Goal: Task Accomplishment & Management: Use online tool/utility

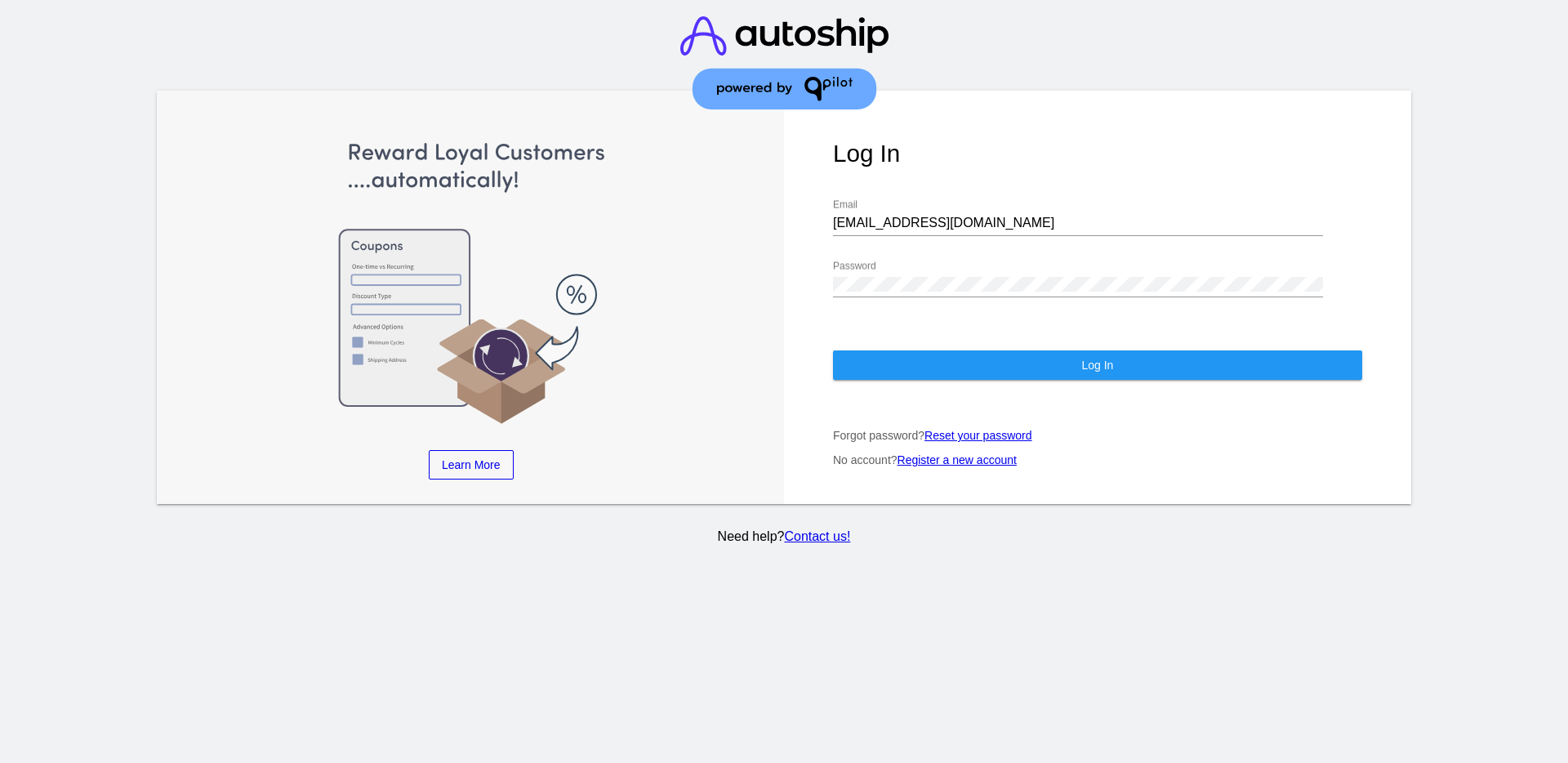
click at [943, 215] on div "[EMAIL_ADDRESS][DOMAIN_NAME] Email" at bounding box center [1078, 218] width 490 height 37
drag, startPoint x: 951, startPoint y: 218, endPoint x: 800, endPoint y: 214, distance: 151.1
click at [805, 223] on div "Log In [EMAIL_ADDRESS][DOMAIN_NAME] Email Password Log In Forgot password? Rese…" at bounding box center [1098, 297] width 627 height 413
paste input "[EMAIL_ADDRESS][DOMAIN_NAME]"
type input "[EMAIL_ADDRESS][DOMAIN_NAME]"
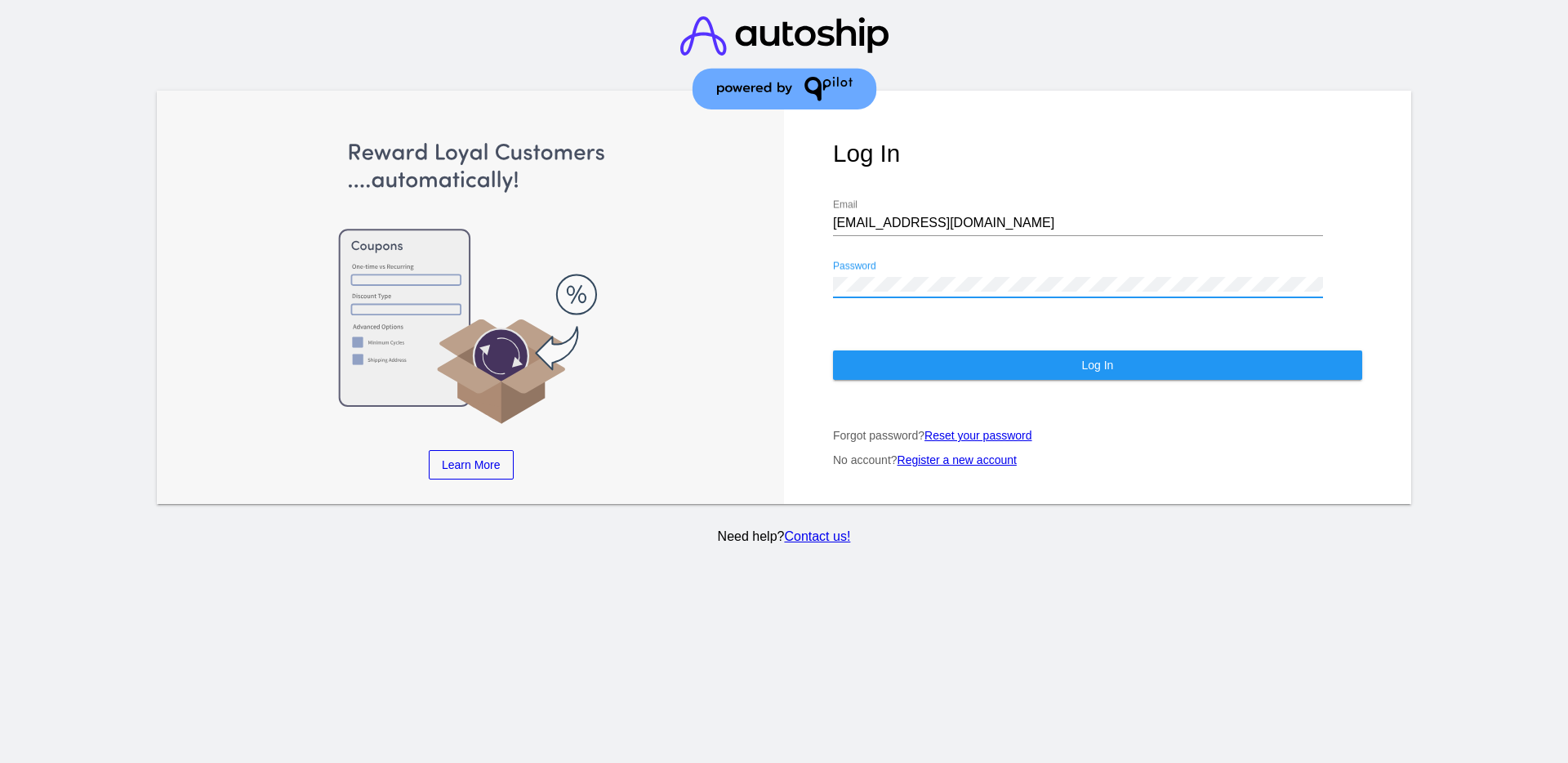
click at [775, 277] on div "Learn More Learn How Learn More Learn How Learn More Learn How ‹ › Log In [EMAI…" at bounding box center [784, 297] width 1254 height 413
click at [911, 366] on button "Log In" at bounding box center [1097, 365] width 529 height 29
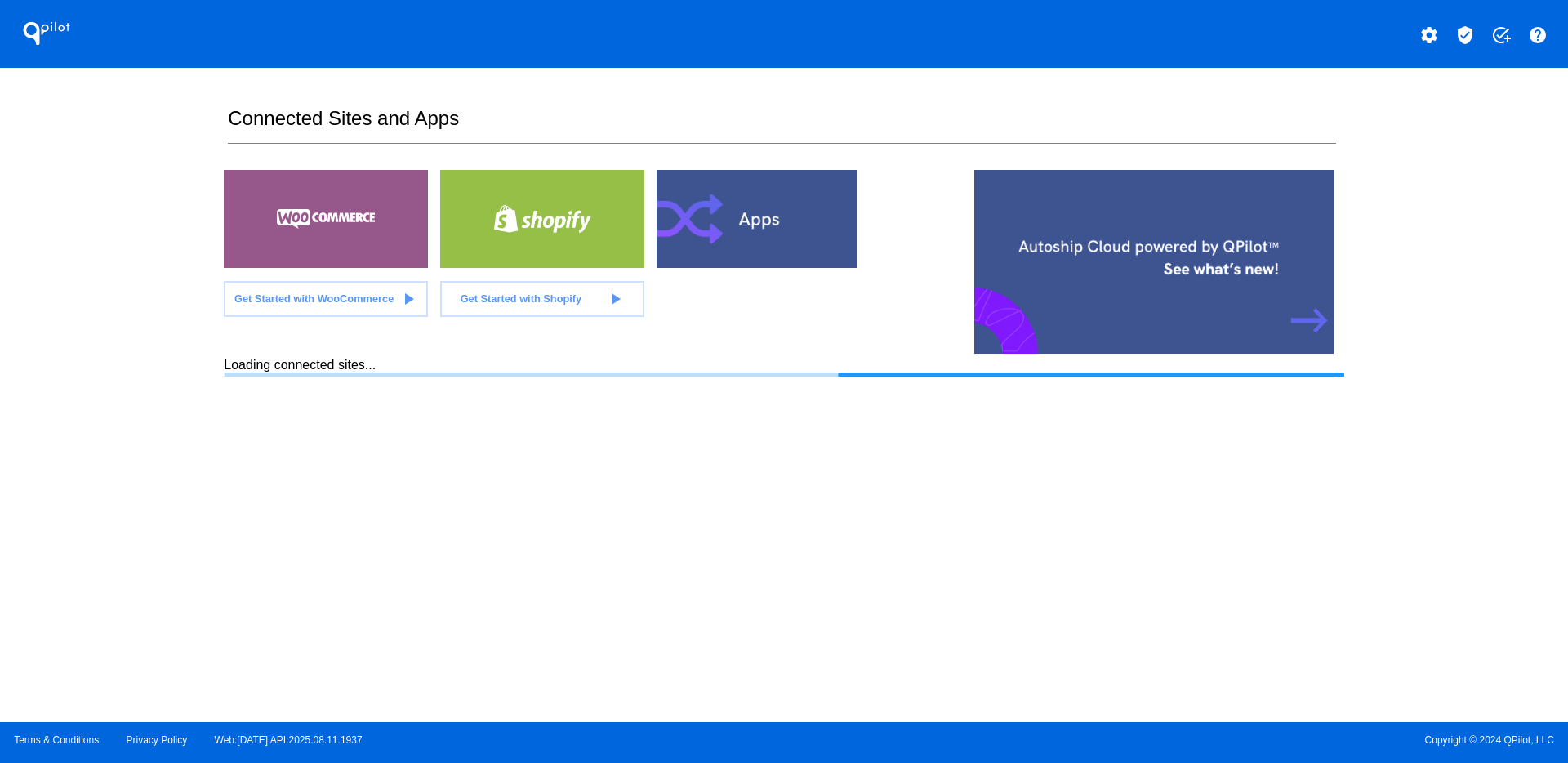
click at [1472, 33] on mat-icon "verified_user" at bounding box center [1464, 34] width 19 height 19
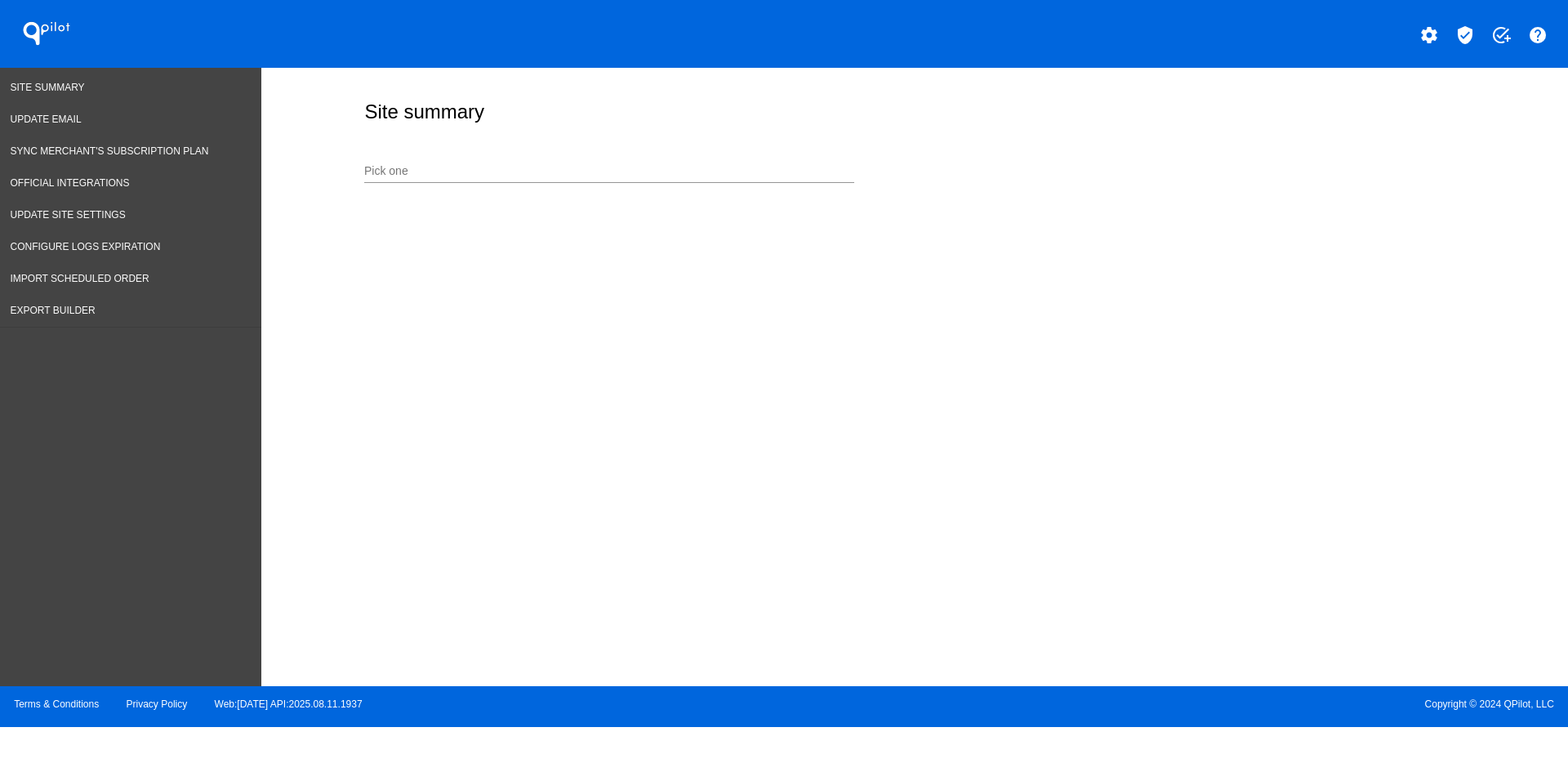
click at [487, 168] on input "Pick one" at bounding box center [610, 172] width 490 height 13
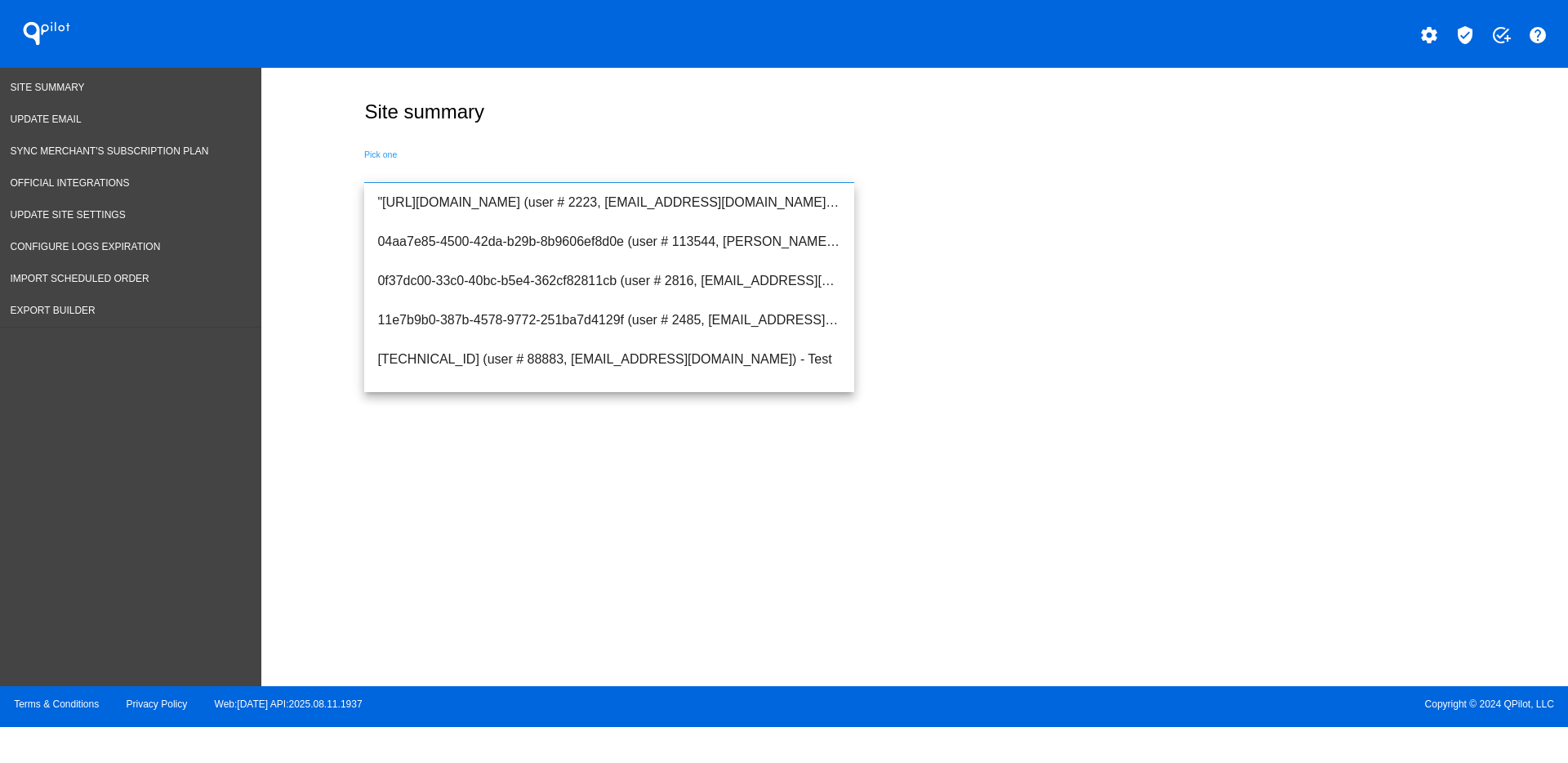
paste input "[PERSON_NAME][EMAIL_ADDRESS][DOMAIN_NAME]"
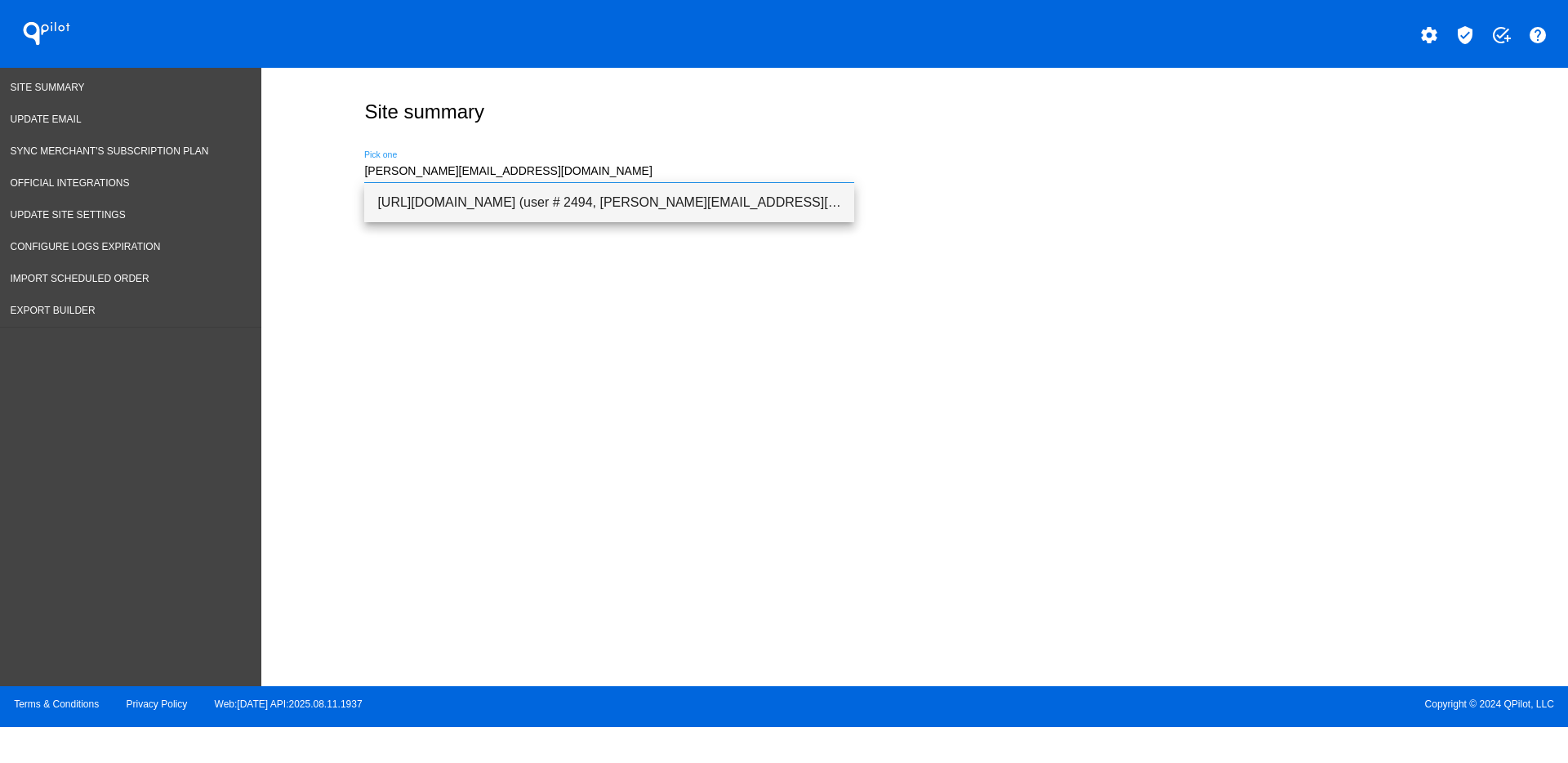
click at [494, 215] on span "[URL][DOMAIN_NAME] (user # 2494, [PERSON_NAME][EMAIL_ADDRESS][DOMAIN_NAME] ) - …" at bounding box center [609, 202] width 464 height 39
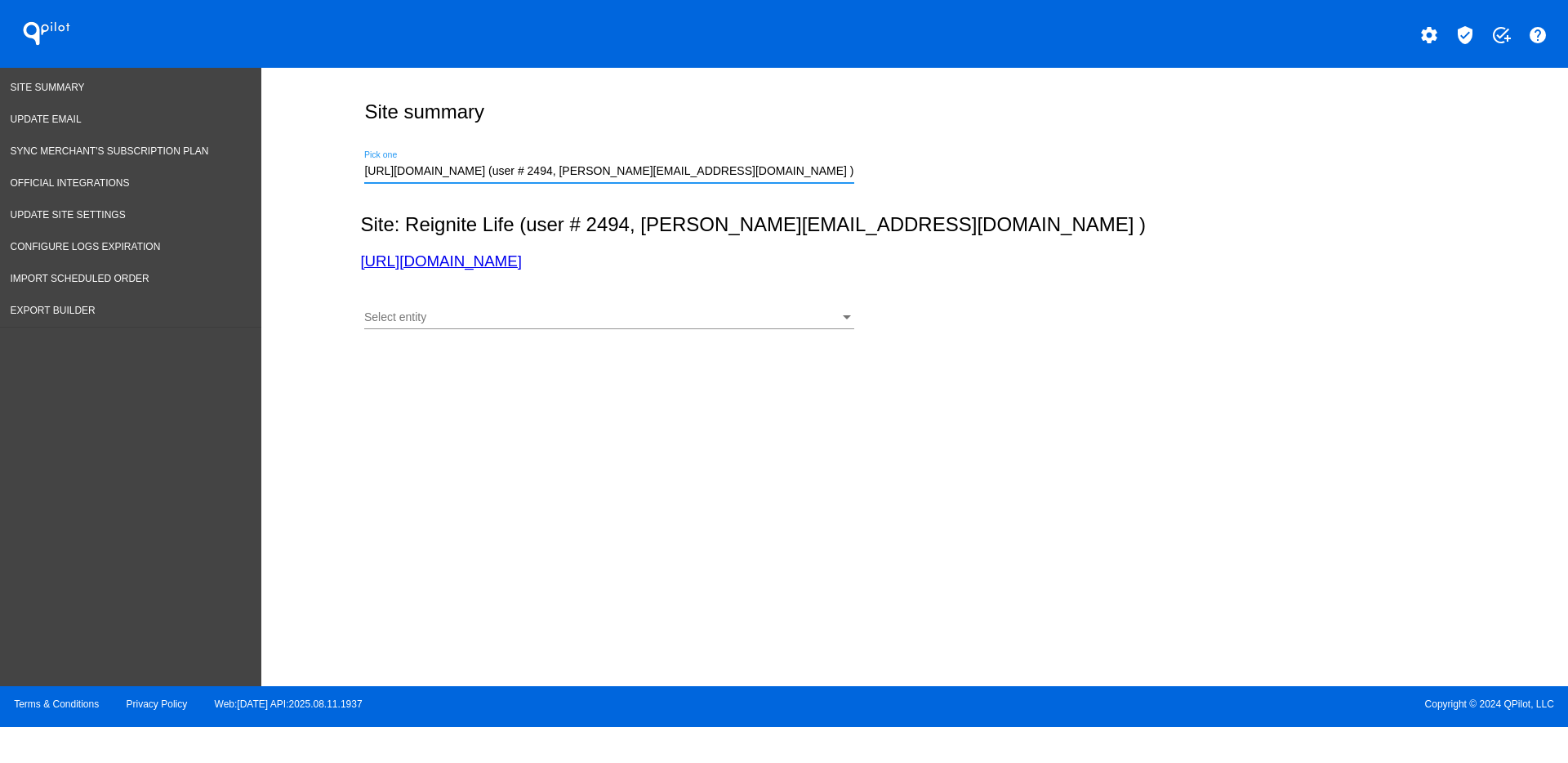
click at [553, 314] on div "Select entity" at bounding box center [602, 318] width 475 height 13
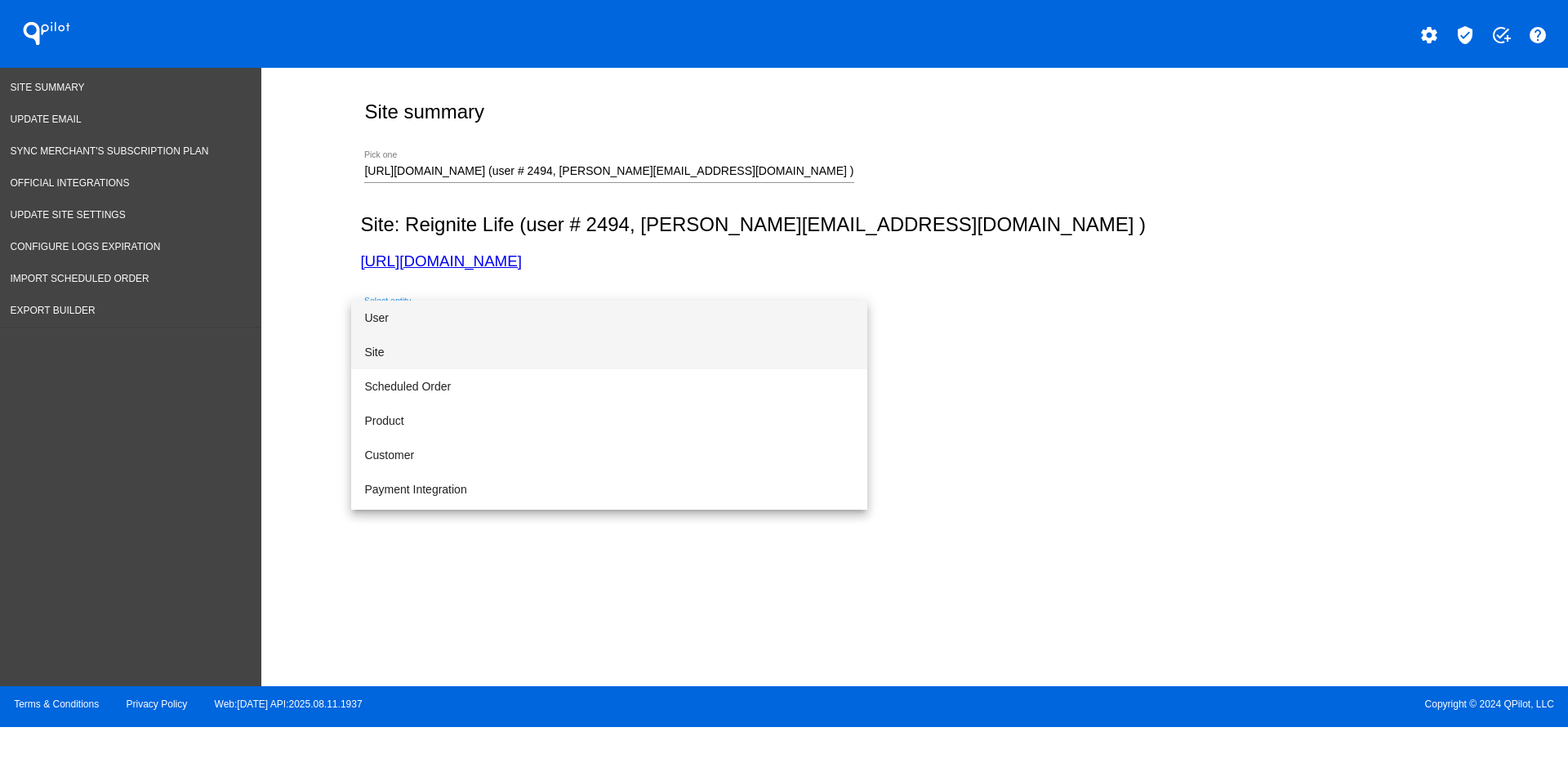
click at [552, 358] on span "Site" at bounding box center [610, 351] width 490 height 34
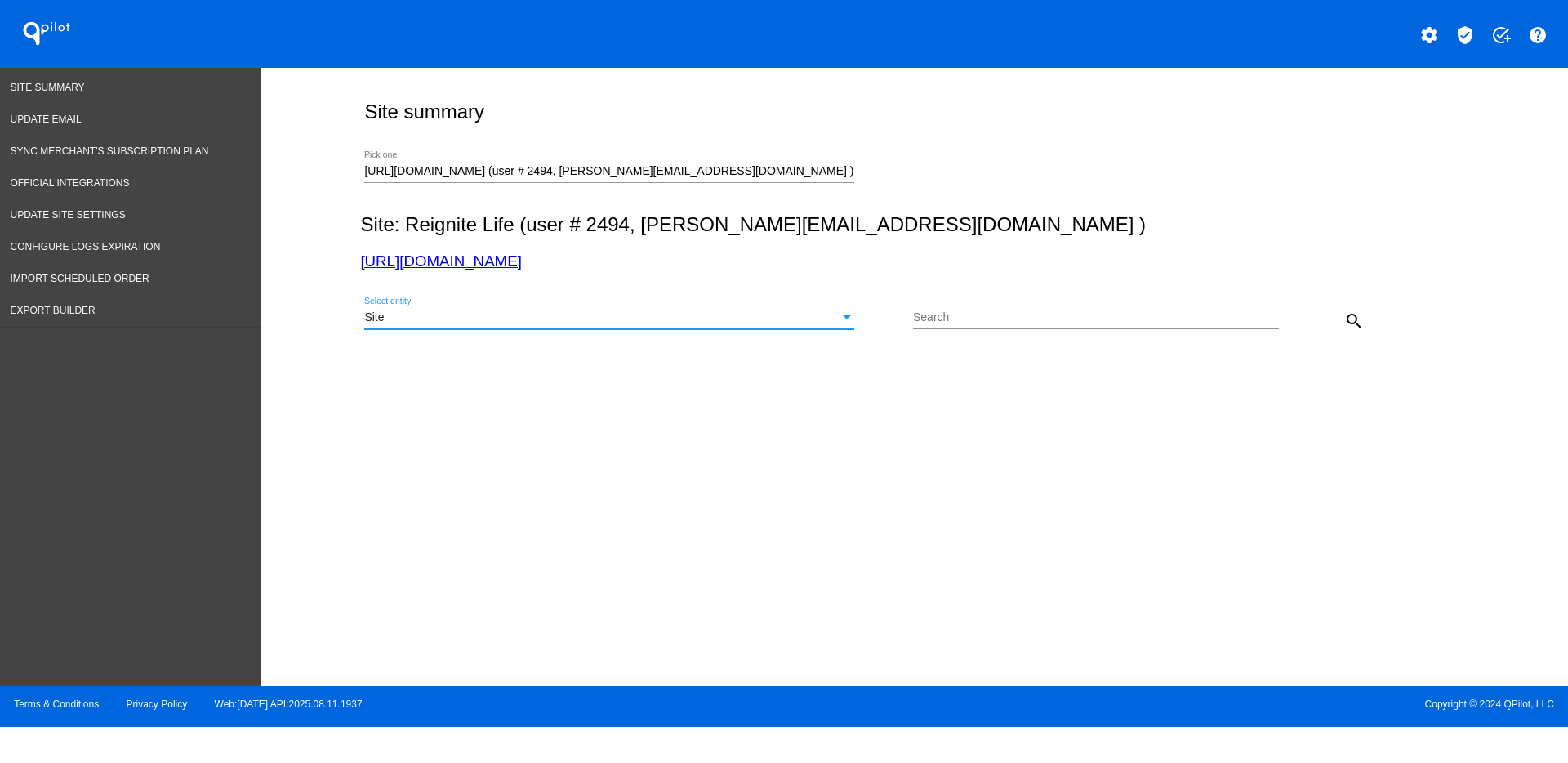
drag, startPoint x: 1377, startPoint y: 321, endPoint x: 1366, endPoint y: 325, distance: 11.7
click at [1375, 322] on div "Site Select entity Search search" at bounding box center [912, 315] width 1102 height 58
click at [1363, 325] on mat-icon "search" at bounding box center [1354, 320] width 19 height 19
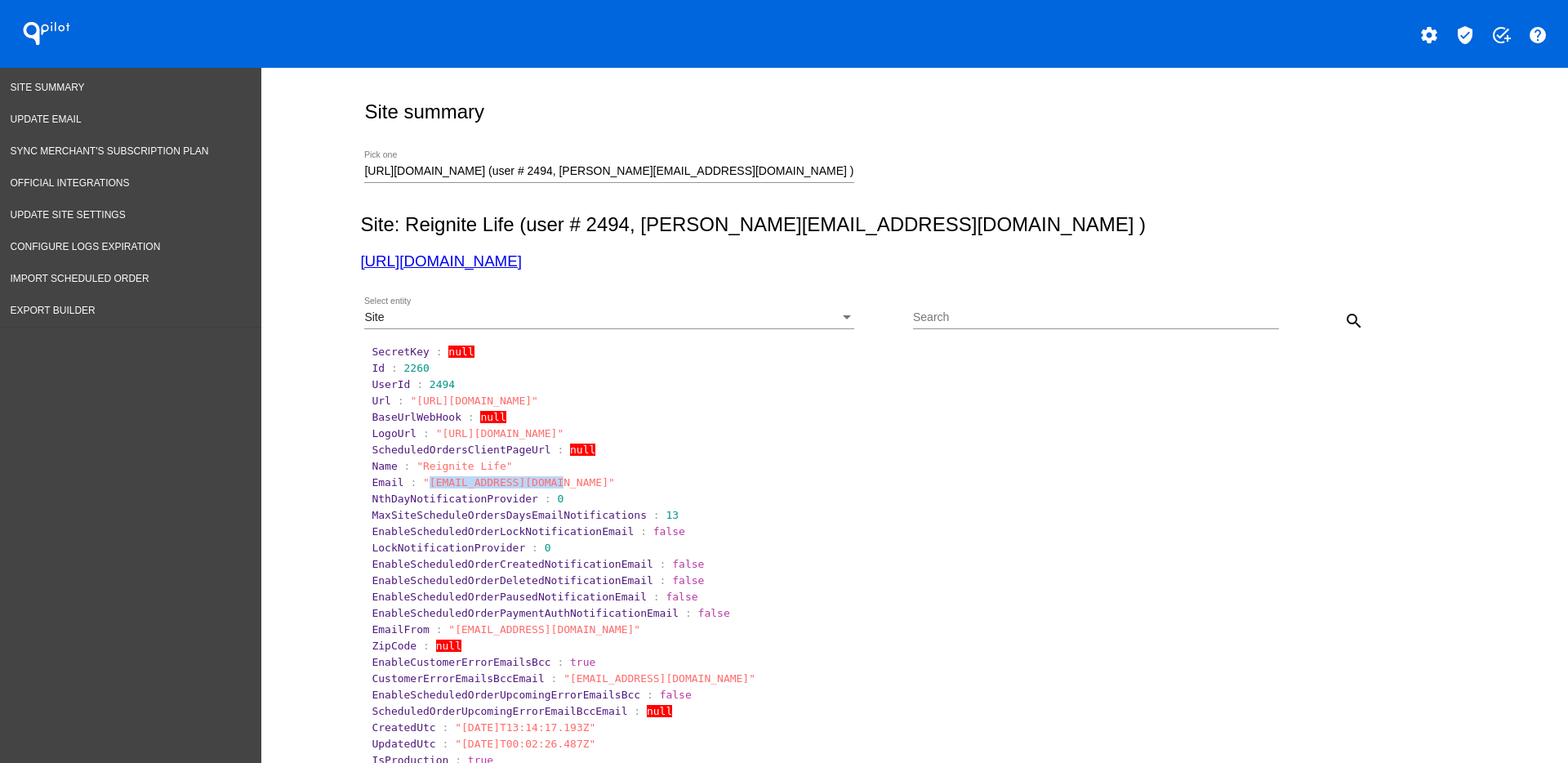
drag, startPoint x: 415, startPoint y: 484, endPoint x: 539, endPoint y: 484, distance: 124.0
click at [539, 484] on span ""[EMAIL_ADDRESS][DOMAIN_NAME]"" at bounding box center [519, 482] width 192 height 13
copy span "[EMAIL_ADDRESS][DOMAIN_NAME]"
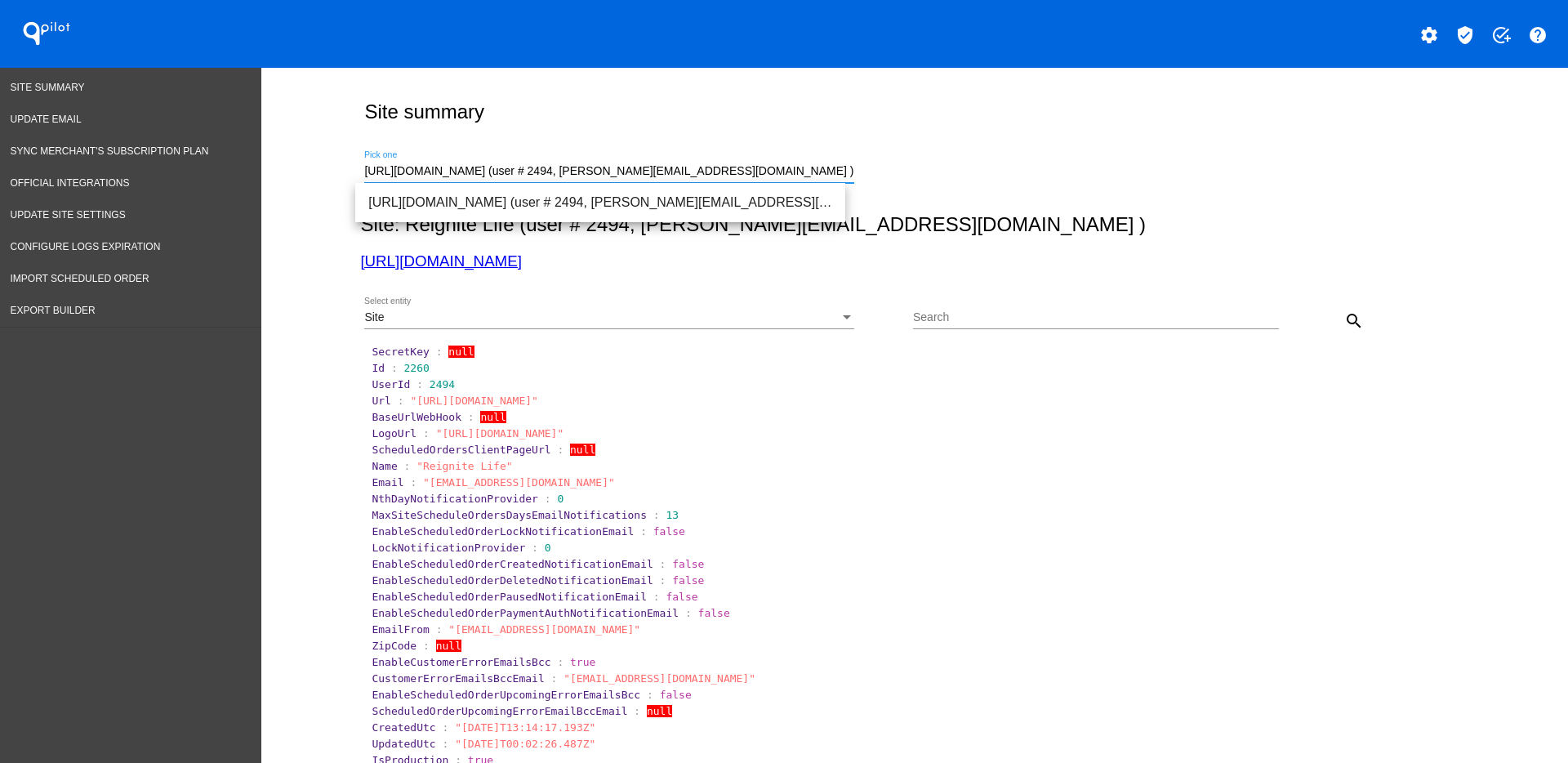
drag, startPoint x: 753, startPoint y: 177, endPoint x: 350, endPoint y: 184, distance: 403.1
paste input "[EMAIL_ADDRESS][DOMAIN_NAME]"
click at [447, 197] on span "[URL][DOMAIN_NAME] (user # 486, [EMAIL_ADDRESS][DOMAIN_NAME]) - Production" at bounding box center [600, 202] width 464 height 39
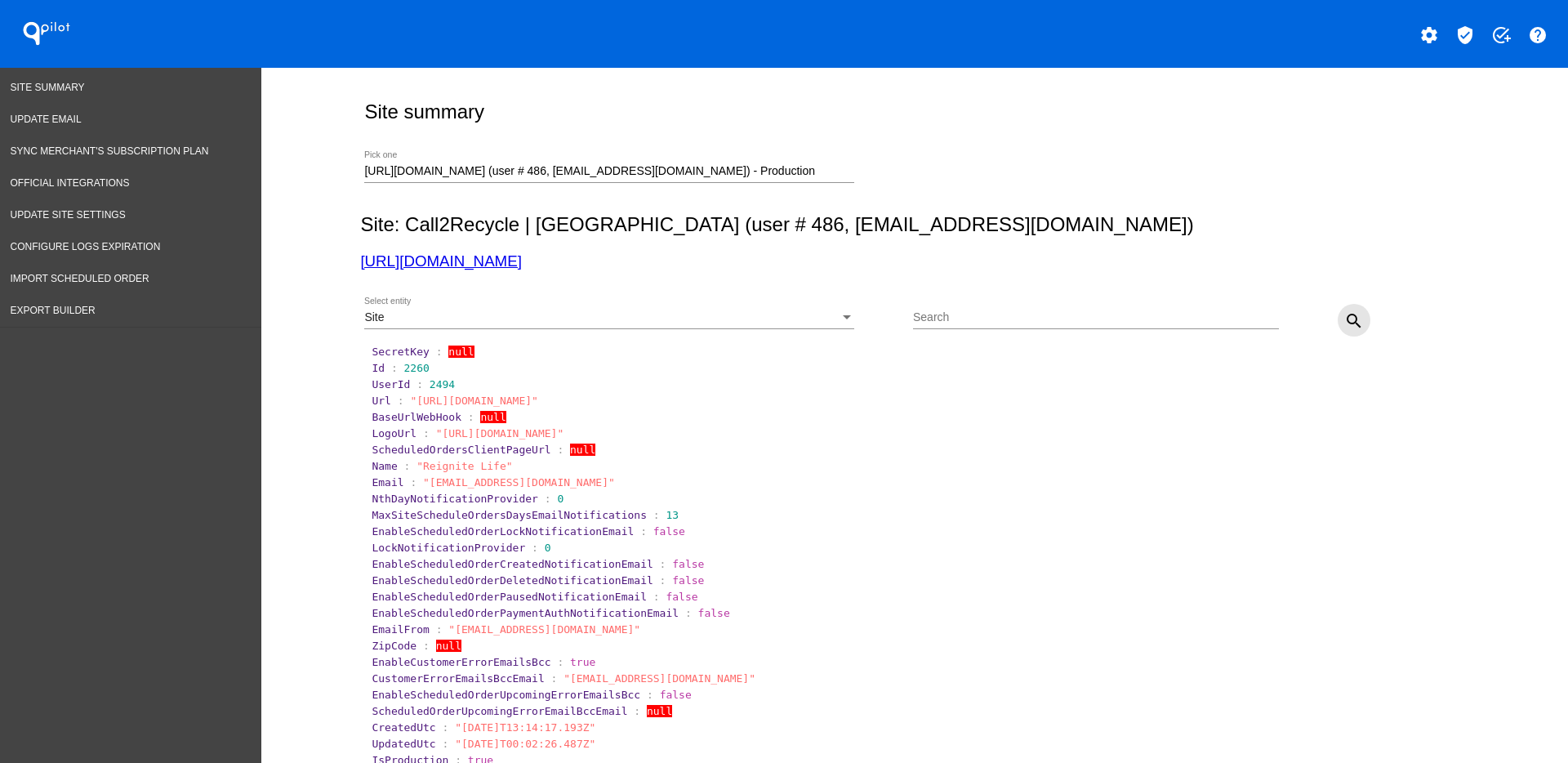
click at [1345, 320] on mat-icon "search" at bounding box center [1354, 320] width 19 height 19
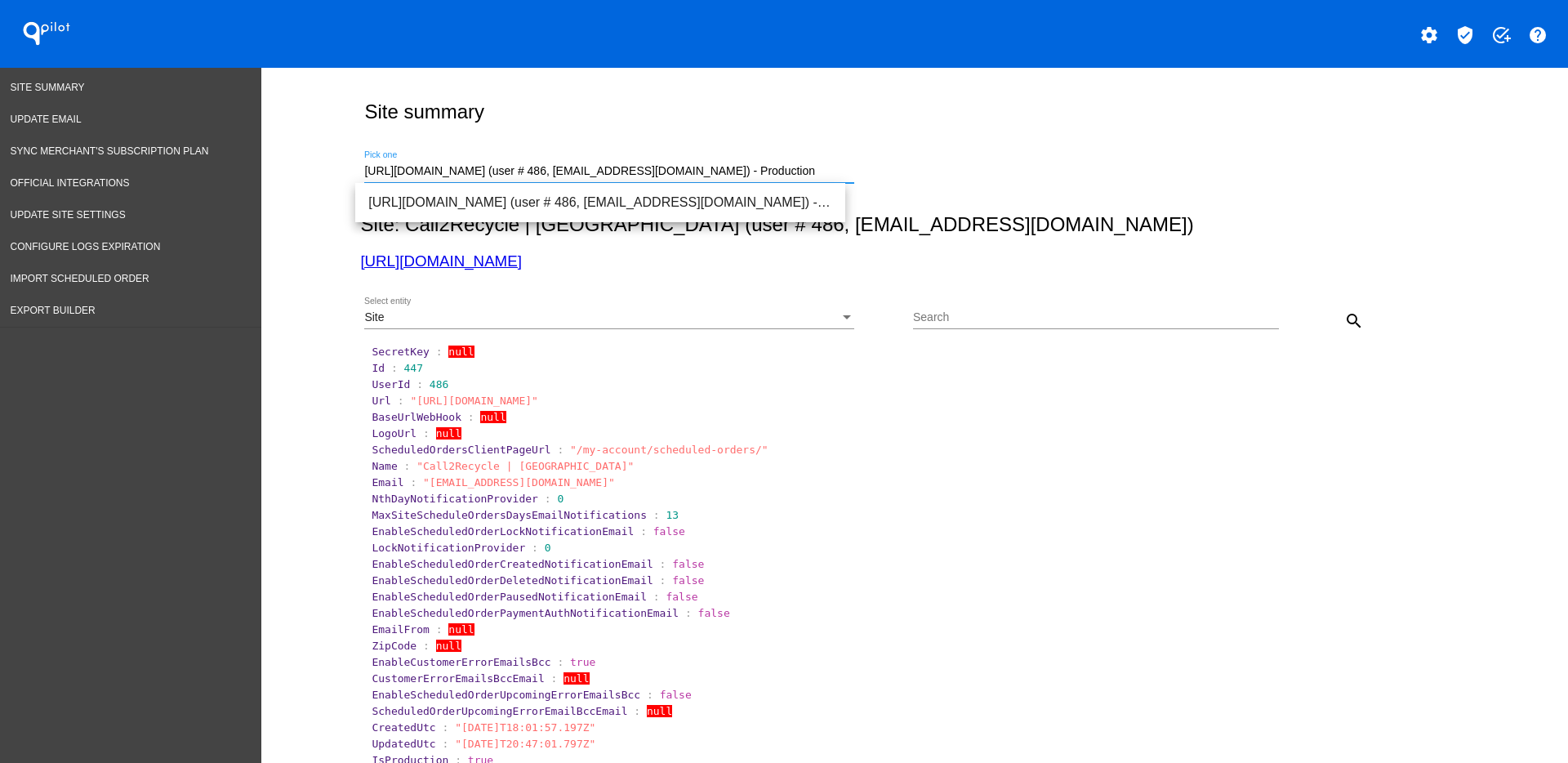
click at [754, 173] on input "[URL][DOMAIN_NAME] (user # 486, [EMAIL_ADDRESS][DOMAIN_NAME]) - Production" at bounding box center [610, 172] width 490 height 13
click at [521, 259] on link "[URL][DOMAIN_NAME]" at bounding box center [441, 261] width 161 height 18
click at [789, 159] on div "[URL][DOMAIN_NAME] (user # 486, [EMAIL_ADDRESS][DOMAIN_NAME]) - Production Pick…" at bounding box center [610, 167] width 490 height 32
drag, startPoint x: 788, startPoint y: 172, endPoint x: 298, endPoint y: 120, distance: 492.8
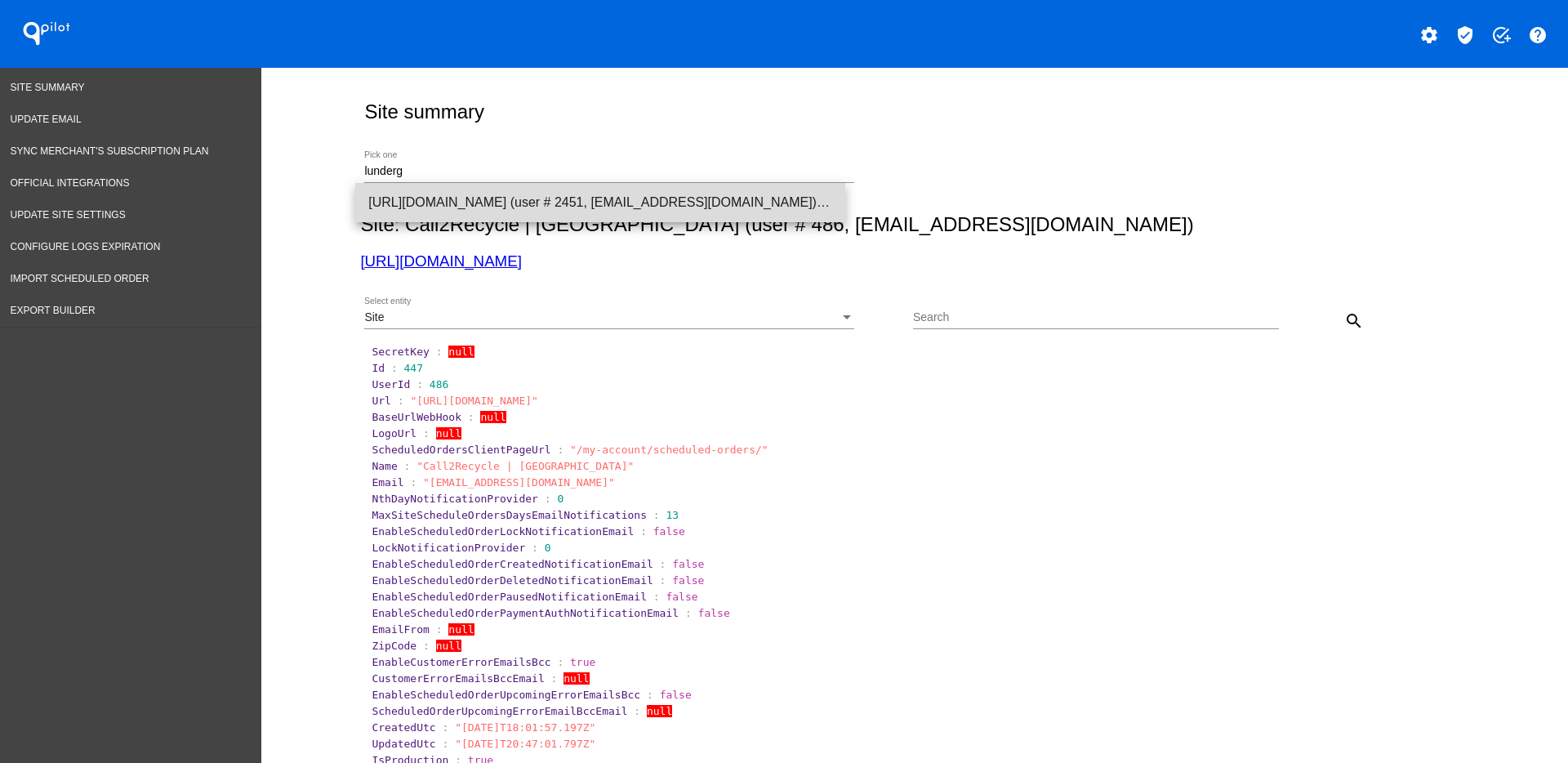
click at [497, 192] on span "[URL][DOMAIN_NAME] (user # 2451, [EMAIL_ADDRESS][DOMAIN_NAME]) - Production" at bounding box center [600, 202] width 464 height 39
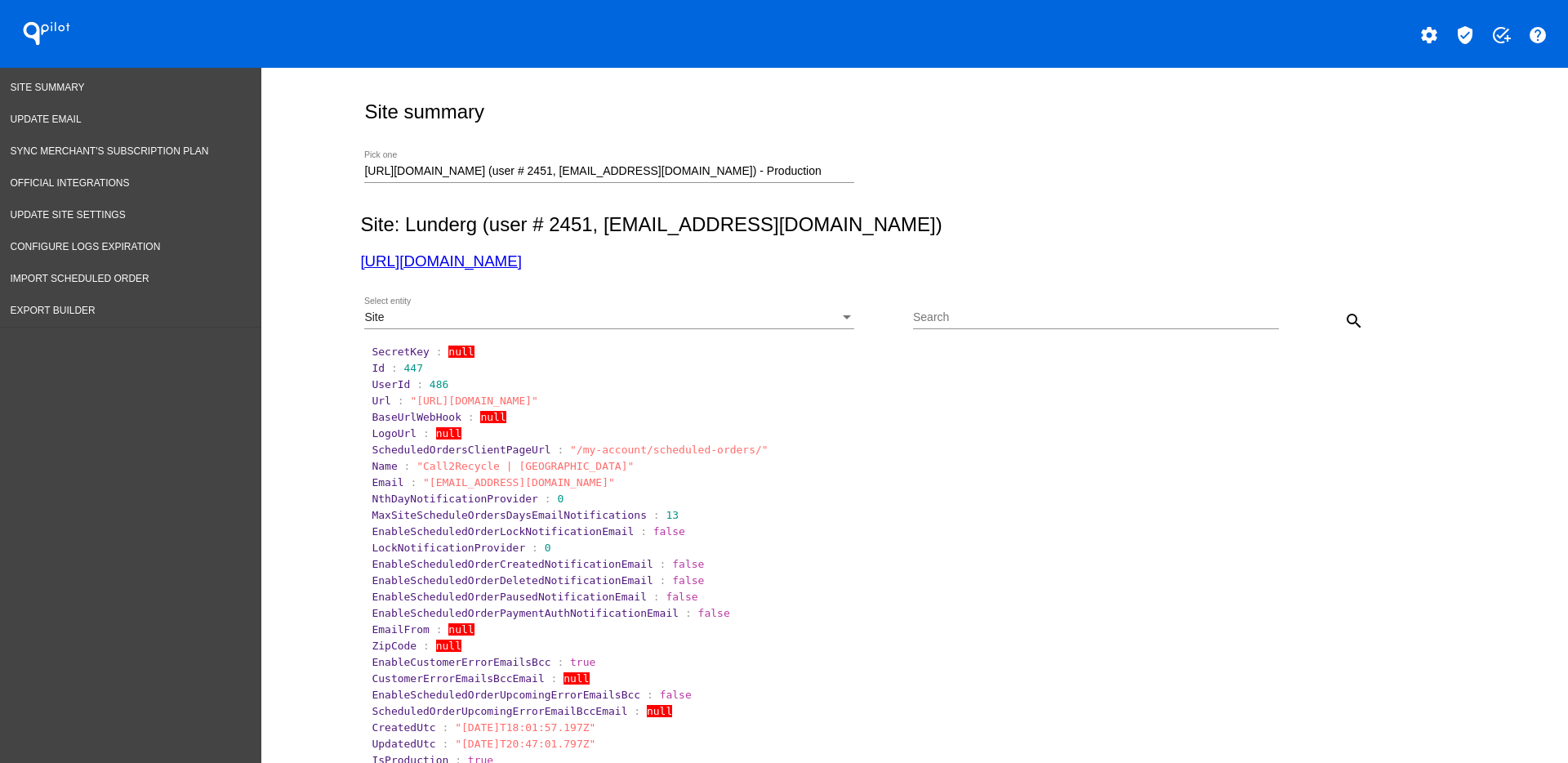
click at [1345, 324] on mat-icon "search" at bounding box center [1354, 320] width 19 height 19
drag, startPoint x: 418, startPoint y: 480, endPoint x: 539, endPoint y: 477, distance: 121.0
click at [539, 477] on span ""[EMAIL_ADDRESS][DOMAIN_NAME]"" at bounding box center [519, 482] width 192 height 13
copy span "[EMAIL_ADDRESS][DOMAIN_NAME]"
drag, startPoint x: 390, startPoint y: 376, endPoint x: 406, endPoint y: 376, distance: 16.0
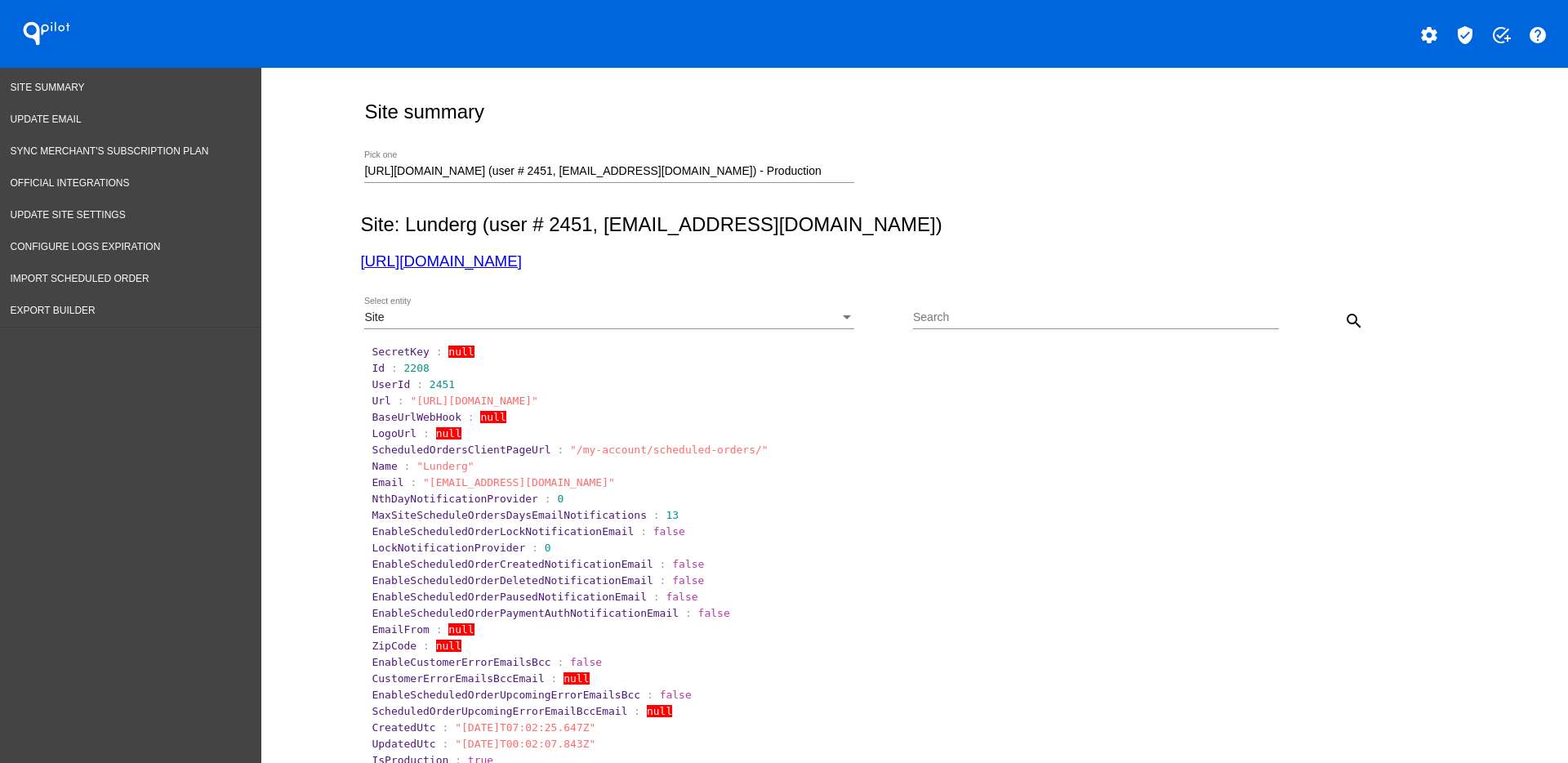
click at [406, 376] on section "UserId : 2451" at bounding box center [915, 384] width 1091 height 16
drag, startPoint x: 393, startPoint y: 368, endPoint x: 429, endPoint y: 363, distance: 36.3
click at [429, 363] on section "Id : 2208" at bounding box center [915, 368] width 1088 height 13
copy span "2208"
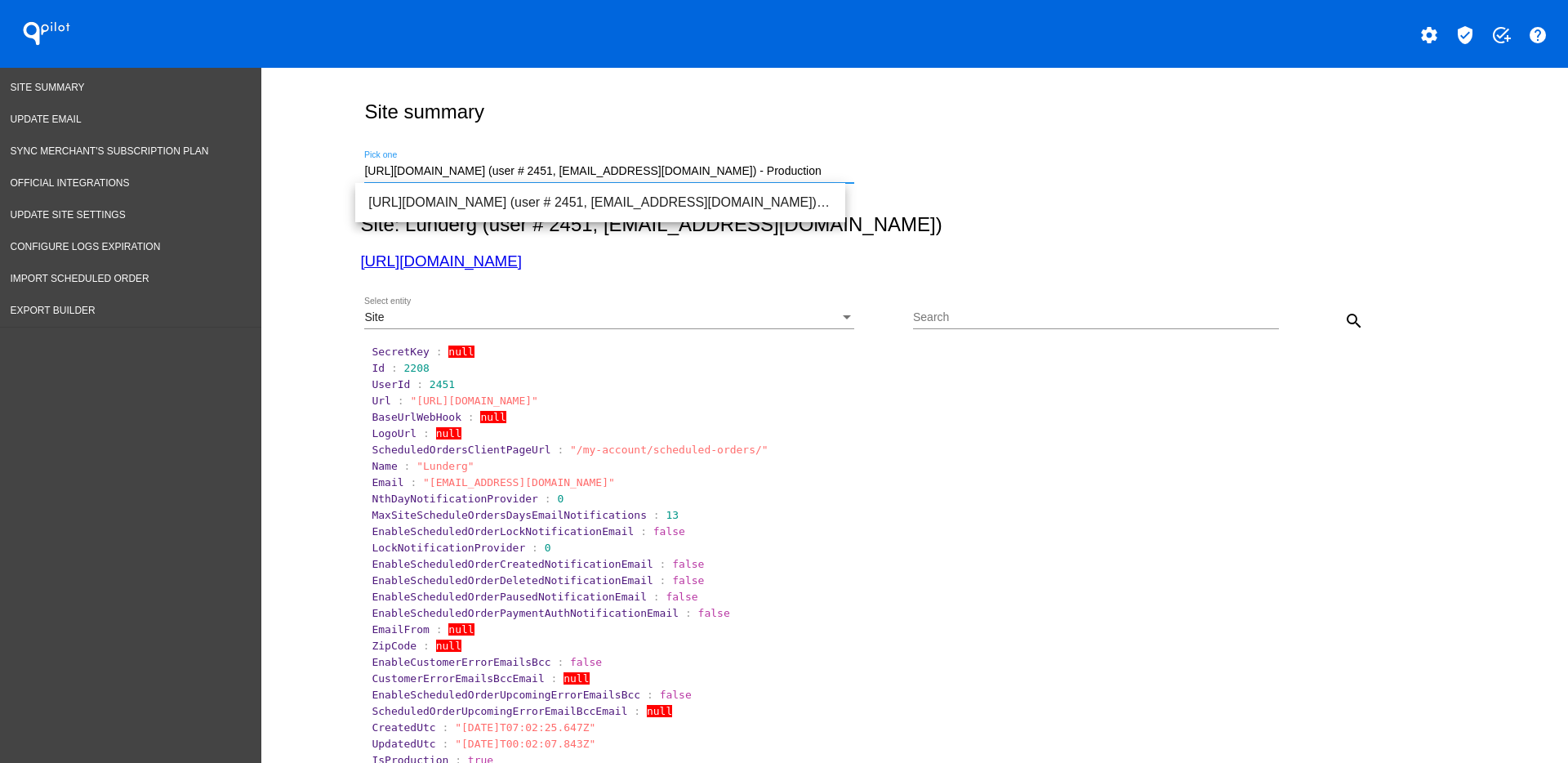
drag, startPoint x: 775, startPoint y: 170, endPoint x: 293, endPoint y: 155, distance: 482.2
paste input "[EMAIL_ADDRESS][DOMAIN_NAME]"
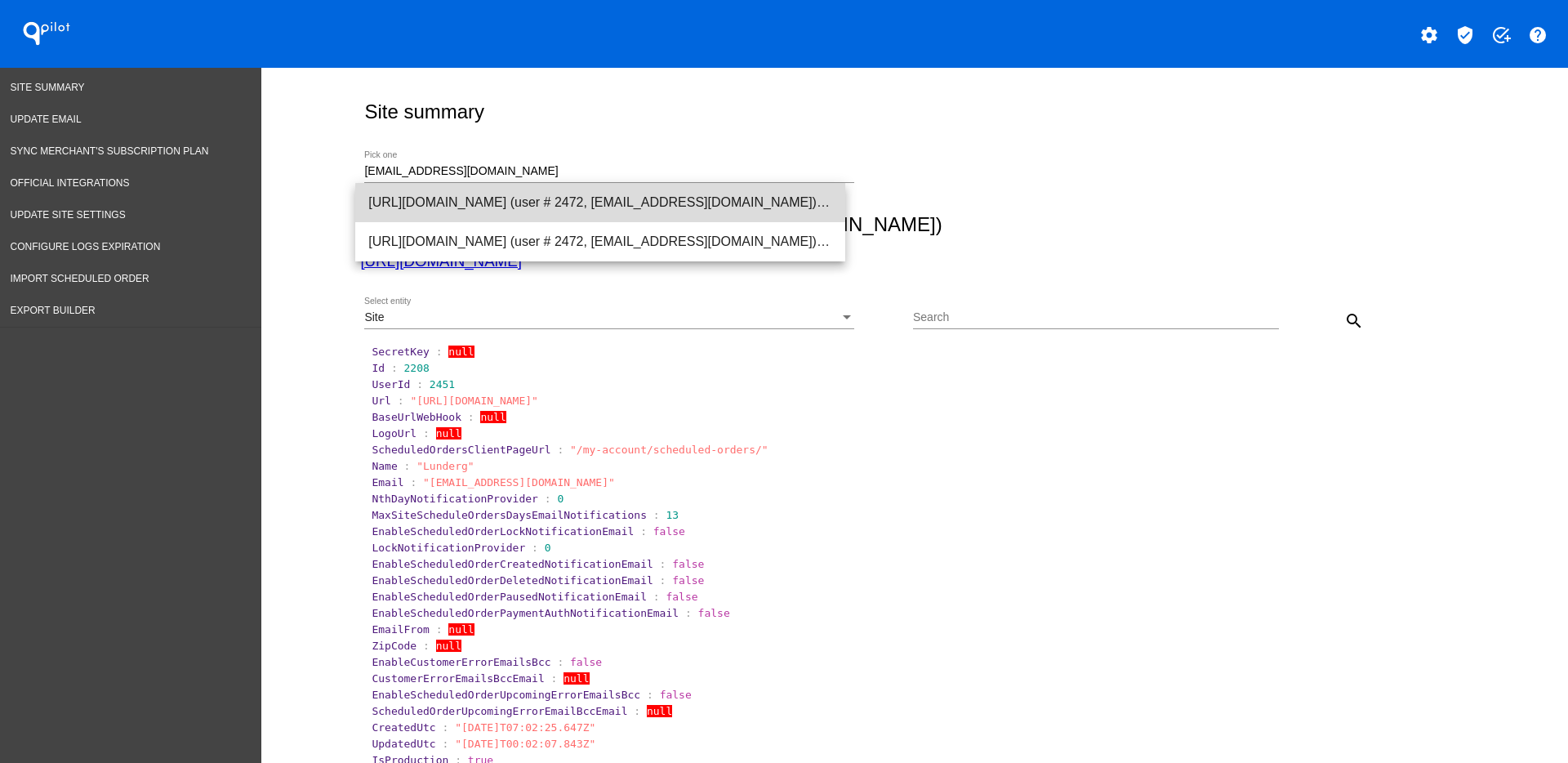
click at [611, 214] on span "[URL][DOMAIN_NAME] (user # 2472, [EMAIL_ADDRESS][DOMAIN_NAME]) - Production" at bounding box center [600, 202] width 464 height 39
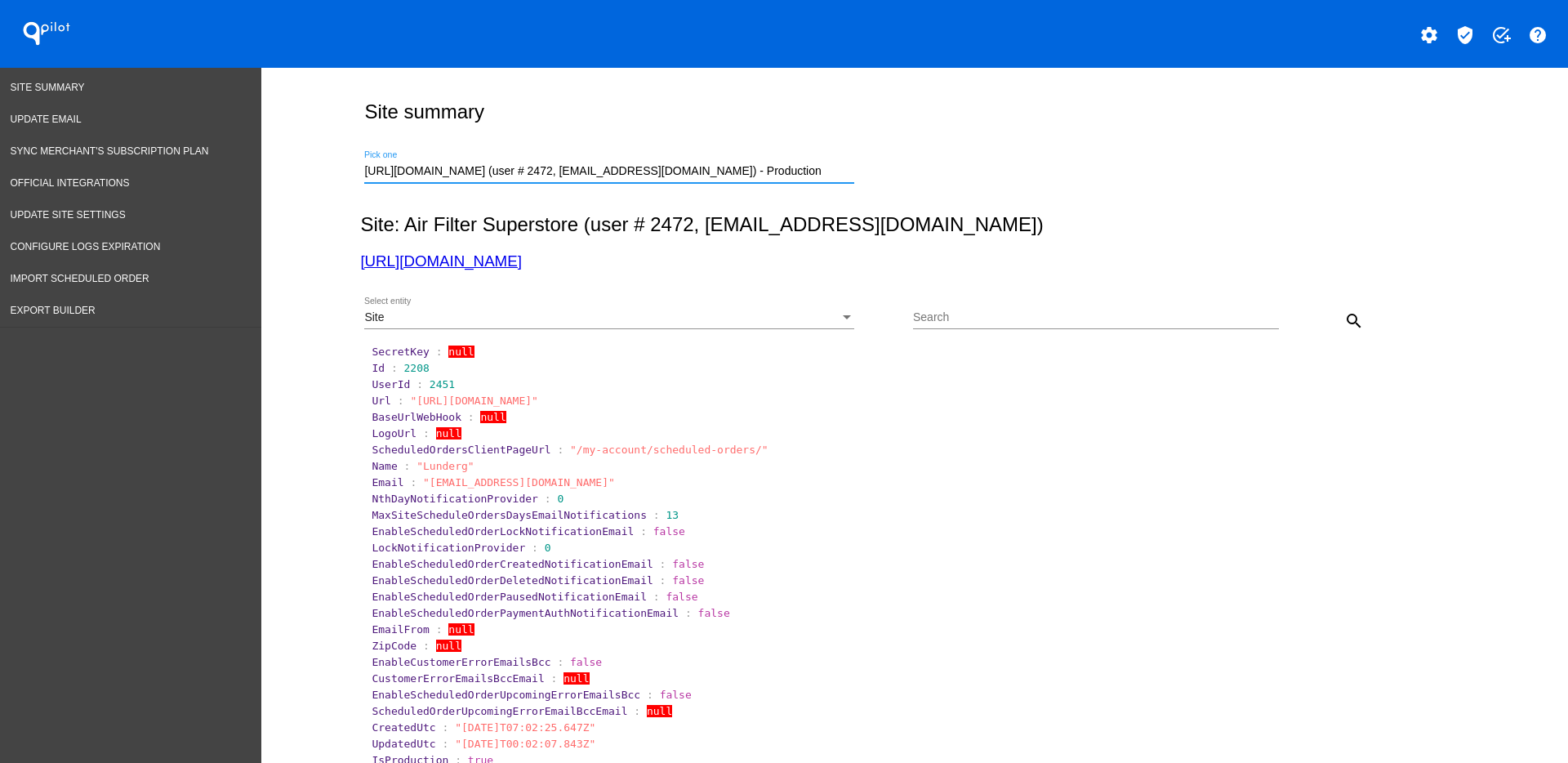
click at [1342, 332] on button "search" at bounding box center [1354, 320] width 33 height 33
drag, startPoint x: 421, startPoint y: 369, endPoint x: 391, endPoint y: 368, distance: 30.0
click at [391, 368] on section "Id : 2449" at bounding box center [915, 368] width 1088 height 13
copy span "2449"
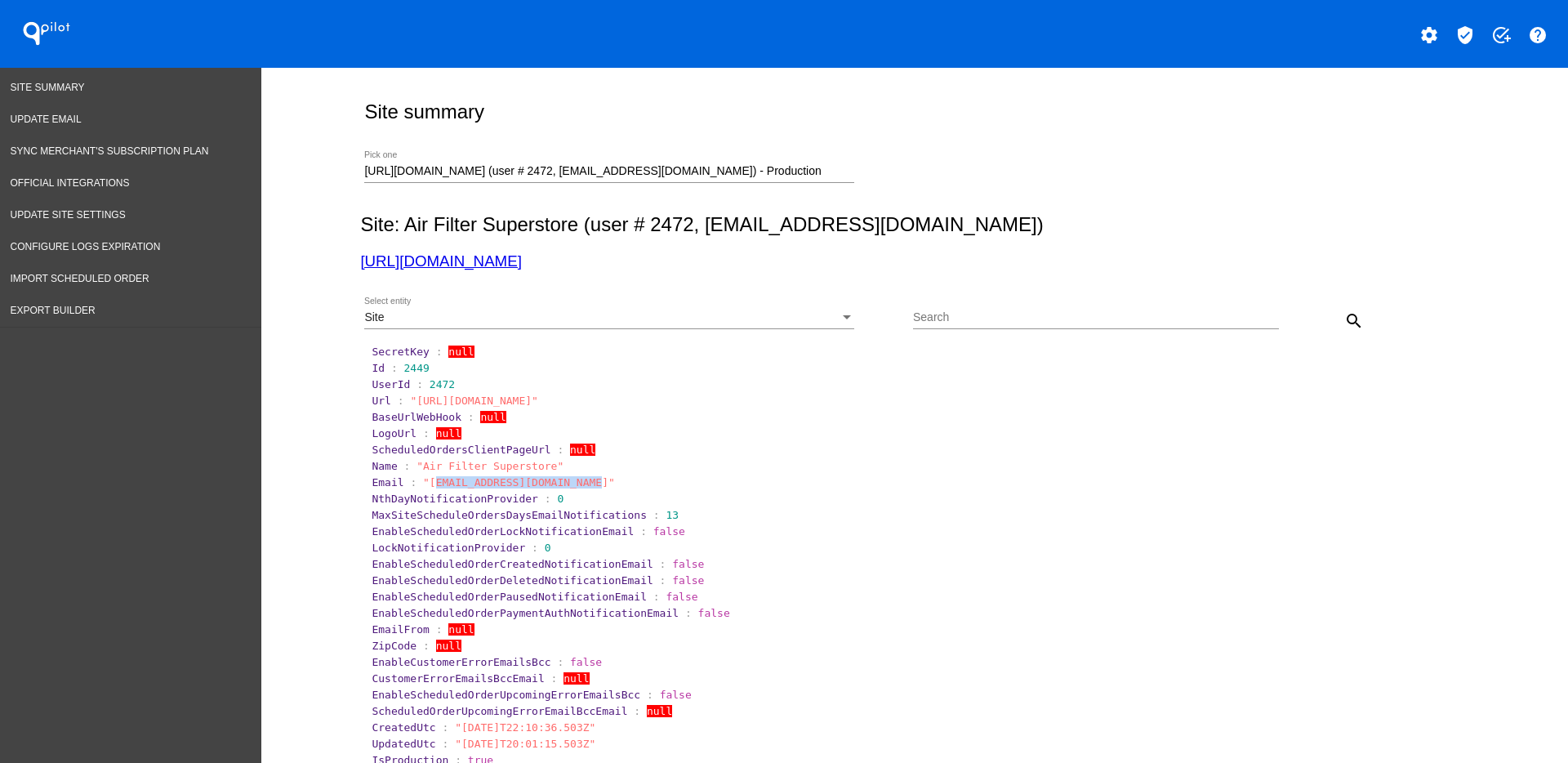
drag, startPoint x: 419, startPoint y: 488, endPoint x: 572, endPoint y: 476, distance: 153.5
click at [572, 476] on span ""[EMAIL_ADDRESS][DOMAIN_NAME]"" at bounding box center [519, 482] width 192 height 13
drag, startPoint x: 442, startPoint y: 497, endPoint x: 432, endPoint y: 497, distance: 10.0
click at [440, 497] on span "NthDayNotificationProvider" at bounding box center [454, 499] width 166 height 13
drag, startPoint x: 413, startPoint y: 488, endPoint x: 512, endPoint y: 479, distance: 99.4
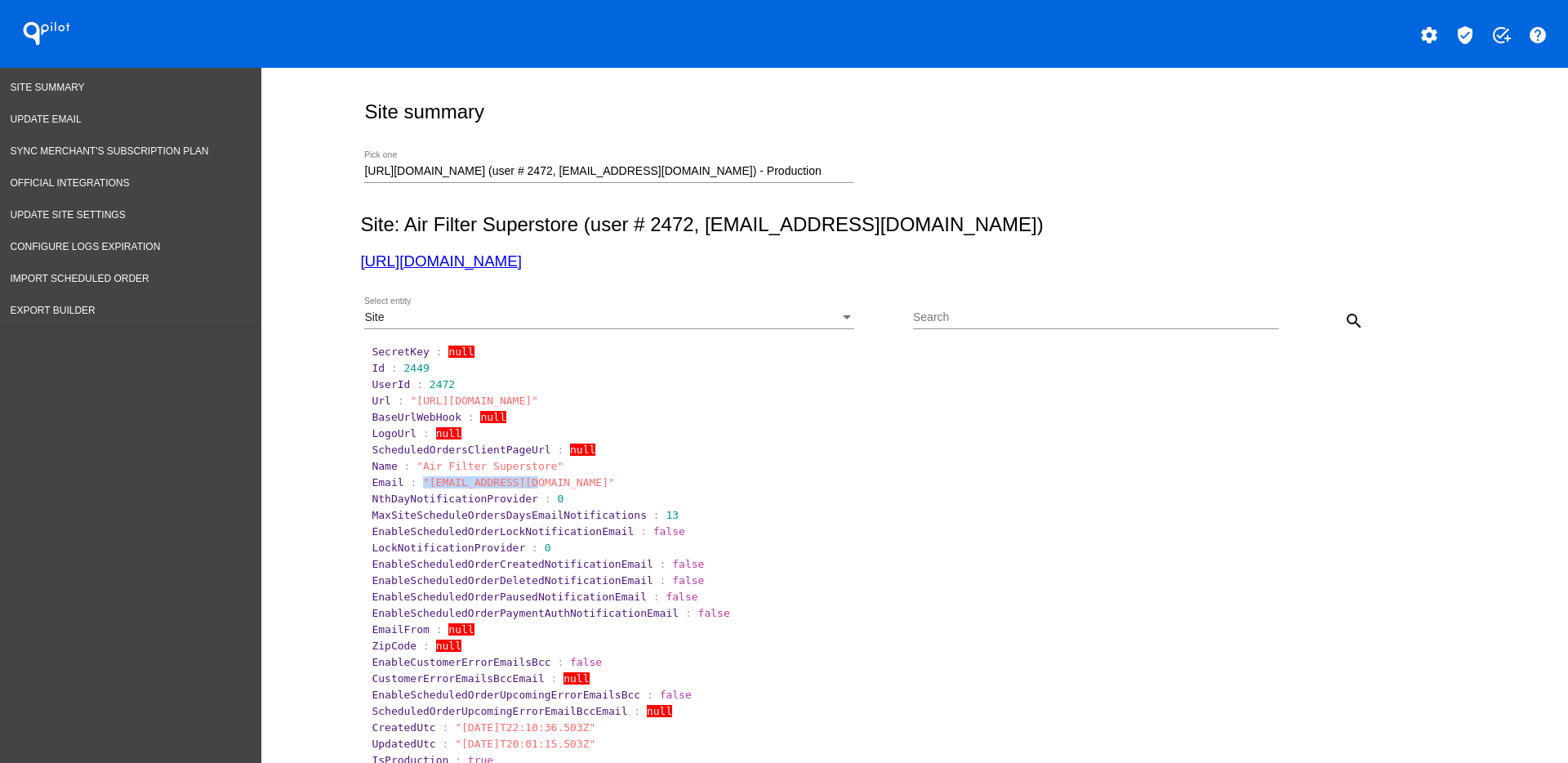
click at [512, 479] on span ""[EMAIL_ADDRESS][DOMAIN_NAME]"" at bounding box center [519, 482] width 192 height 13
click at [513, 479] on span ""[EMAIL_ADDRESS][DOMAIN_NAME]"" at bounding box center [519, 482] width 192 height 13
drag, startPoint x: 579, startPoint y: 484, endPoint x: 416, endPoint y: 484, distance: 163.0
click at [423, 484] on span ""[EMAIL_ADDRESS][DOMAIN_NAME]"" at bounding box center [519, 482] width 192 height 13
copy span "[EMAIL_ADDRESS][DOMAIN_NAME]"
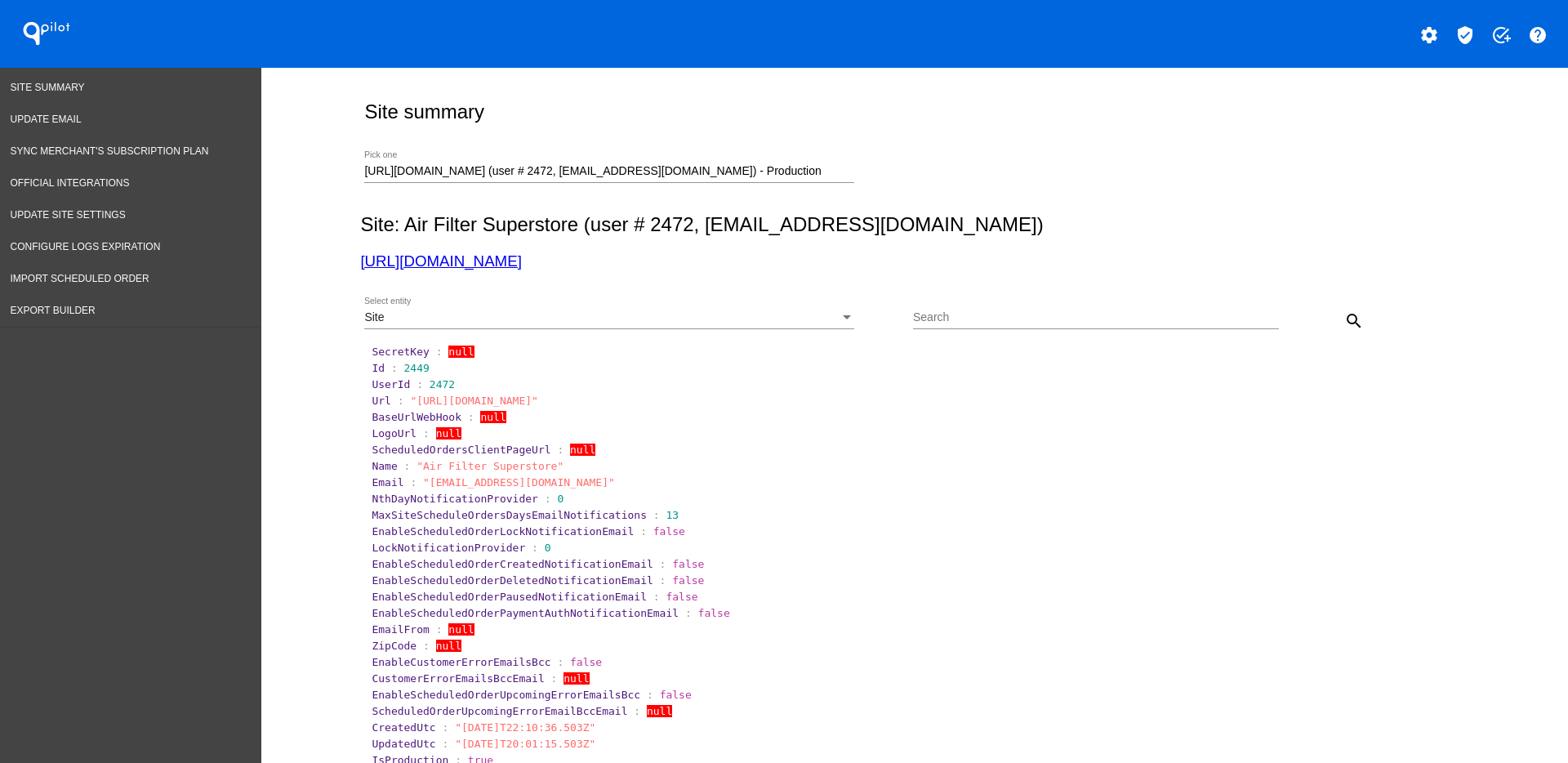
click at [814, 177] on input "[URL][DOMAIN_NAME] (user # 2472, [EMAIL_ADDRESS][DOMAIN_NAME]) - Production" at bounding box center [610, 172] width 490 height 13
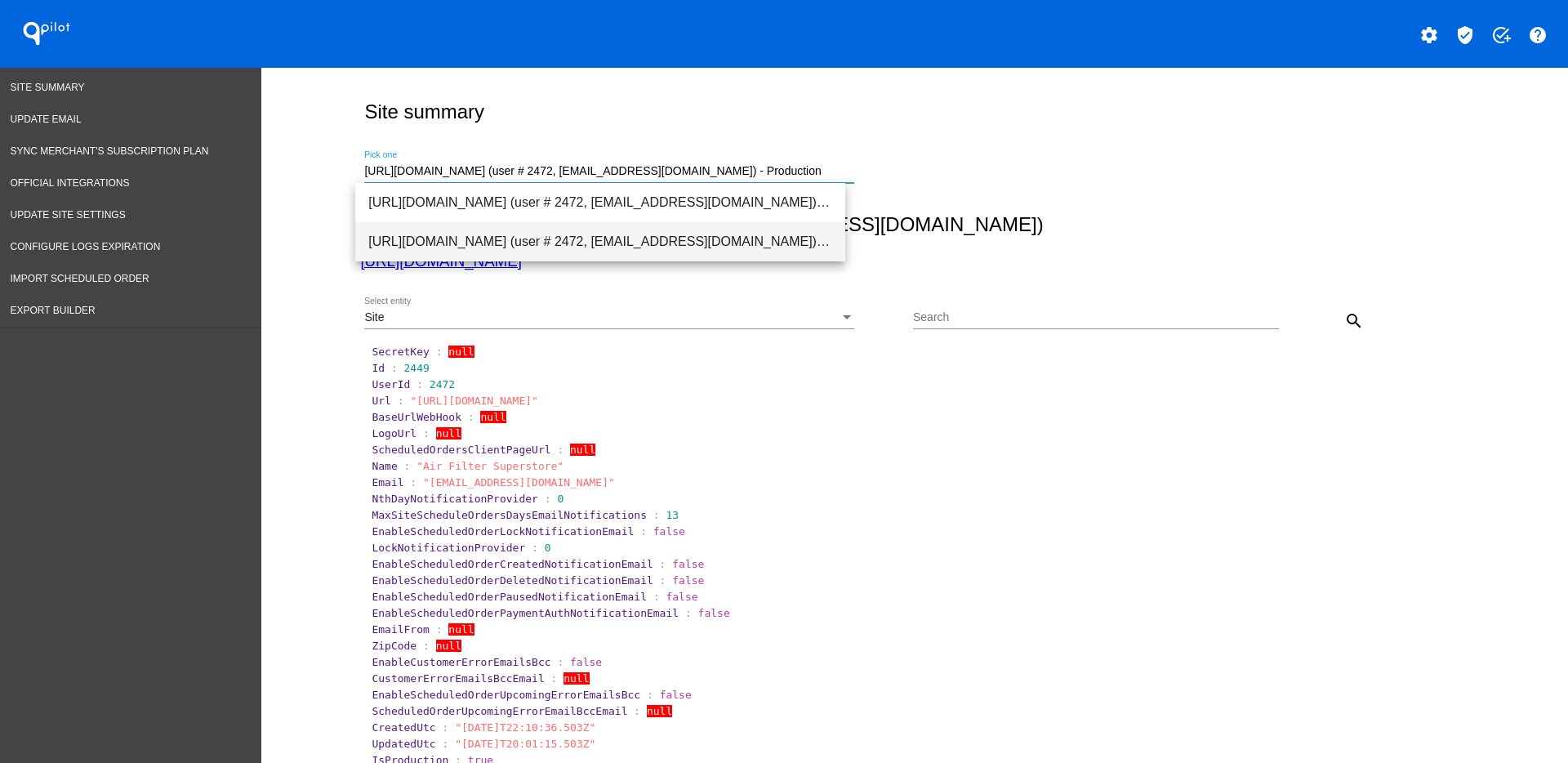
click at [774, 244] on span "[URL][DOMAIN_NAME] (user # 2472, [EMAIL_ADDRESS][DOMAIN_NAME]) - Production" at bounding box center [600, 242] width 464 height 39
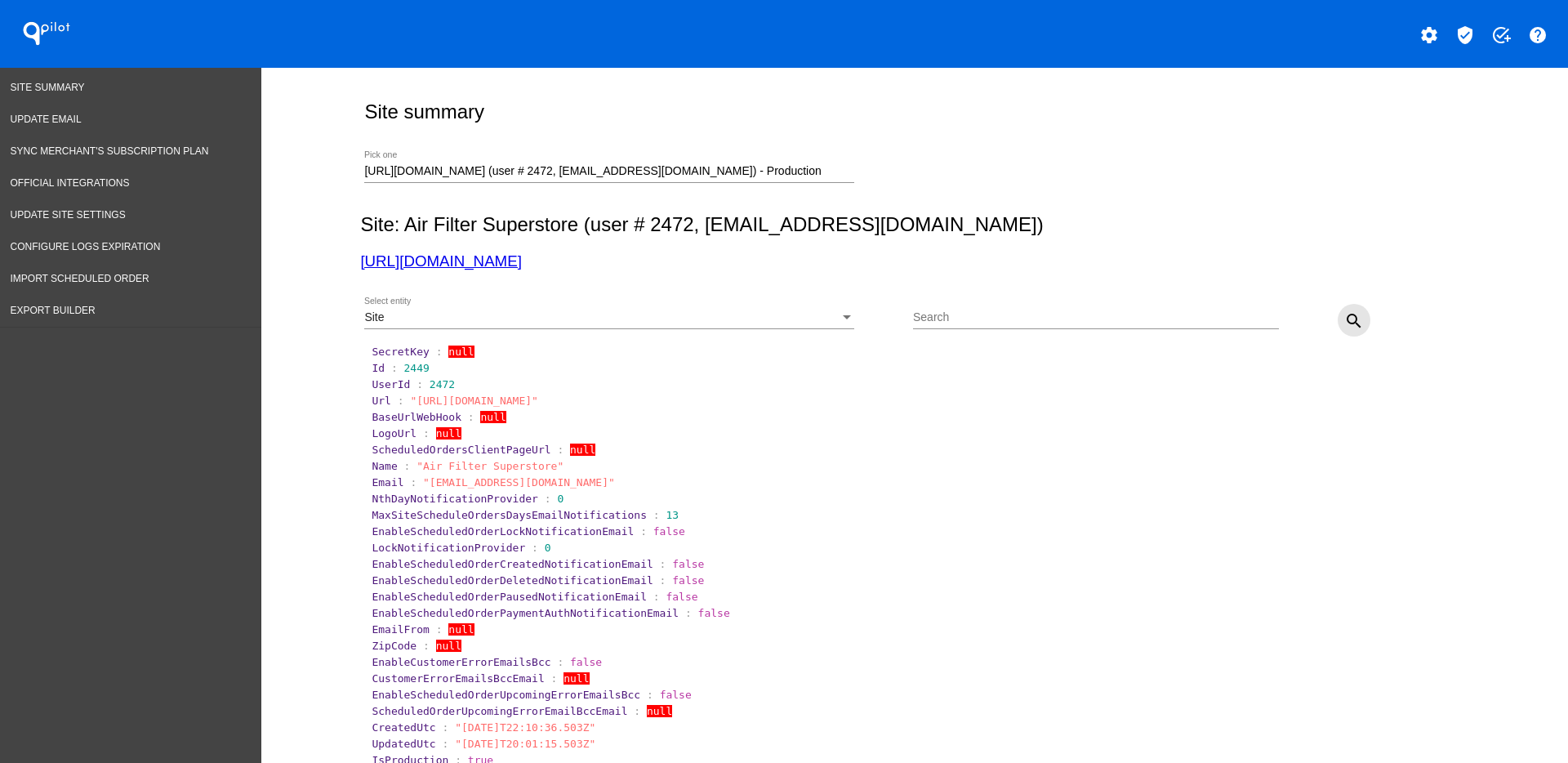
click at [1345, 316] on mat-icon "search" at bounding box center [1354, 320] width 19 height 19
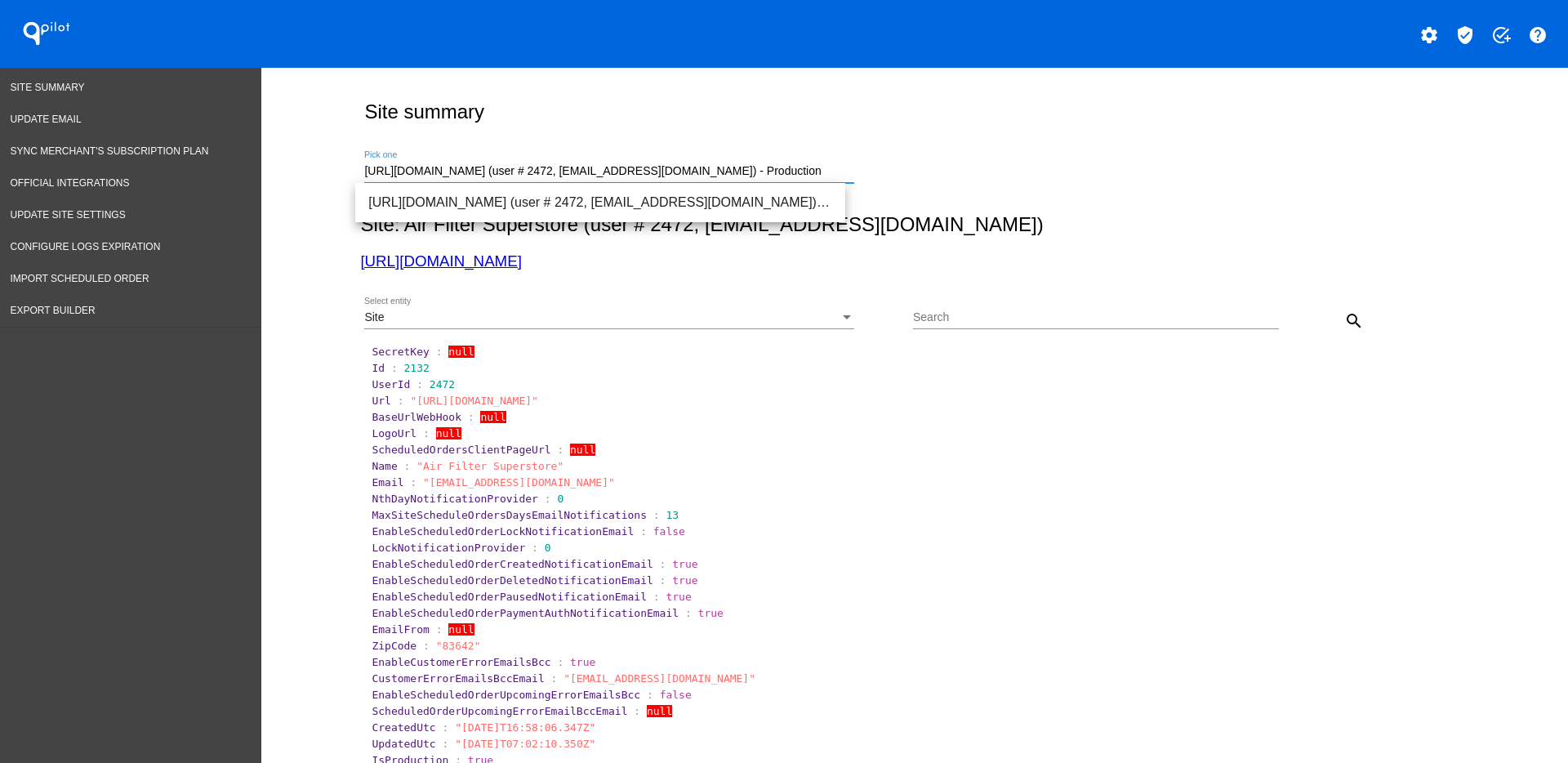
drag, startPoint x: 796, startPoint y: 166, endPoint x: 309, endPoint y: 157, distance: 487.1
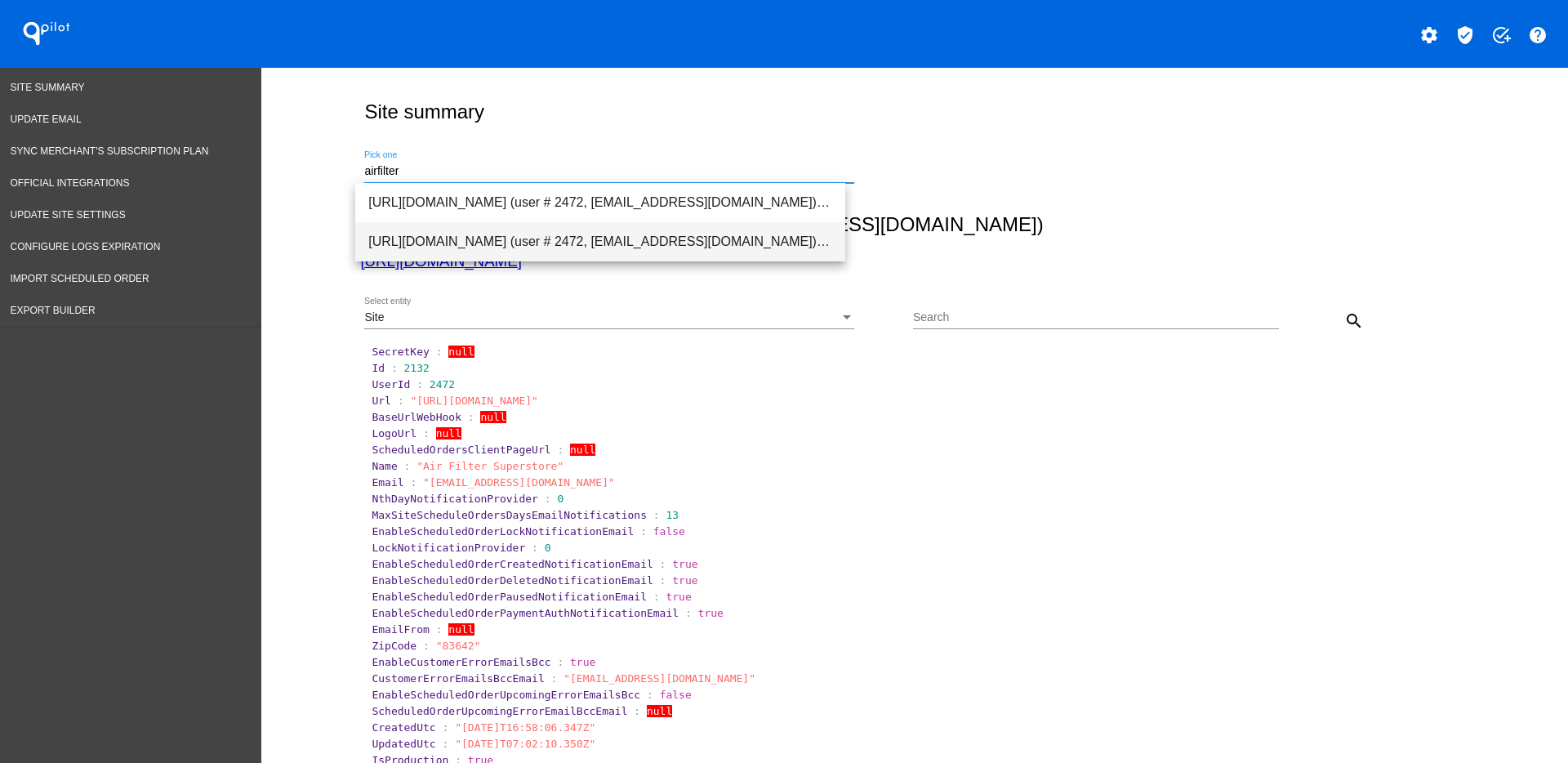
click at [442, 236] on span "[URL][DOMAIN_NAME] (user # 2472, [EMAIL_ADDRESS][DOMAIN_NAME]) - Production" at bounding box center [600, 242] width 464 height 39
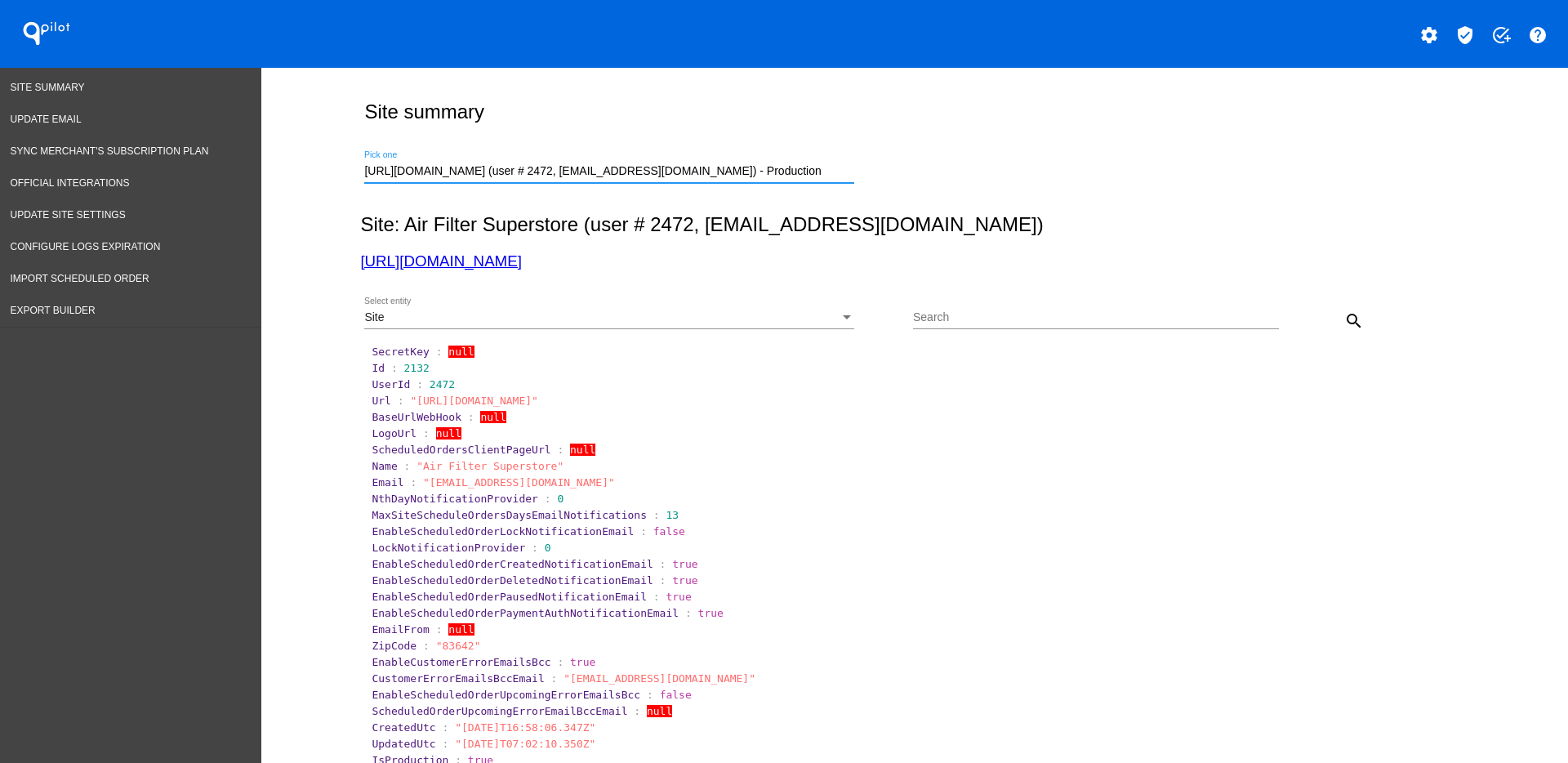
click at [1354, 322] on button "search" at bounding box center [1354, 320] width 33 height 33
click at [828, 332] on div "Site Select entity" at bounding box center [610, 321] width 490 height 47
click at [824, 320] on div "Site" at bounding box center [602, 318] width 475 height 13
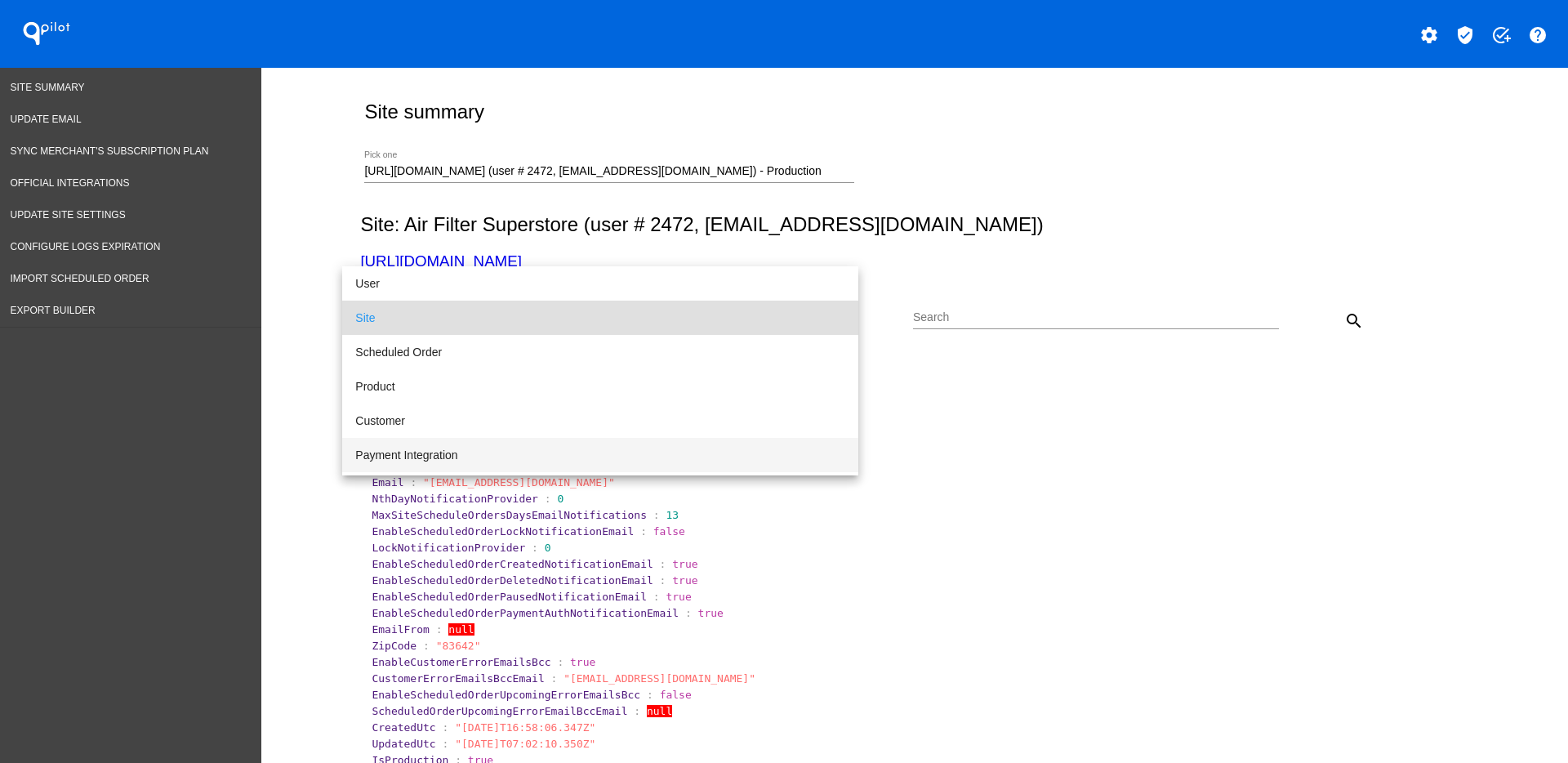
click at [746, 457] on span "Payment Integration" at bounding box center [600, 455] width 490 height 34
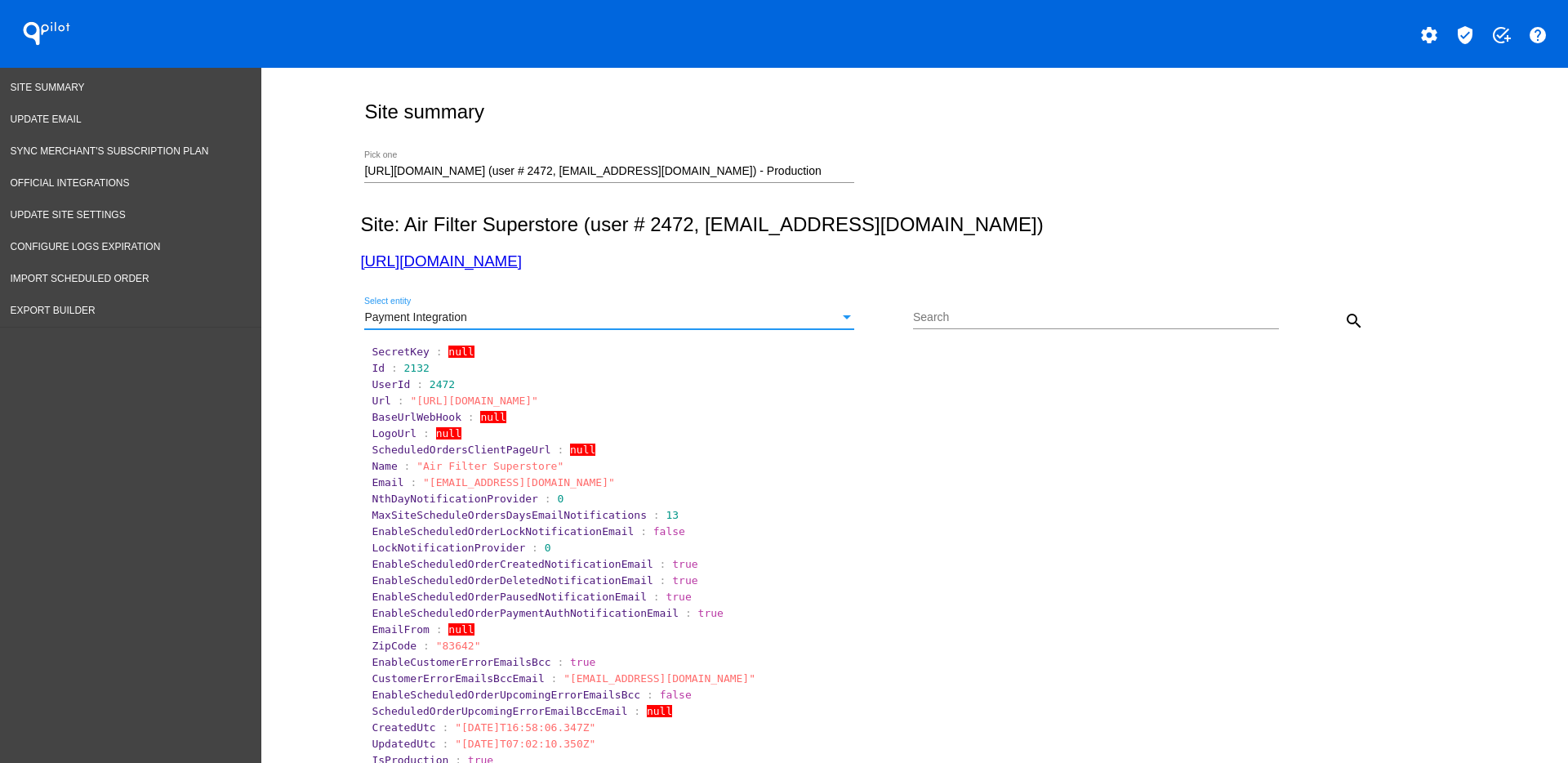
click at [1346, 320] on mat-icon "search" at bounding box center [1354, 320] width 19 height 19
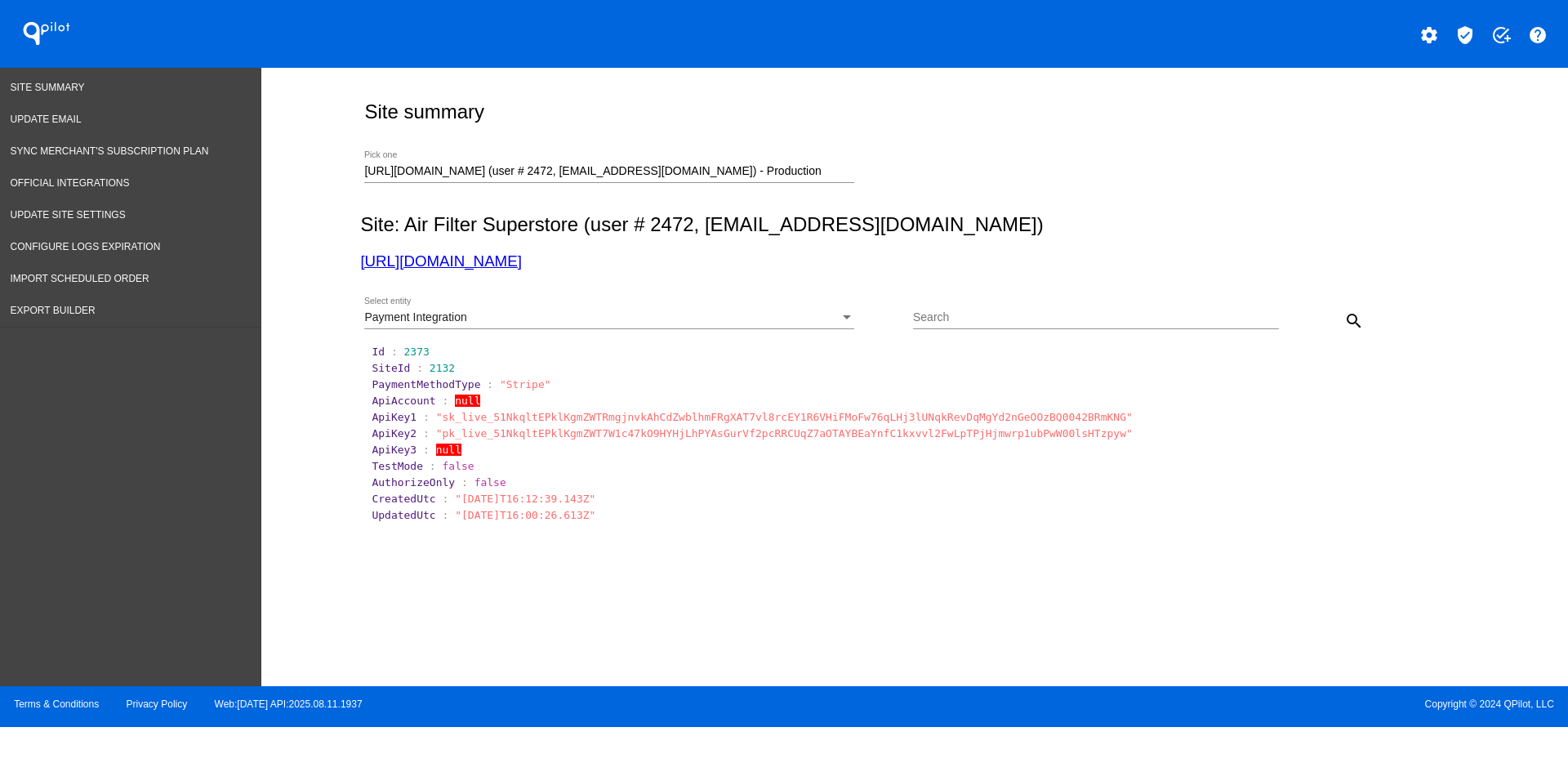
click at [821, 307] on div "Payment Integration Select entity" at bounding box center [610, 314] width 490 height 32
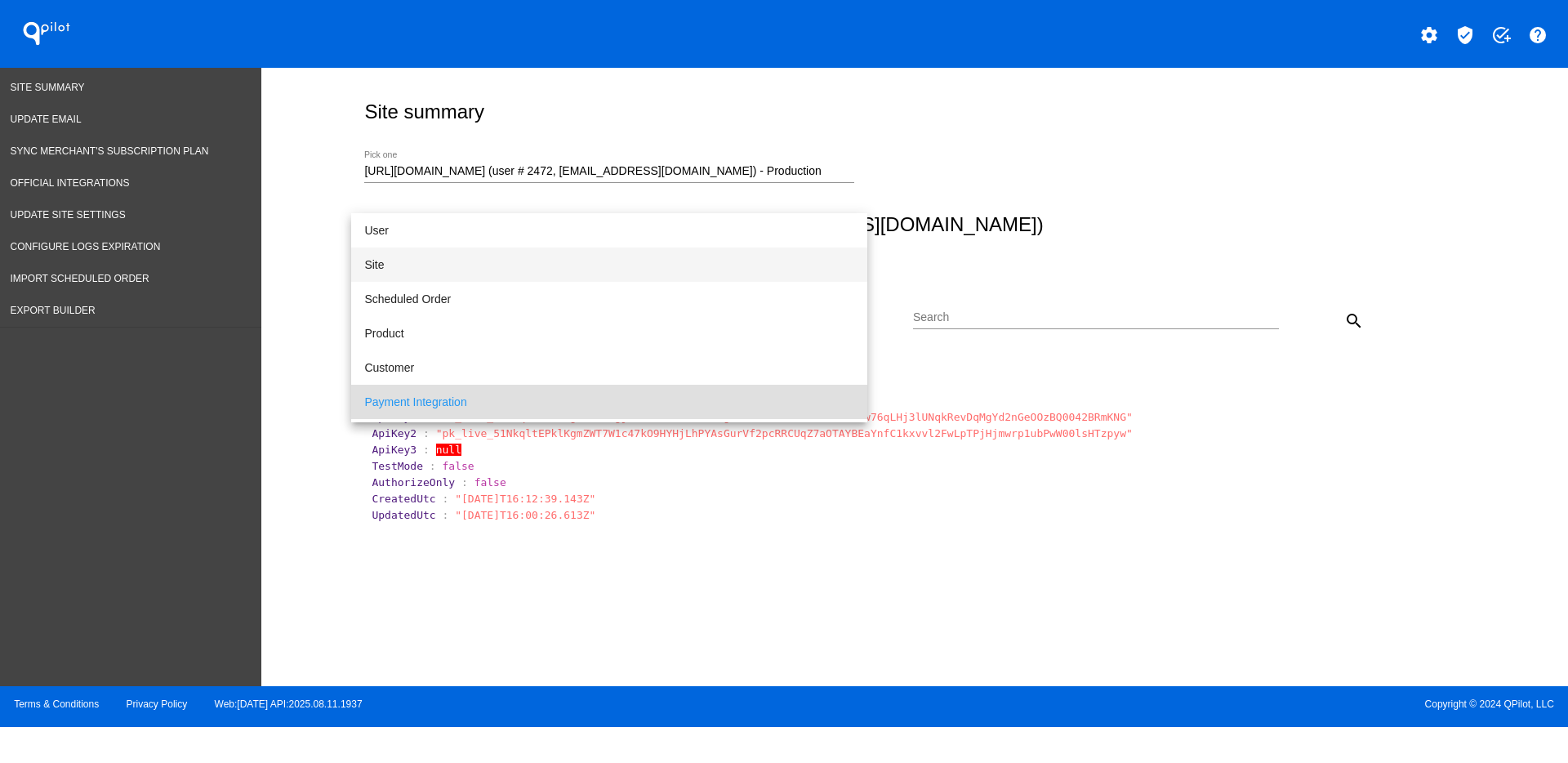
click at [734, 268] on span "Site" at bounding box center [610, 264] width 490 height 34
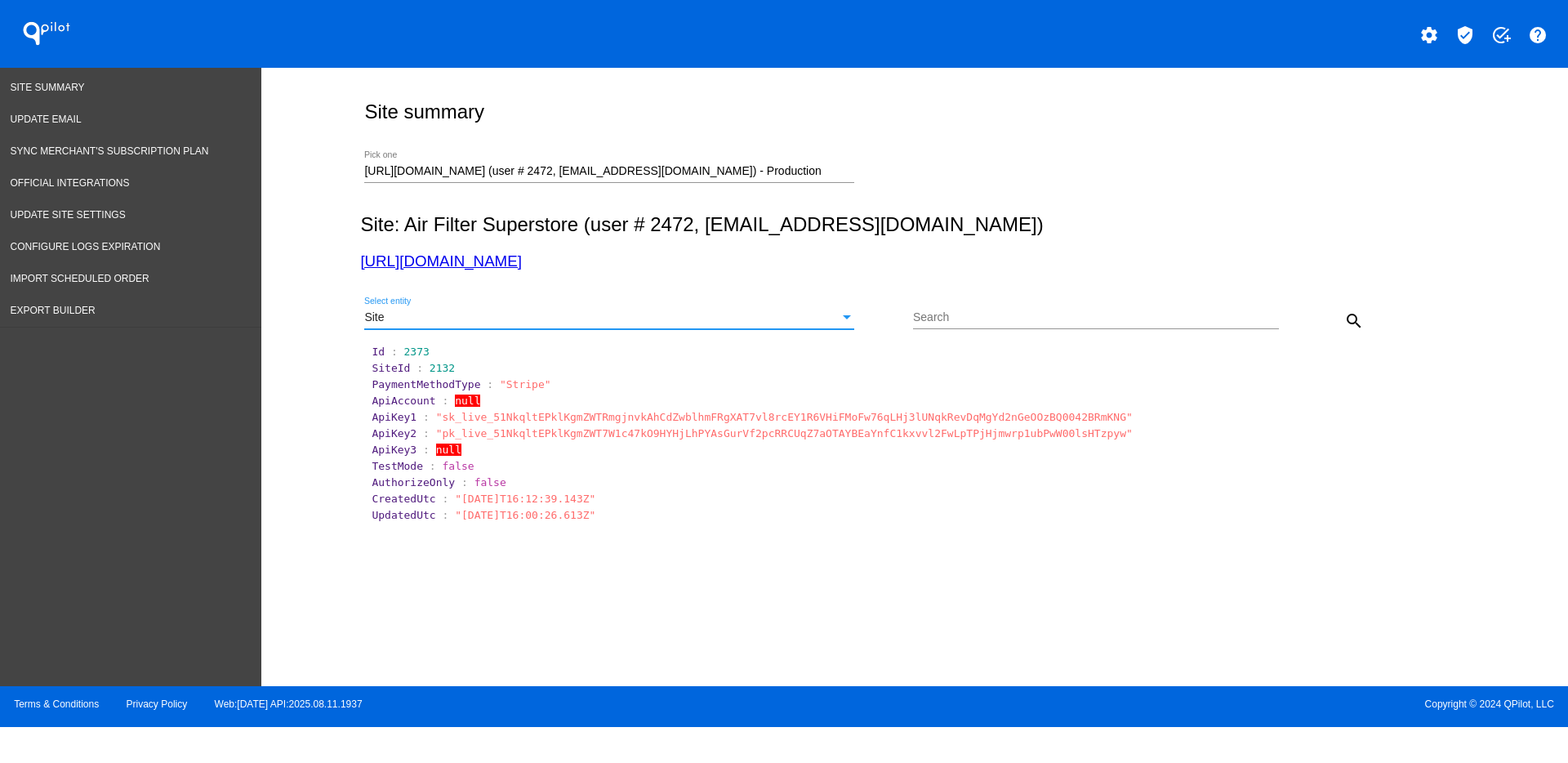
click at [1352, 315] on mat-icon "search" at bounding box center [1354, 320] width 19 height 19
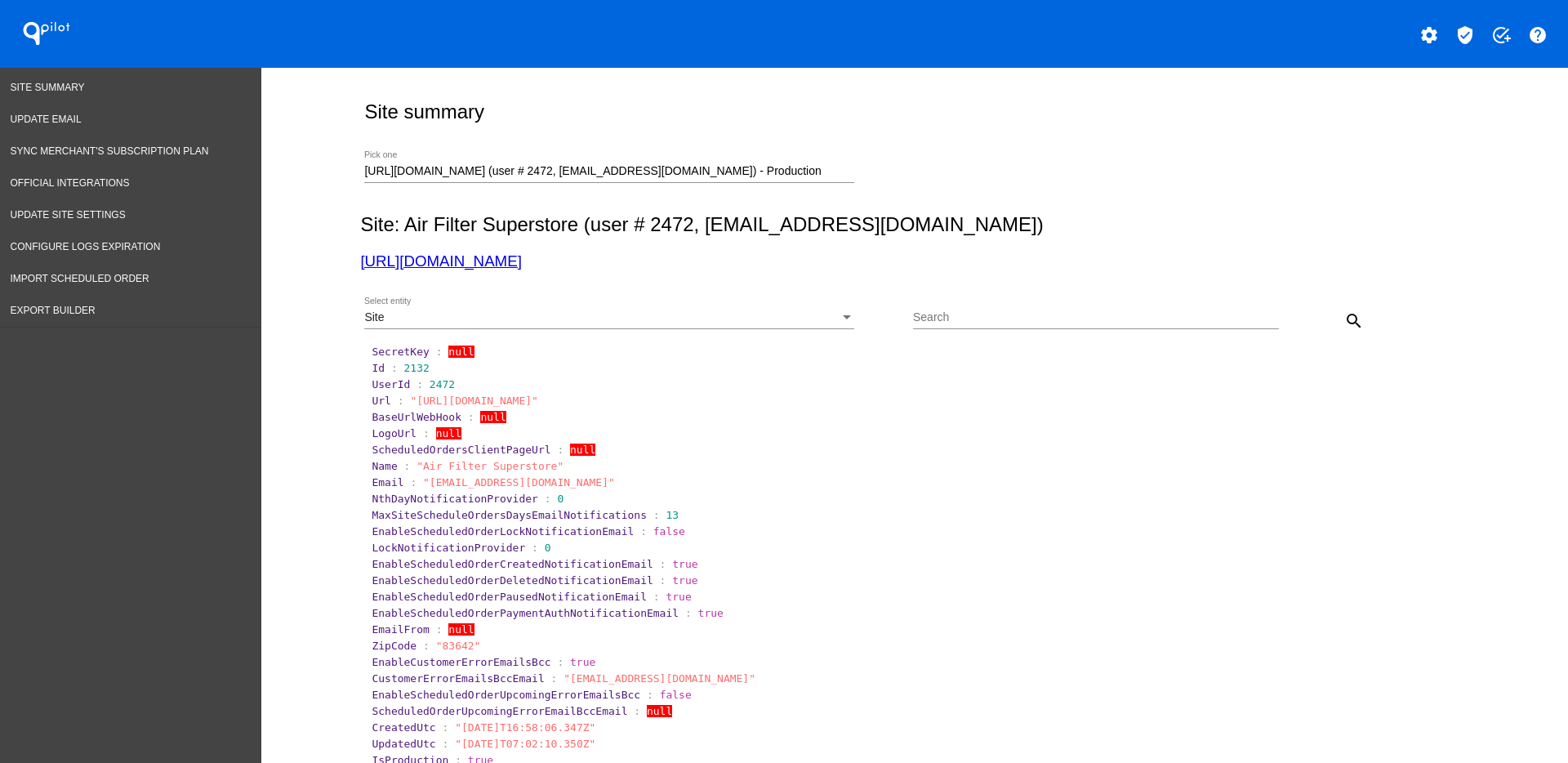
click at [521, 260] on link "[URL][DOMAIN_NAME]" at bounding box center [441, 261] width 161 height 18
click at [441, 253] on link "[URL][DOMAIN_NAME]" at bounding box center [441, 261] width 161 height 18
drag, startPoint x: 815, startPoint y: 168, endPoint x: 319, endPoint y: 161, distance: 496.0
paste input "[EMAIL_ADDRESS][DOMAIN_NAME]"
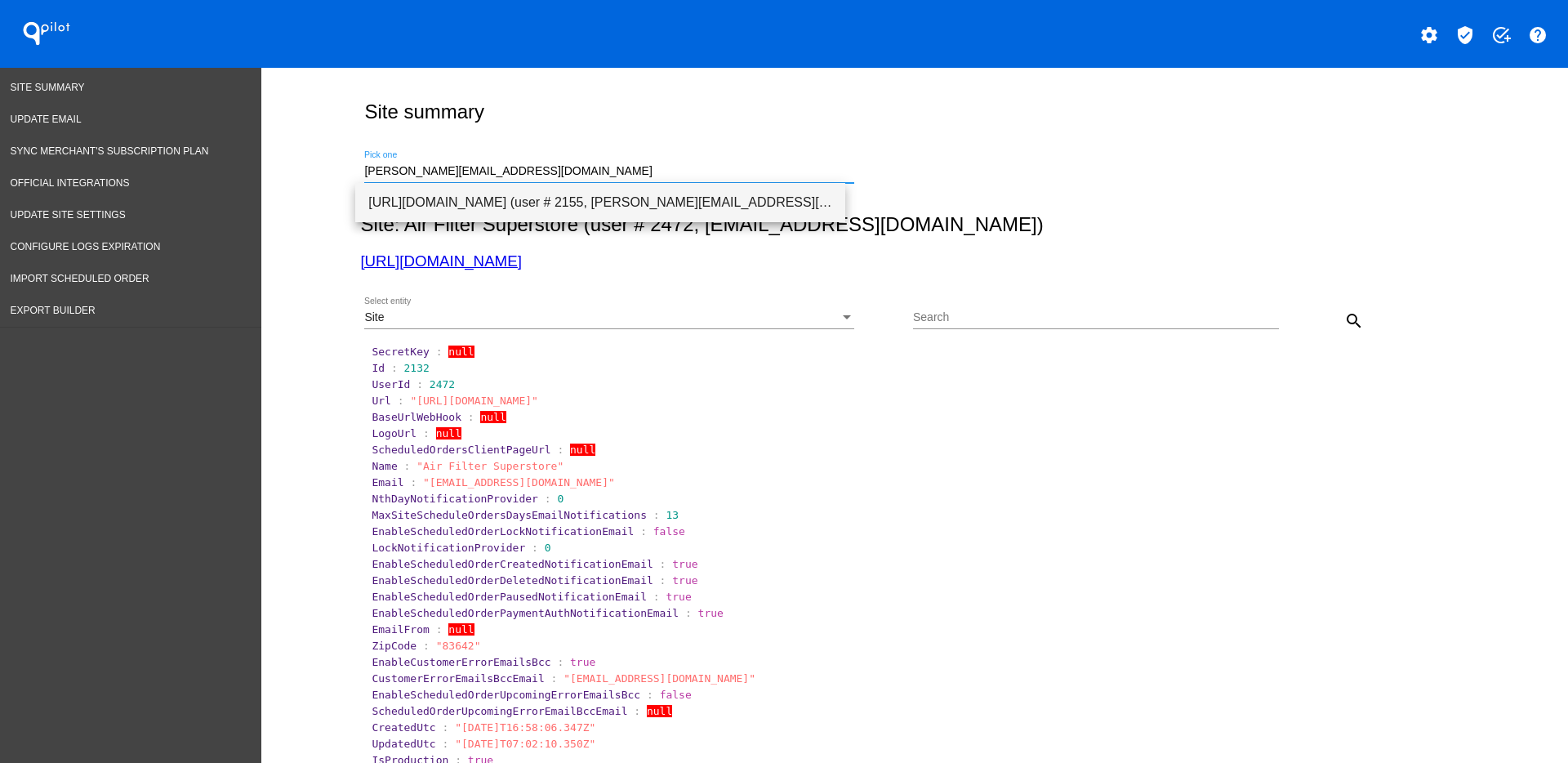
click at [566, 206] on span "[URL][DOMAIN_NAME] (user # 2155, [PERSON_NAME][EMAIL_ADDRESS][DOMAIN_NAME]) - P…" at bounding box center [600, 202] width 464 height 39
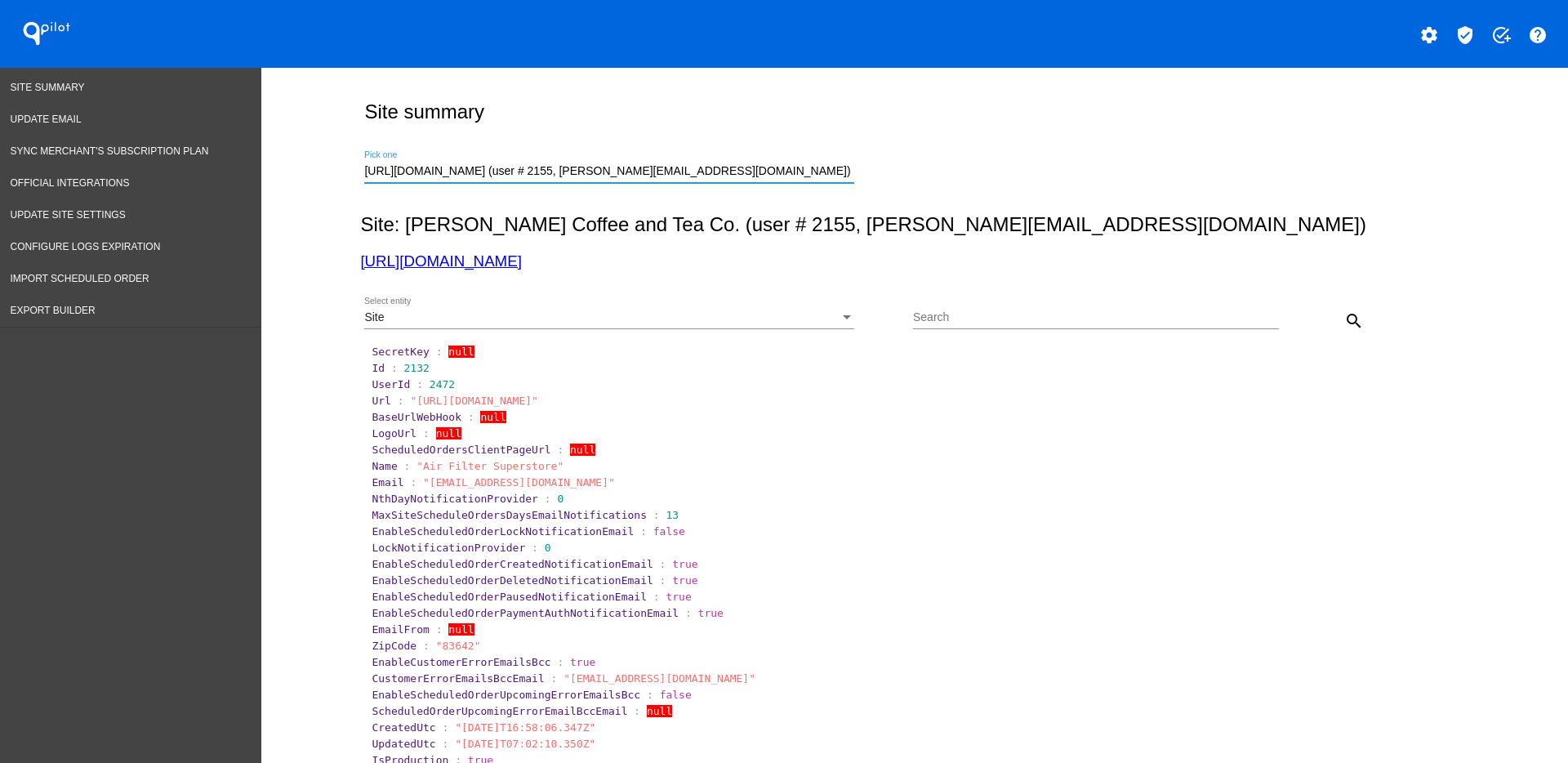
click at [1345, 316] on mat-icon "search" at bounding box center [1354, 320] width 19 height 19
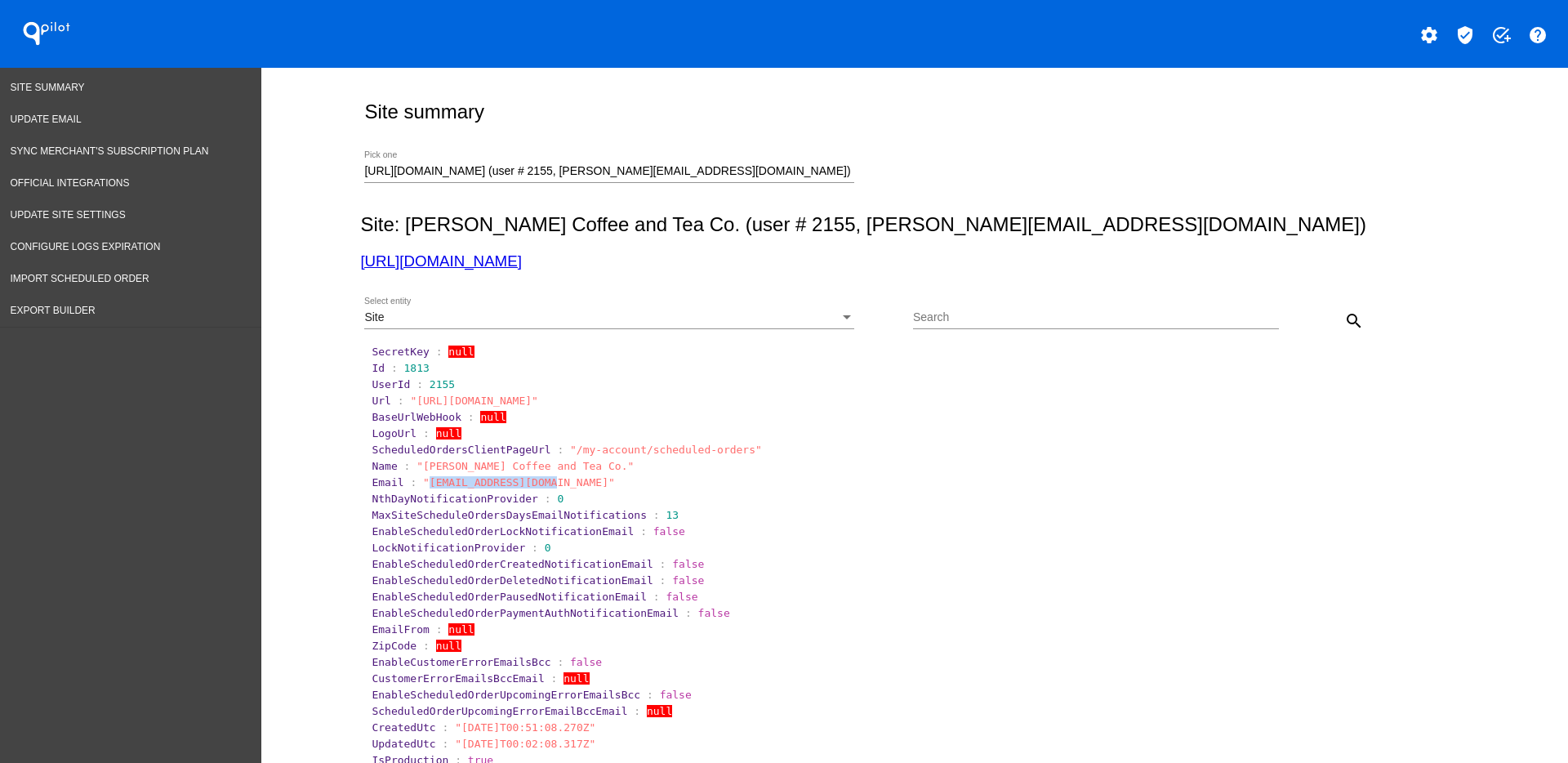
drag, startPoint x: 421, startPoint y: 487, endPoint x: 532, endPoint y: 487, distance: 111.0
click at [532, 487] on span ""[EMAIL_ADDRESS][DOMAIN_NAME]"" at bounding box center [519, 482] width 192 height 13
copy span "[EMAIL_ADDRESS][DOMAIN_NAME]"
click at [506, 256] on link "[URL][DOMAIN_NAME]" at bounding box center [441, 261] width 161 height 18
drag, startPoint x: 388, startPoint y: 365, endPoint x: 436, endPoint y: 361, distance: 48.2
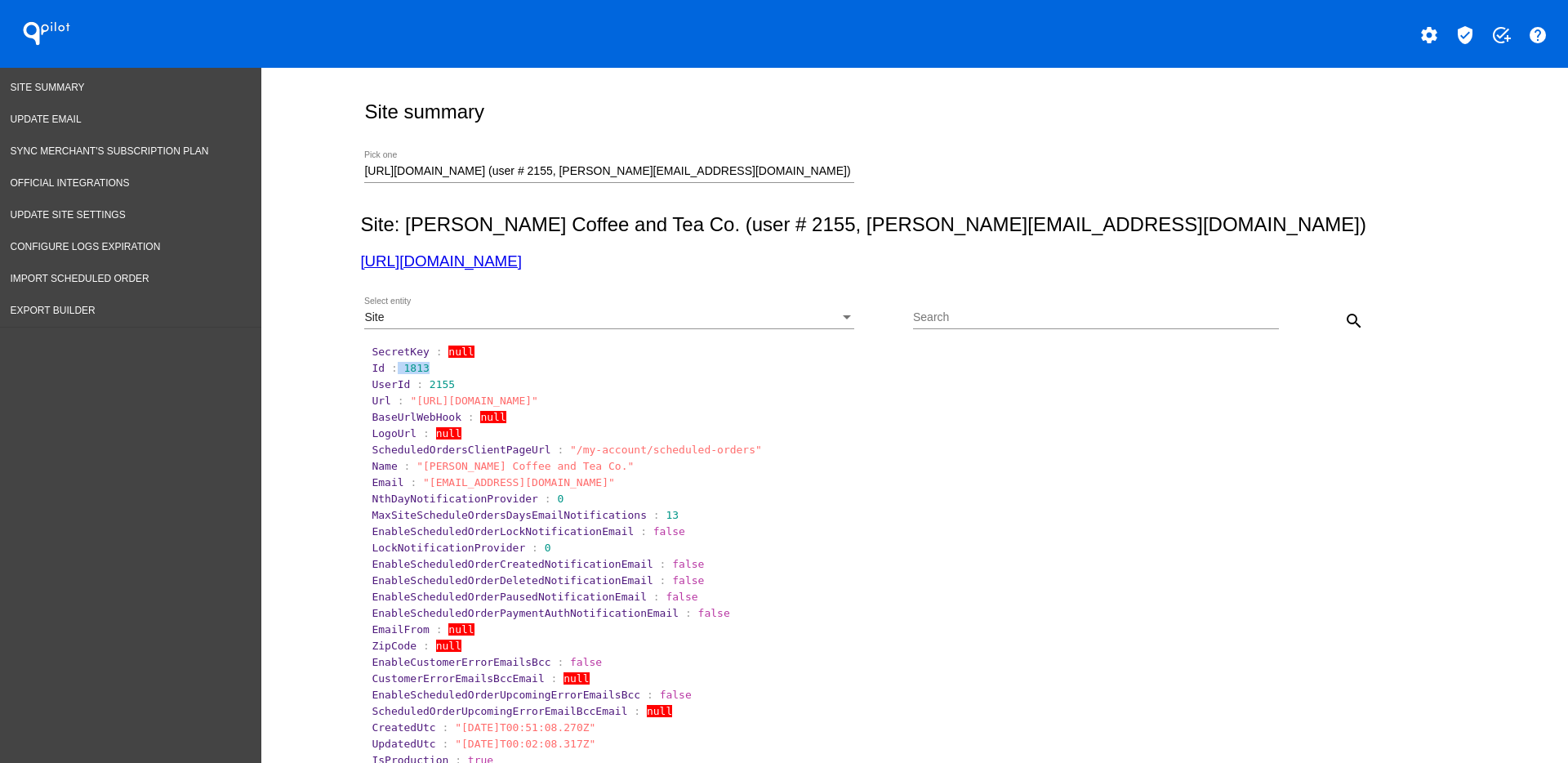
click at [436, 362] on section "Id : 1813" at bounding box center [915, 368] width 1088 height 13
drag, startPoint x: 426, startPoint y: 365, endPoint x: 387, endPoint y: 368, distance: 39.1
click at [387, 368] on section "Id : 1813" at bounding box center [915, 368] width 1088 height 13
click at [404, 366] on span "1813" at bounding box center [416, 368] width 25 height 13
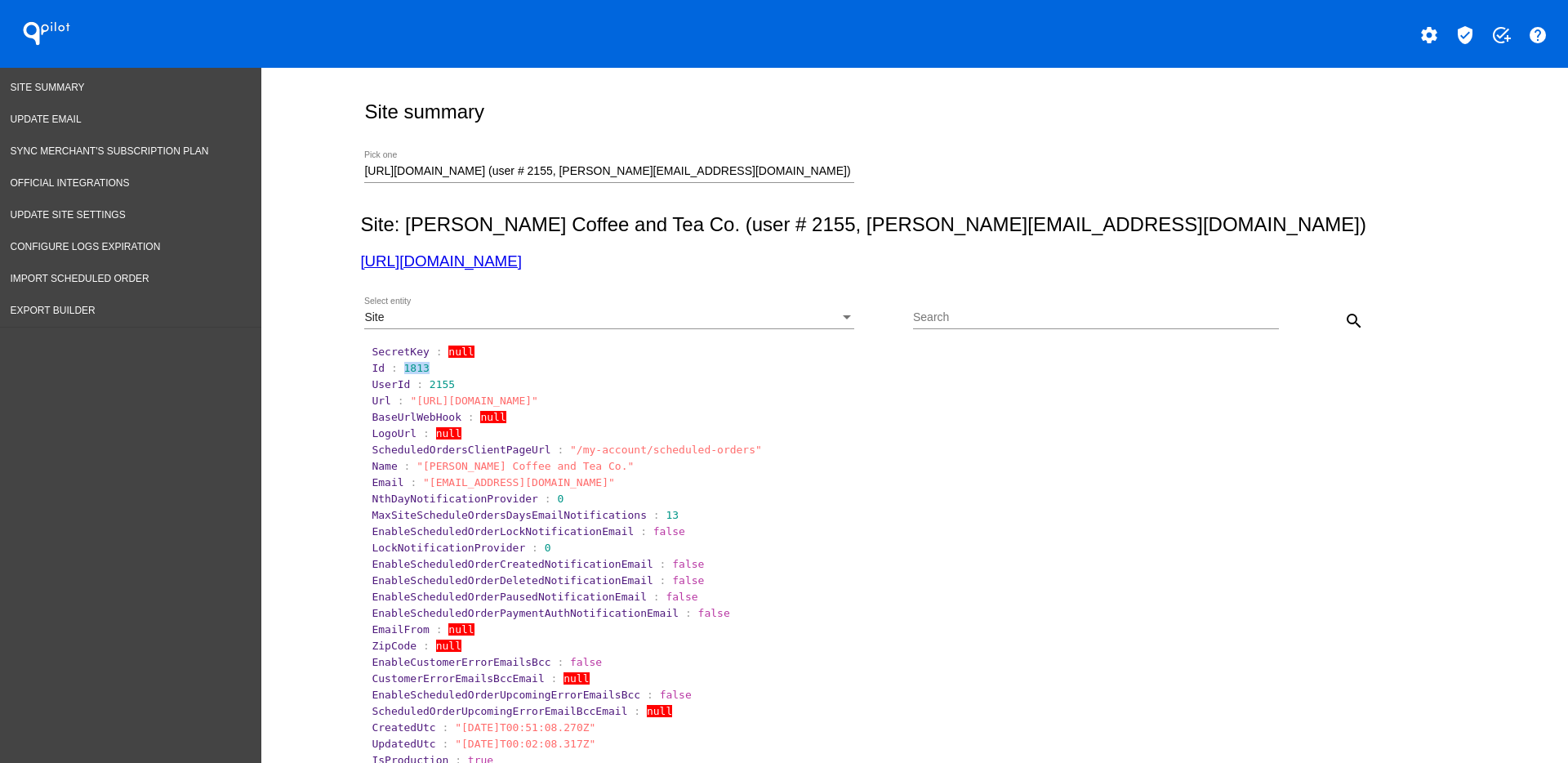
drag, startPoint x: 393, startPoint y: 366, endPoint x: 425, endPoint y: 365, distance: 32.0
click at [425, 365] on section "Id : 1813" at bounding box center [915, 368] width 1088 height 13
copy span "1813"
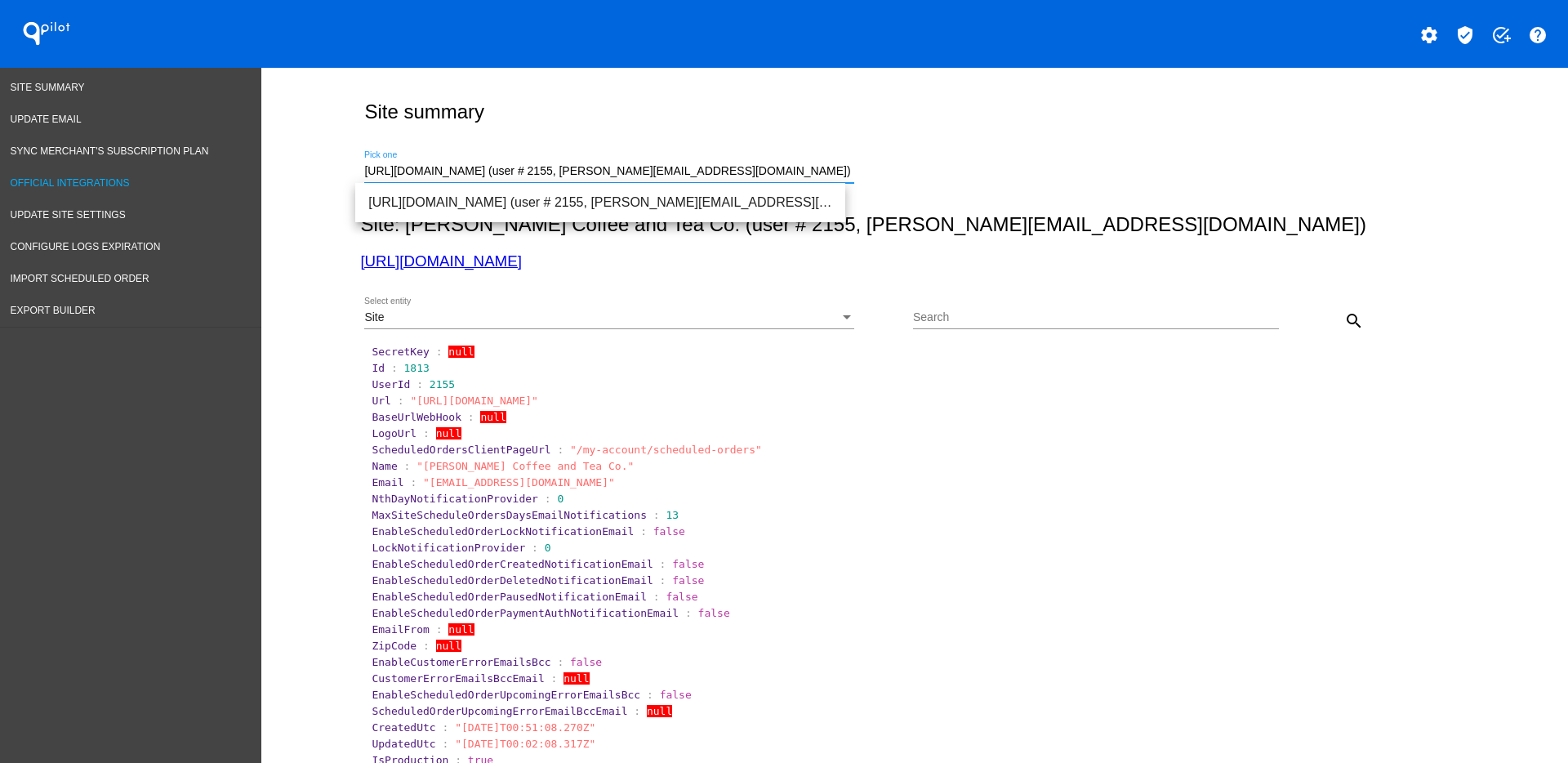
drag, startPoint x: 815, startPoint y: 175, endPoint x: 144, endPoint y: 189, distance: 671.1
paste input "[EMAIL_ADDRESS][DOMAIN_NAME]"
click at [542, 200] on span "[URL][DOMAIN_NAME] (user # 73, [EMAIL_ADDRESS][DOMAIN_NAME]) - Production" at bounding box center [600, 202] width 464 height 39
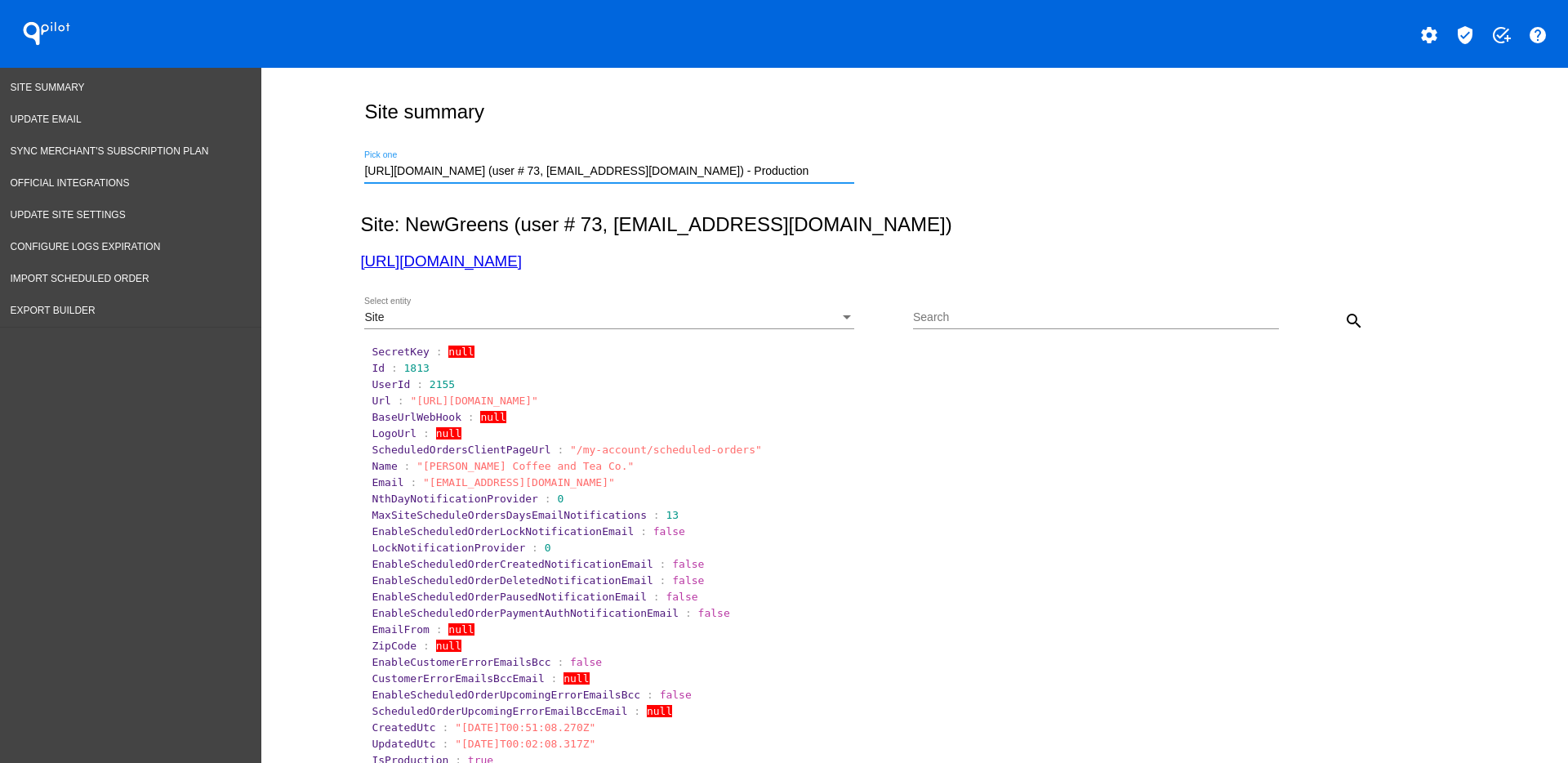
click at [1359, 320] on button "search" at bounding box center [1354, 320] width 33 height 33
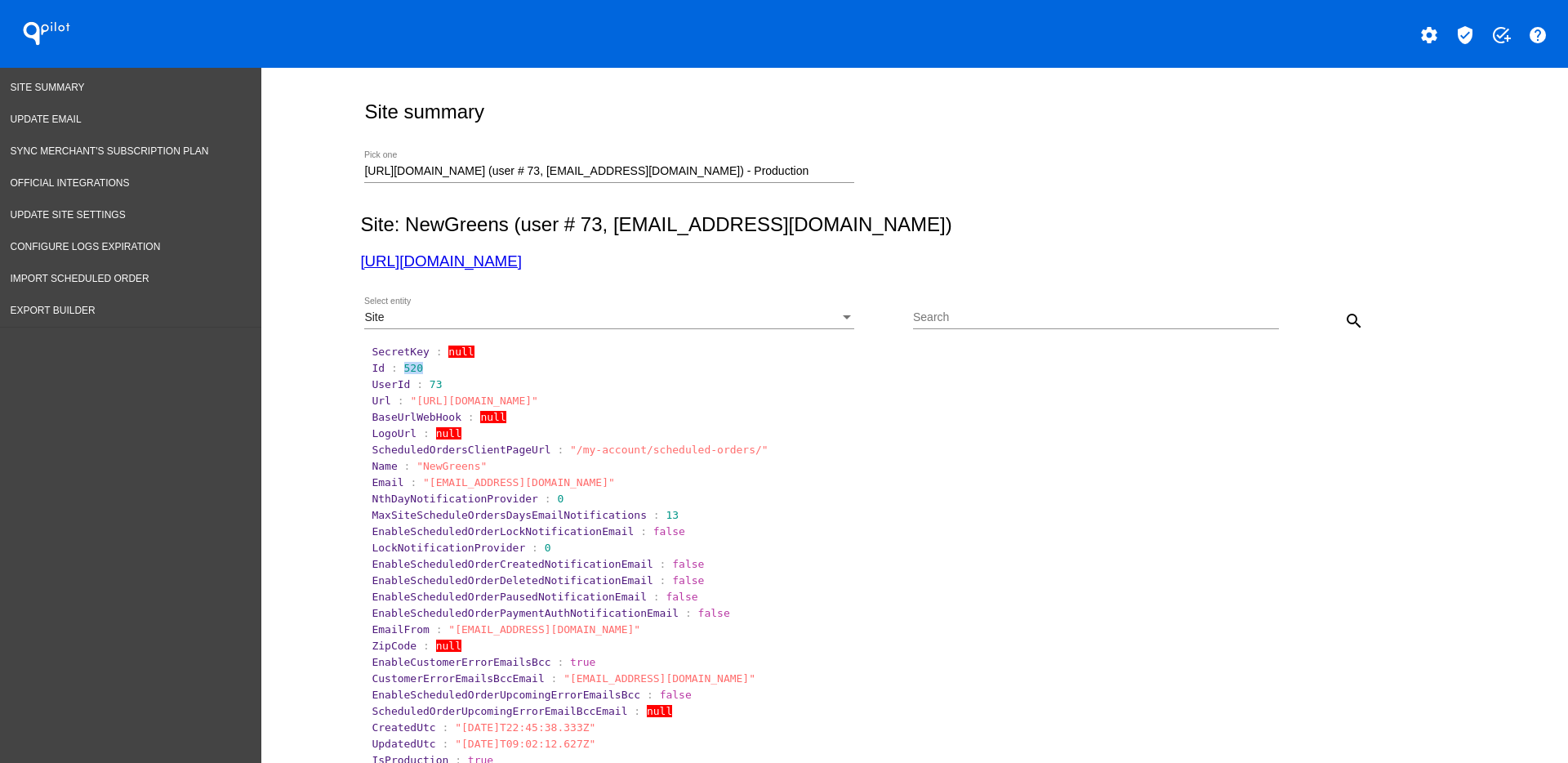
drag, startPoint x: 395, startPoint y: 368, endPoint x: 452, endPoint y: 371, distance: 57.1
click at [452, 371] on section "Id : 520" at bounding box center [915, 368] width 1088 height 13
copy span "520"
click at [460, 265] on link "[URL][DOMAIN_NAME]" at bounding box center [441, 261] width 161 height 18
click at [692, 331] on div "Site Select entity" at bounding box center [610, 321] width 490 height 47
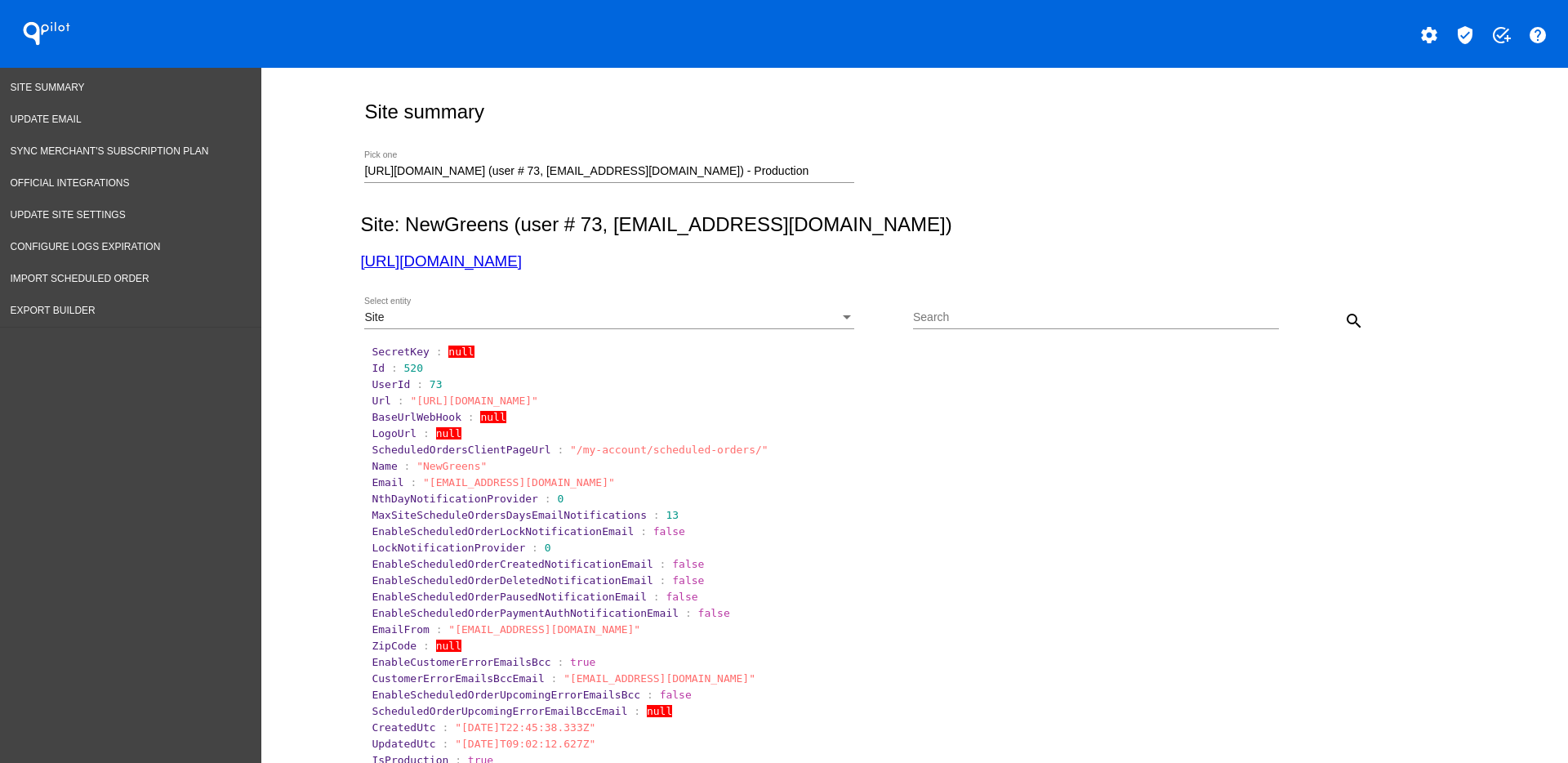
click at [694, 314] on div "Site" at bounding box center [602, 318] width 475 height 13
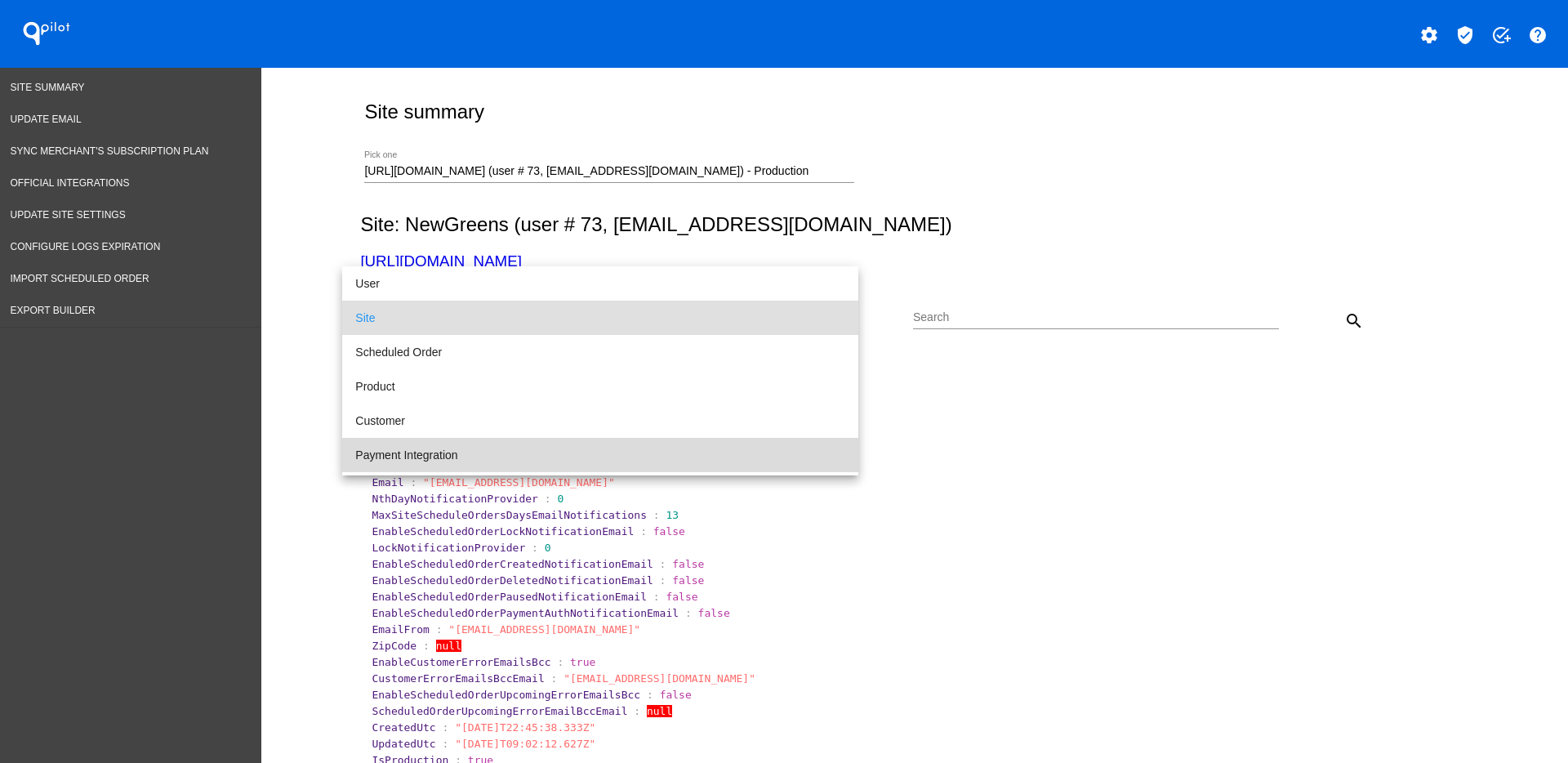
click at [644, 462] on span "Payment Integration" at bounding box center [600, 455] width 490 height 34
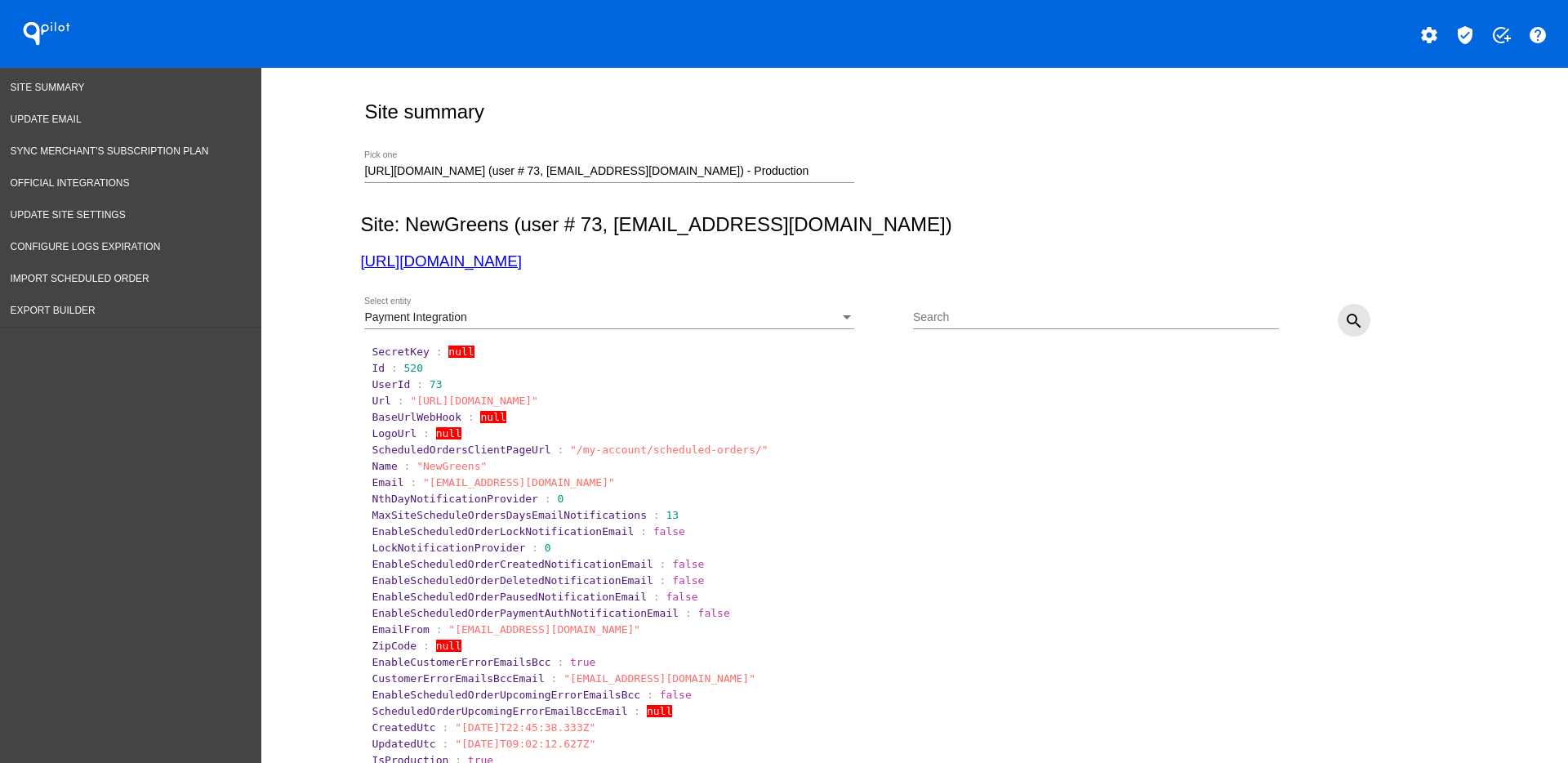
click at [1345, 312] on mat-icon "search" at bounding box center [1354, 320] width 19 height 19
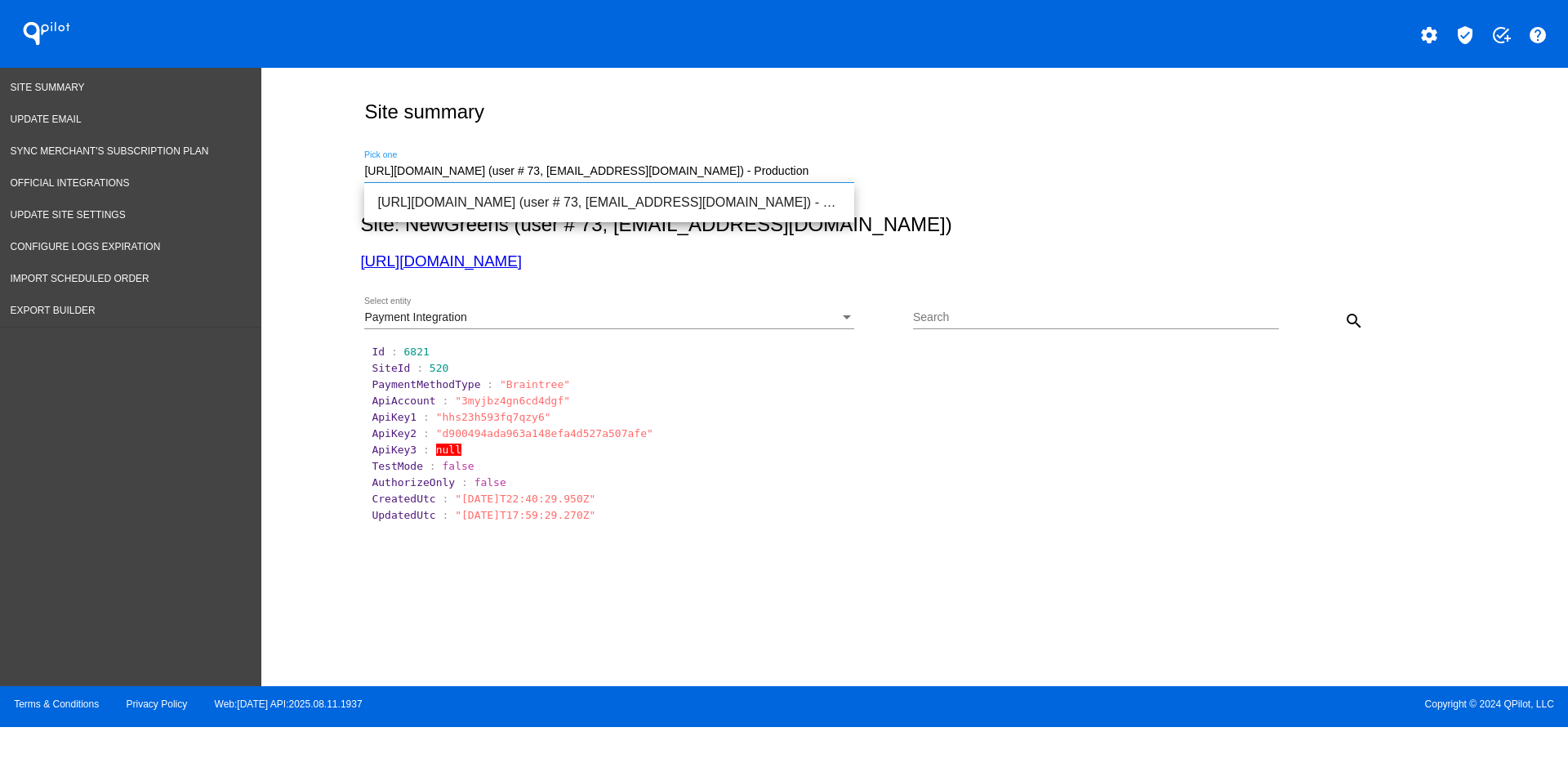
paste input "[EMAIL_ADDRESS][DOMAIN_NAME]"
drag, startPoint x: 820, startPoint y: 170, endPoint x: 349, endPoint y: 179, distance: 471.1
click at [349, 179] on div "Site summary [EMAIL_ADDRESS][DOMAIN_NAME] Pick one Site: NewGreens (user # 73, …" at bounding box center [915, 373] width 1307 height 611
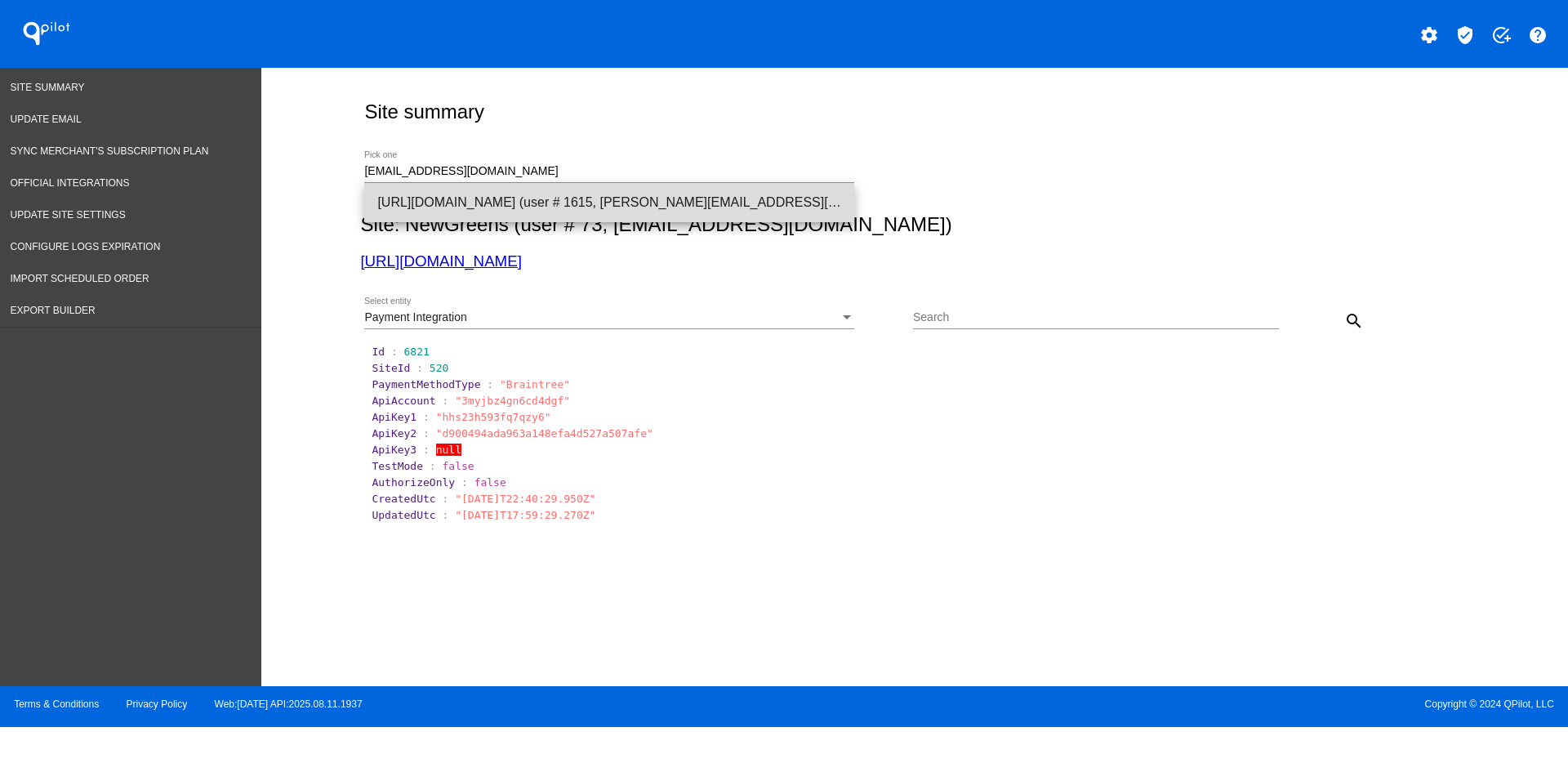
click at [575, 191] on span "[URL][DOMAIN_NAME] (user # 1615, [PERSON_NAME][EMAIL_ADDRESS][DOMAIN_NAME]) - P…" at bounding box center [609, 202] width 464 height 39
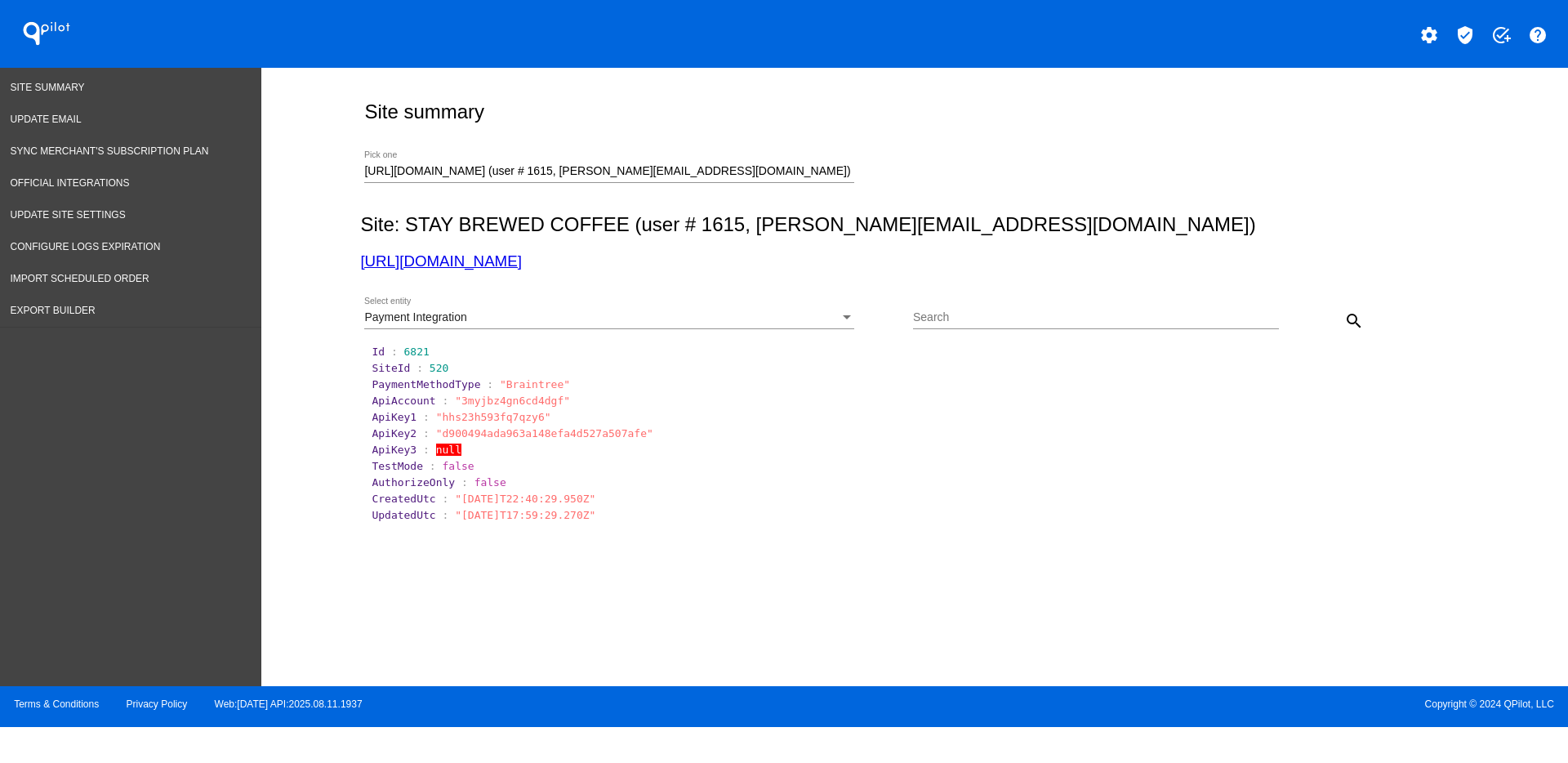
click at [810, 307] on div "Payment Integration Select entity" at bounding box center [610, 314] width 490 height 32
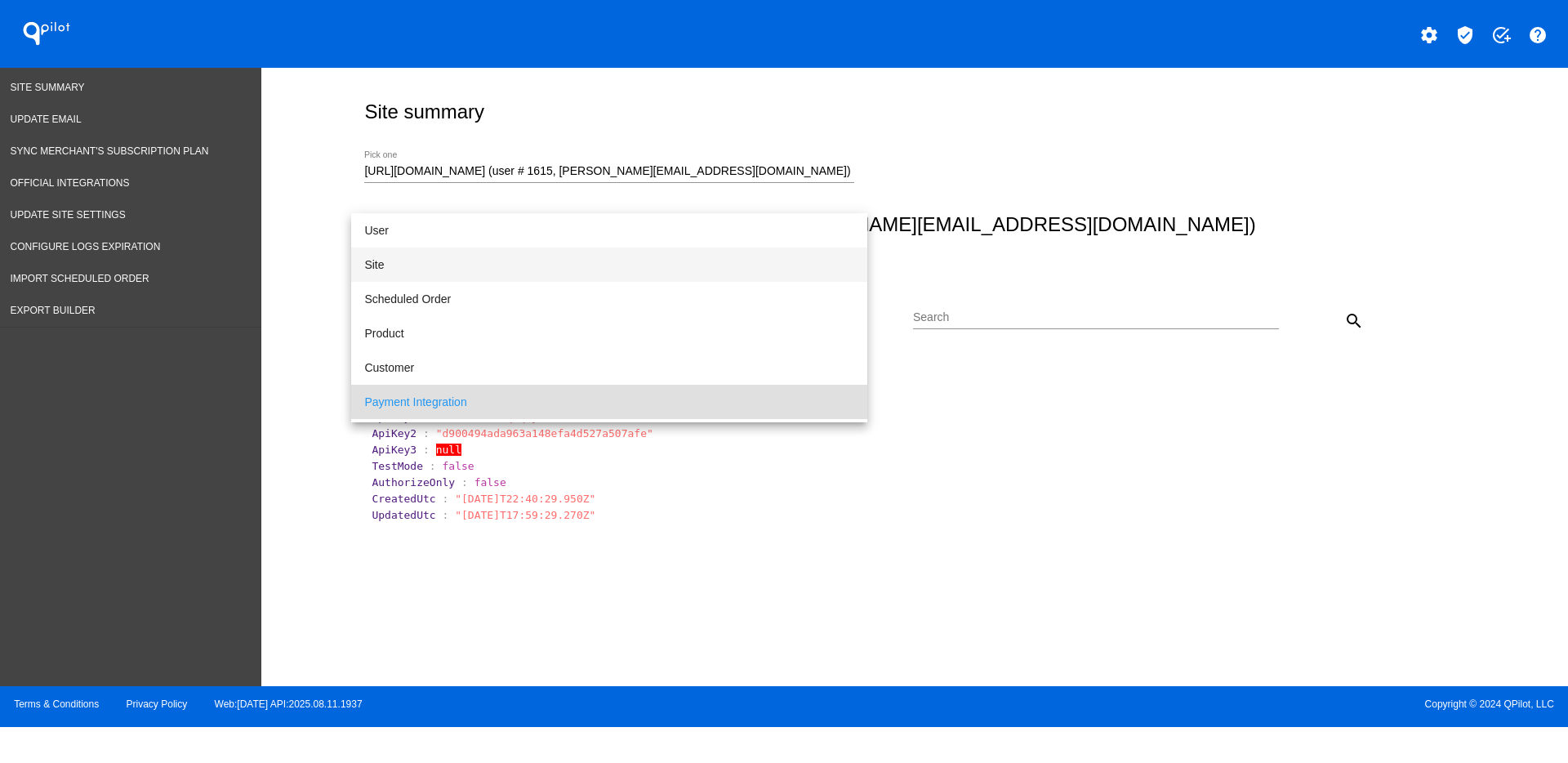
click at [523, 264] on span "Site" at bounding box center [610, 264] width 490 height 34
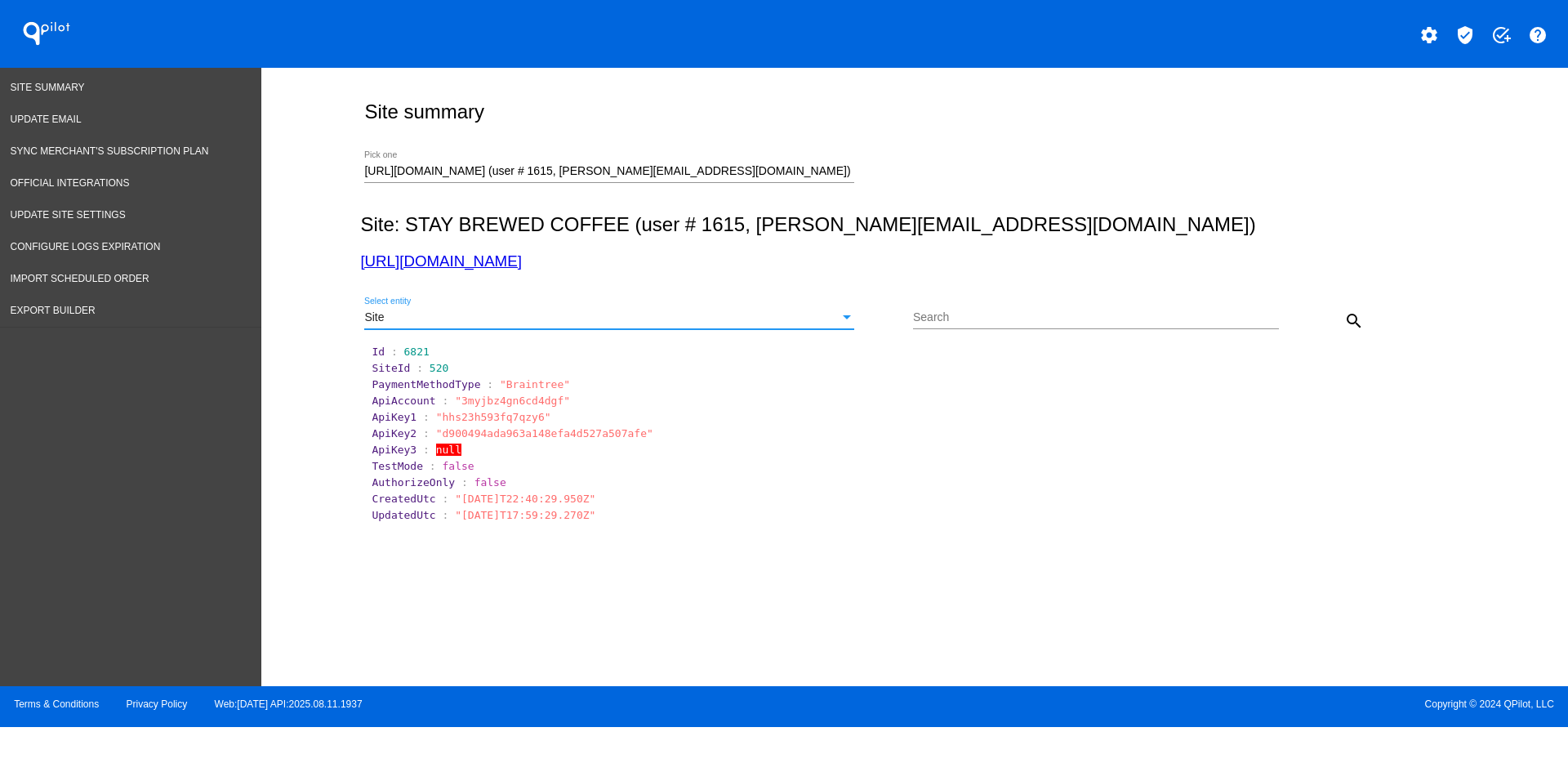
click at [1356, 326] on mat-icon "search" at bounding box center [1354, 320] width 19 height 19
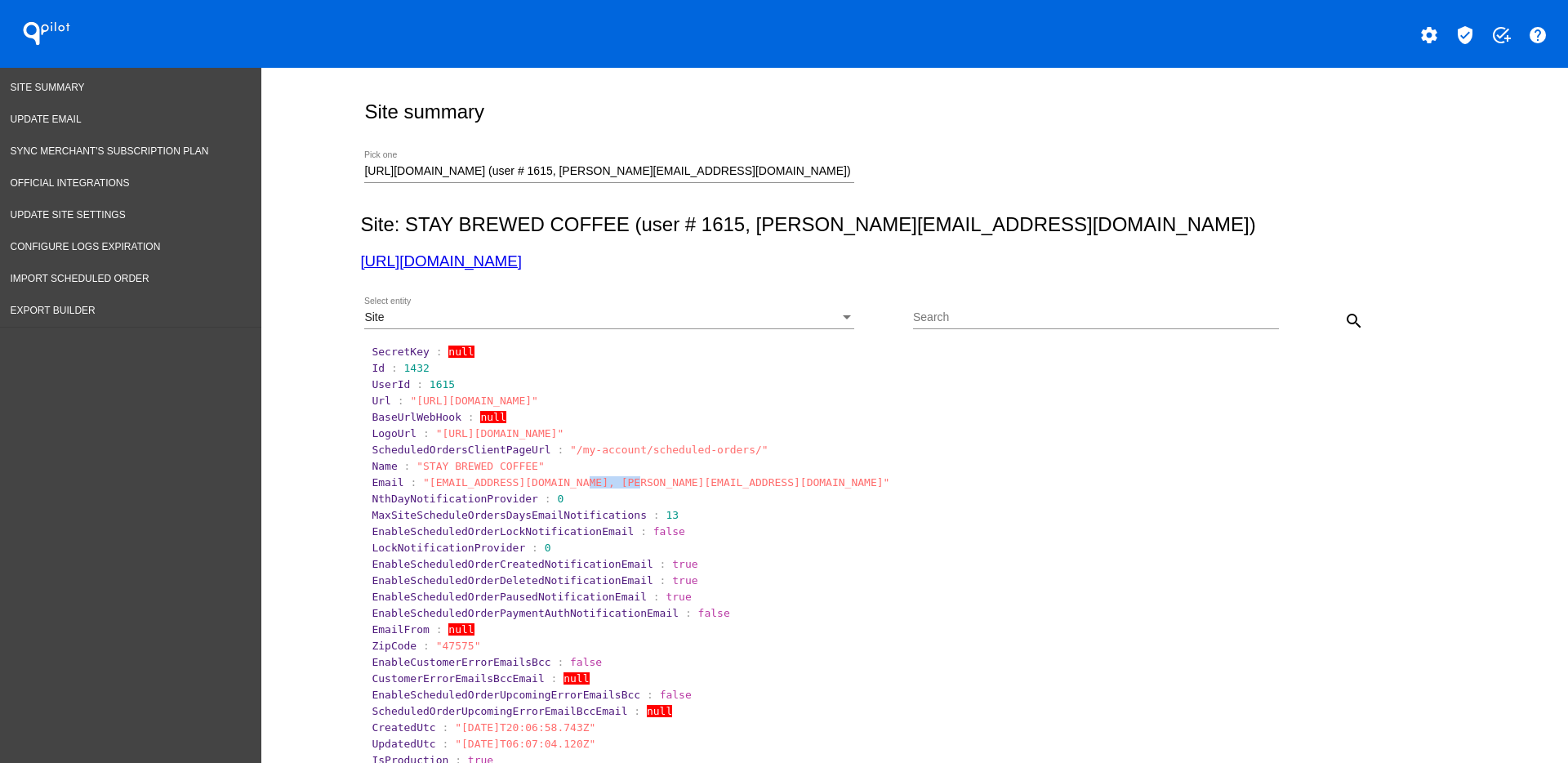
drag, startPoint x: 559, startPoint y: 484, endPoint x: 607, endPoint y: 482, distance: 48.0
click at [607, 482] on span ""[EMAIL_ADDRESS][DOMAIN_NAME], [PERSON_NAME][EMAIL_ADDRESS][DOMAIN_NAME]"" at bounding box center [656, 482] width 467 height 13
click at [550, 485] on span ""[EMAIL_ADDRESS][DOMAIN_NAME], [PERSON_NAME][EMAIL_ADDRESS][DOMAIN_NAME]"" at bounding box center [656, 482] width 467 height 13
drag, startPoint x: 555, startPoint y: 487, endPoint x: 675, endPoint y: 479, distance: 120.3
click at [675, 479] on span ""[EMAIL_ADDRESS][DOMAIN_NAME], [PERSON_NAME][EMAIL_ADDRESS][DOMAIN_NAME]"" at bounding box center [656, 482] width 467 height 13
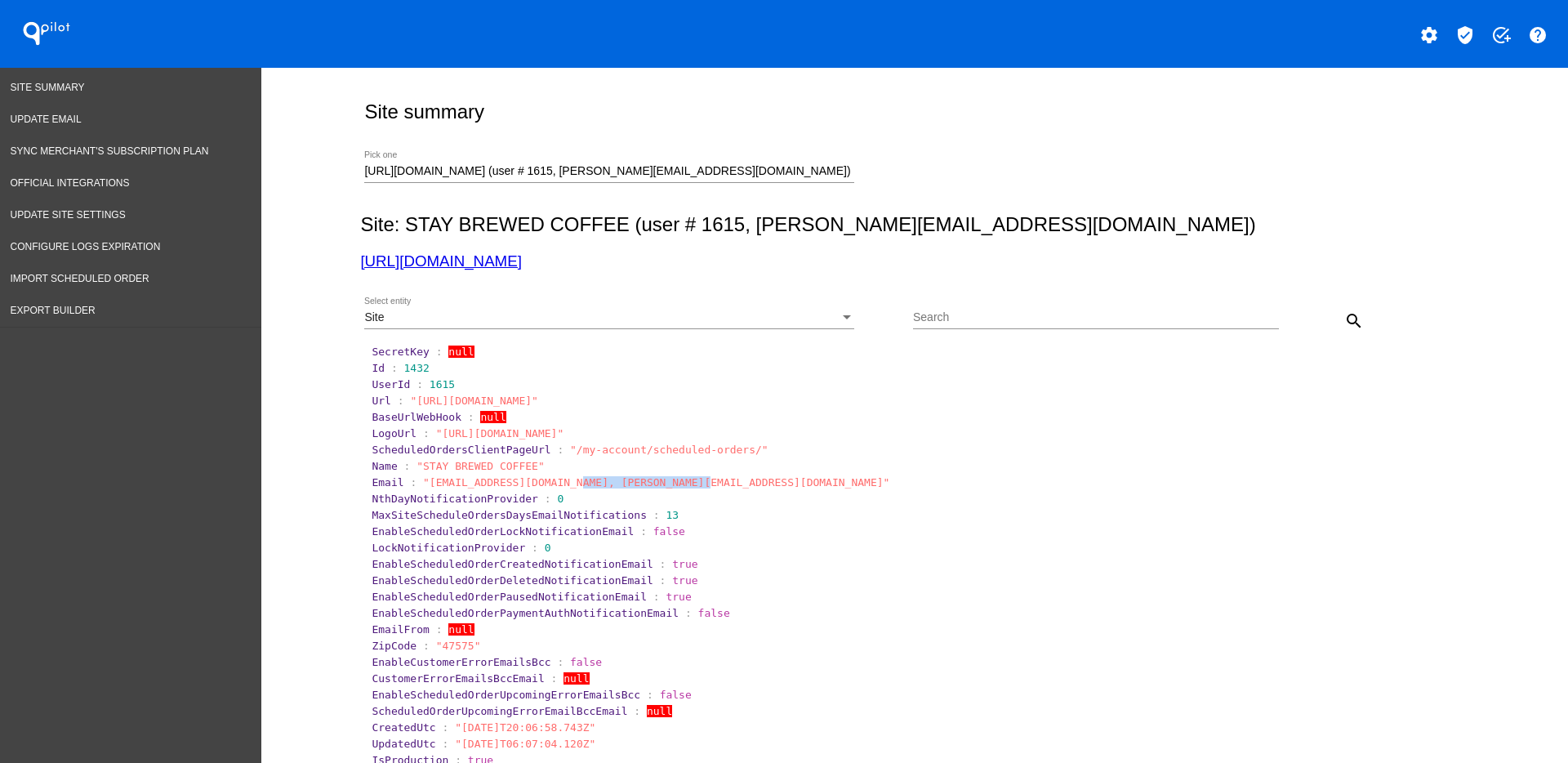
copy span "[PERSON_NAME][EMAIL_ADDRESS][DOMAIN_NAME]"
click at [469, 259] on link "[URL][DOMAIN_NAME]" at bounding box center [441, 261] width 161 height 18
click at [820, 308] on div "Site Select entity" at bounding box center [610, 314] width 490 height 32
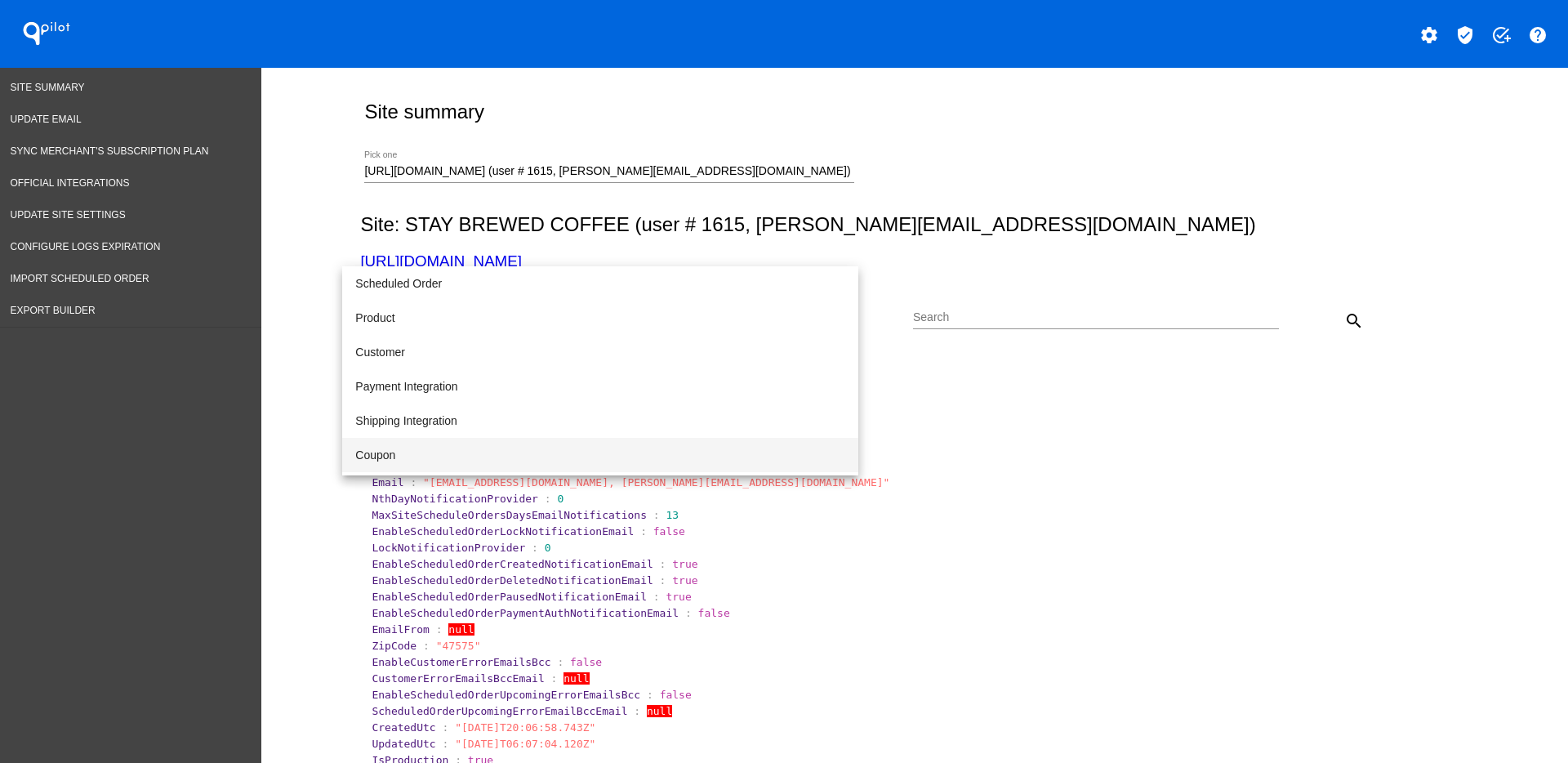
scroll to position [102, 0]
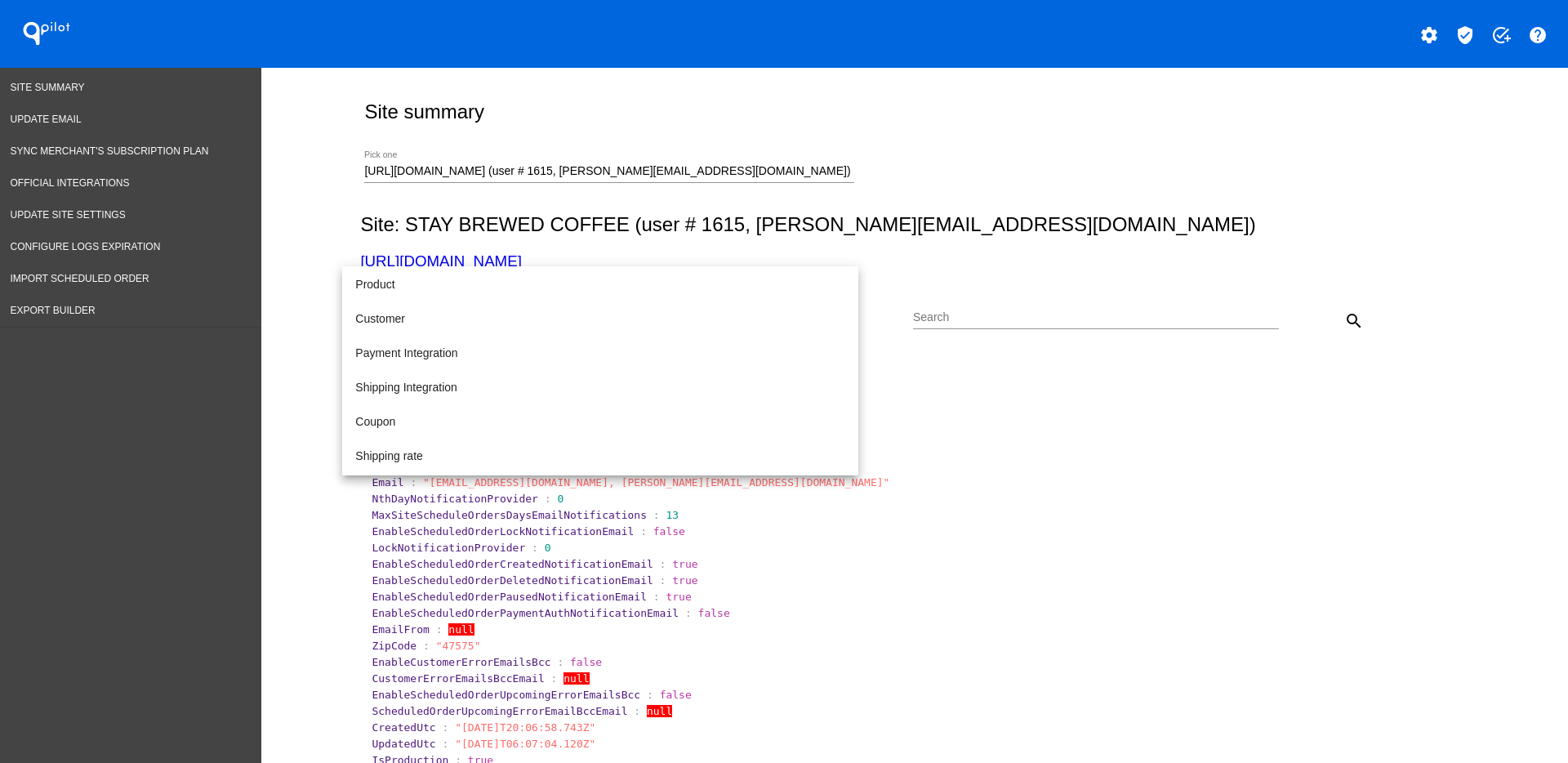
click at [747, 166] on div at bounding box center [784, 382] width 1568 height 763
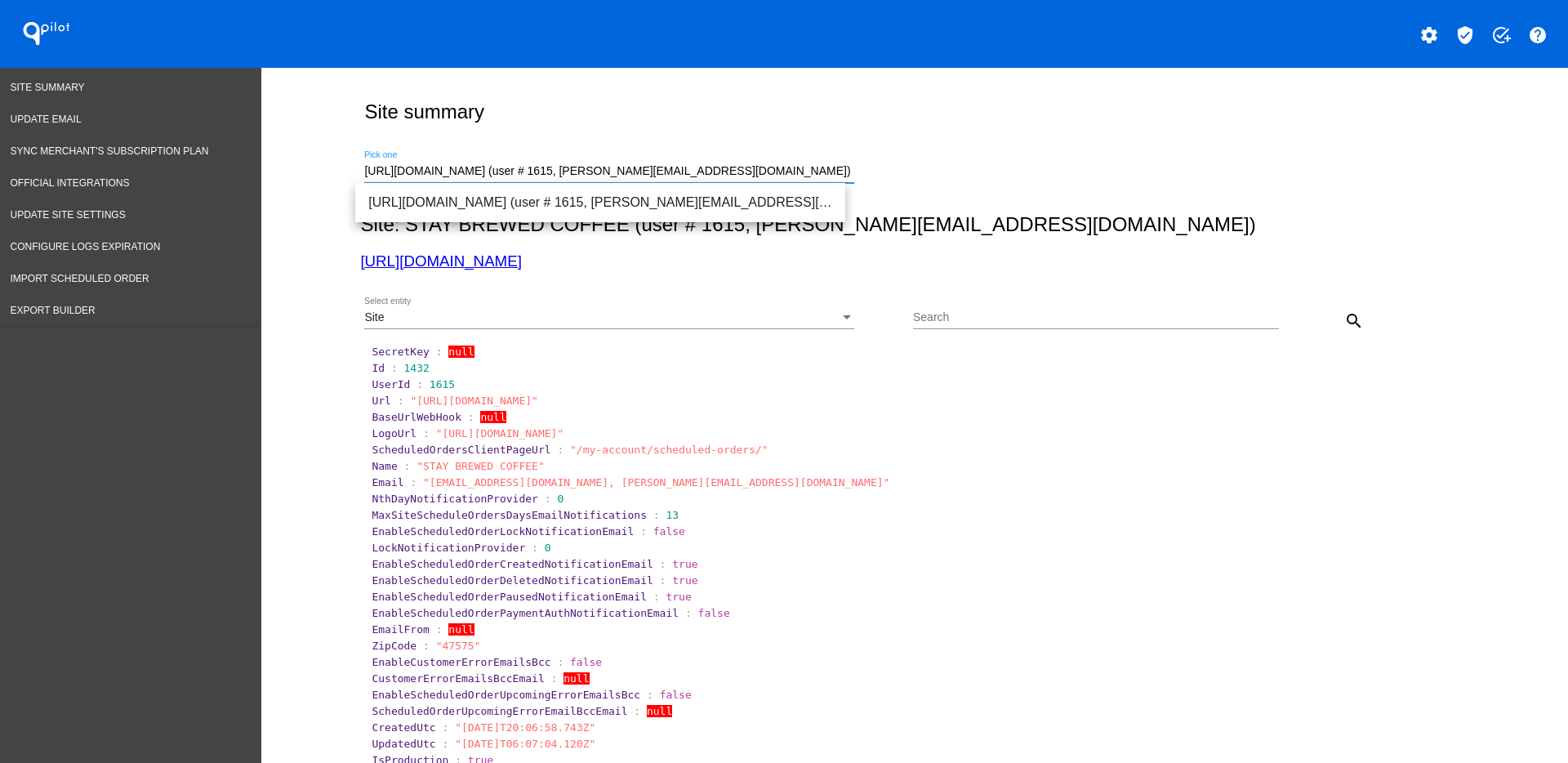
drag, startPoint x: 754, startPoint y: 169, endPoint x: 350, endPoint y: 155, distance: 404.2
paste input "[EMAIL_ADDRESS][DOMAIN_NAME]"
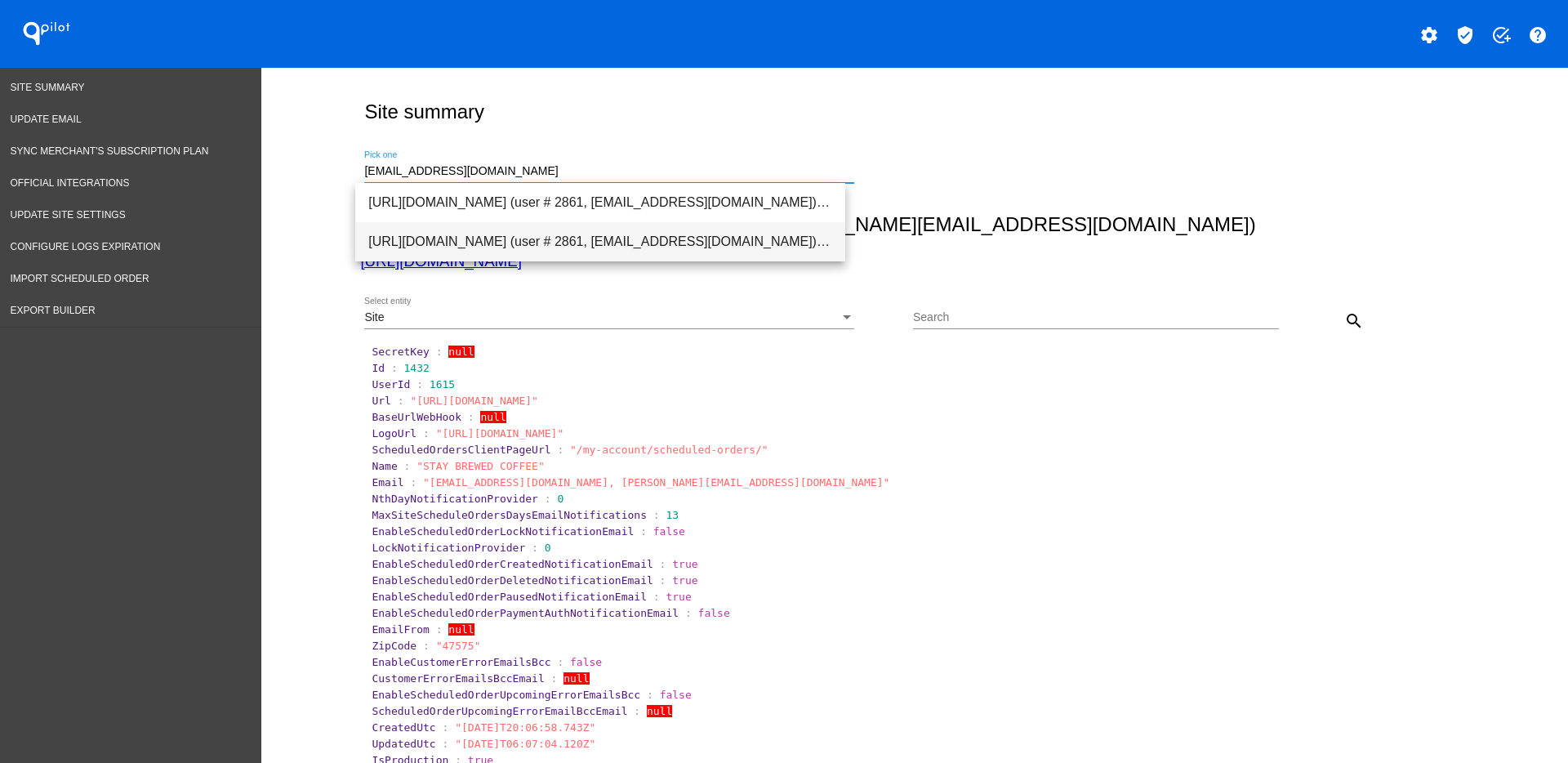
click at [614, 238] on span "[URL][DOMAIN_NAME] (user # 2861, [EMAIL_ADDRESS][DOMAIN_NAME]) - Production" at bounding box center [600, 242] width 464 height 39
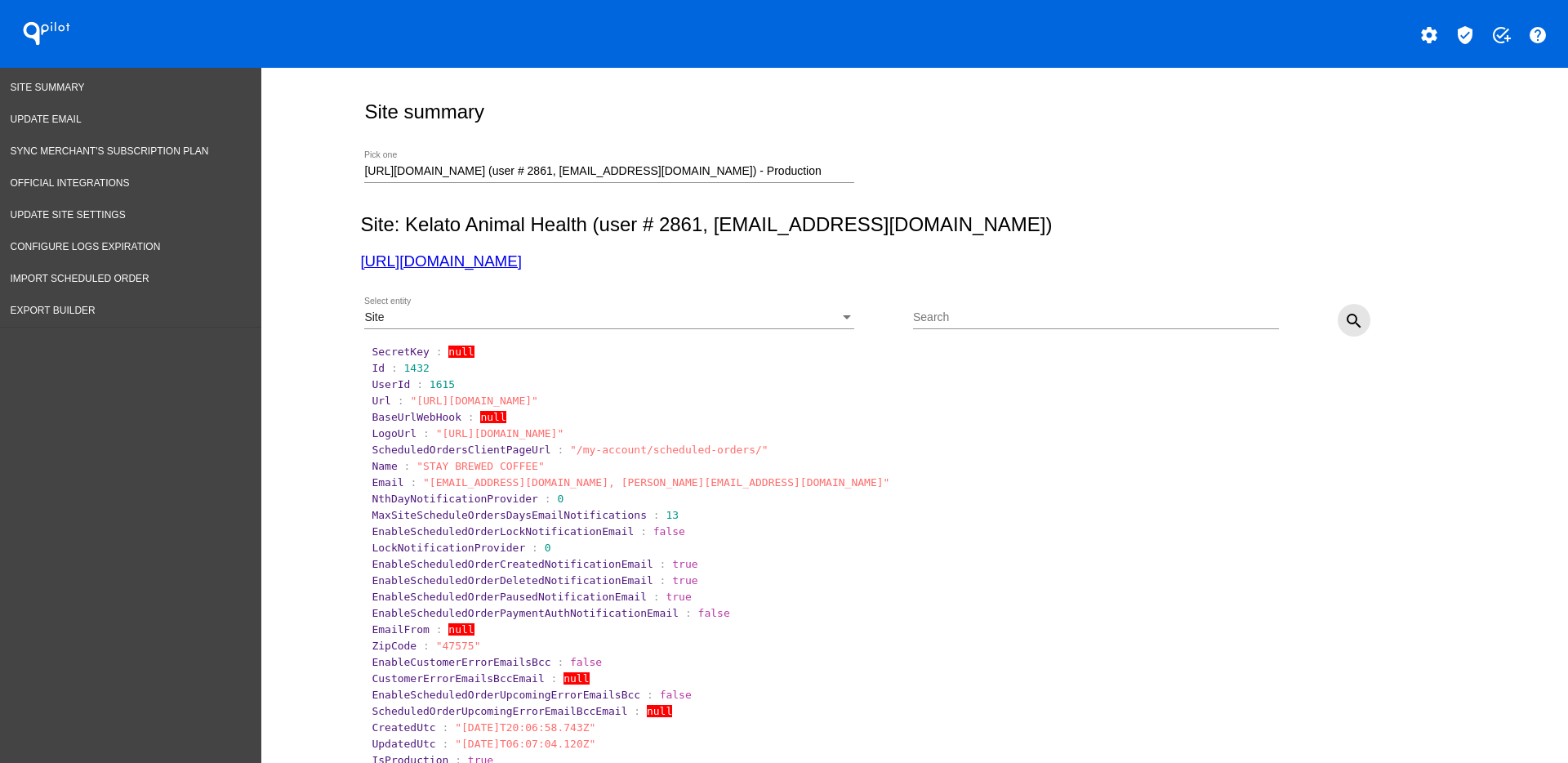
click at [1356, 324] on button "search" at bounding box center [1354, 320] width 33 height 33
click at [474, 265] on link "[URL][DOMAIN_NAME]" at bounding box center [441, 261] width 161 height 18
drag, startPoint x: 391, startPoint y: 369, endPoint x: 453, endPoint y: 373, distance: 62.1
click at [453, 373] on section "Id : 2475" at bounding box center [915, 368] width 1088 height 13
copy span "2475"
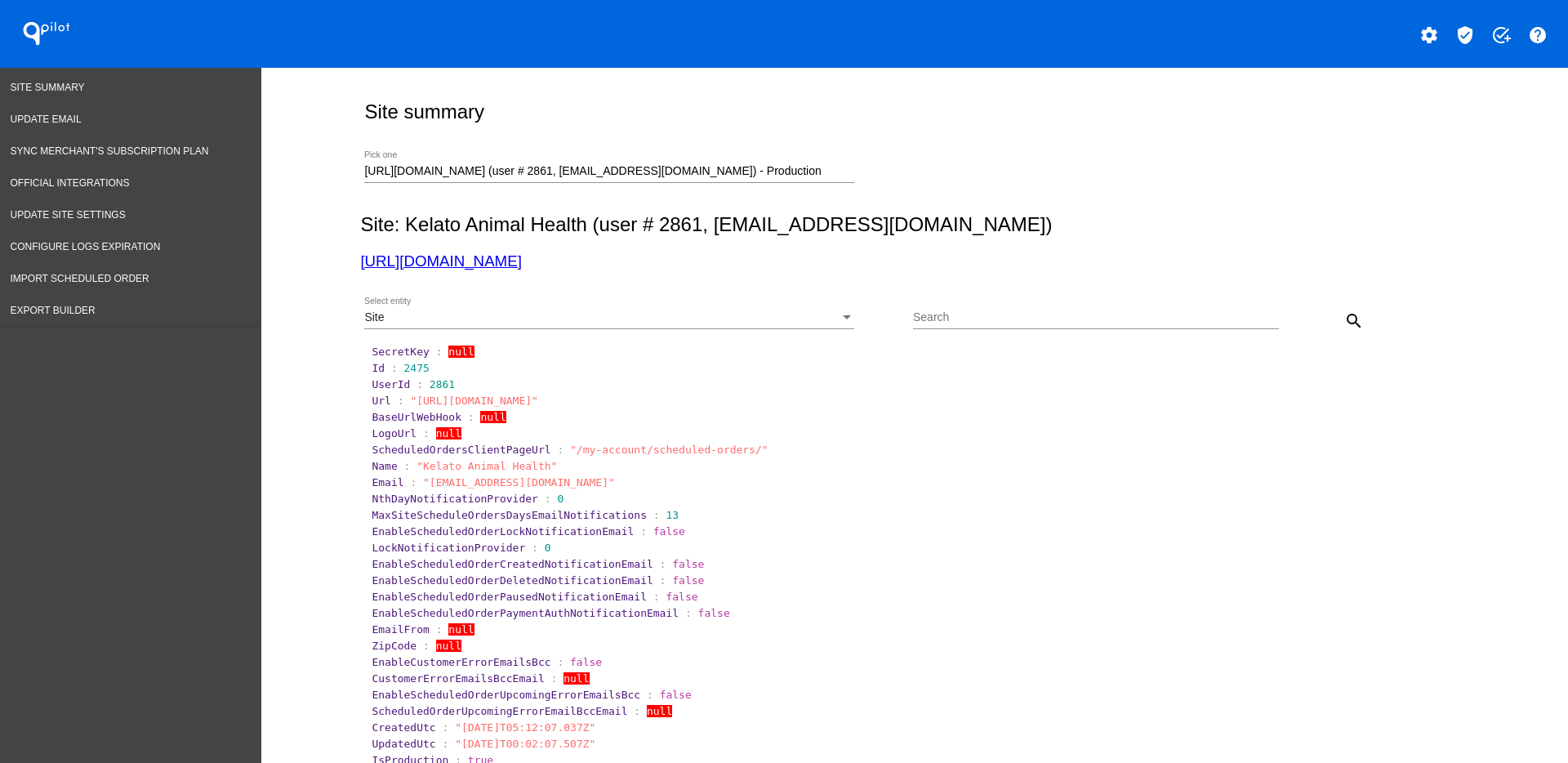
click at [505, 247] on div "Site: Kelato Animal Health (user # 2861, [EMAIL_ADDRESS][DOMAIN_NAME]) [URL][DO…" at bounding box center [912, 242] width 1102 height 57
click at [507, 248] on div "Site: Kelato Animal Health (user # 2861, [EMAIL_ADDRESS][DOMAIN_NAME]) [URL][DO…" at bounding box center [912, 242] width 1102 height 57
click at [503, 257] on link "[URL][DOMAIN_NAME]" at bounding box center [441, 261] width 161 height 18
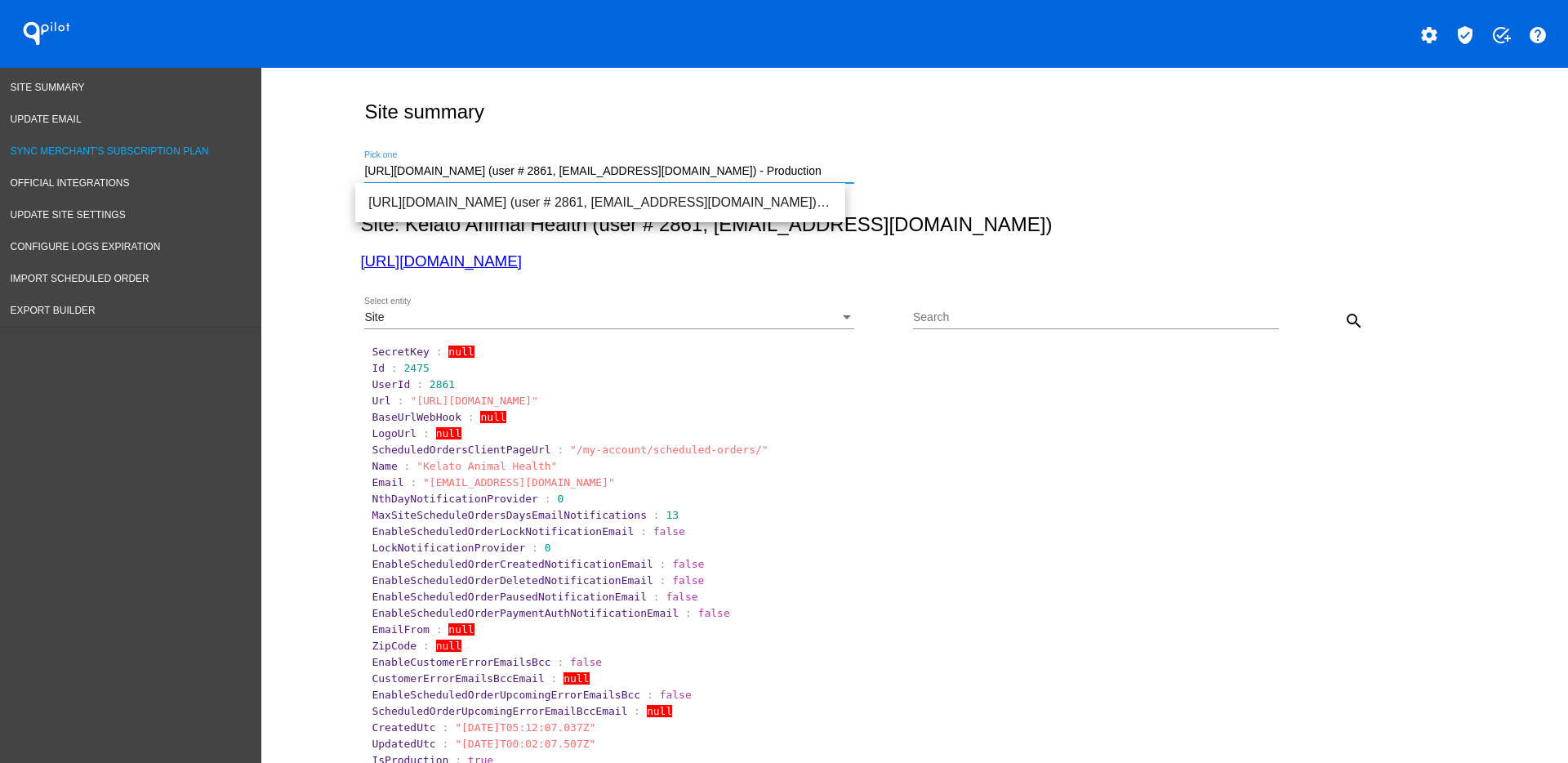
drag, startPoint x: 795, startPoint y: 164, endPoint x: 254, endPoint y: 163, distance: 541.0
click at [684, 188] on span "[URL][DOMAIN_NAME] (user # 84907, [PERSON_NAME][EMAIL_ADDRESS][DOMAIN_NAME]) - …" at bounding box center [600, 202] width 464 height 39
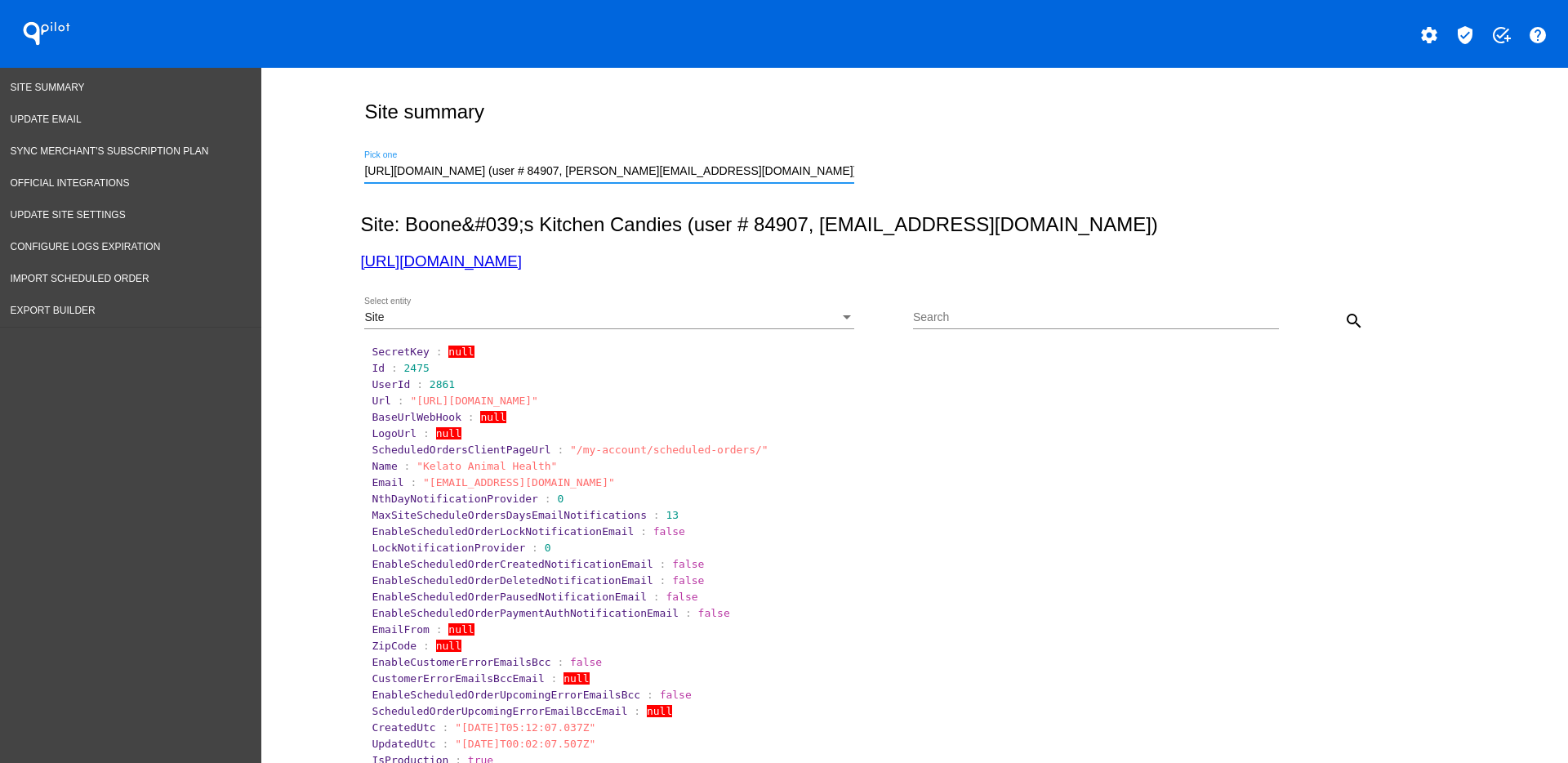
click at [1355, 316] on button "search" at bounding box center [1354, 320] width 33 height 33
drag, startPoint x: 822, startPoint y: 171, endPoint x: 238, endPoint y: 143, distance: 584.7
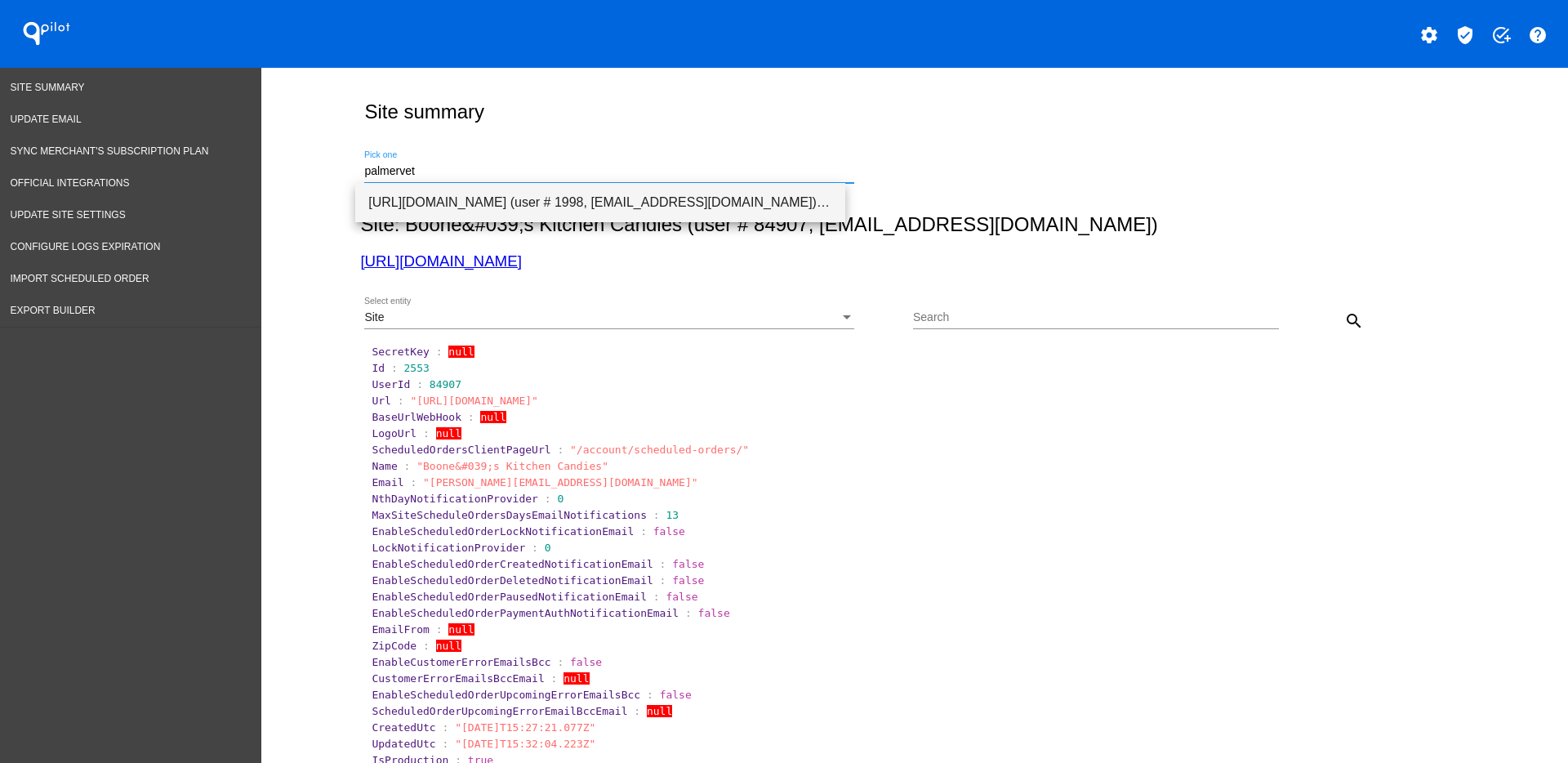
drag, startPoint x: 648, startPoint y: 206, endPoint x: 661, endPoint y: 207, distance: 13.0
click at [649, 206] on span "[URL][DOMAIN_NAME] (user # 1998, [EMAIL_ADDRESS][DOMAIN_NAME]) - Production" at bounding box center [600, 202] width 464 height 39
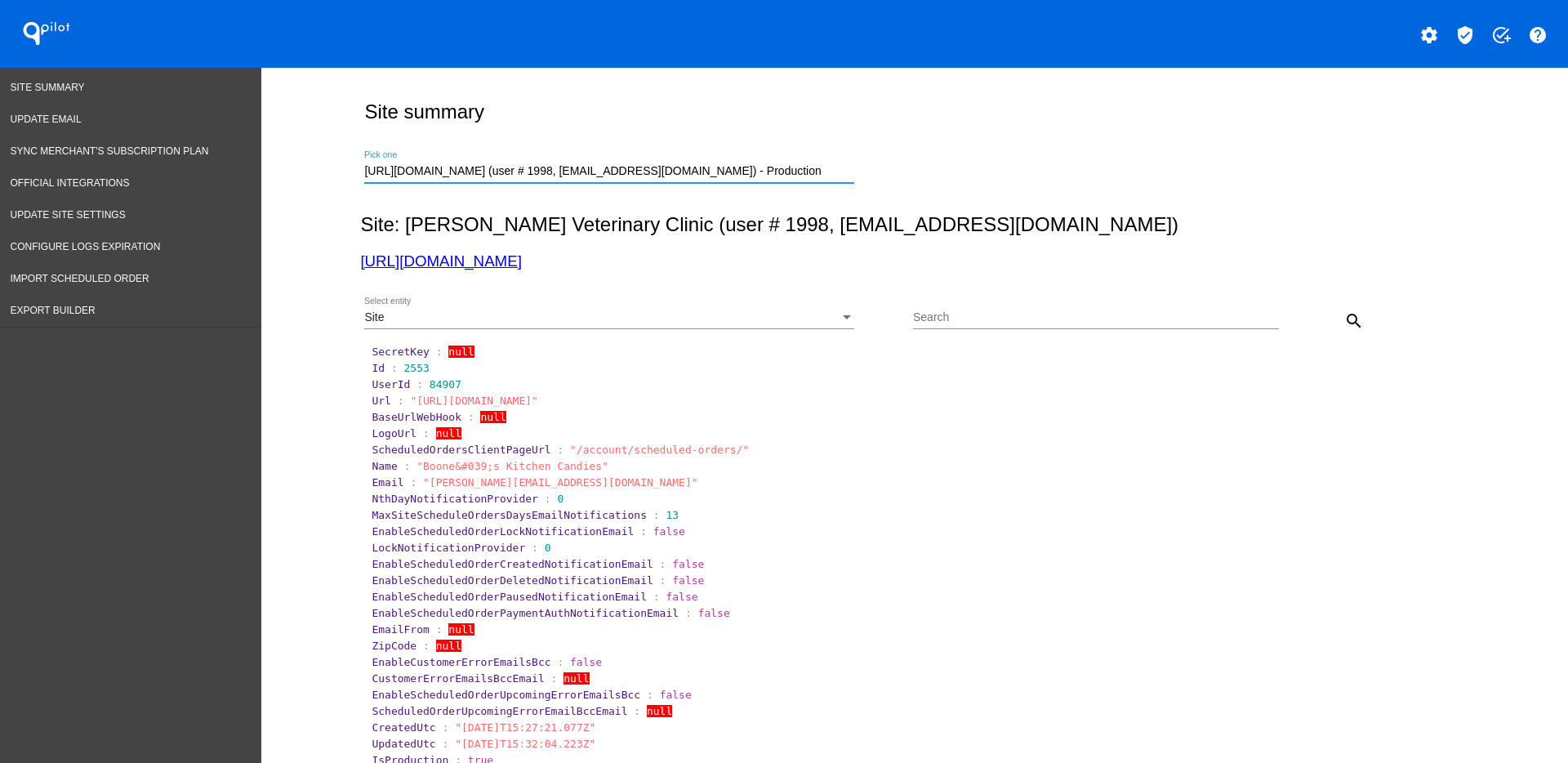
click at [1363, 317] on div "Site Select entity Search search" at bounding box center [912, 315] width 1102 height 58
drag, startPoint x: 733, startPoint y: 225, endPoint x: 964, endPoint y: 224, distance: 231.0
click at [953, 228] on h2 "Site: [PERSON_NAME] Veterinary Clinic (user # 1998, [EMAIL_ADDRESS][DOMAIN_NAME…" at bounding box center [912, 224] width 1102 height 23
click at [427, 253] on link "[URL][DOMAIN_NAME]" at bounding box center [441, 261] width 161 height 18
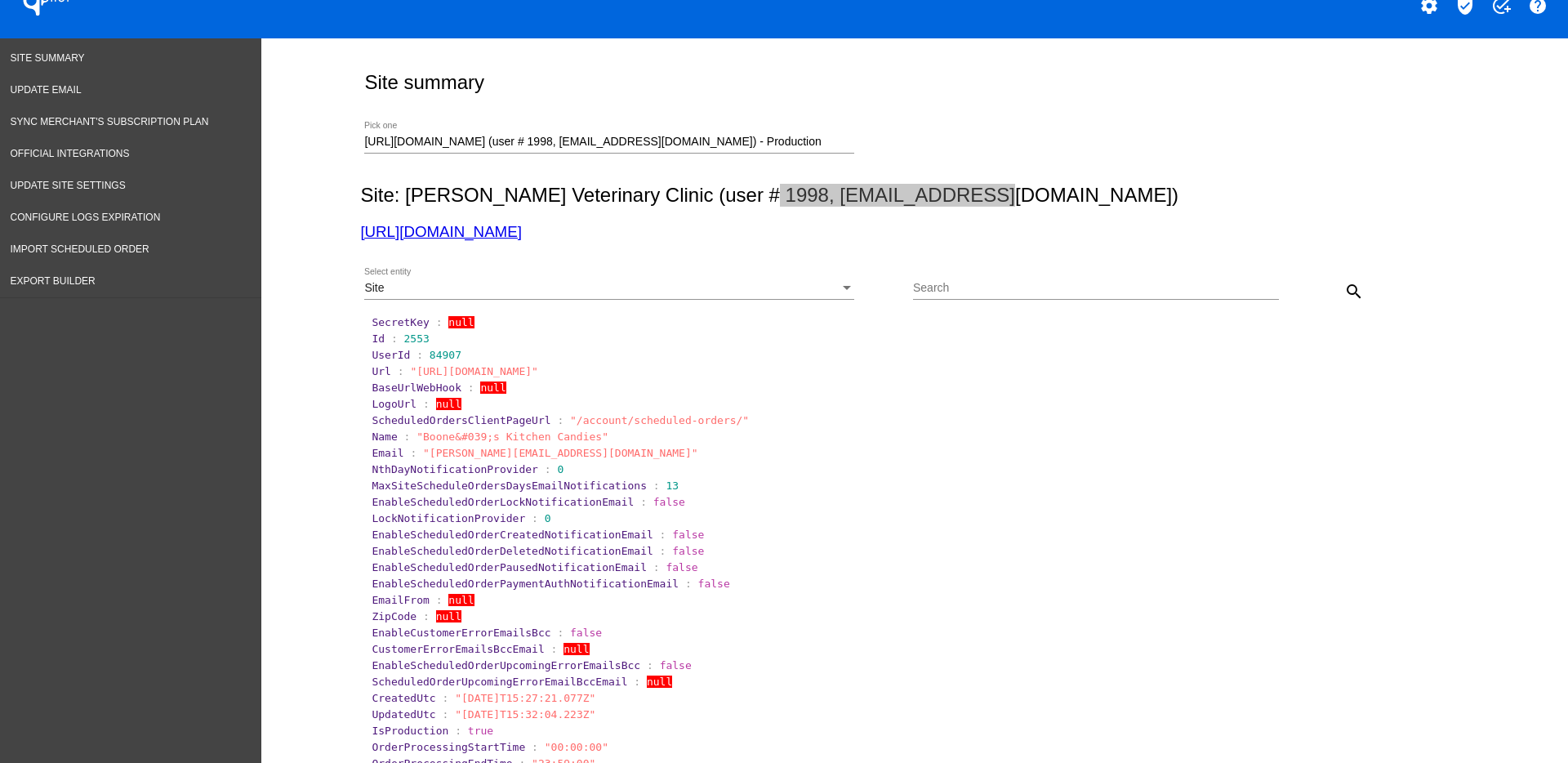
scroll to position [0, 0]
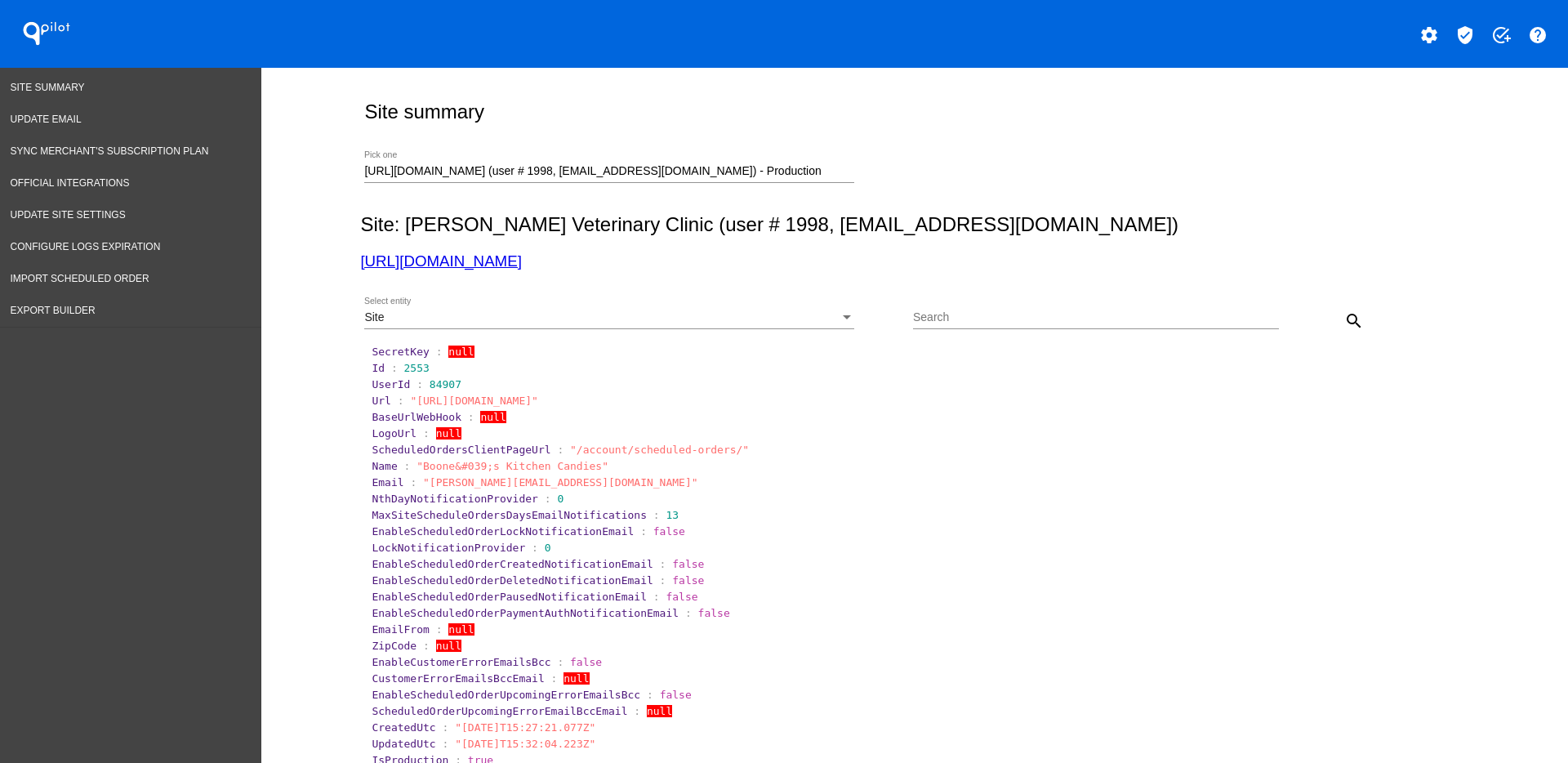
click at [789, 322] on div "Site" at bounding box center [602, 318] width 475 height 13
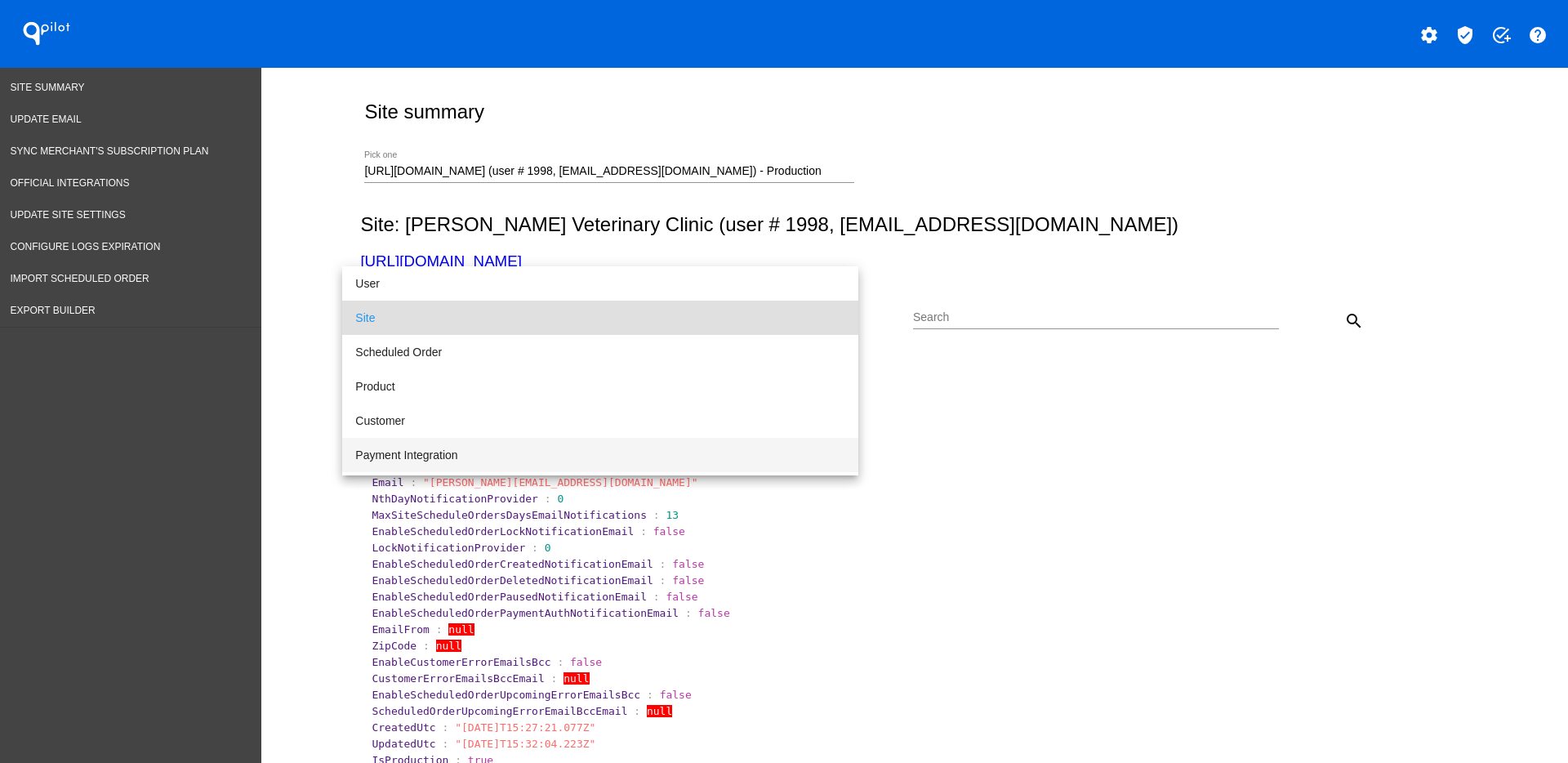
drag, startPoint x: 750, startPoint y: 454, endPoint x: 975, endPoint y: 412, distance: 228.9
click at [751, 454] on span "Payment Integration" at bounding box center [600, 455] width 490 height 34
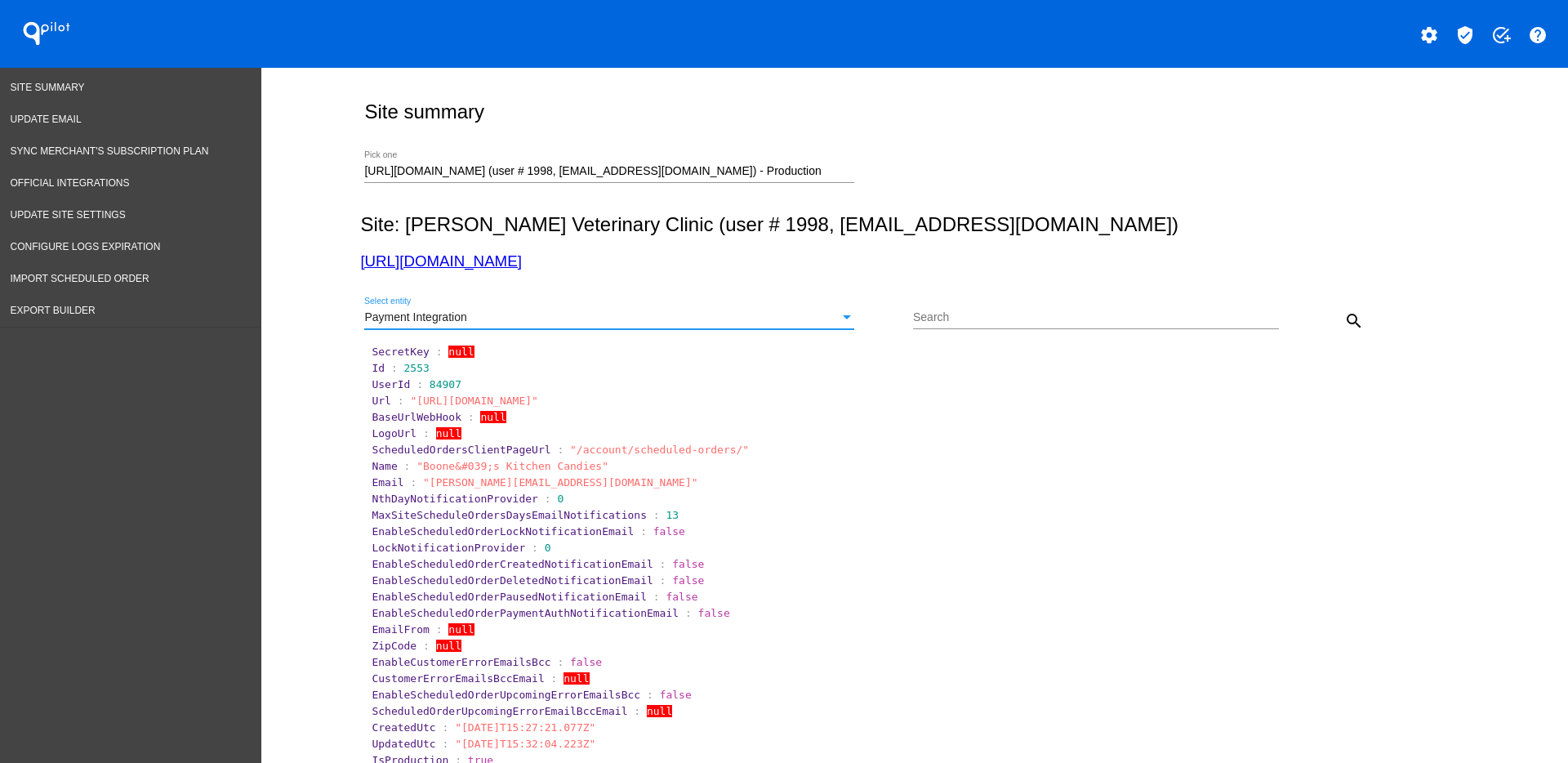
click at [1346, 327] on mat-icon "search" at bounding box center [1354, 320] width 19 height 19
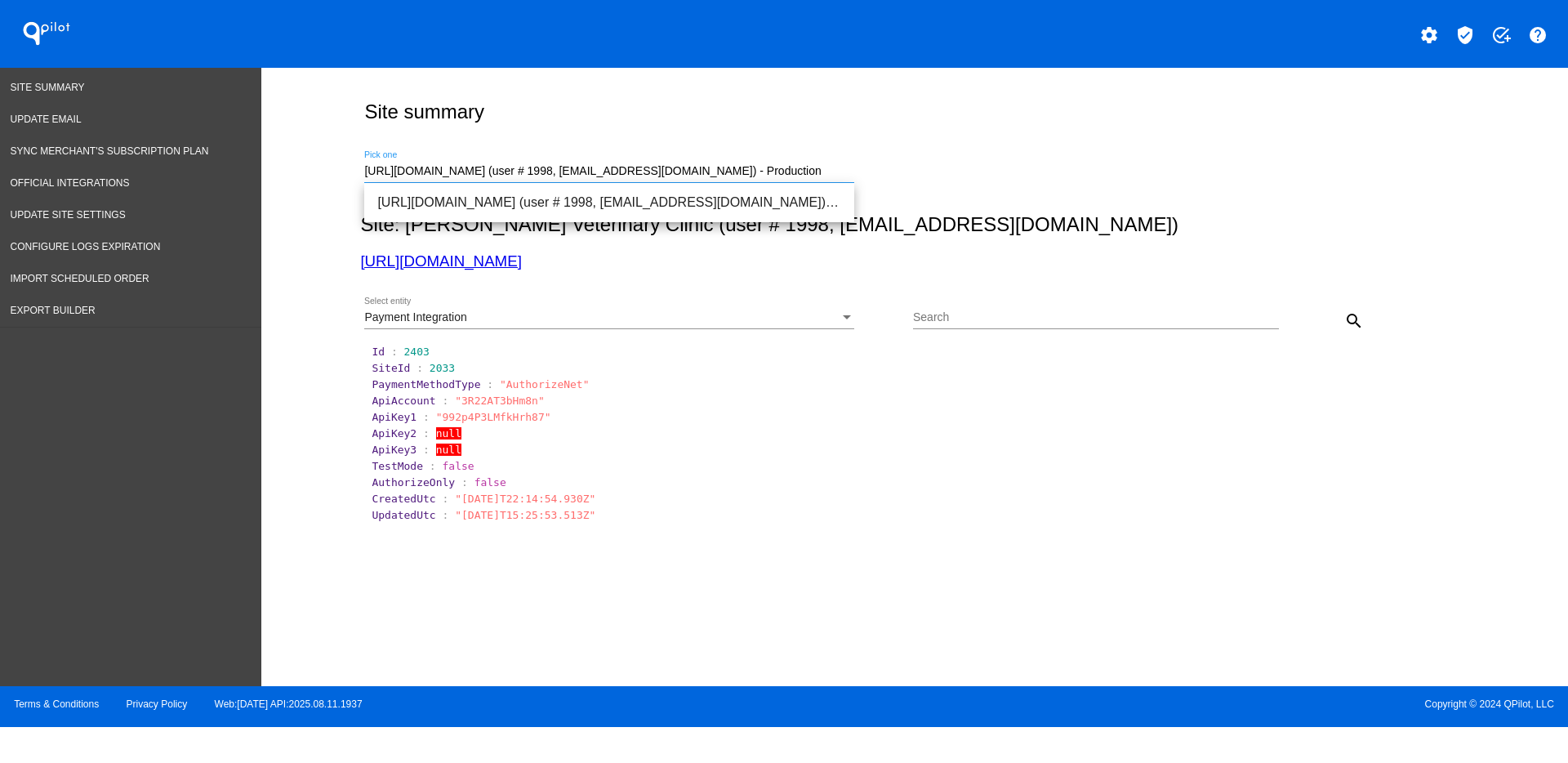
drag, startPoint x: 817, startPoint y: 176, endPoint x: 307, endPoint y: 177, distance: 510.0
click at [307, 177] on div "Site summary [URL][DOMAIN_NAME] (user # 1998, [EMAIL_ADDRESS][DOMAIN_NAME]) - P…" at bounding box center [915, 373] width 1307 height 611
click at [507, 197] on span "[URL][DOMAIN_NAME] (user # 89942, [PERSON_NAME][EMAIL_ADDRESS][DOMAIN_NAME]) - …" at bounding box center [609, 202] width 464 height 39
type input "[URL][DOMAIN_NAME] (user # 89942, [PERSON_NAME][EMAIL_ADDRESS][DOMAIN_NAME]) - …"
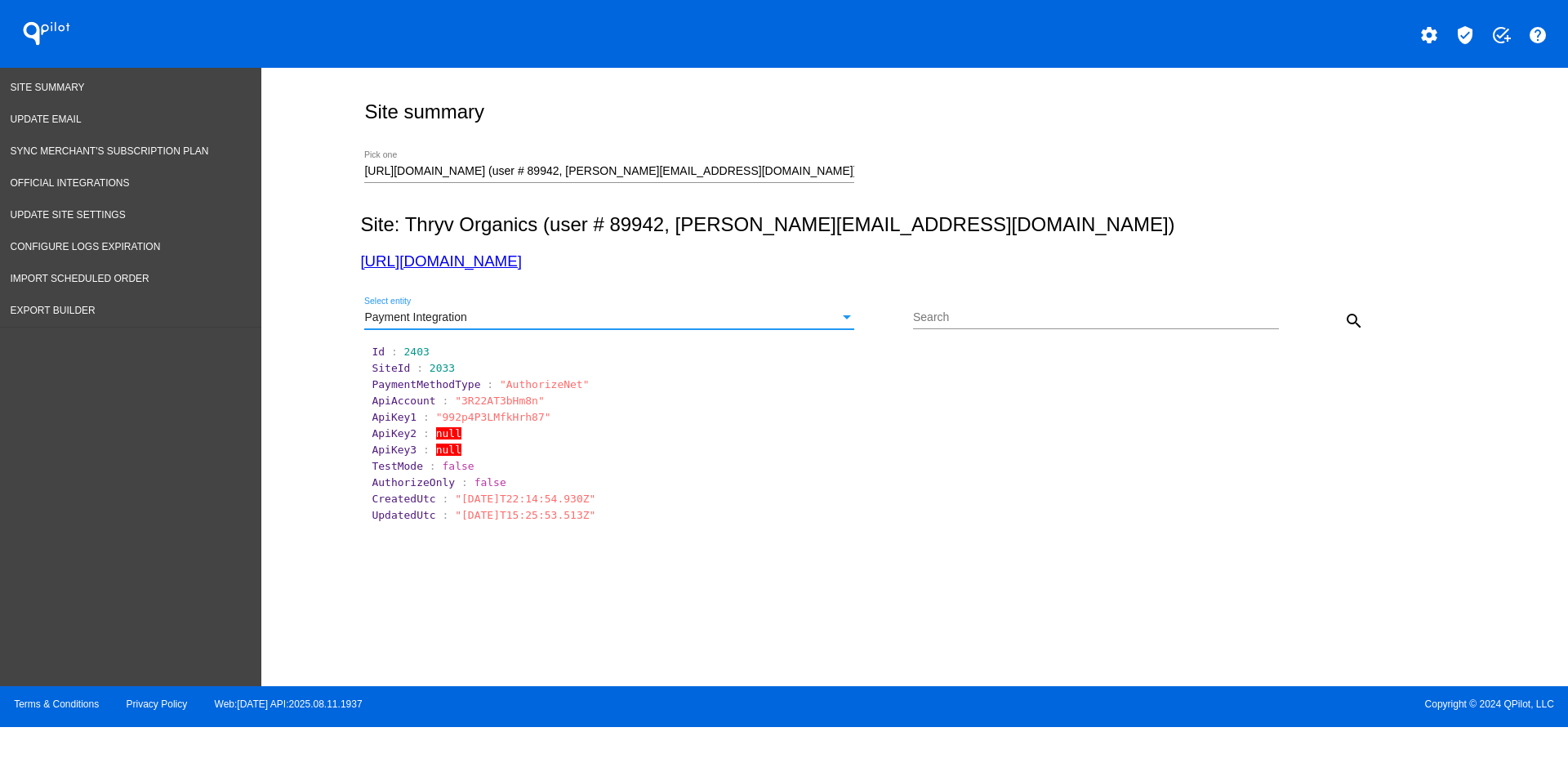
click at [635, 313] on div "Payment Integration" at bounding box center [602, 318] width 475 height 13
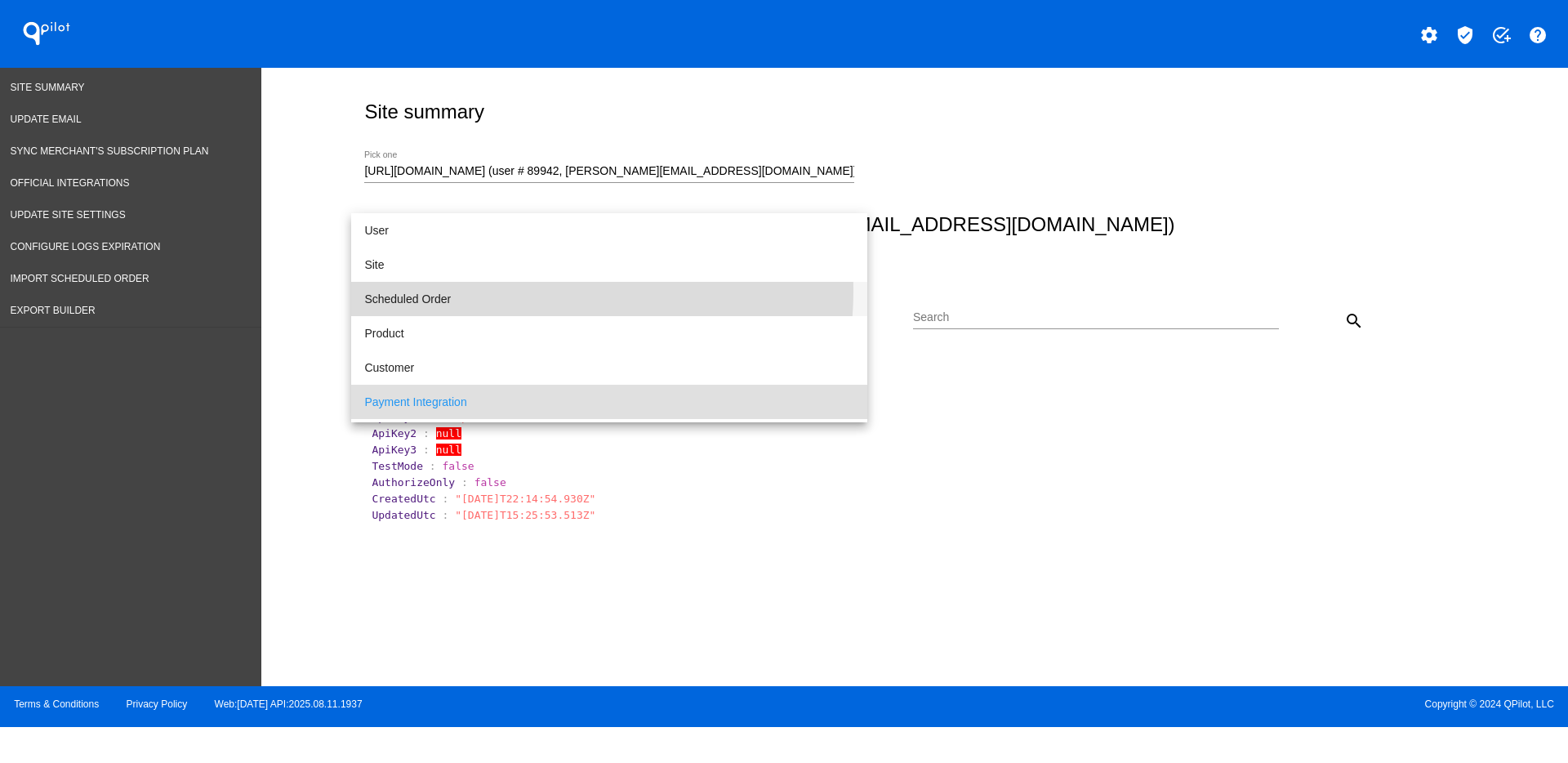
click at [526, 291] on span "Scheduled Order" at bounding box center [610, 299] width 490 height 34
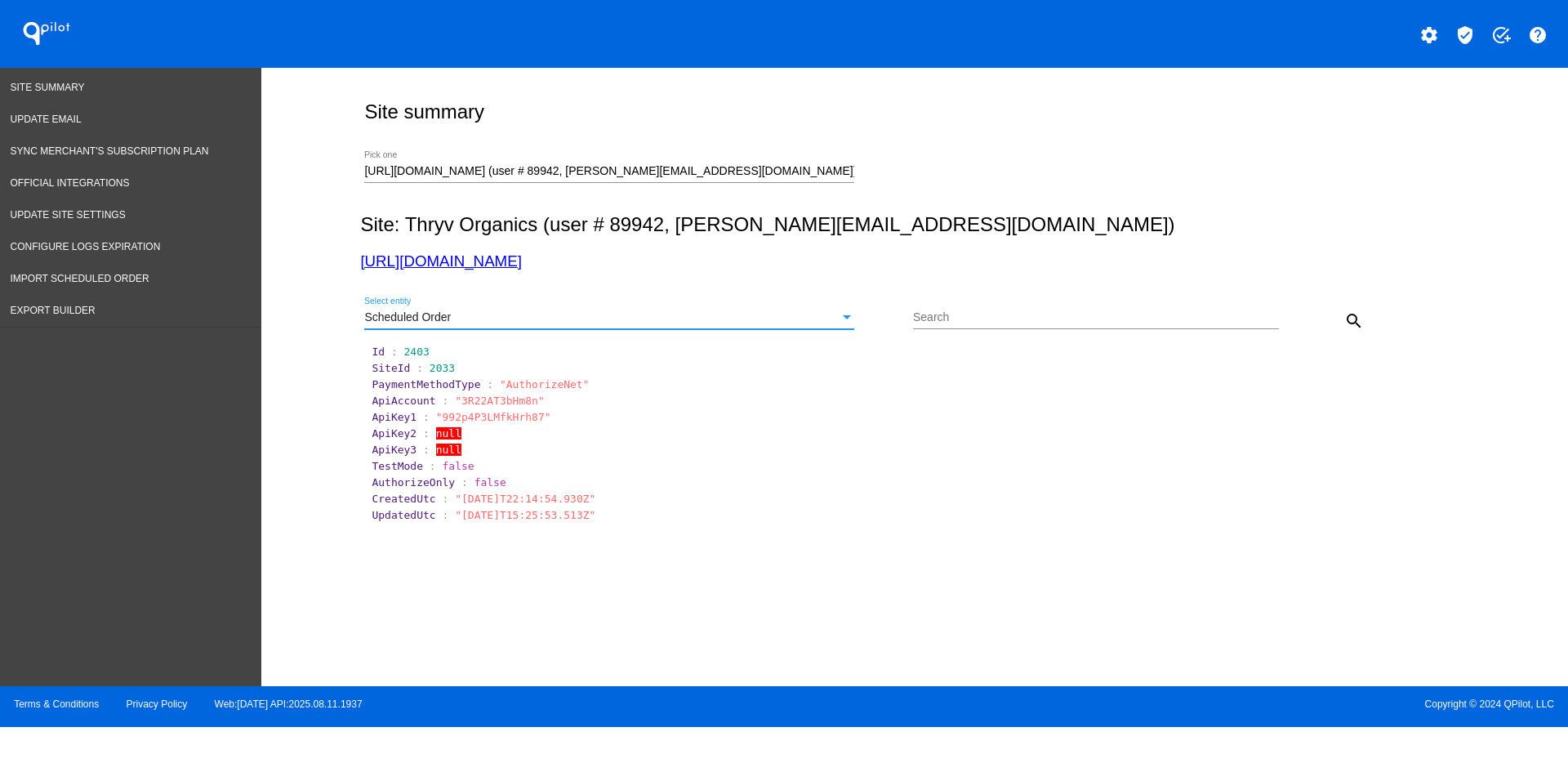
click at [998, 318] on input "Search" at bounding box center [1096, 318] width 366 height 13
paste input "932497"
type input "932497"
click at [1355, 329] on mat-icon "search" at bounding box center [1354, 320] width 19 height 19
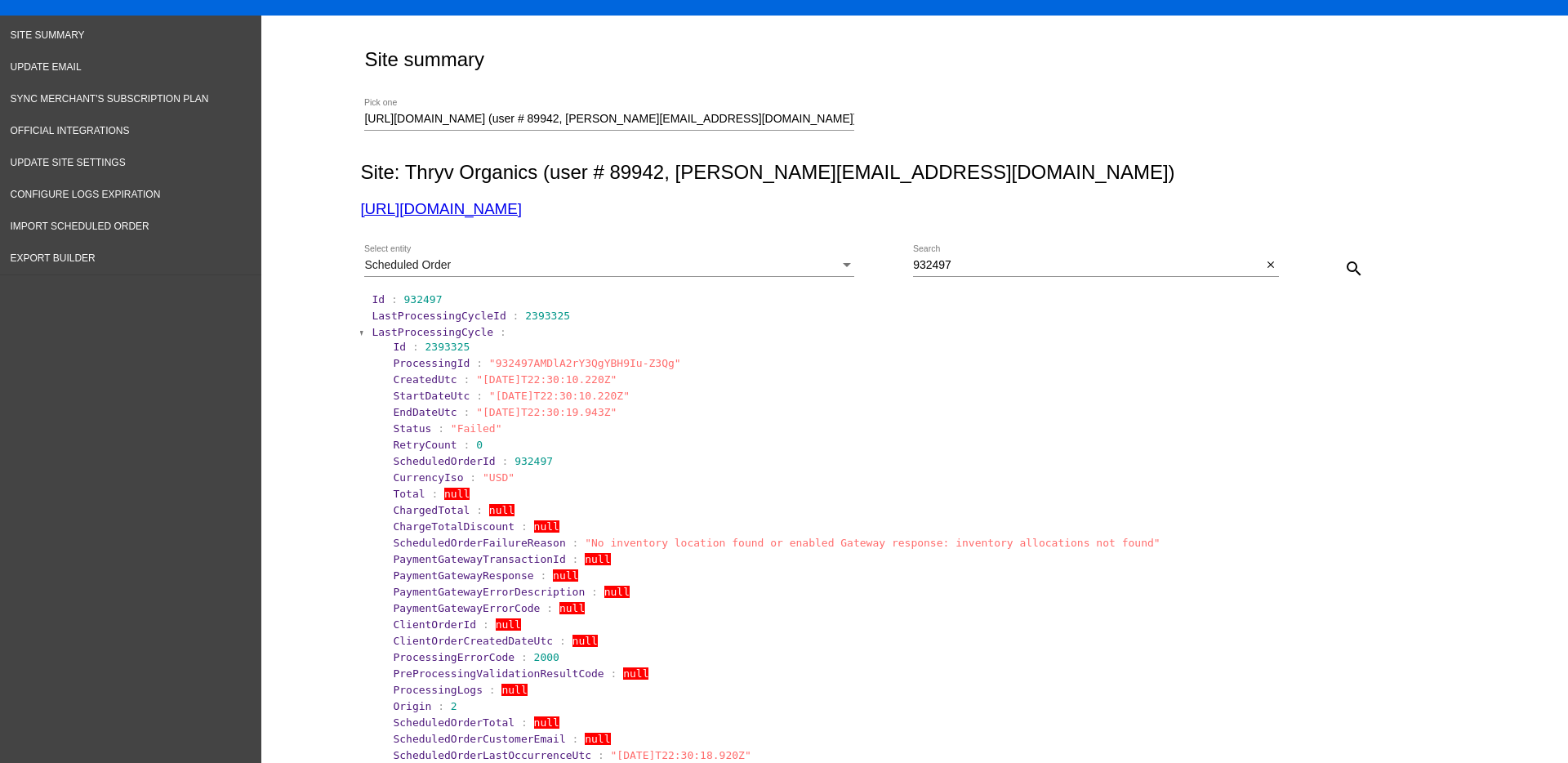
scroll to position [102, 0]
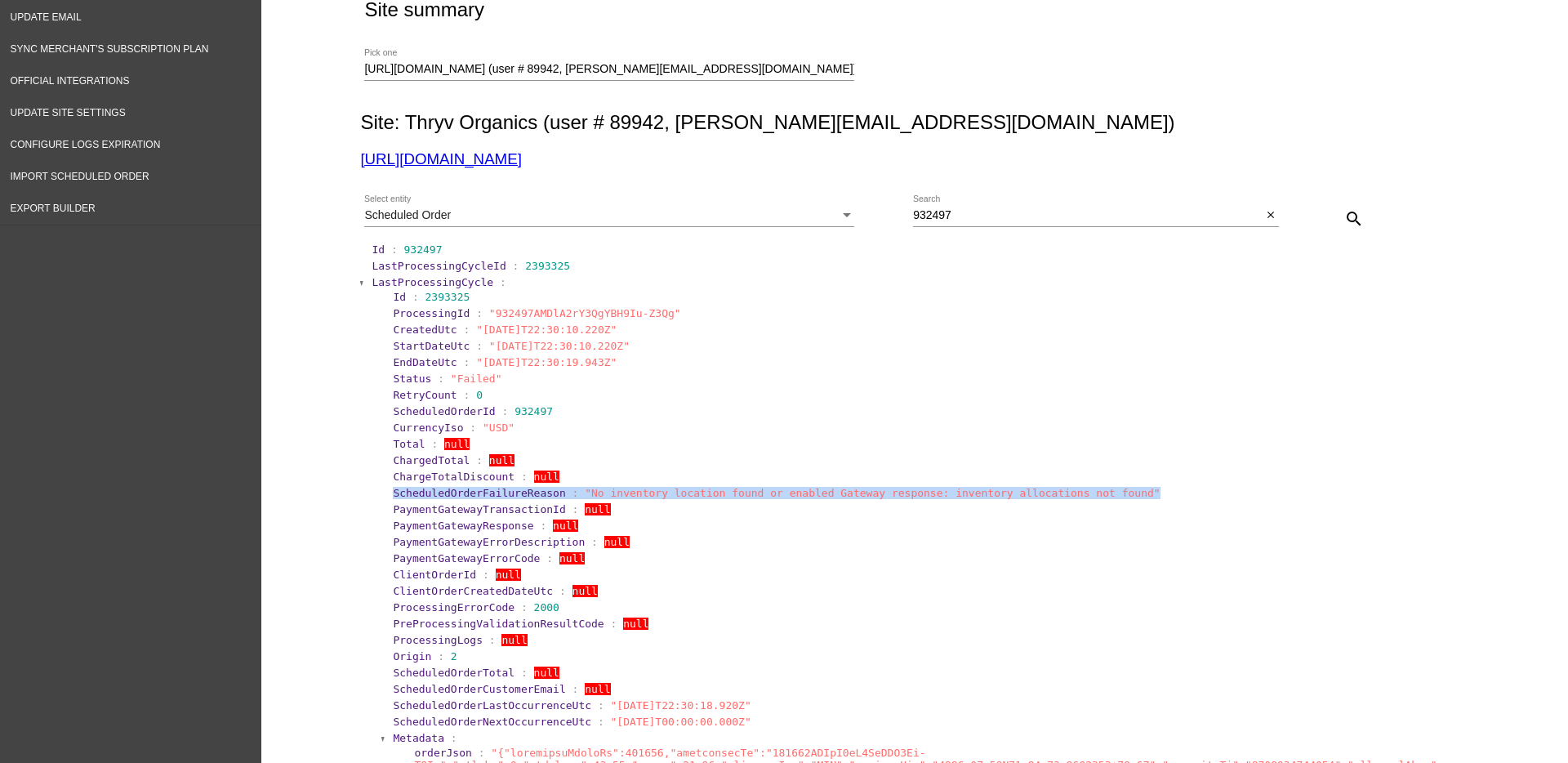
drag, startPoint x: 372, startPoint y: 495, endPoint x: 1120, endPoint y: 492, distance: 748.0
click at [1120, 492] on section "LastProcessingCycle : Id : 2393325 ProcessingId : "932497AMDlA2rY3QgYBH9Iu-Z3Qg…" at bounding box center [915, 735] width 1091 height 921
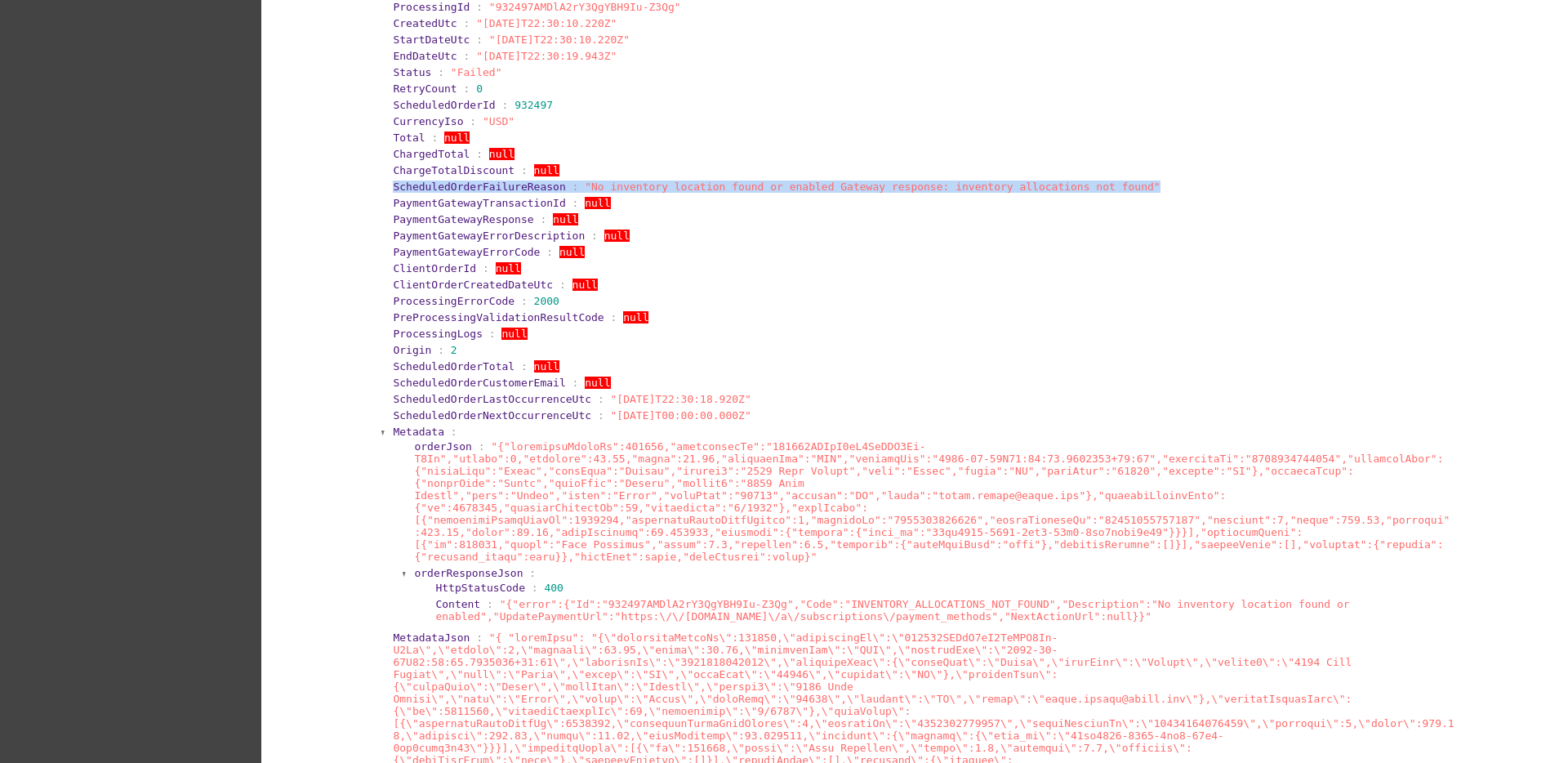
scroll to position [0, 0]
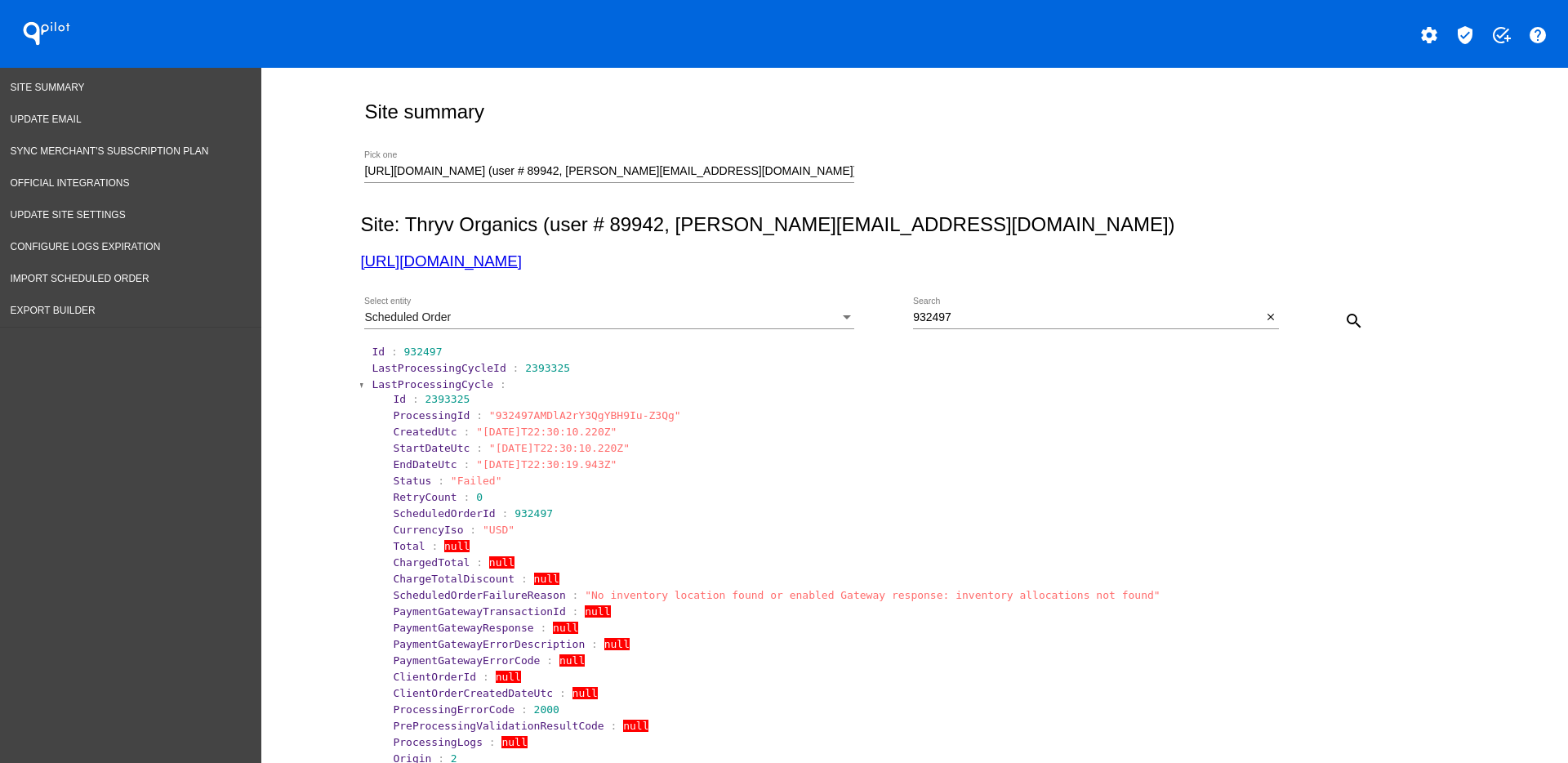
click at [380, 379] on span "LastProcessingCycle" at bounding box center [432, 384] width 122 height 13
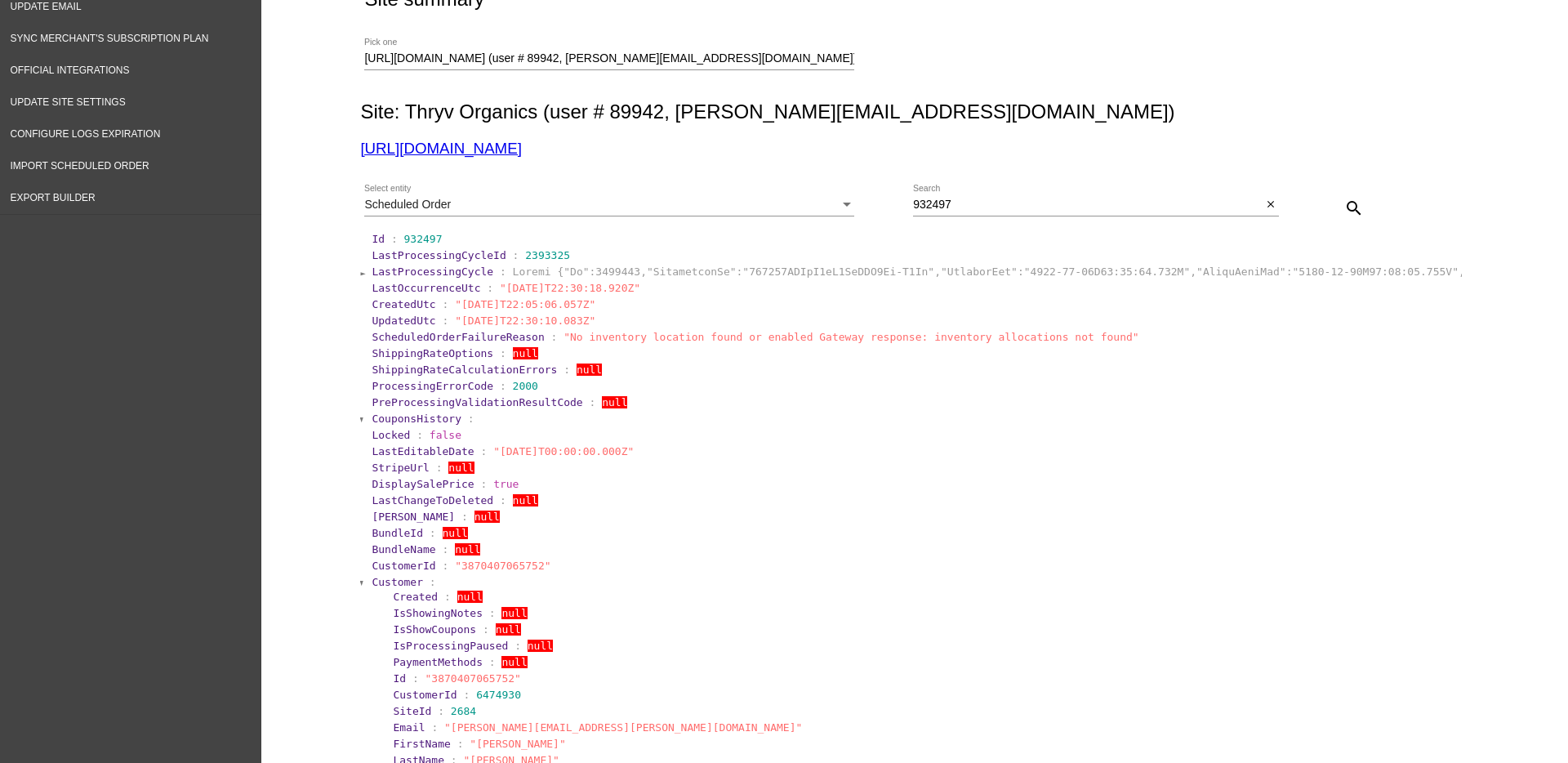
scroll to position [306, 0]
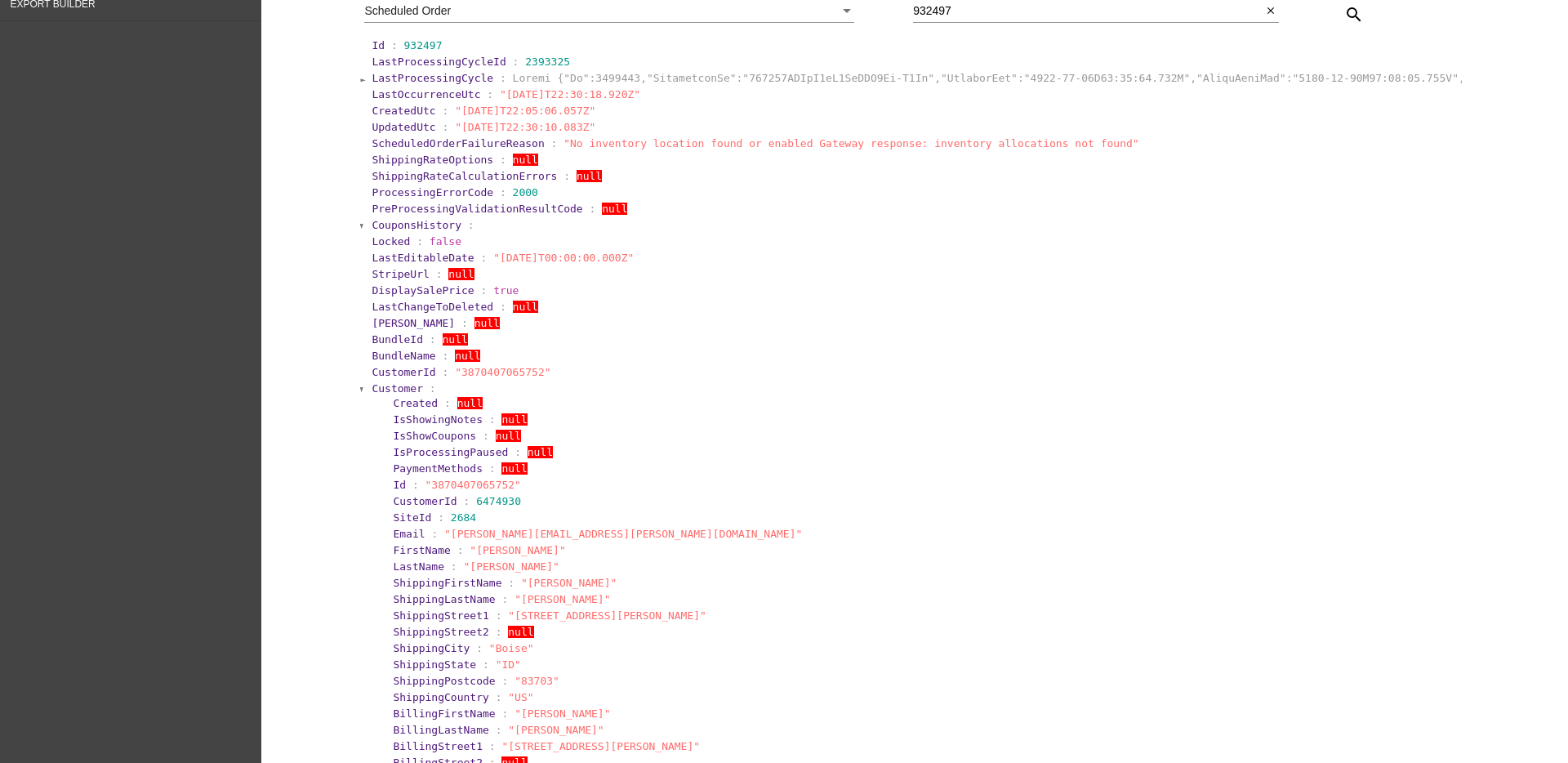
click at [386, 387] on span "Customer" at bounding box center [397, 388] width 52 height 13
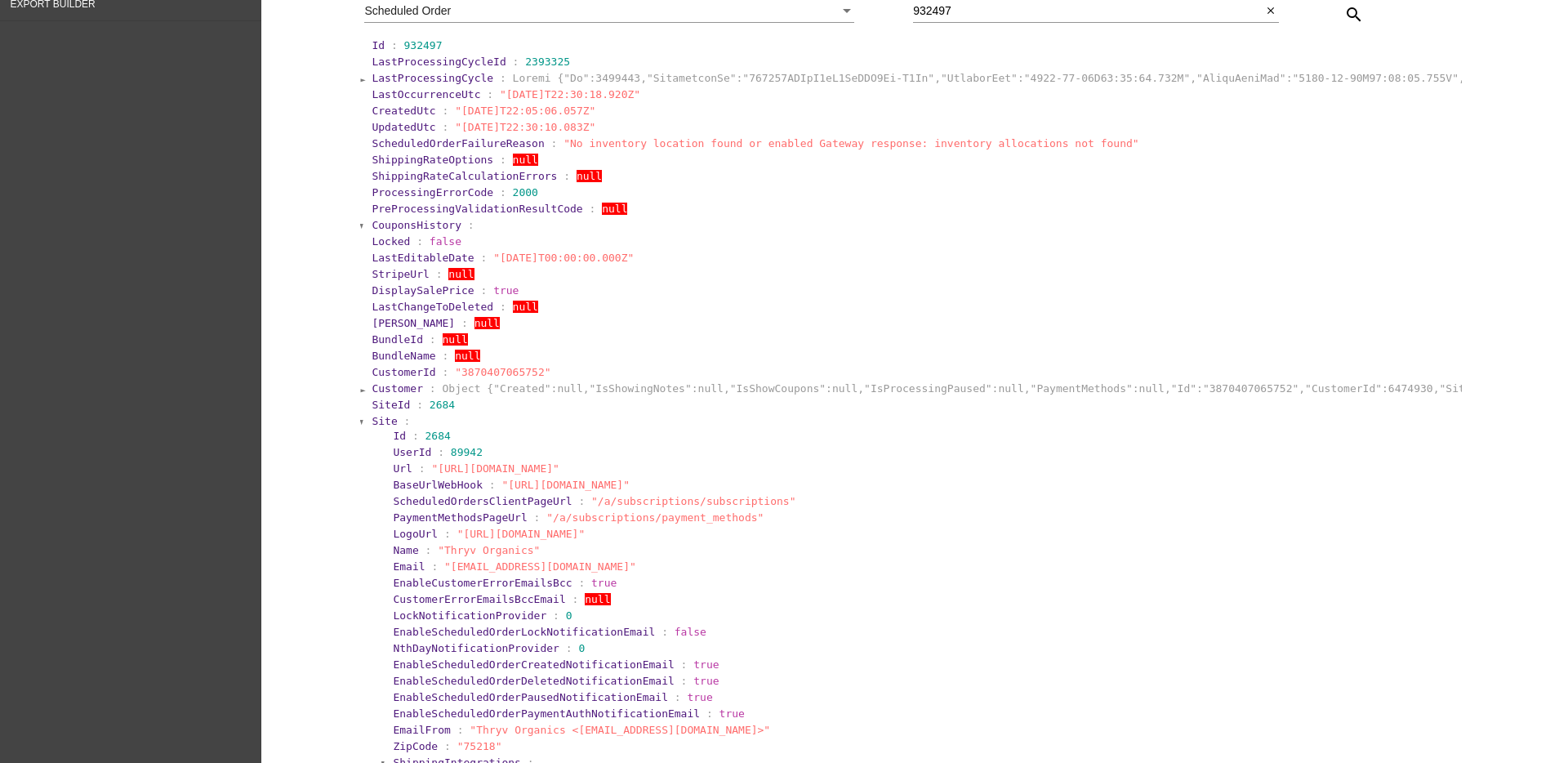
click at [375, 420] on span "Site" at bounding box center [384, 421] width 25 height 13
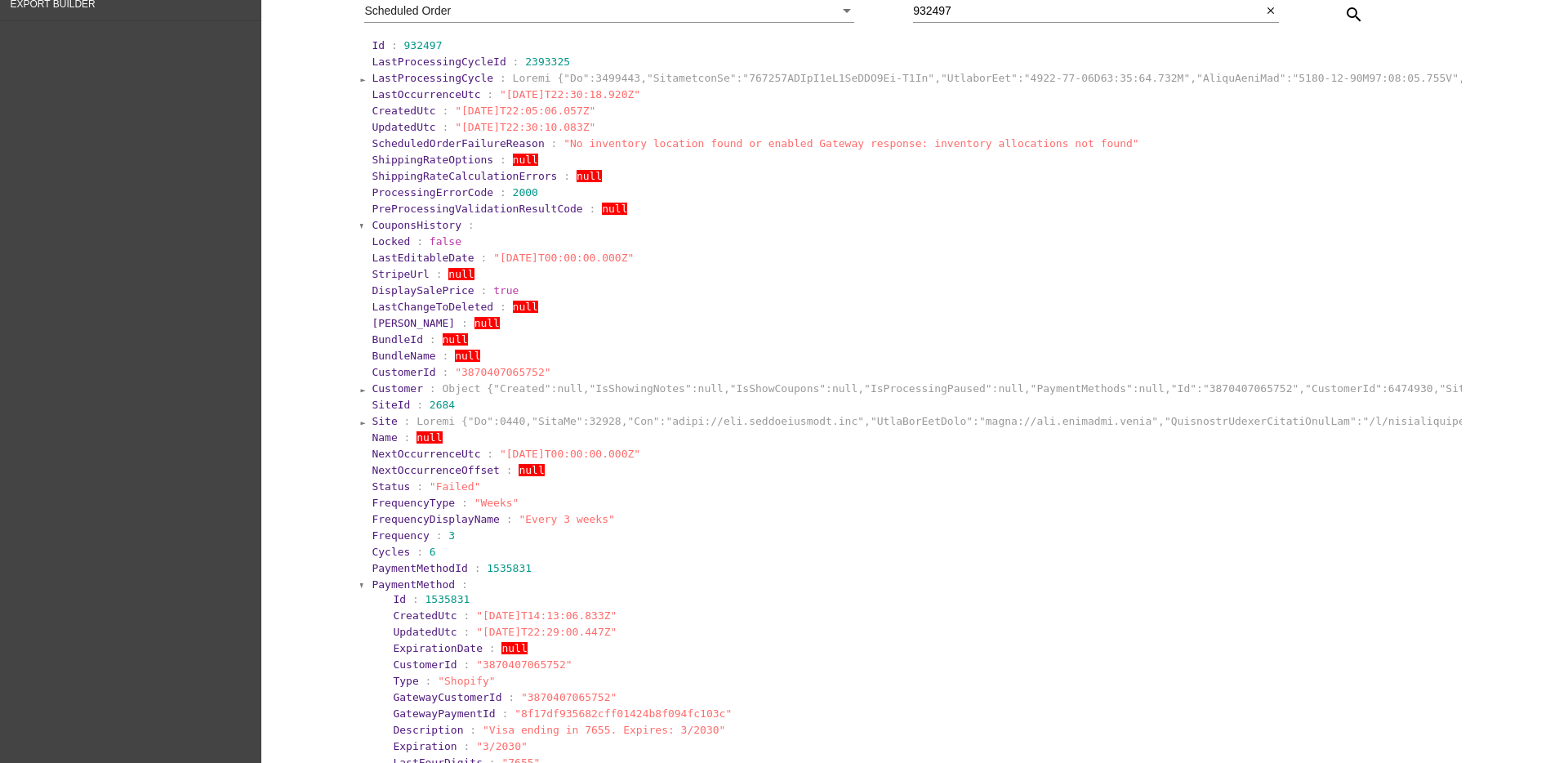
scroll to position [510, 0]
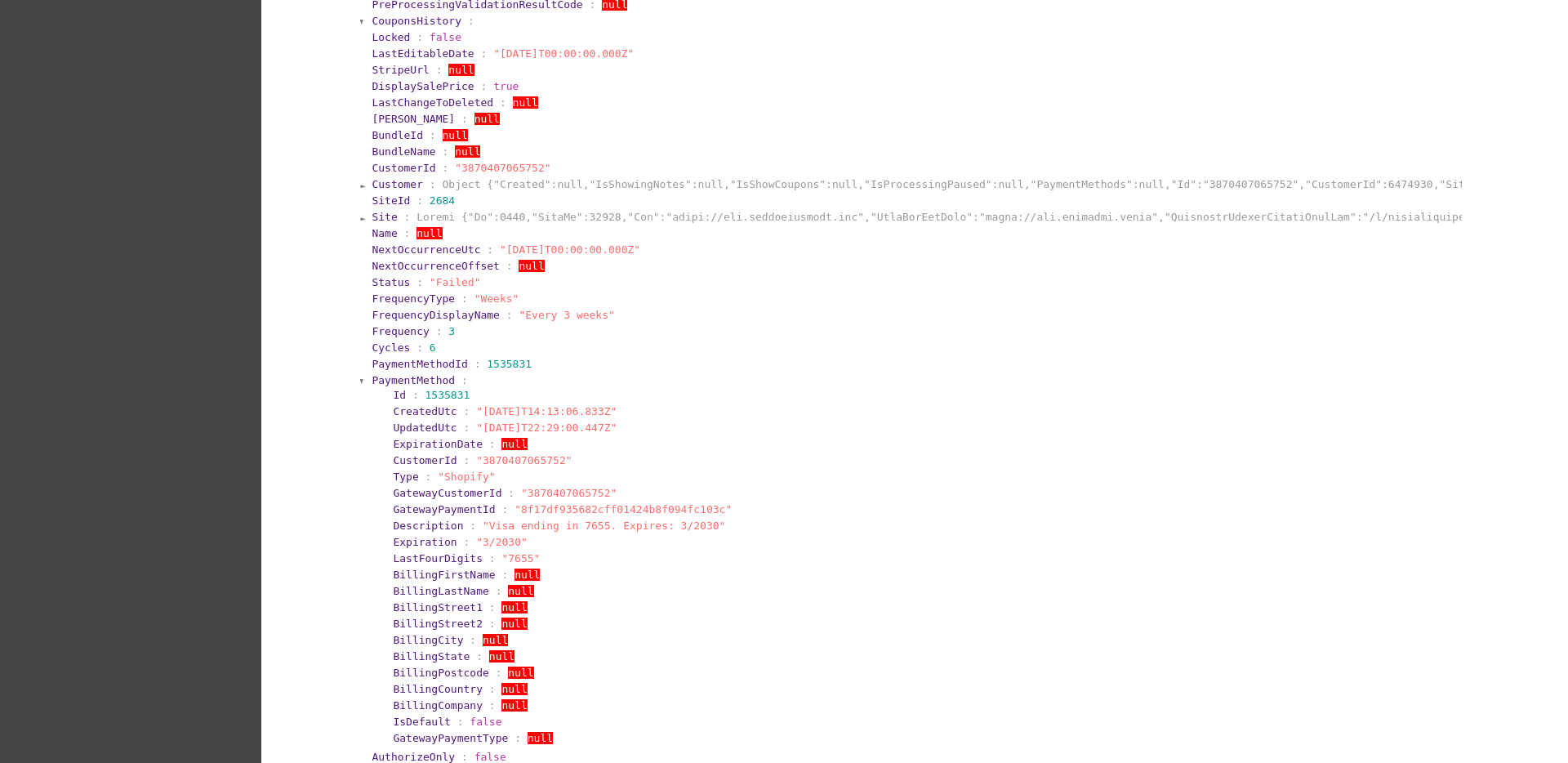
click at [381, 380] on span "PaymentMethod" at bounding box center [413, 380] width 84 height 13
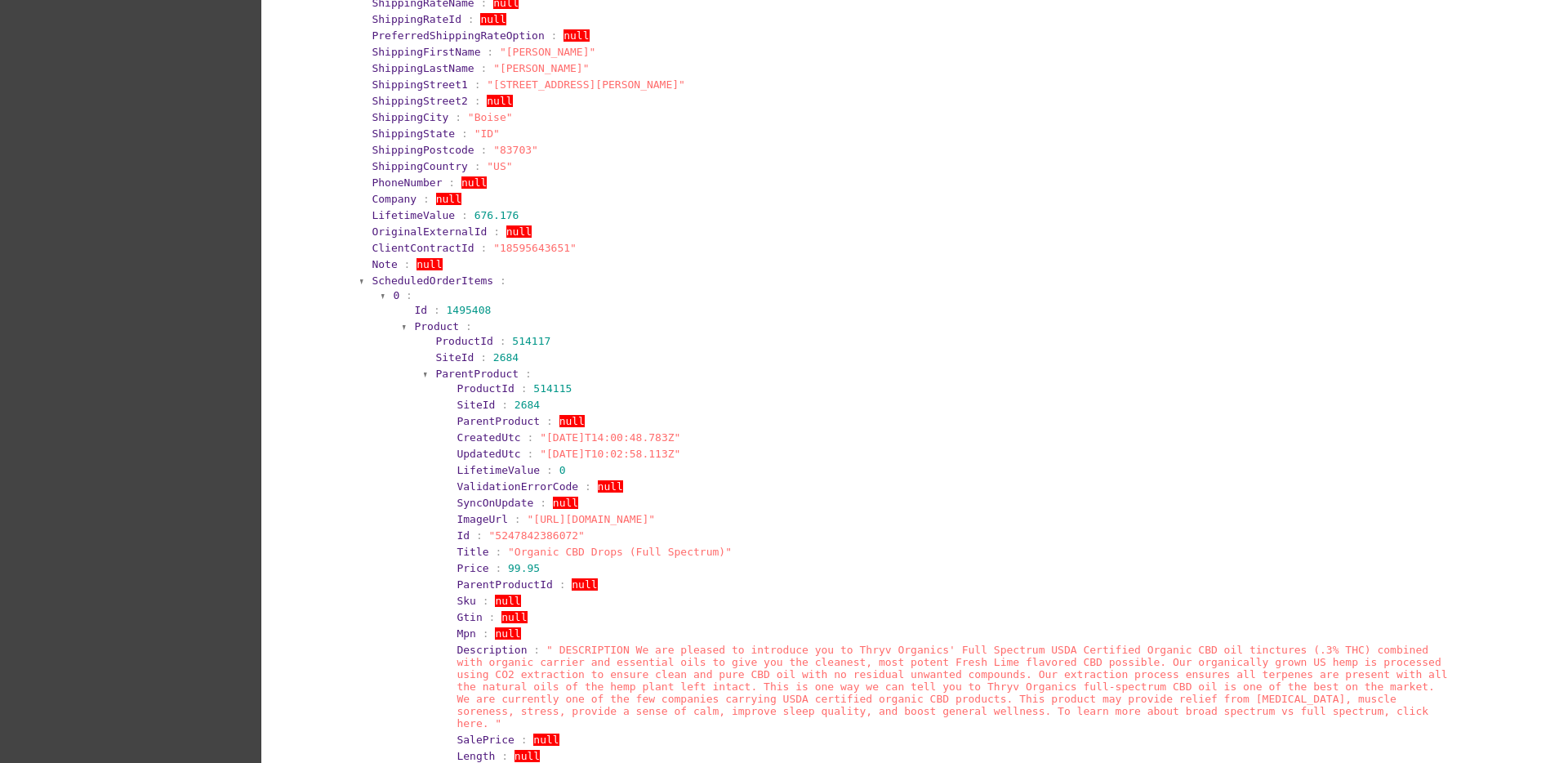
scroll to position [1124, 0]
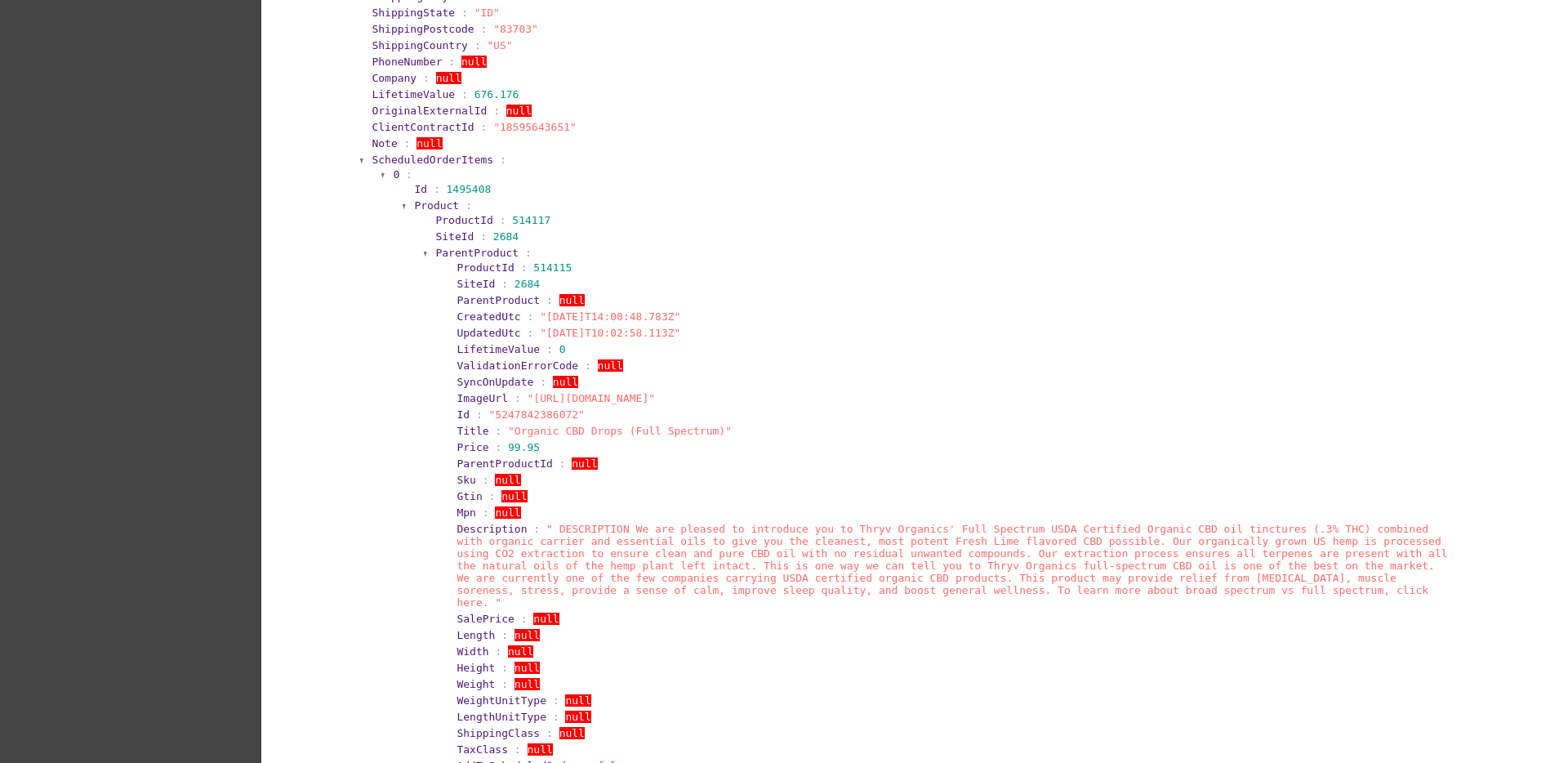
click at [467, 252] on span "ParentProduct" at bounding box center [478, 253] width 84 height 13
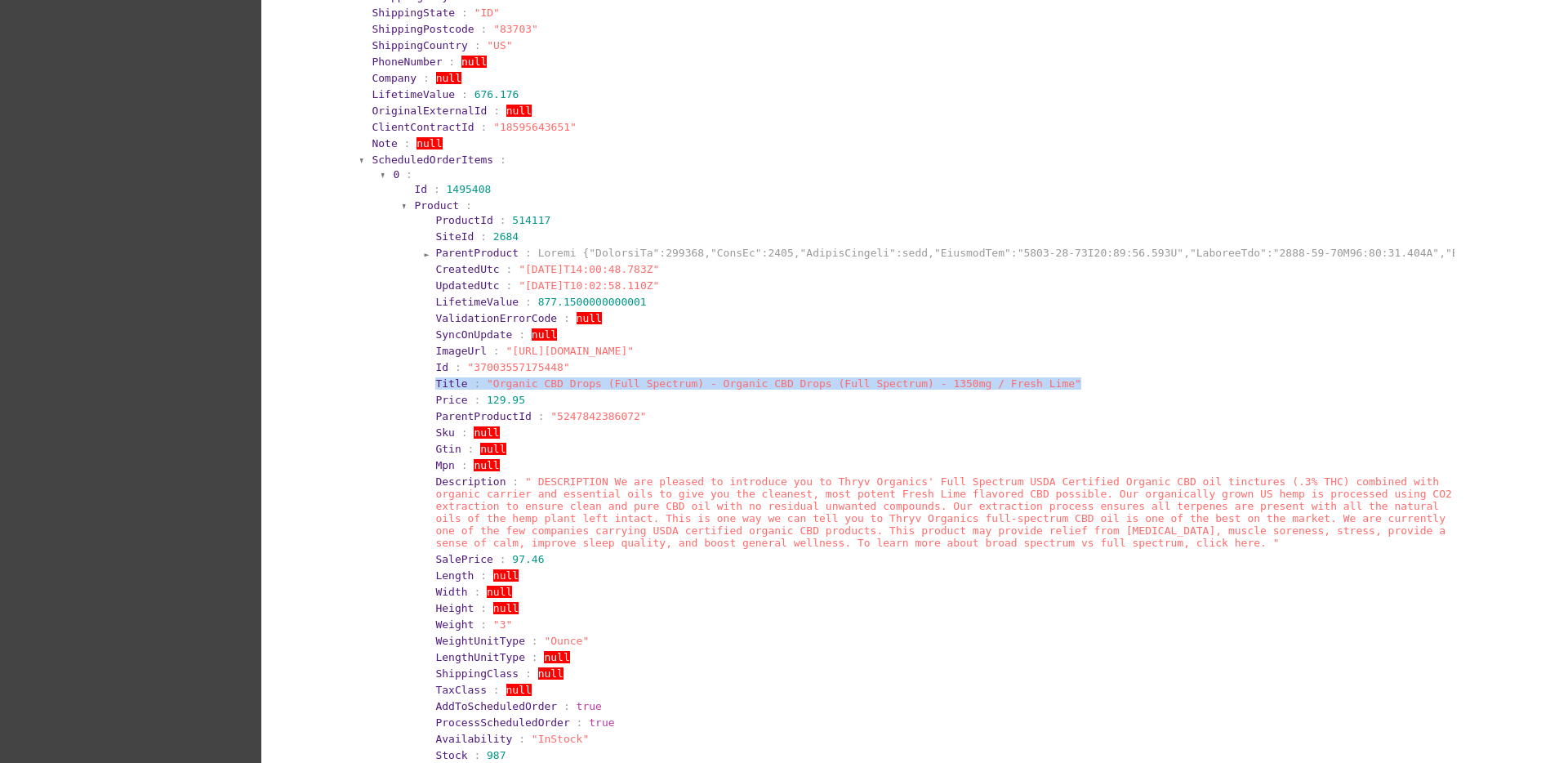
drag, startPoint x: 409, startPoint y: 387, endPoint x: 1016, endPoint y: 376, distance: 607.1
click at [1016, 376] on section "Product : ProductId : 514117 SiteId : 2684 ParentProduct : CreatedUtc : "[DATE]…" at bounding box center [934, 556] width 1044 height 716
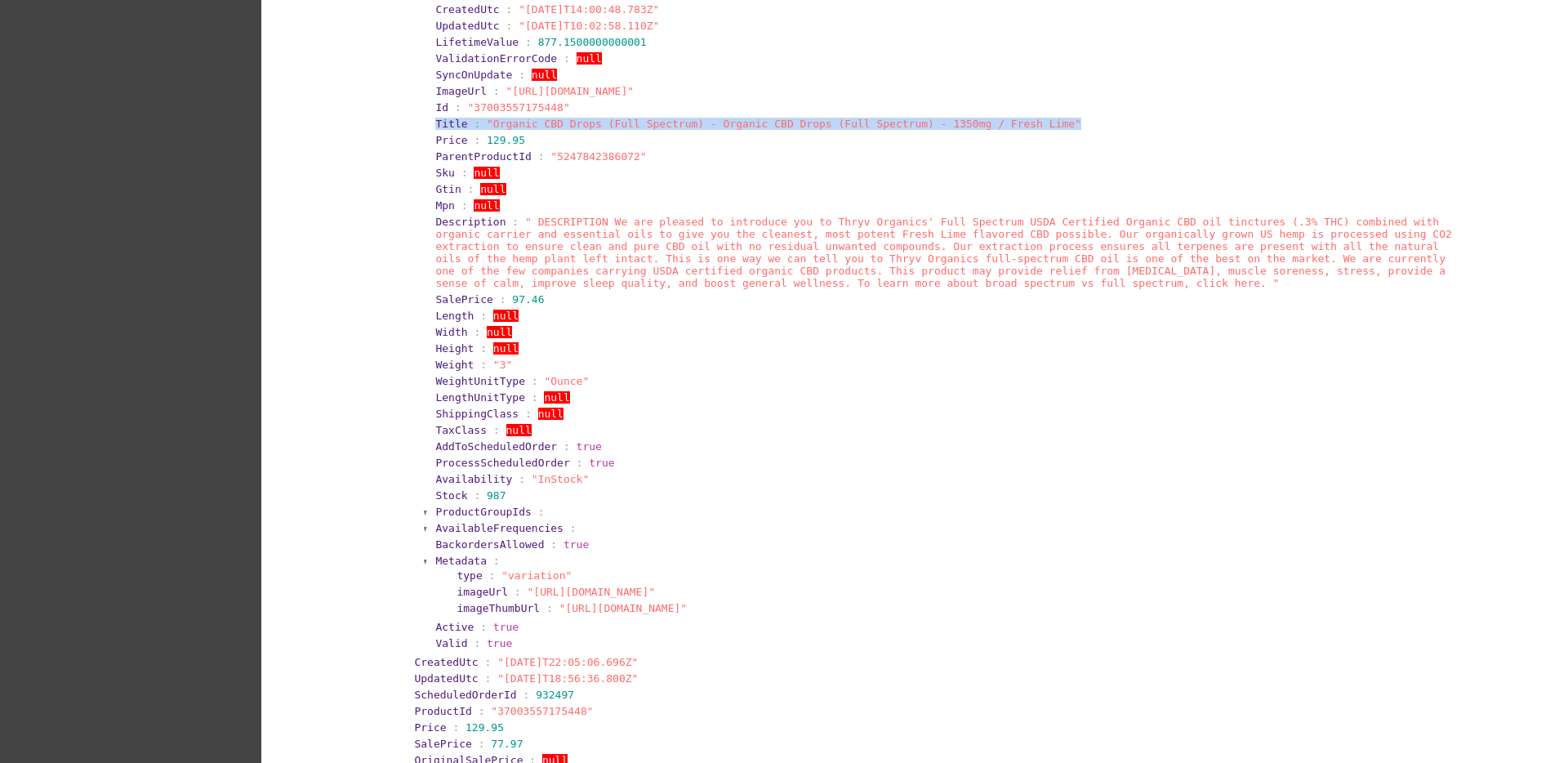
scroll to position [1430, 0]
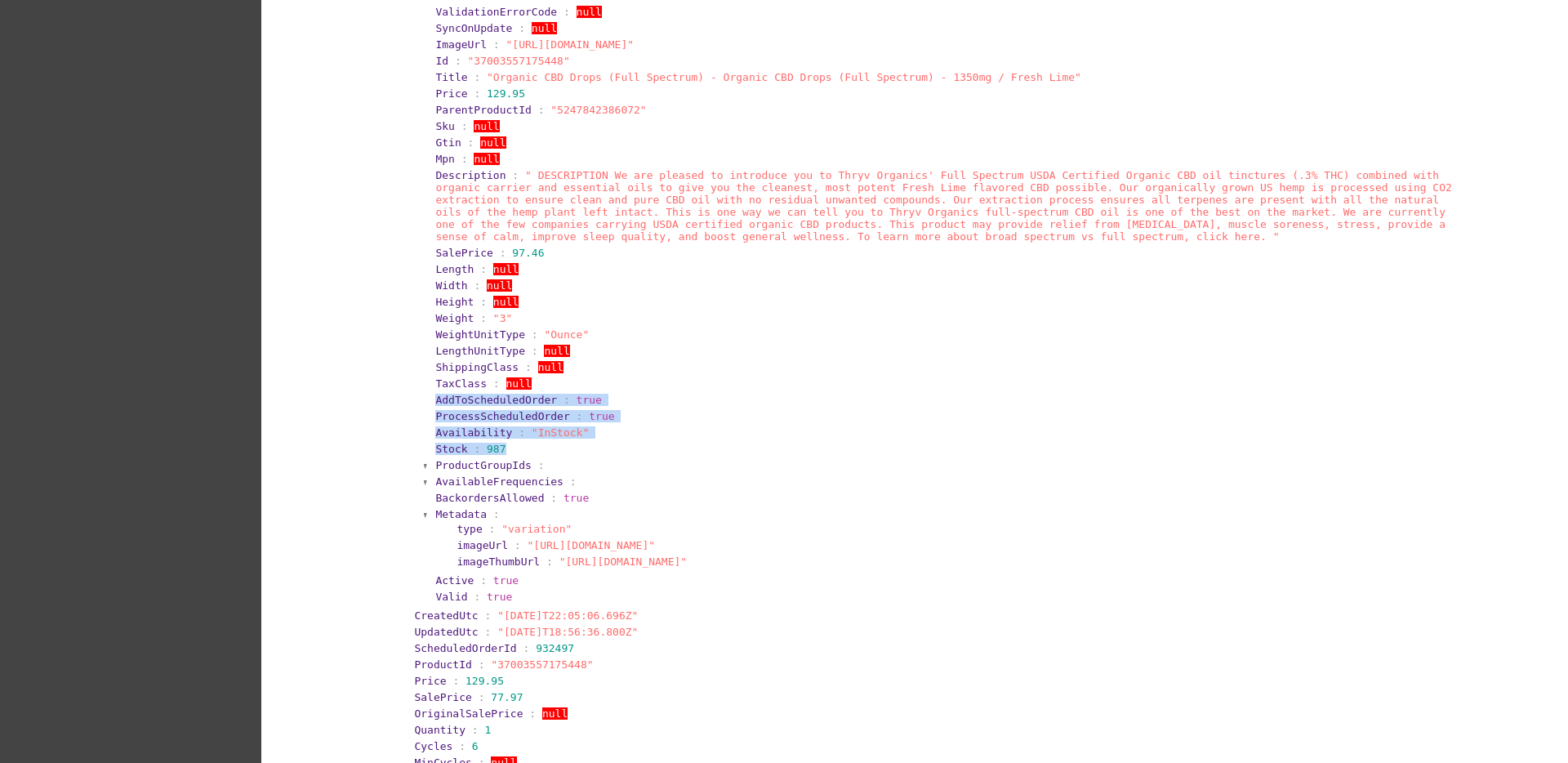
drag, startPoint x: 421, startPoint y: 396, endPoint x: 554, endPoint y: 453, distance: 144.7
click at [554, 453] on section "ProductId : 514117 SiteId : 2684 ParentProduct : CreatedUtc : "[DATE]T14:00:48.…" at bounding box center [939, 255] width 1031 height 700
drag, startPoint x: 425, startPoint y: 498, endPoint x: 607, endPoint y: 502, distance: 182.0
click at [607, 502] on section "BackordersAllowed : true" at bounding box center [944, 498] width 1020 height 16
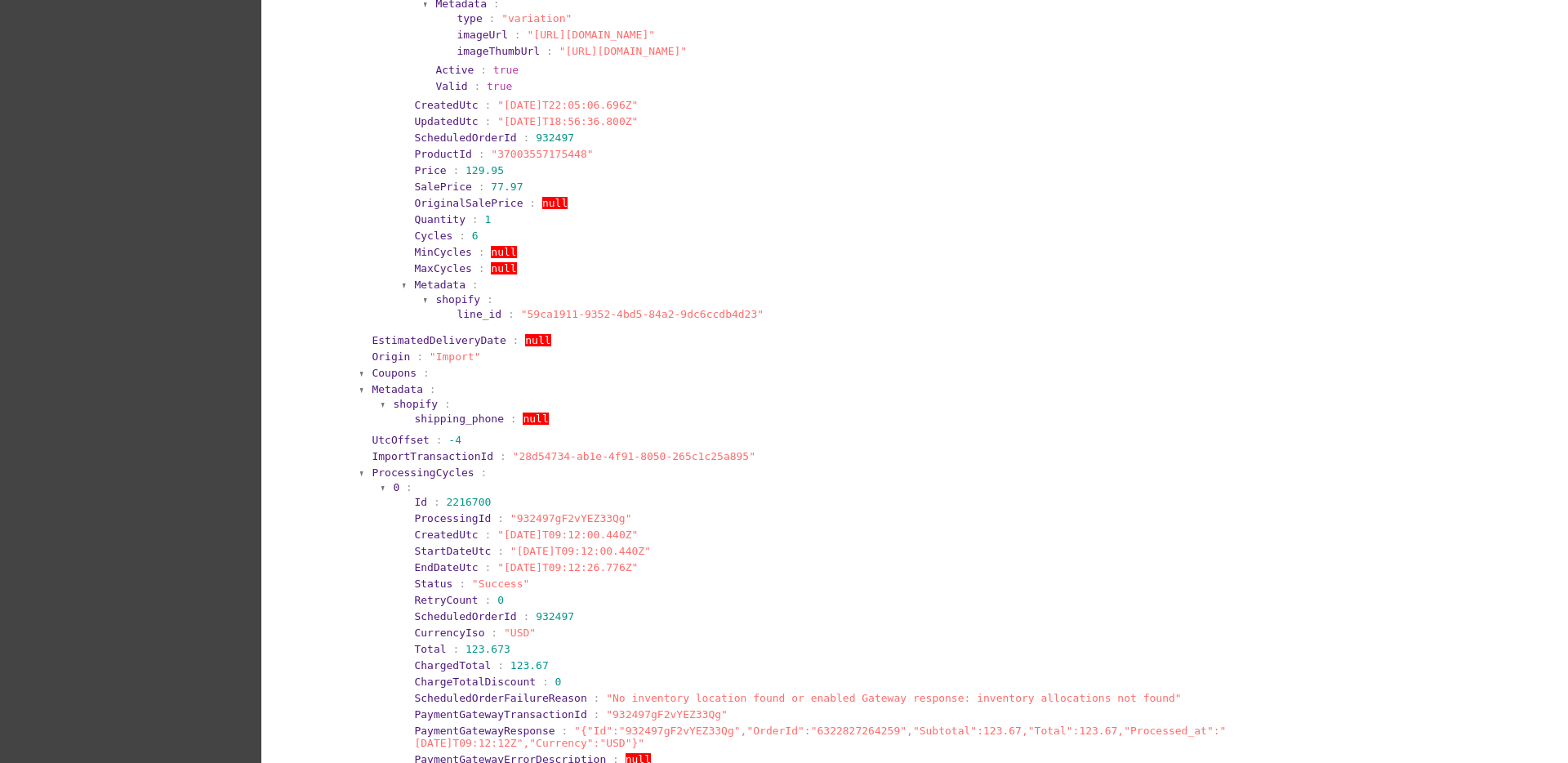
scroll to position [2349, 0]
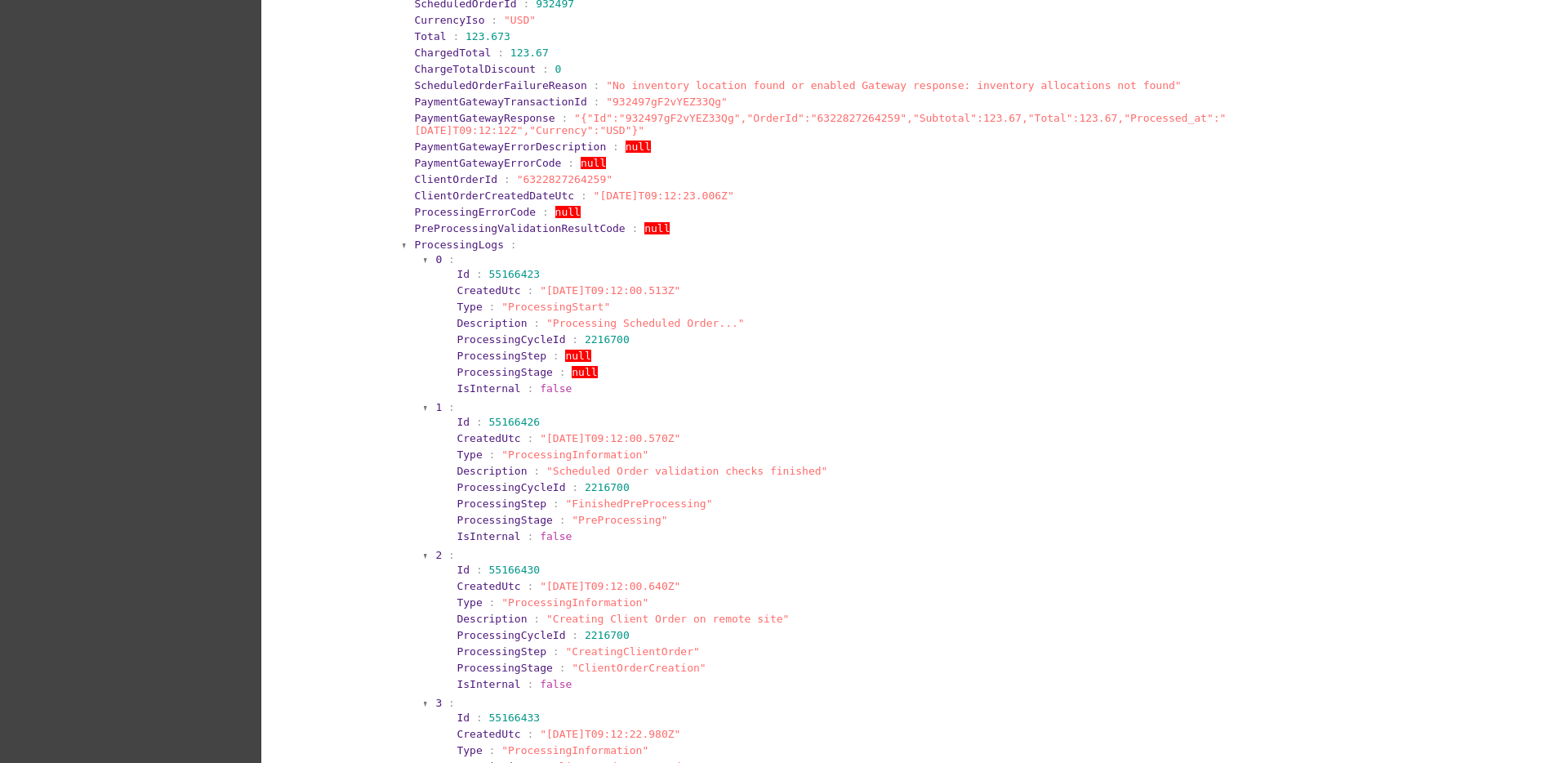
click at [440, 238] on span "ProcessingLogs" at bounding box center [458, 244] width 89 height 13
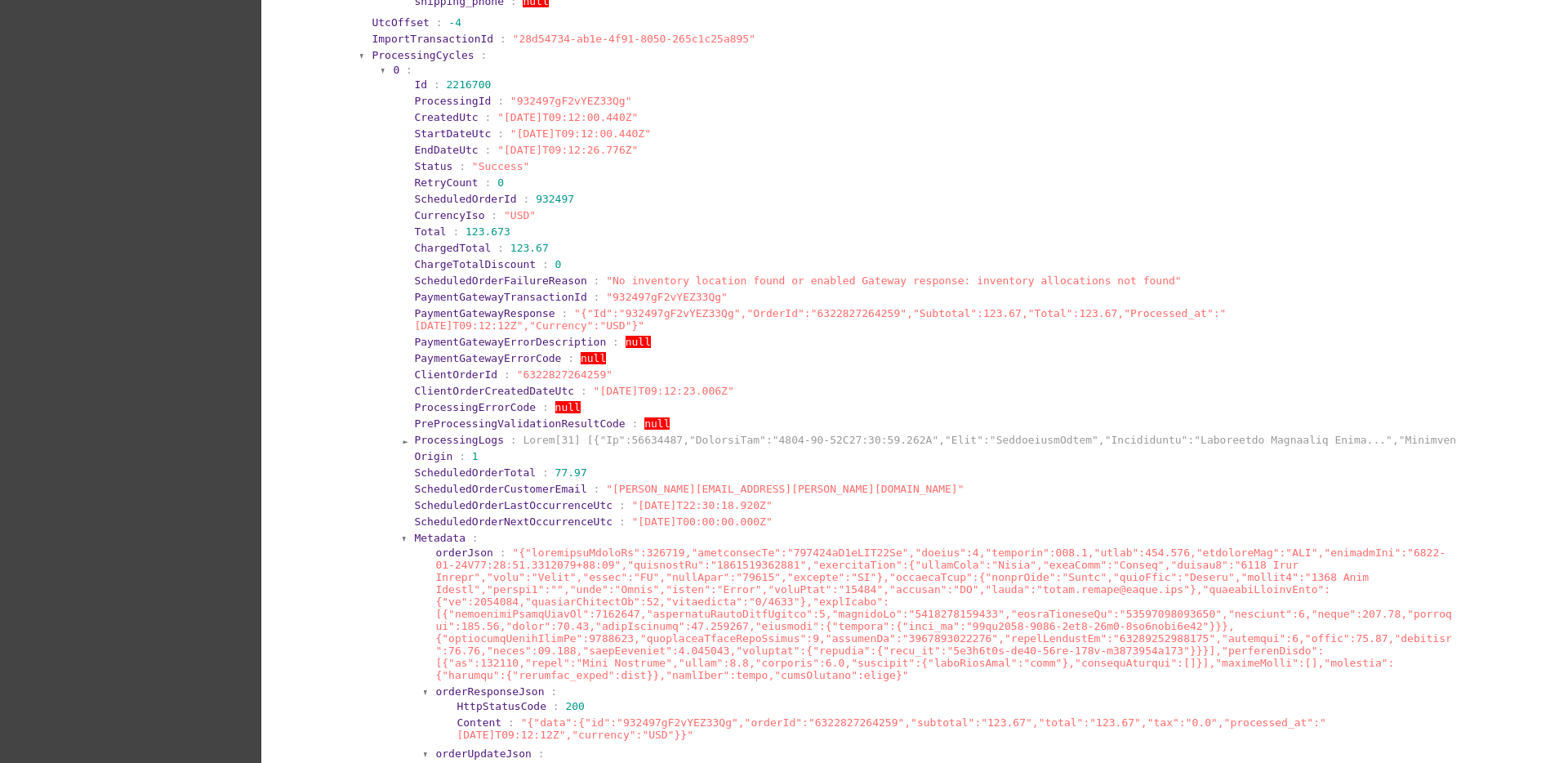
scroll to position [2247, 0]
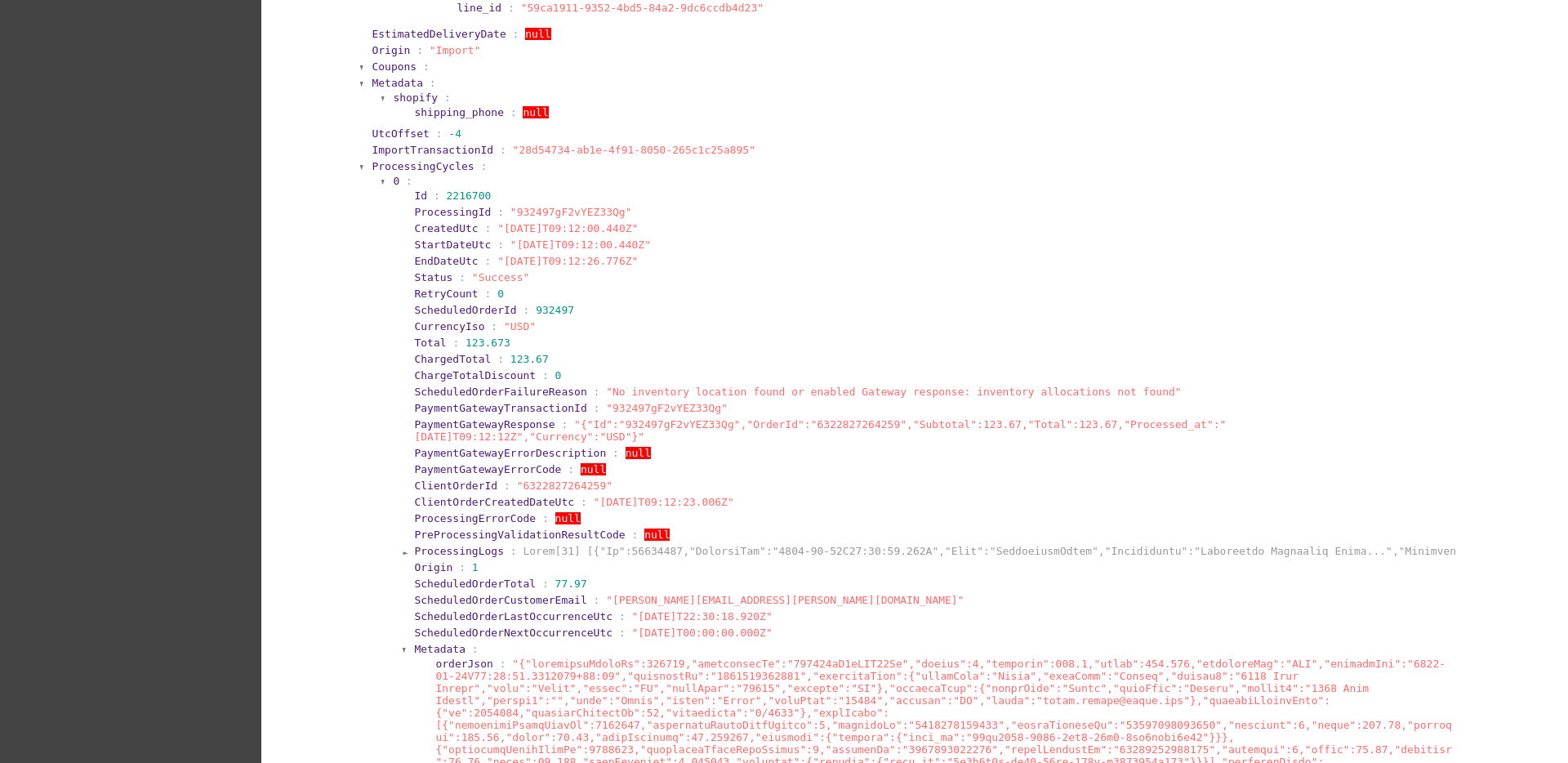
click at [395, 161] on span "ProcessingCycles" at bounding box center [422, 166] width 102 height 13
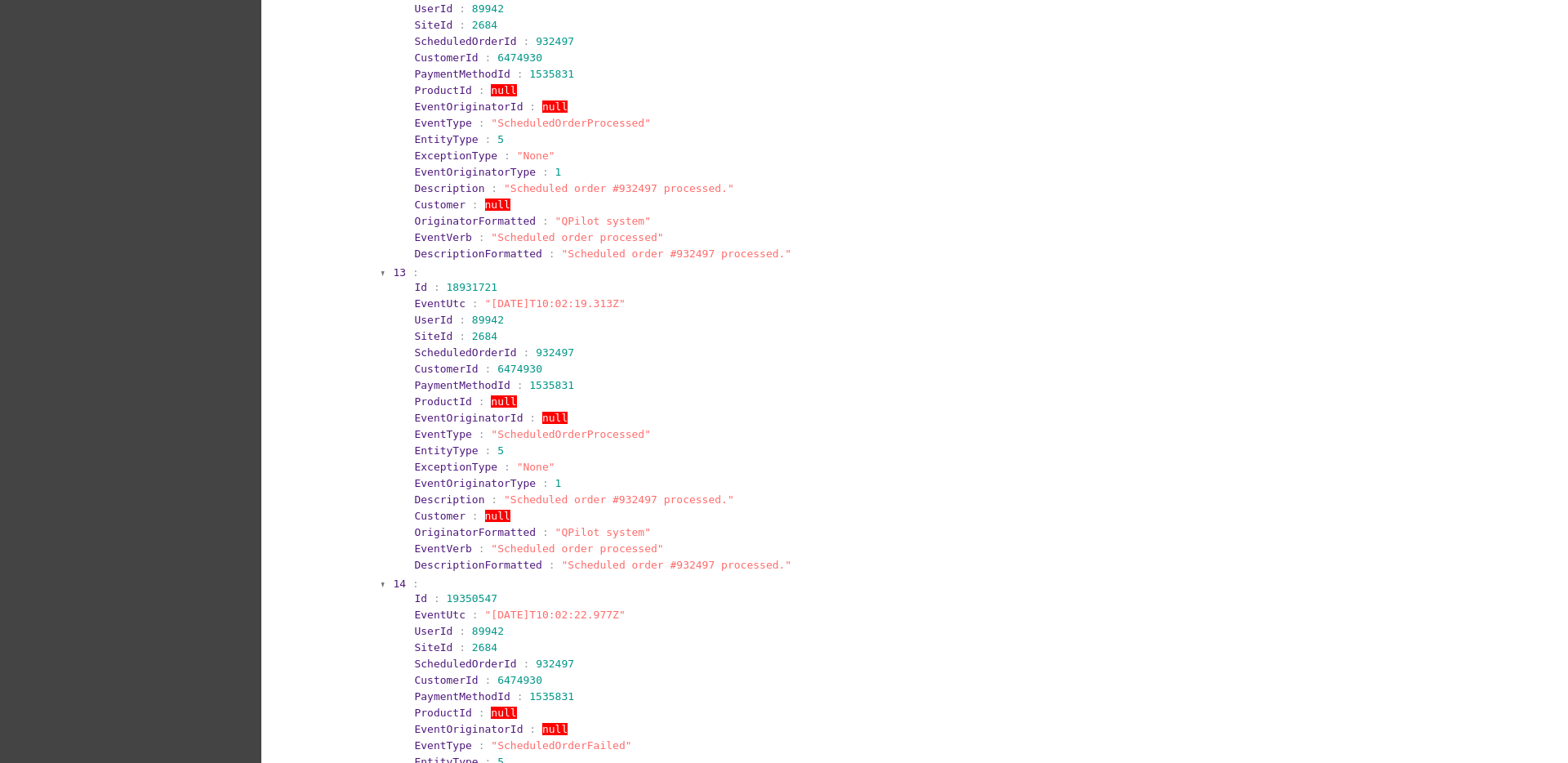
scroll to position [6230, 0]
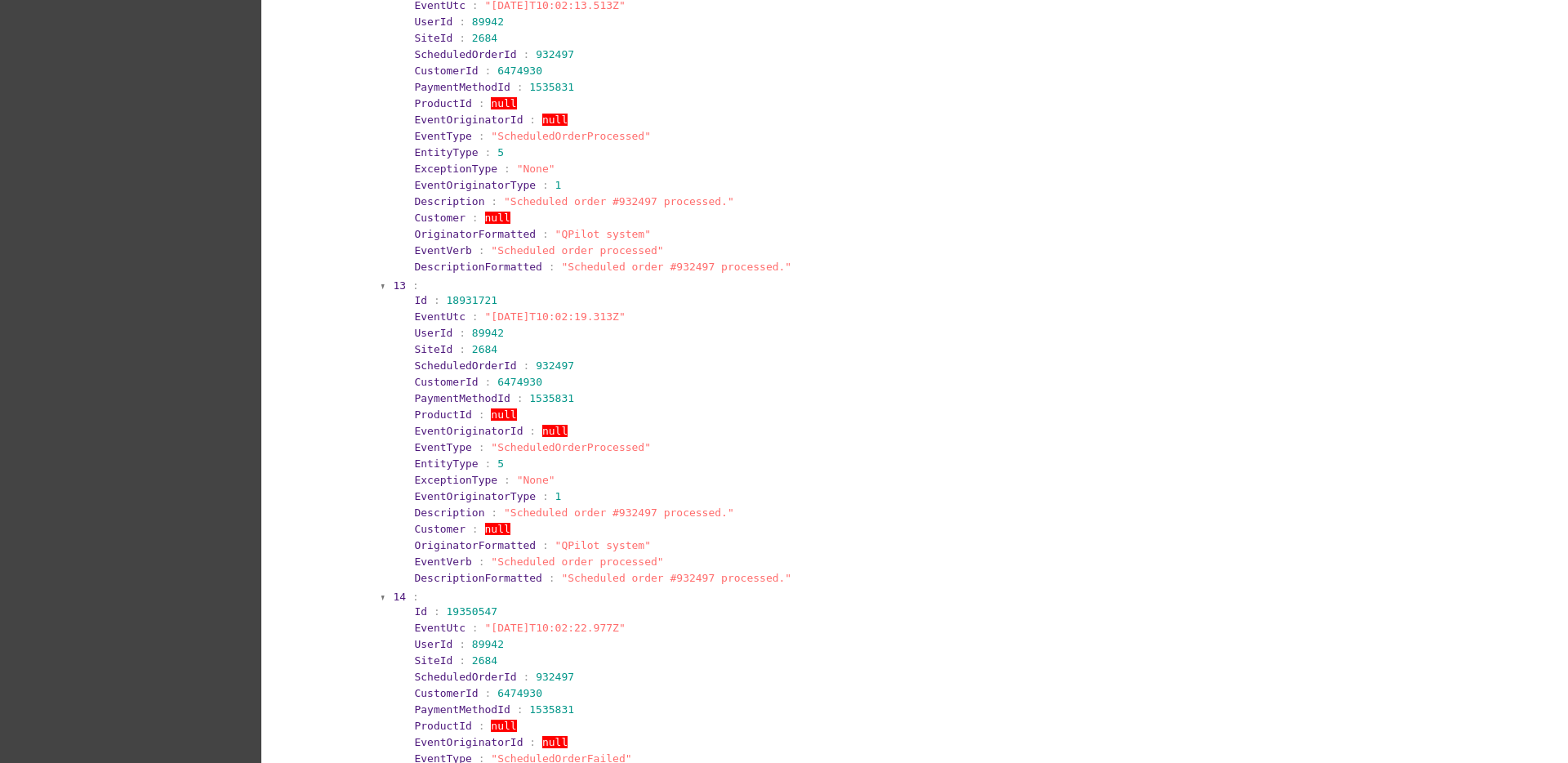
drag, startPoint x: 471, startPoint y: 318, endPoint x: 656, endPoint y: 209, distance: 214.7
click at [637, 320] on section "EventUtc : "[DATE]T10:02:19.313Z"" at bounding box center [934, 316] width 1040 height 13
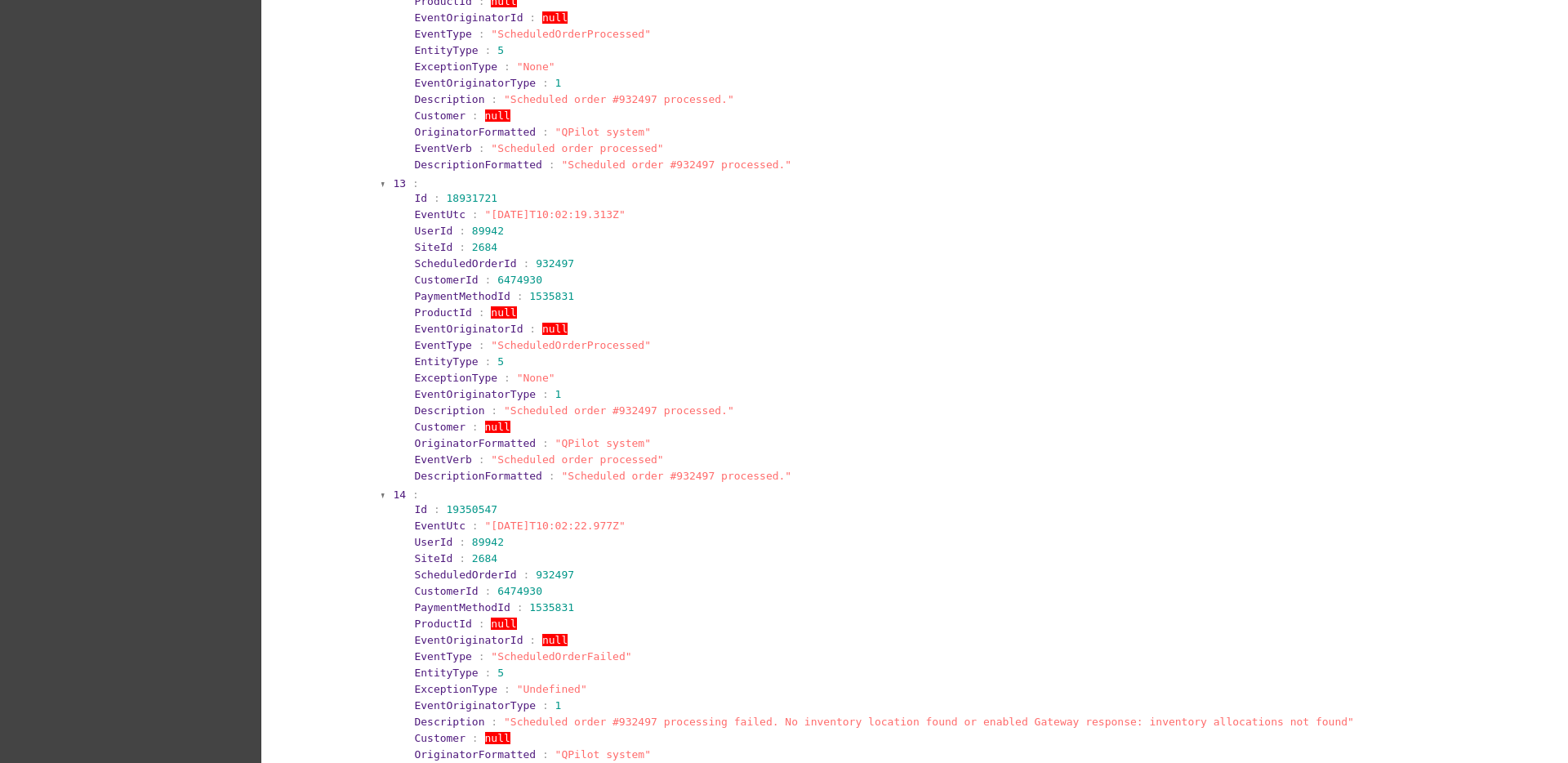
scroll to position [6537, 0]
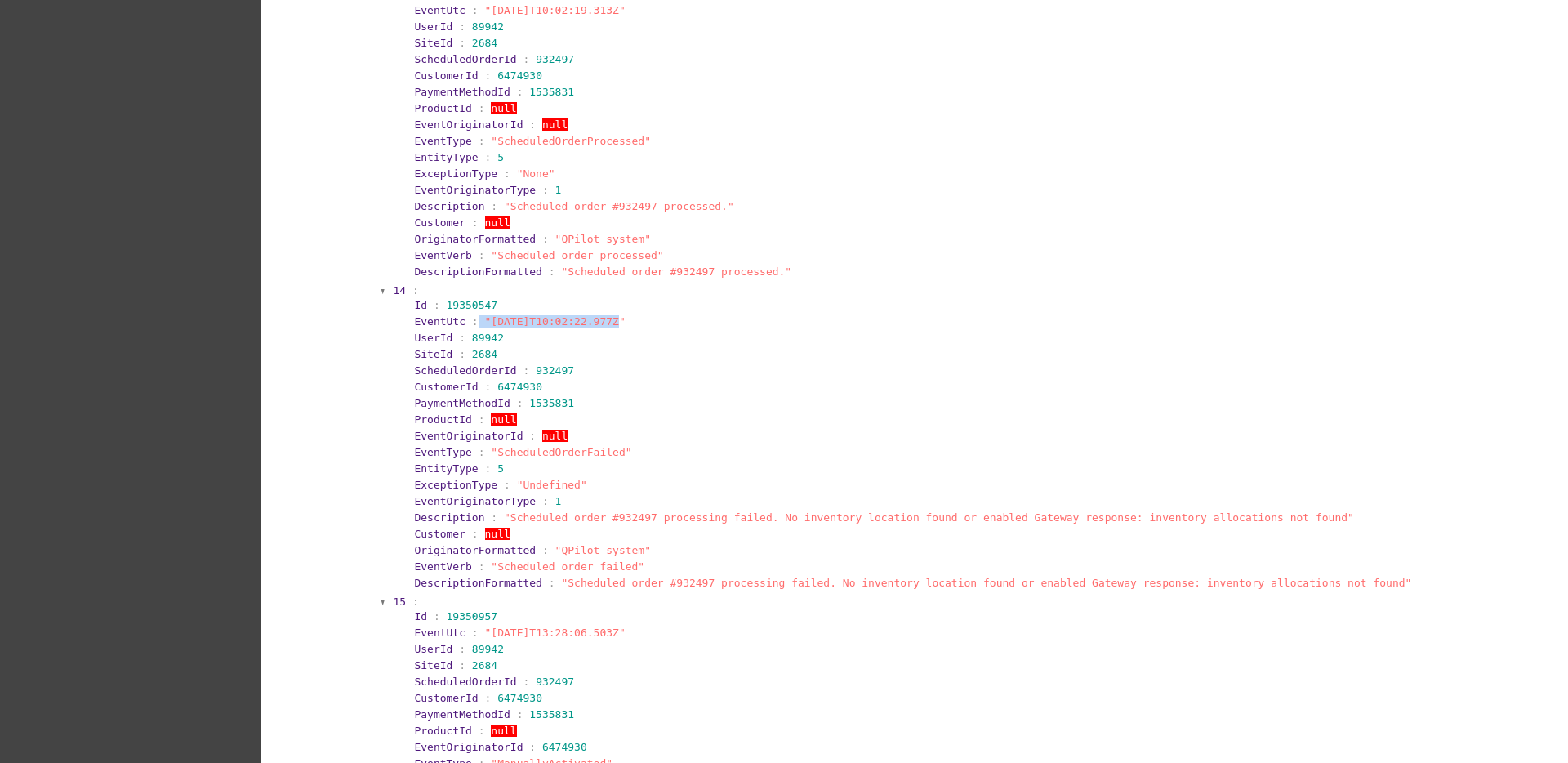
drag, startPoint x: 464, startPoint y: 320, endPoint x: 590, endPoint y: 320, distance: 126.0
click at [590, 320] on section "EventUtc : "[DATE]T10:02:22.977Z"" at bounding box center [934, 321] width 1040 height 13
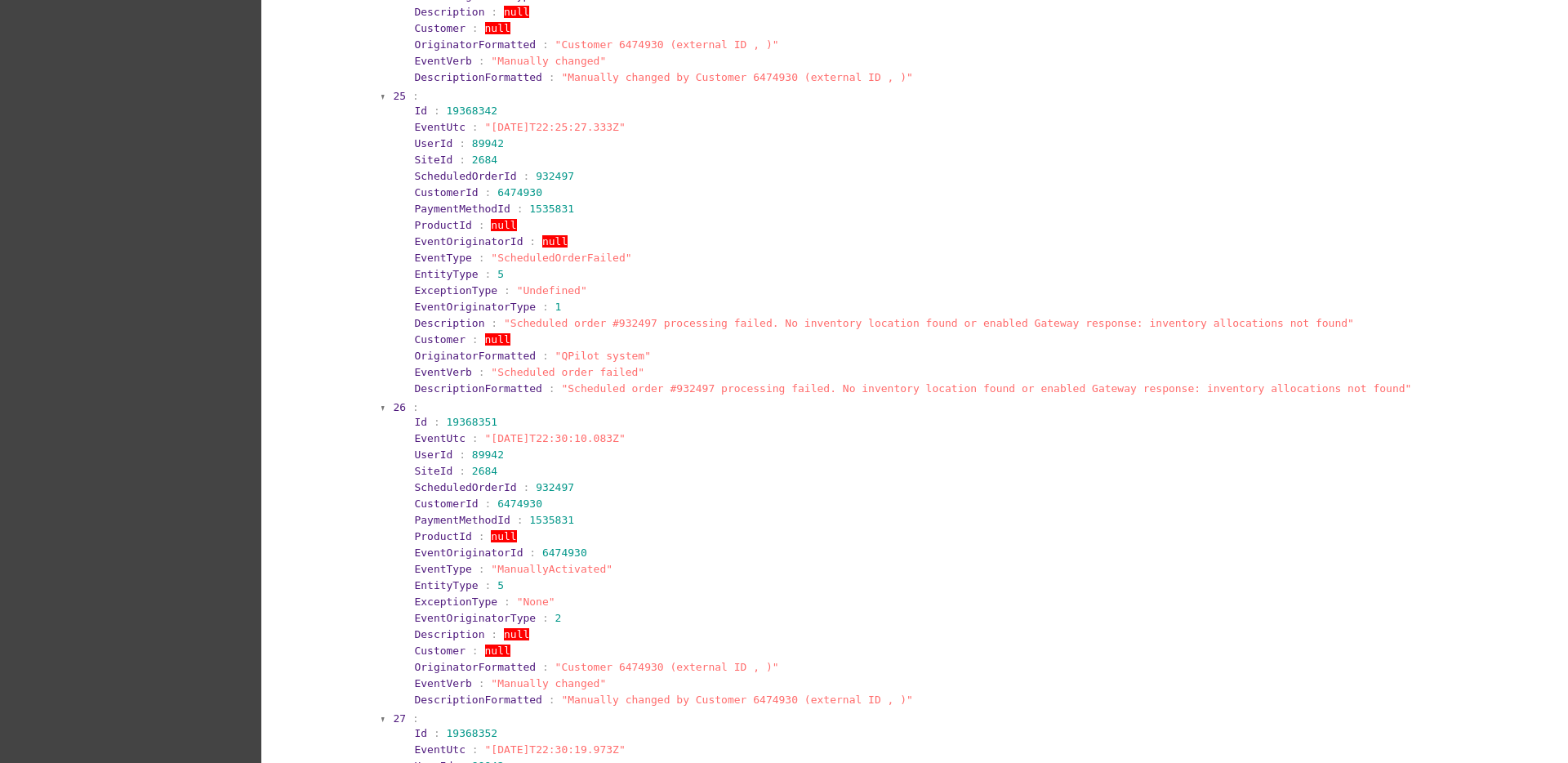
scroll to position [0, 0]
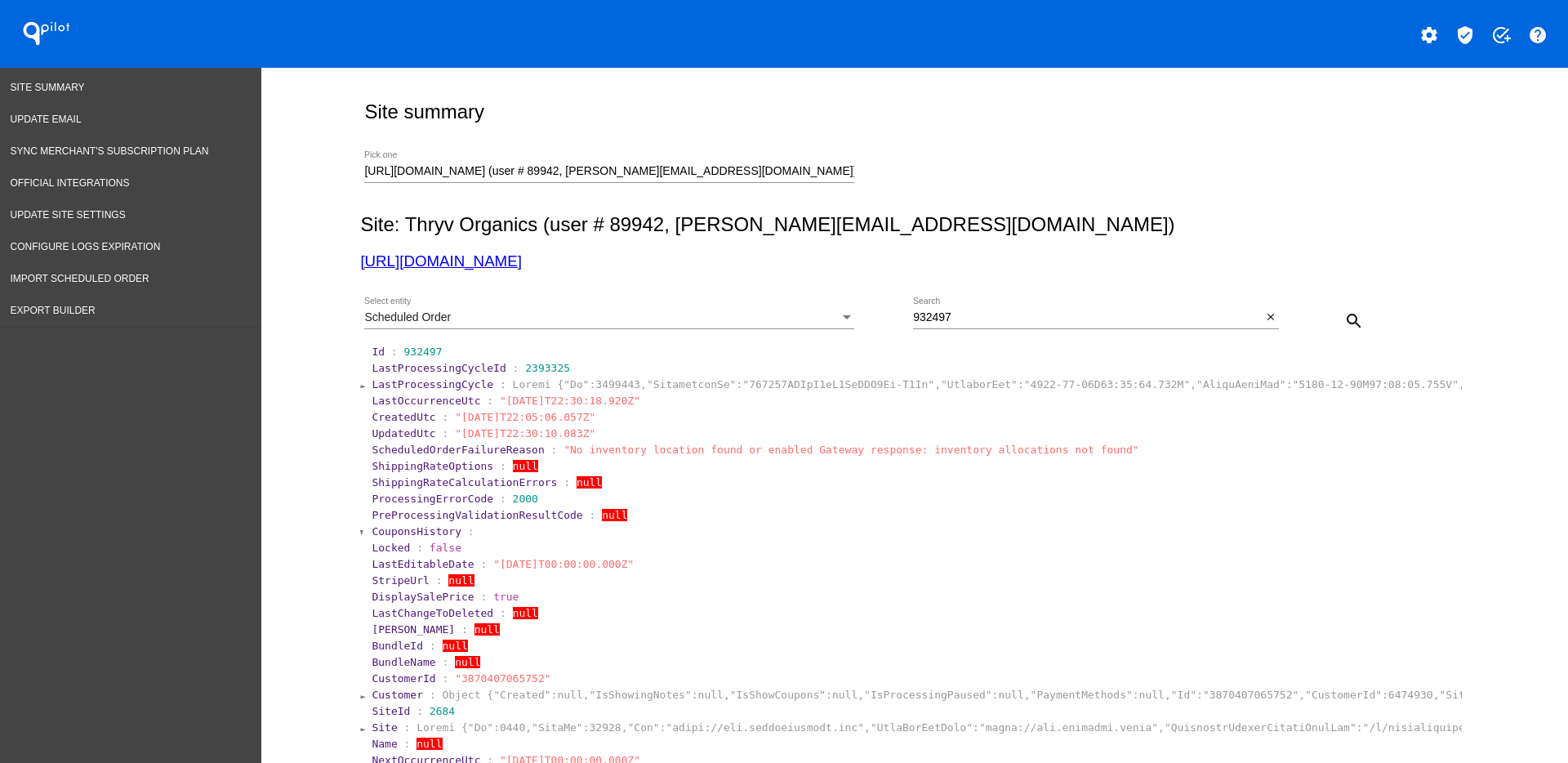
click at [720, 327] on div "Scheduled Order Select entity" at bounding box center [610, 314] width 490 height 32
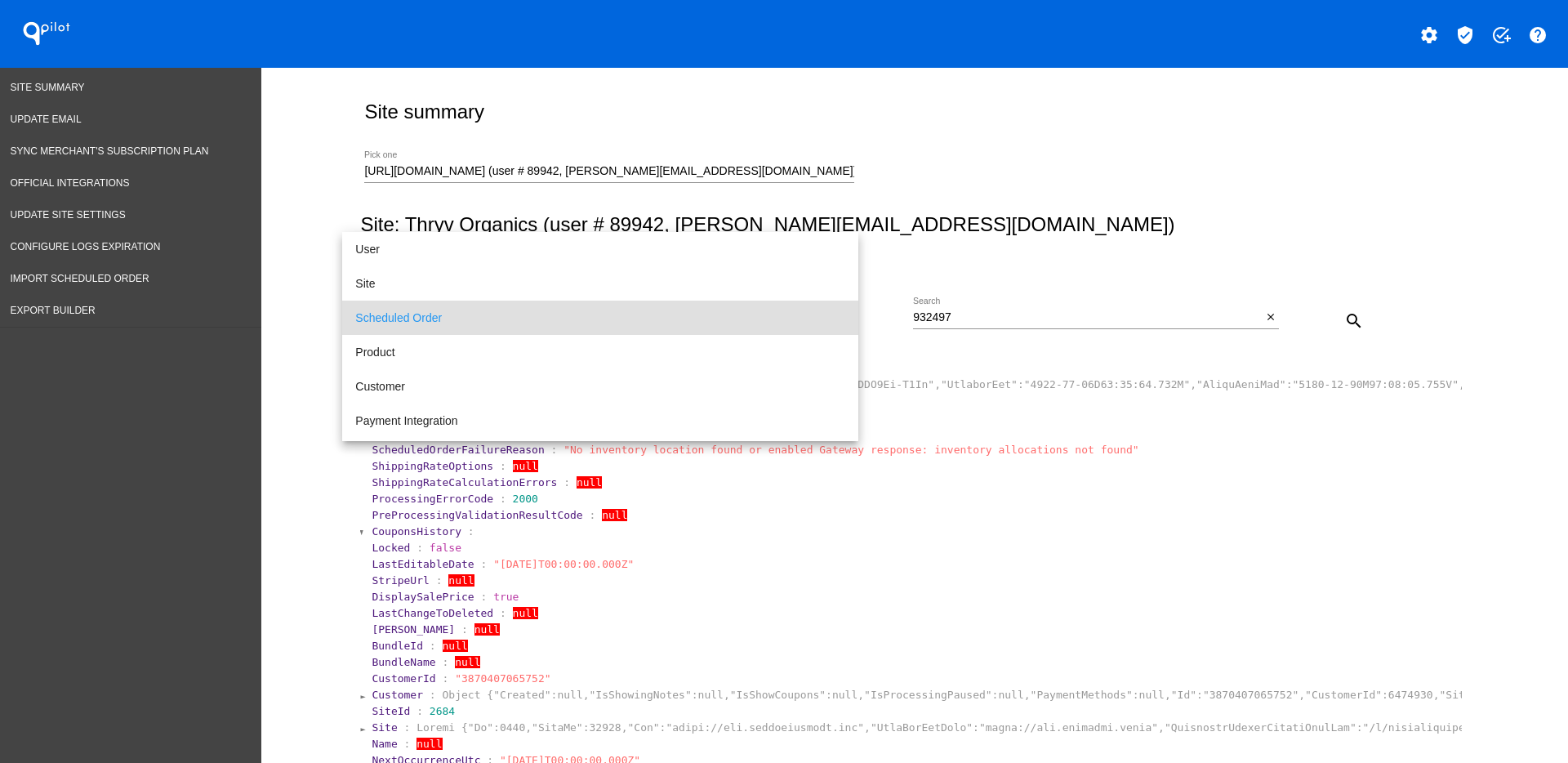
click at [1054, 469] on div at bounding box center [784, 382] width 1568 height 763
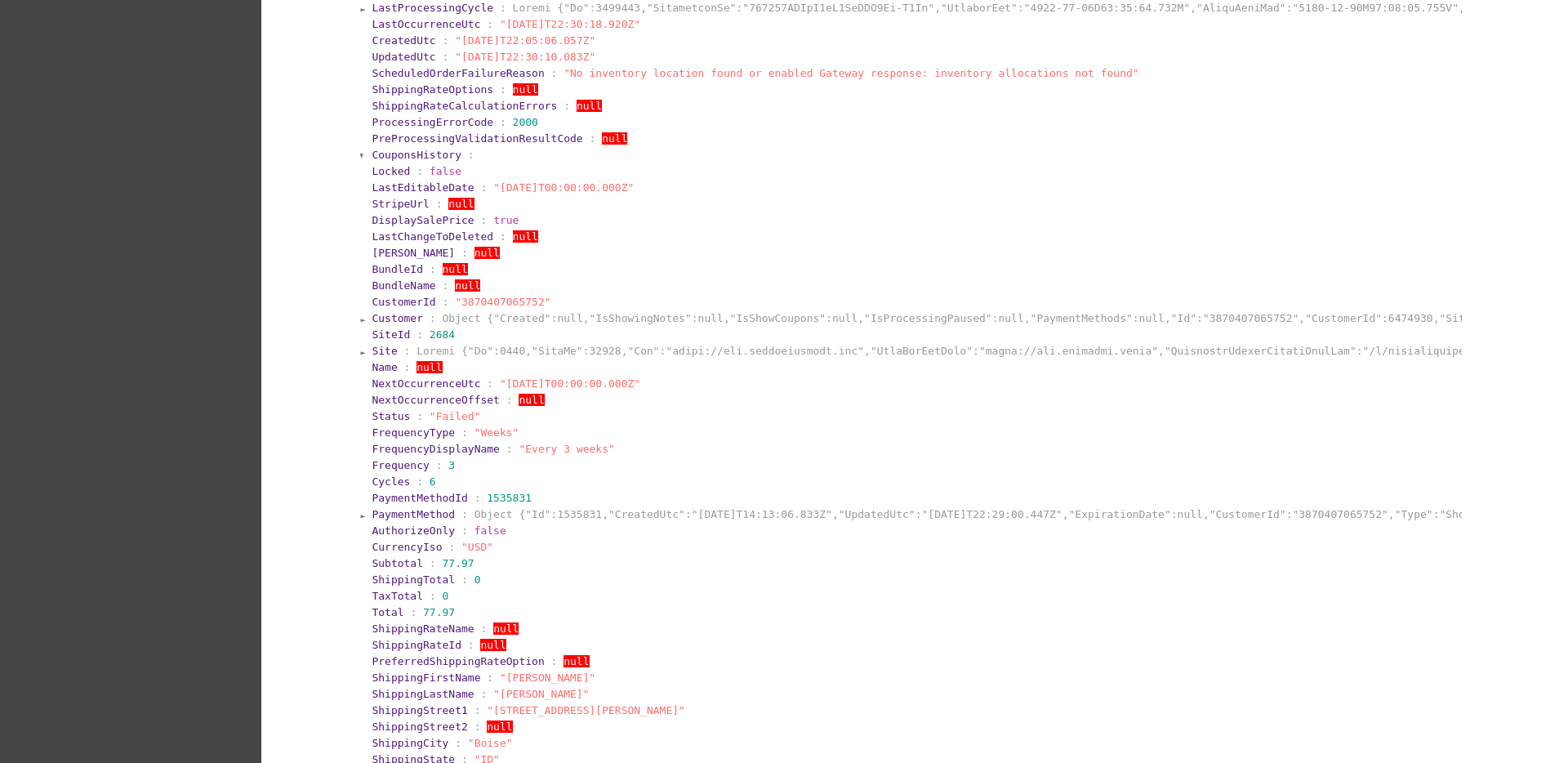
scroll to position [408, 0]
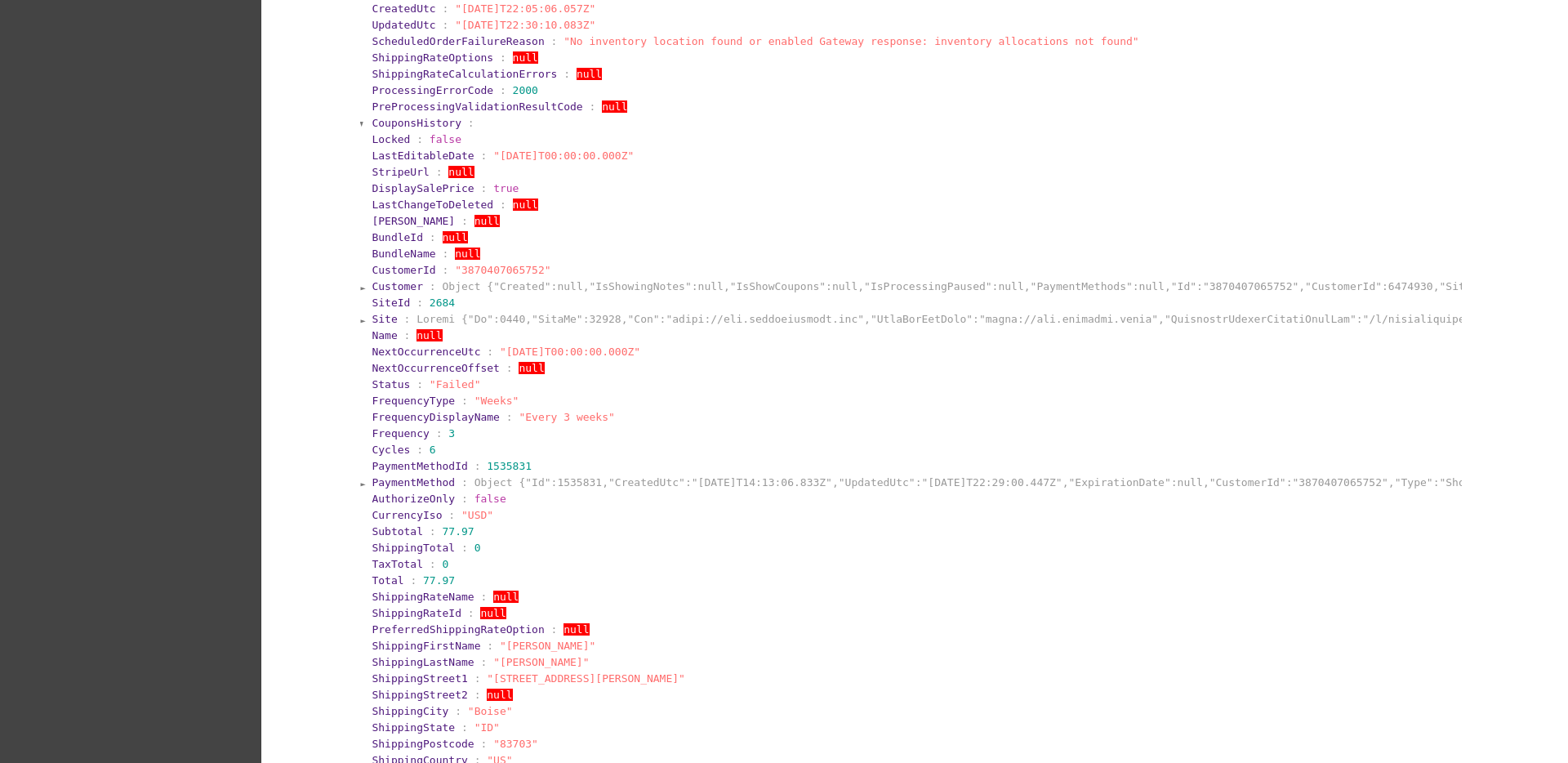
click at [398, 482] on span "PaymentMethod" at bounding box center [413, 482] width 84 height 13
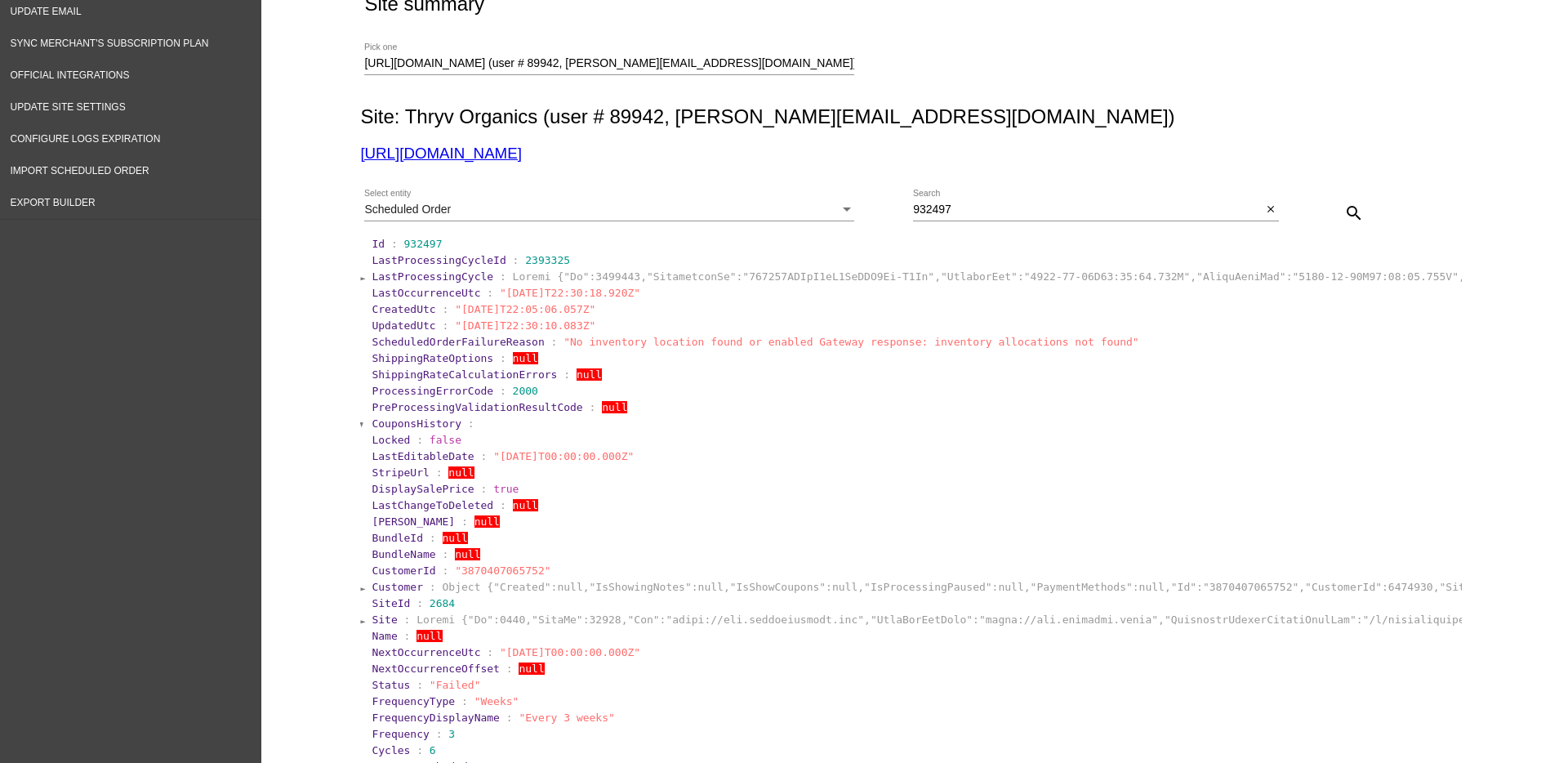
scroll to position [102, 0]
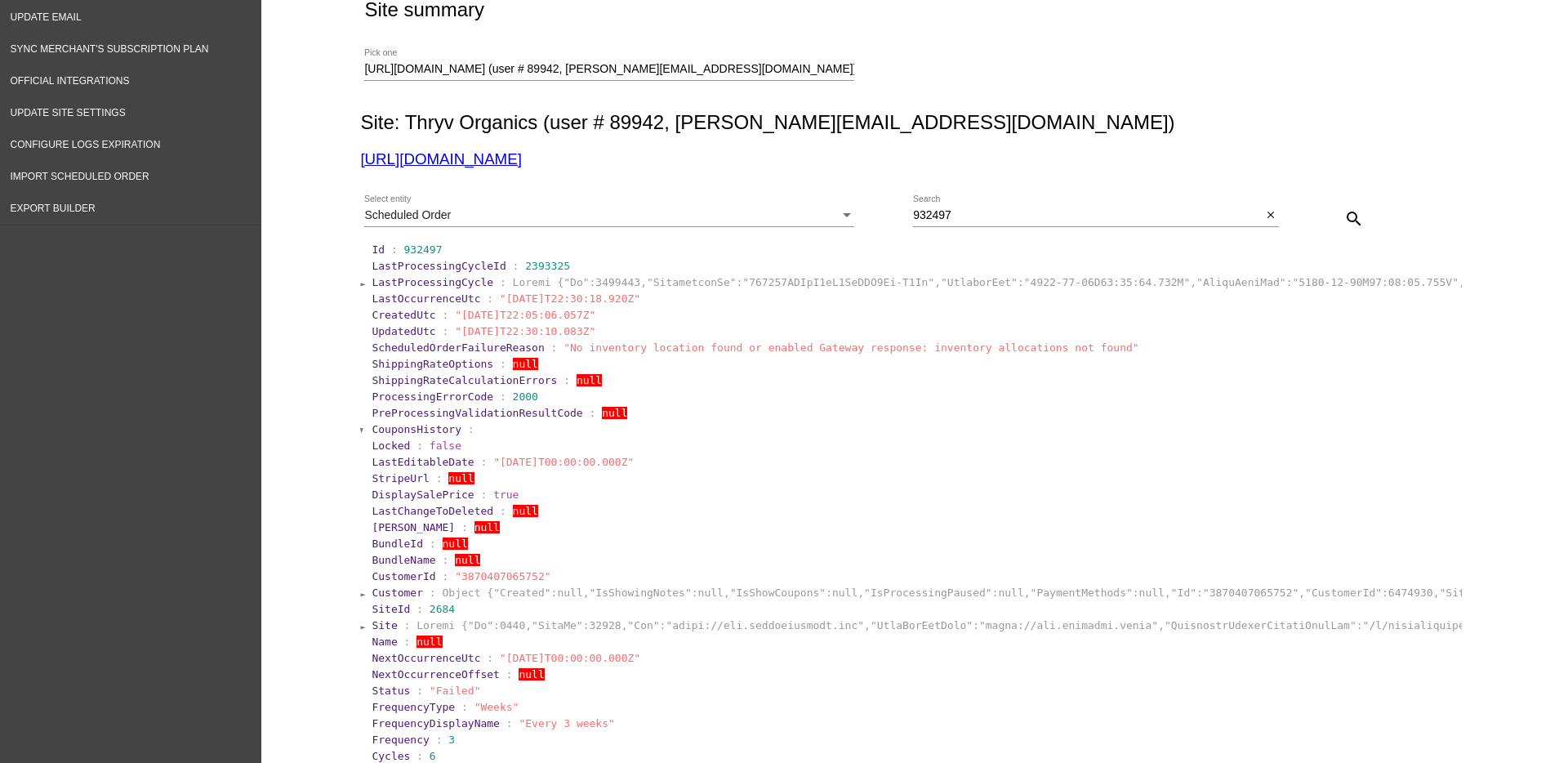
click at [681, 218] on div "Scheduled Order" at bounding box center [602, 216] width 475 height 13
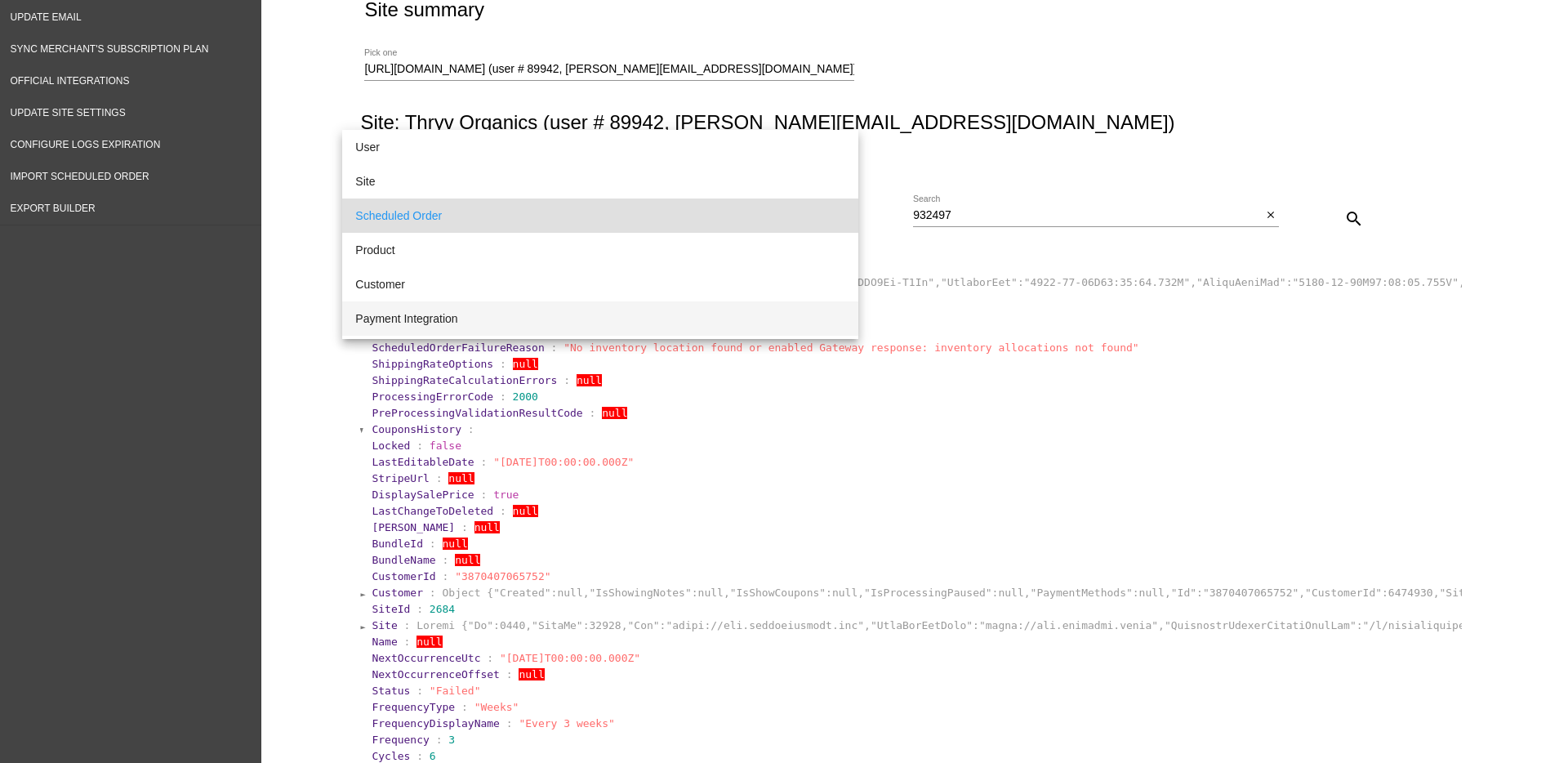
click at [656, 325] on span "Payment Integration" at bounding box center [600, 318] width 490 height 34
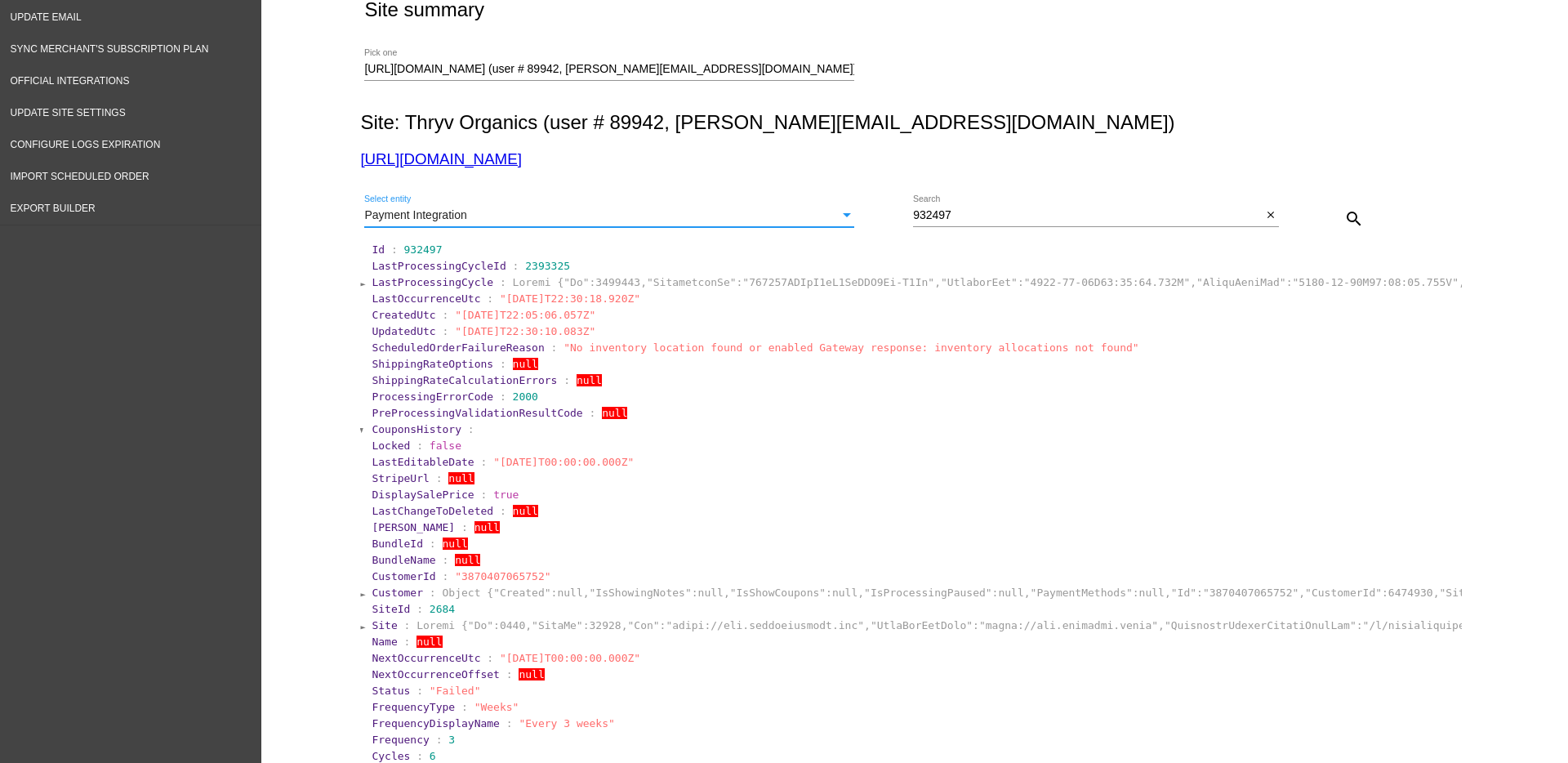
click at [1345, 228] on mat-icon "search" at bounding box center [1354, 218] width 19 height 19
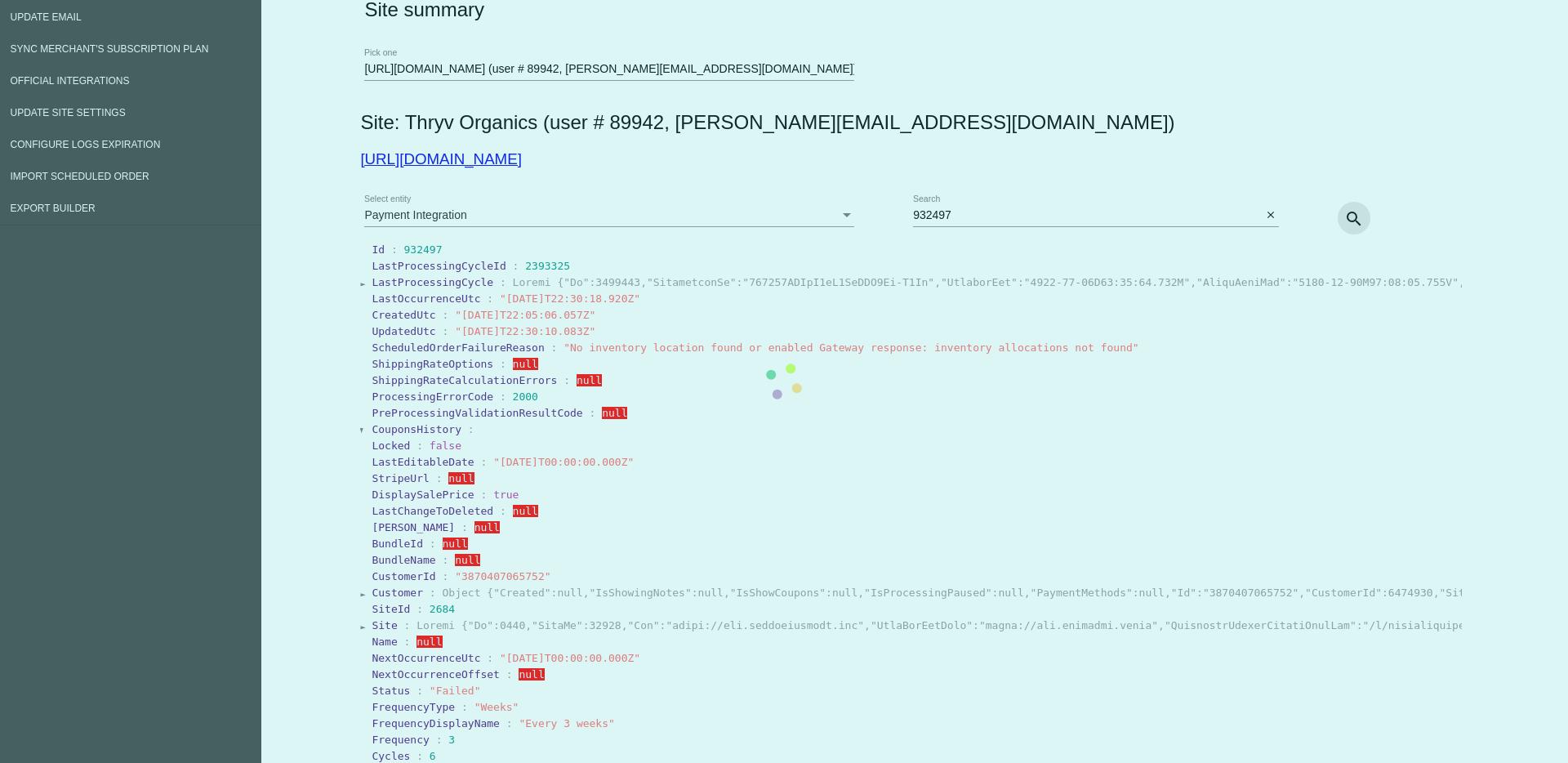
scroll to position [0, 0]
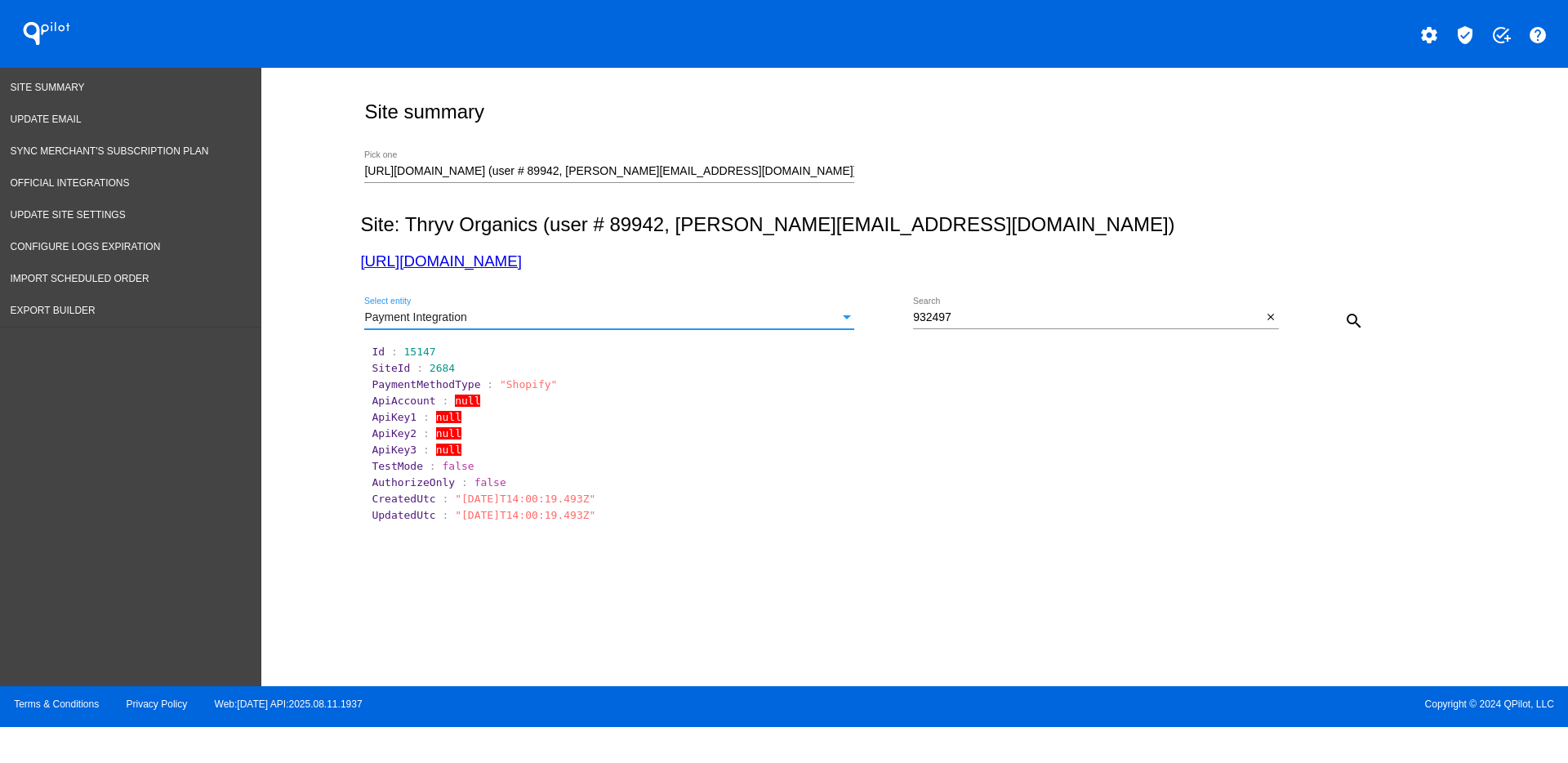
click at [771, 321] on div "Payment Integration" at bounding box center [602, 318] width 475 height 13
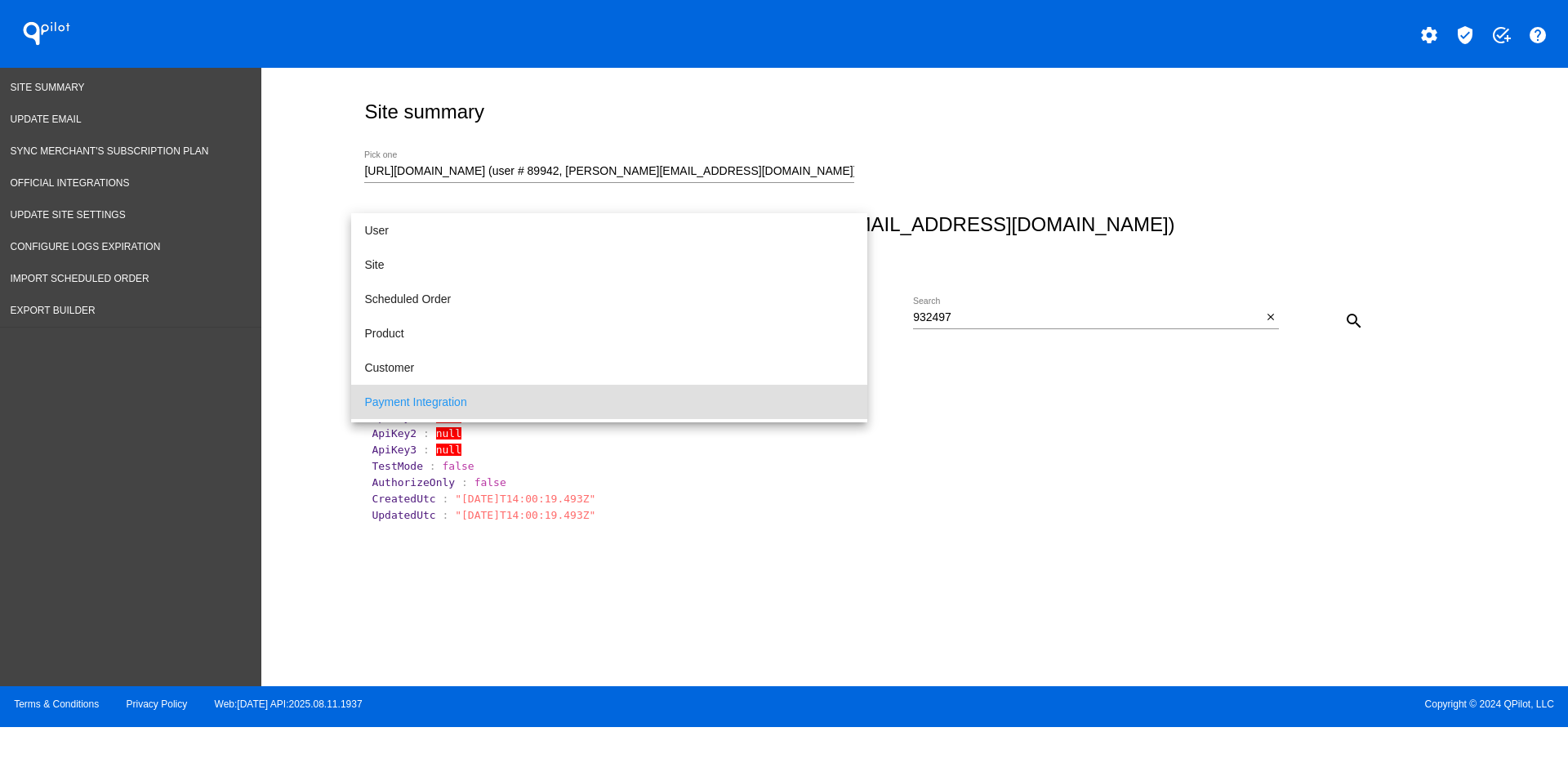
click at [1123, 432] on div at bounding box center [784, 382] width 1568 height 763
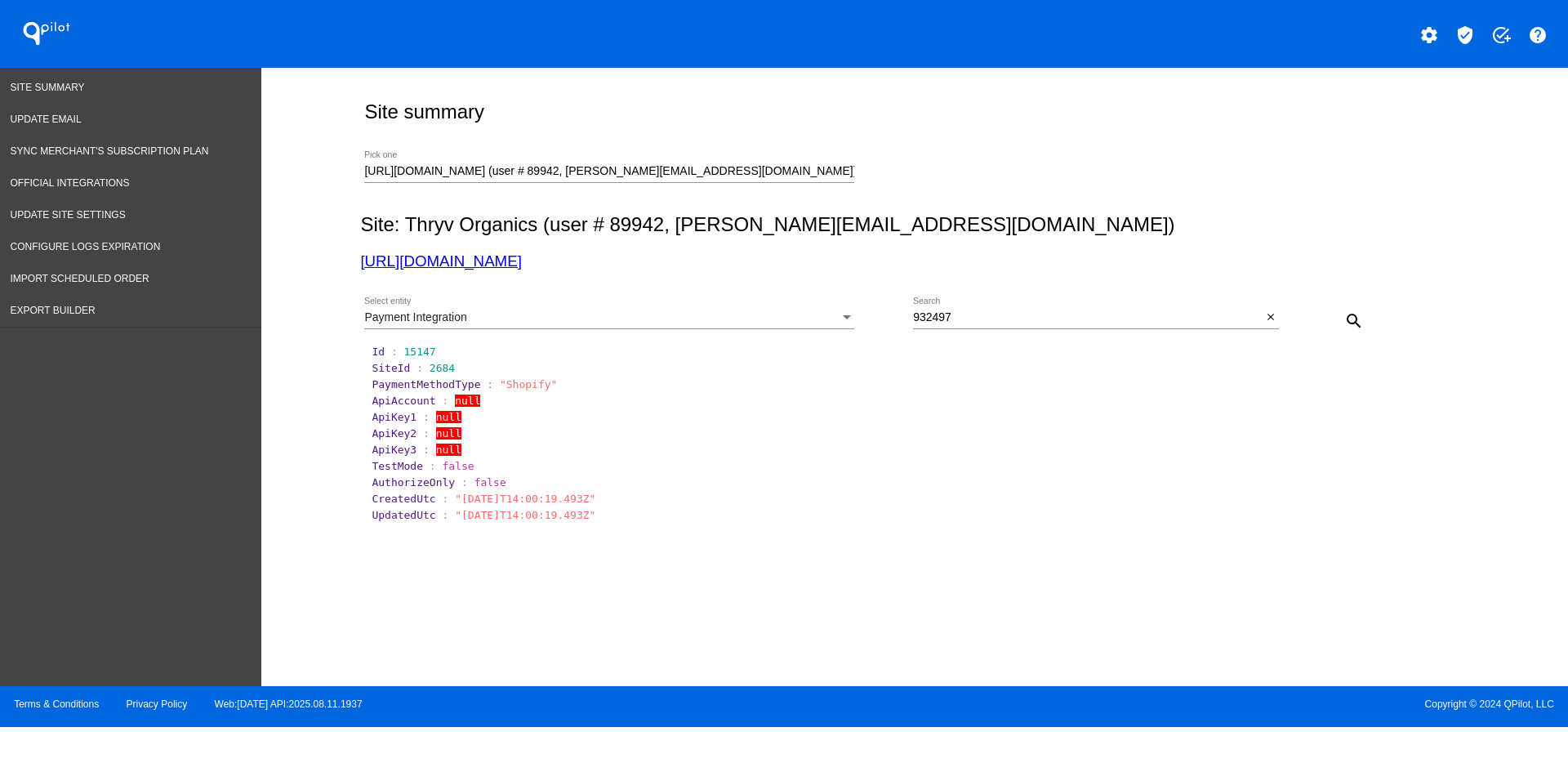
click at [798, 313] on div "Payment Integration" at bounding box center [602, 318] width 475 height 13
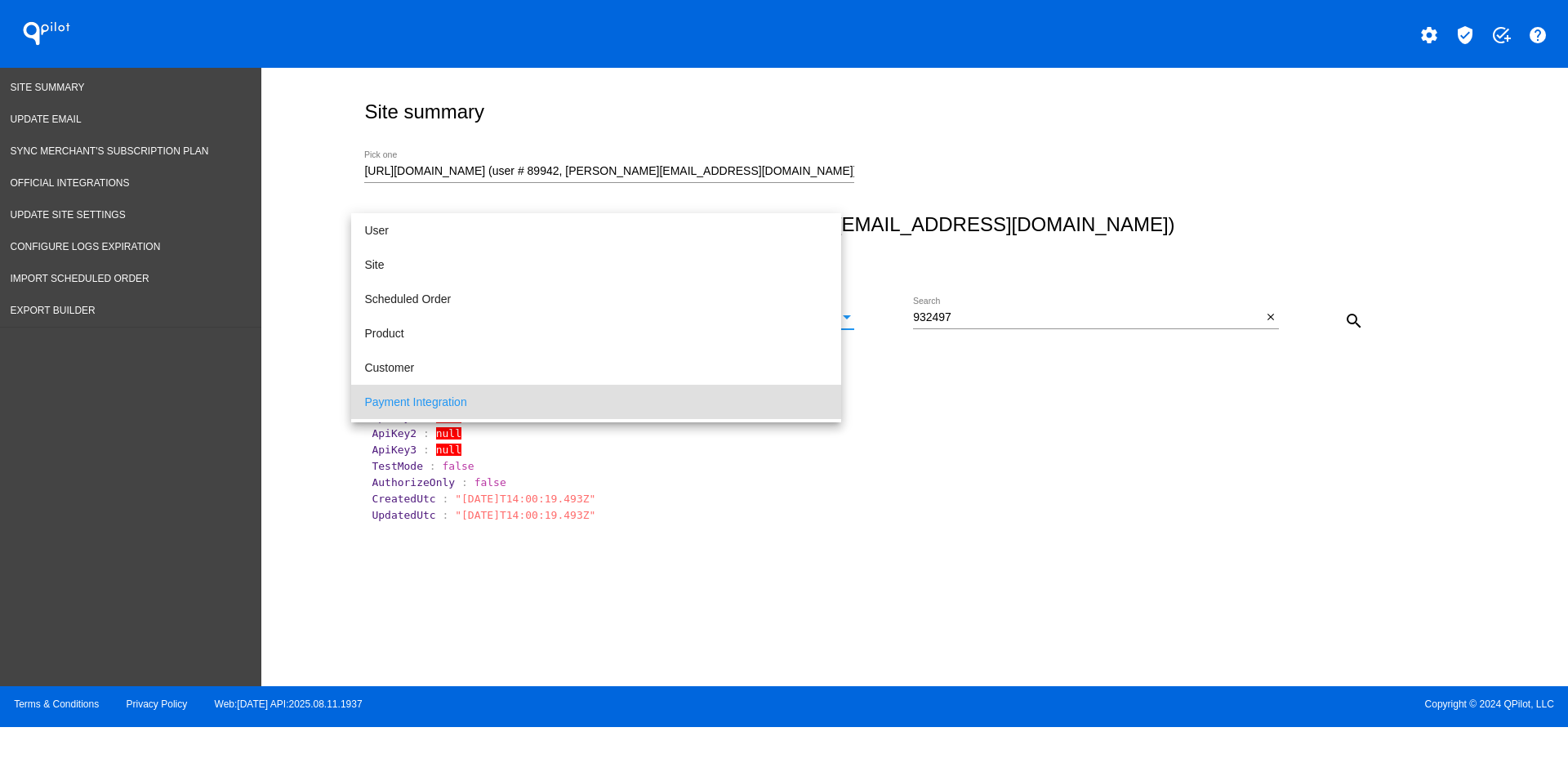
scroll to position [84, 0]
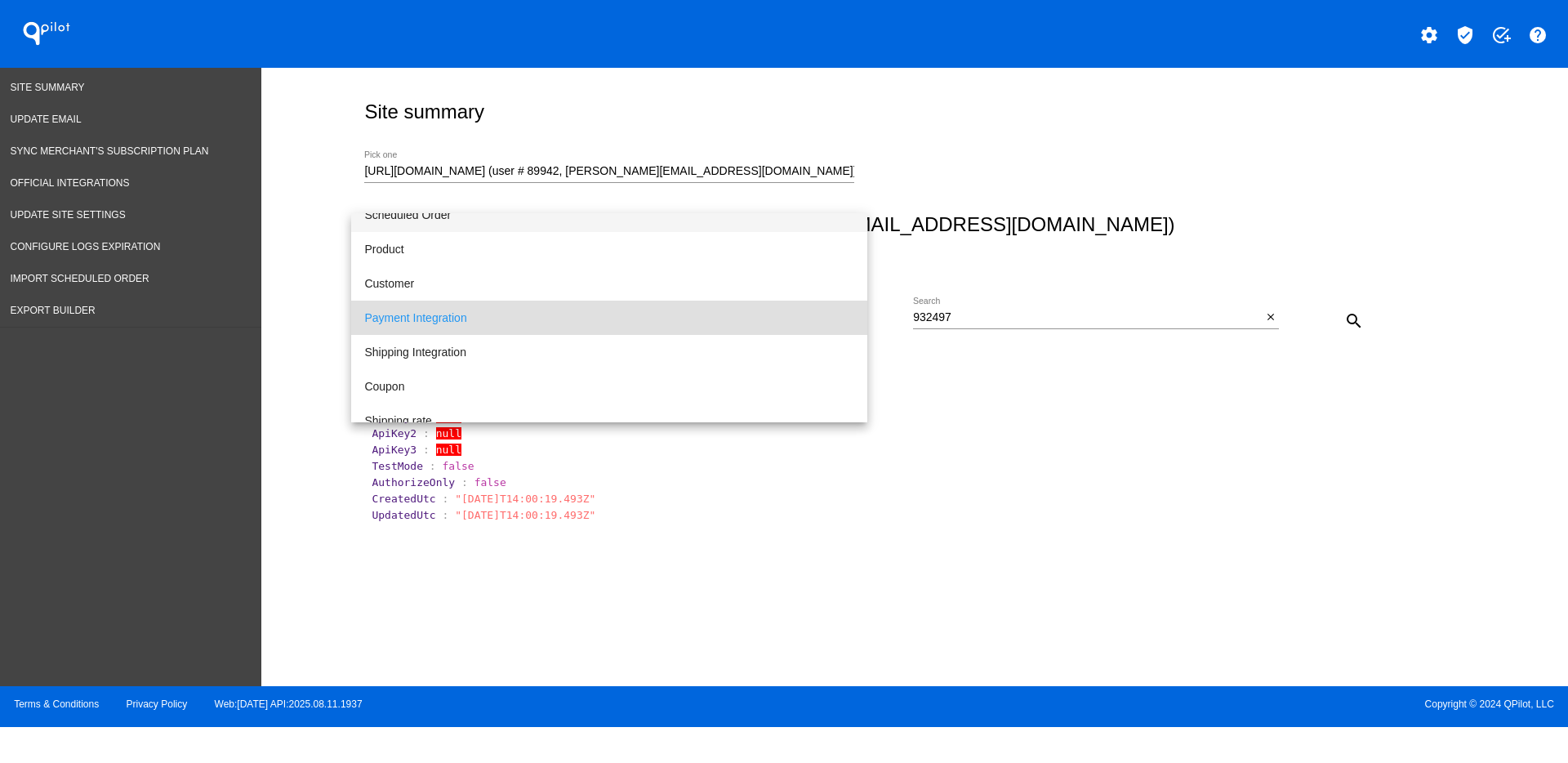
click at [581, 222] on span "Scheduled Order" at bounding box center [610, 214] width 490 height 34
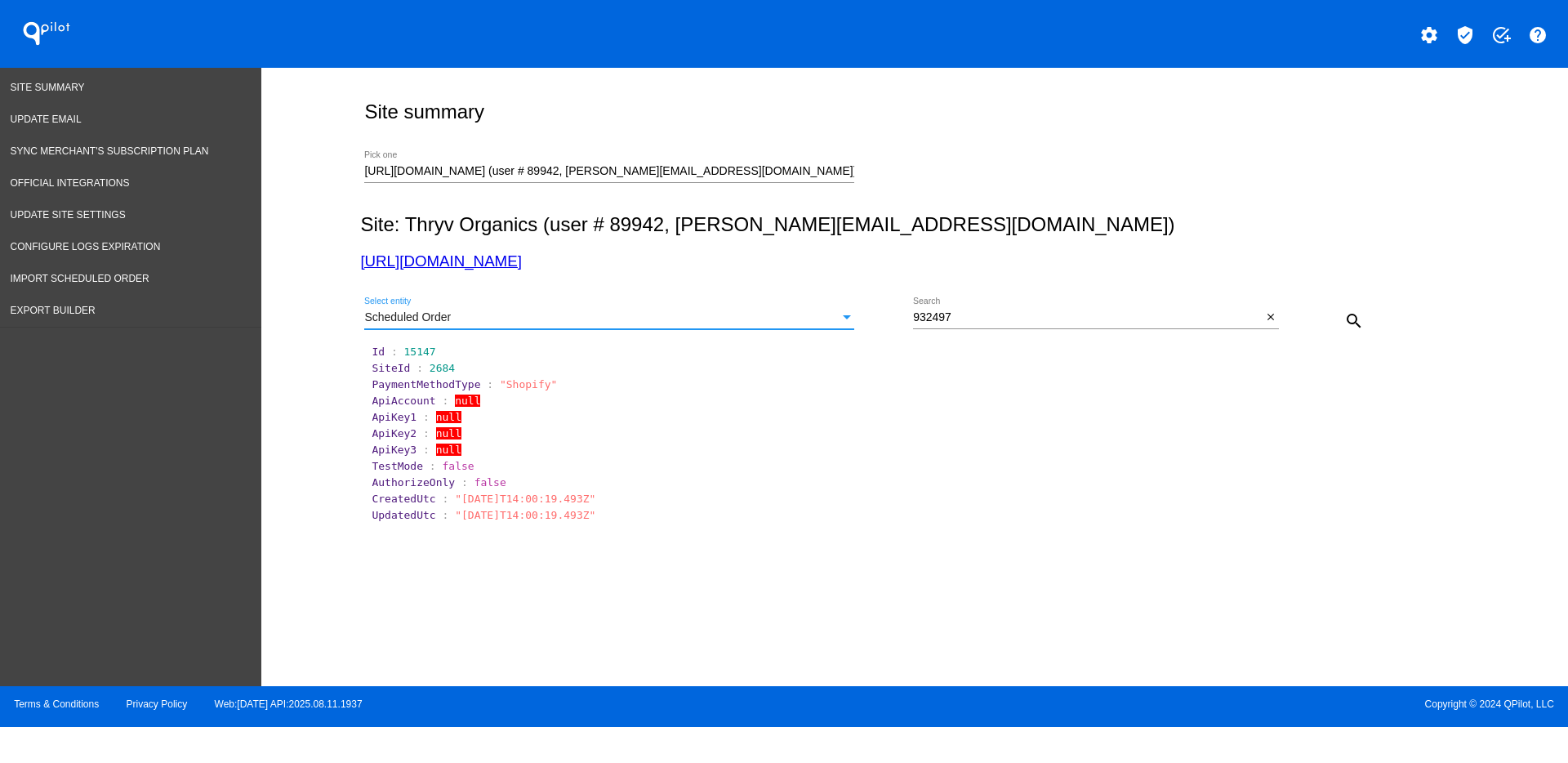
click at [1356, 315] on mat-icon "search" at bounding box center [1354, 320] width 19 height 19
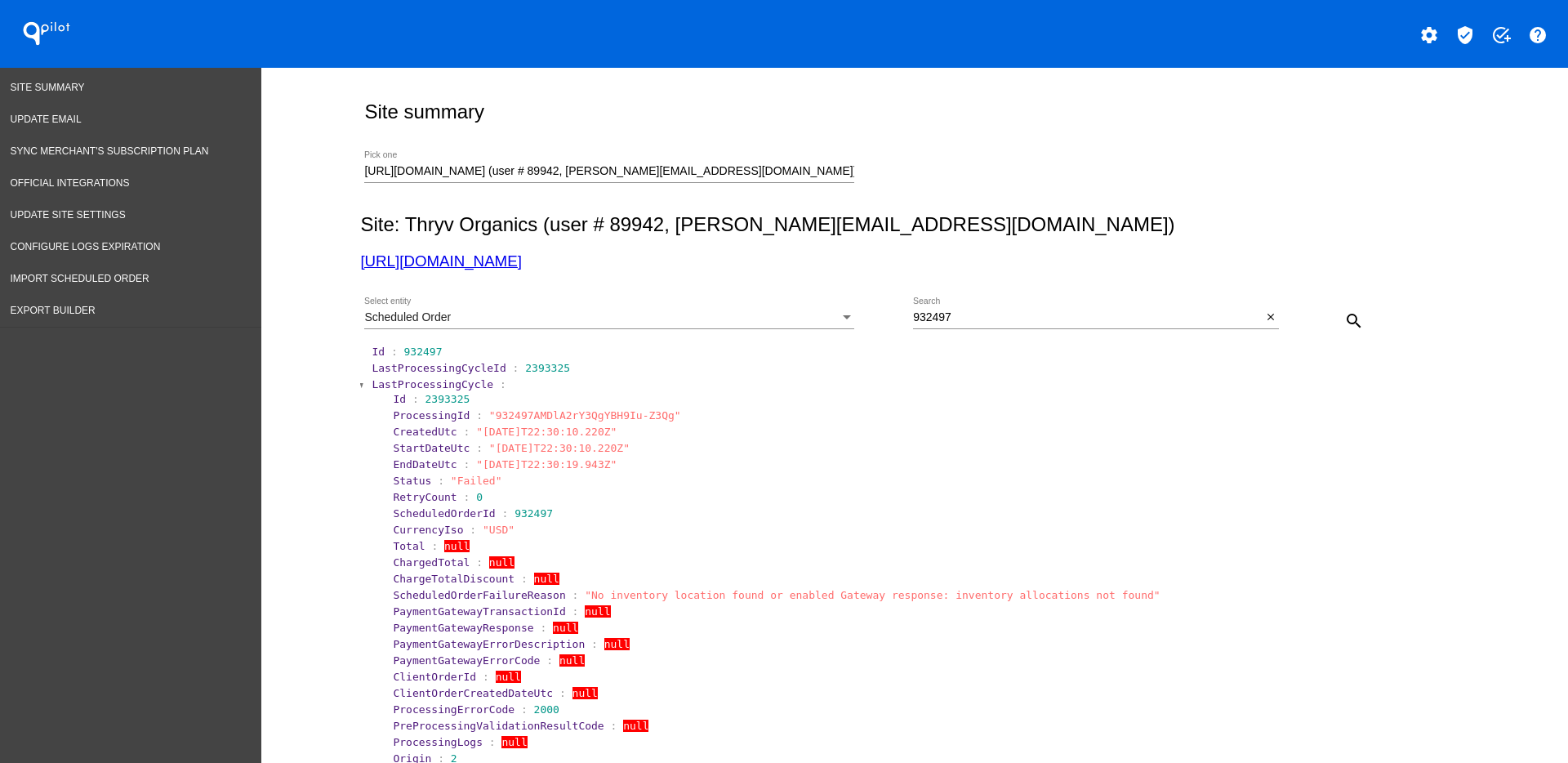
click at [401, 382] on span "LastProcessingCycle" at bounding box center [432, 384] width 122 height 13
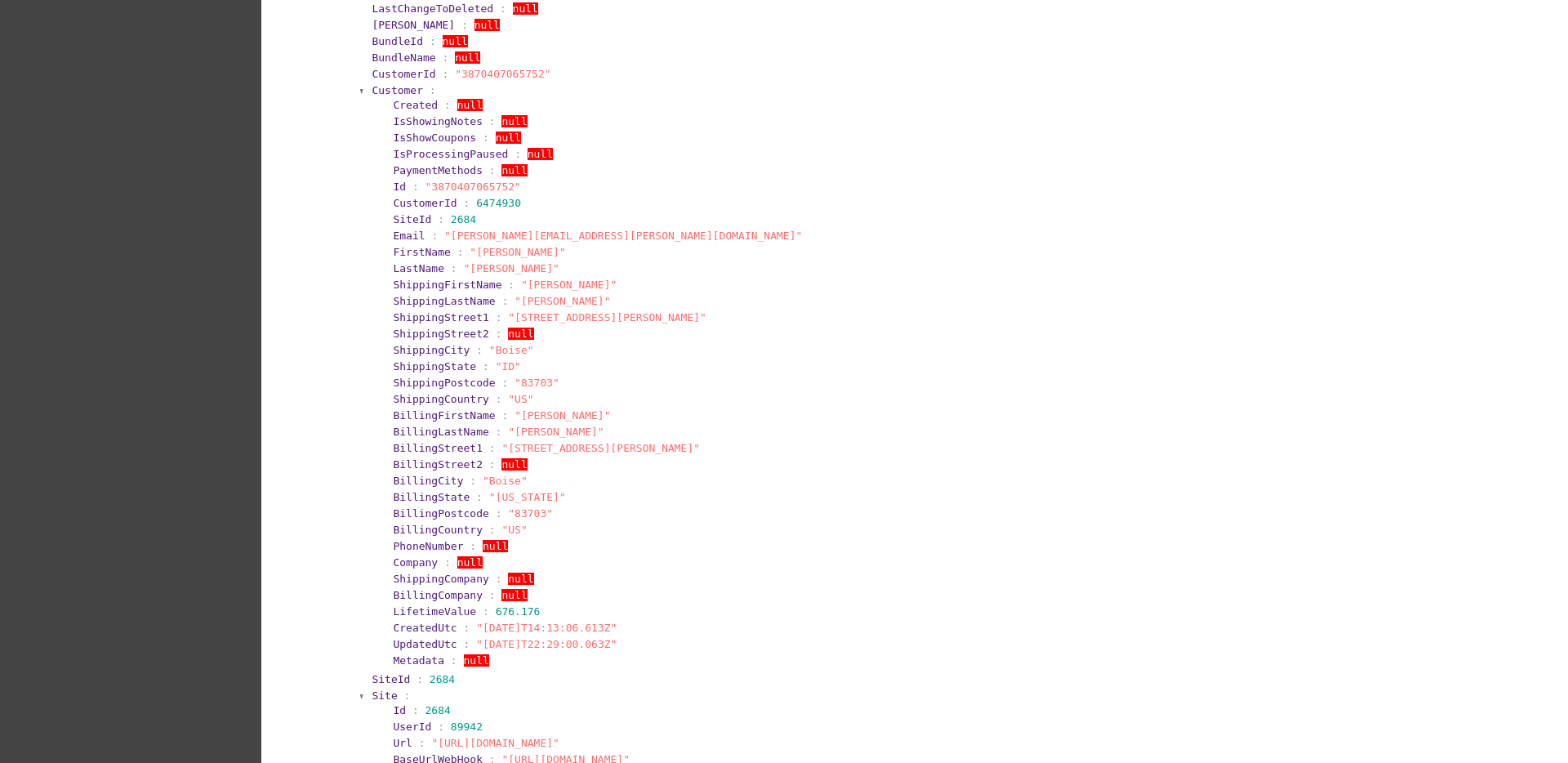
scroll to position [613, 0]
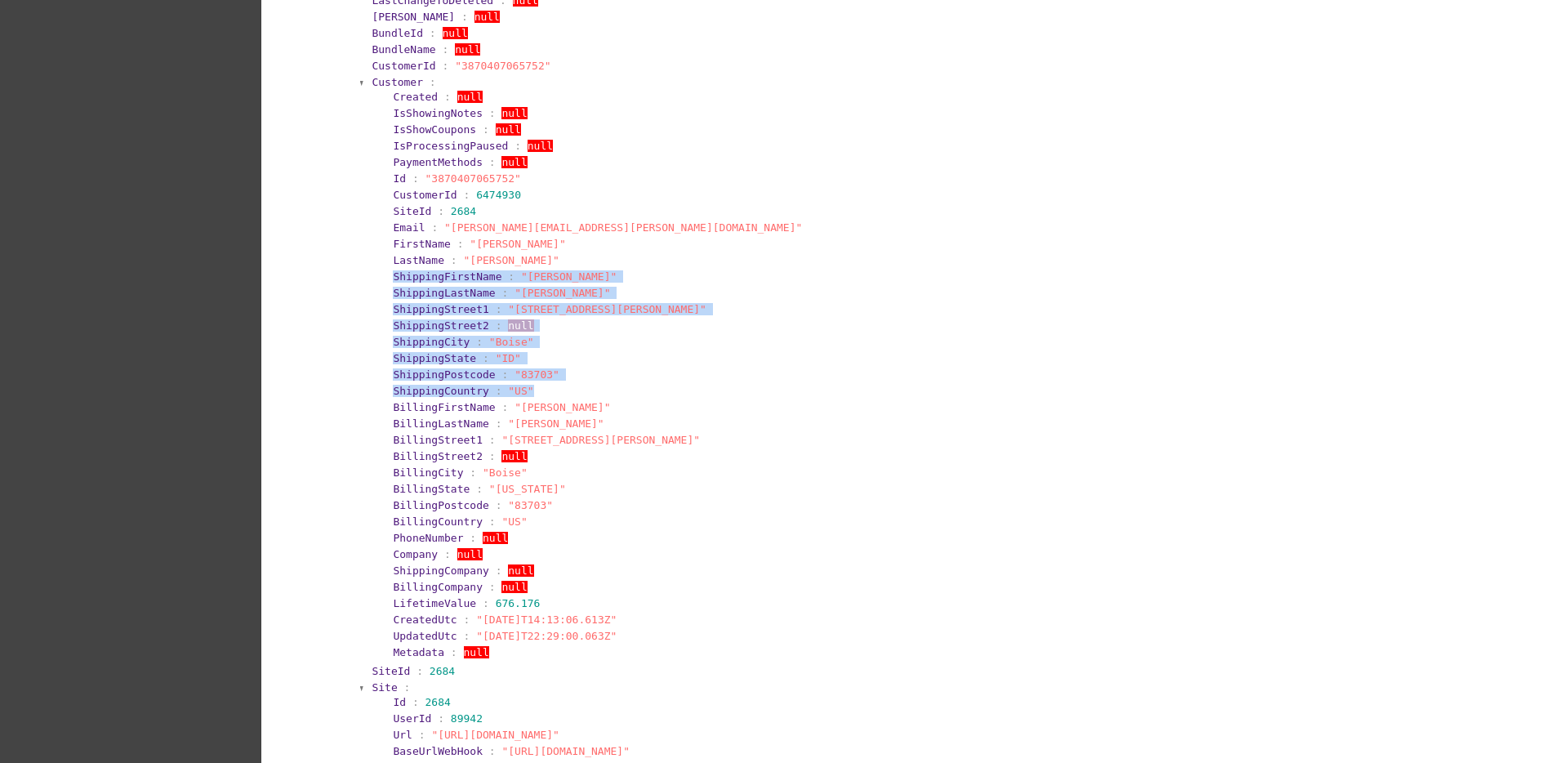
drag, startPoint x: 381, startPoint y: 279, endPoint x: 555, endPoint y: 397, distance: 210.2
click at [555, 397] on section "Created : null IsShowingNotes : null IsShowCoupons : null IsProcessingPaused : …" at bounding box center [920, 374] width 1078 height 573
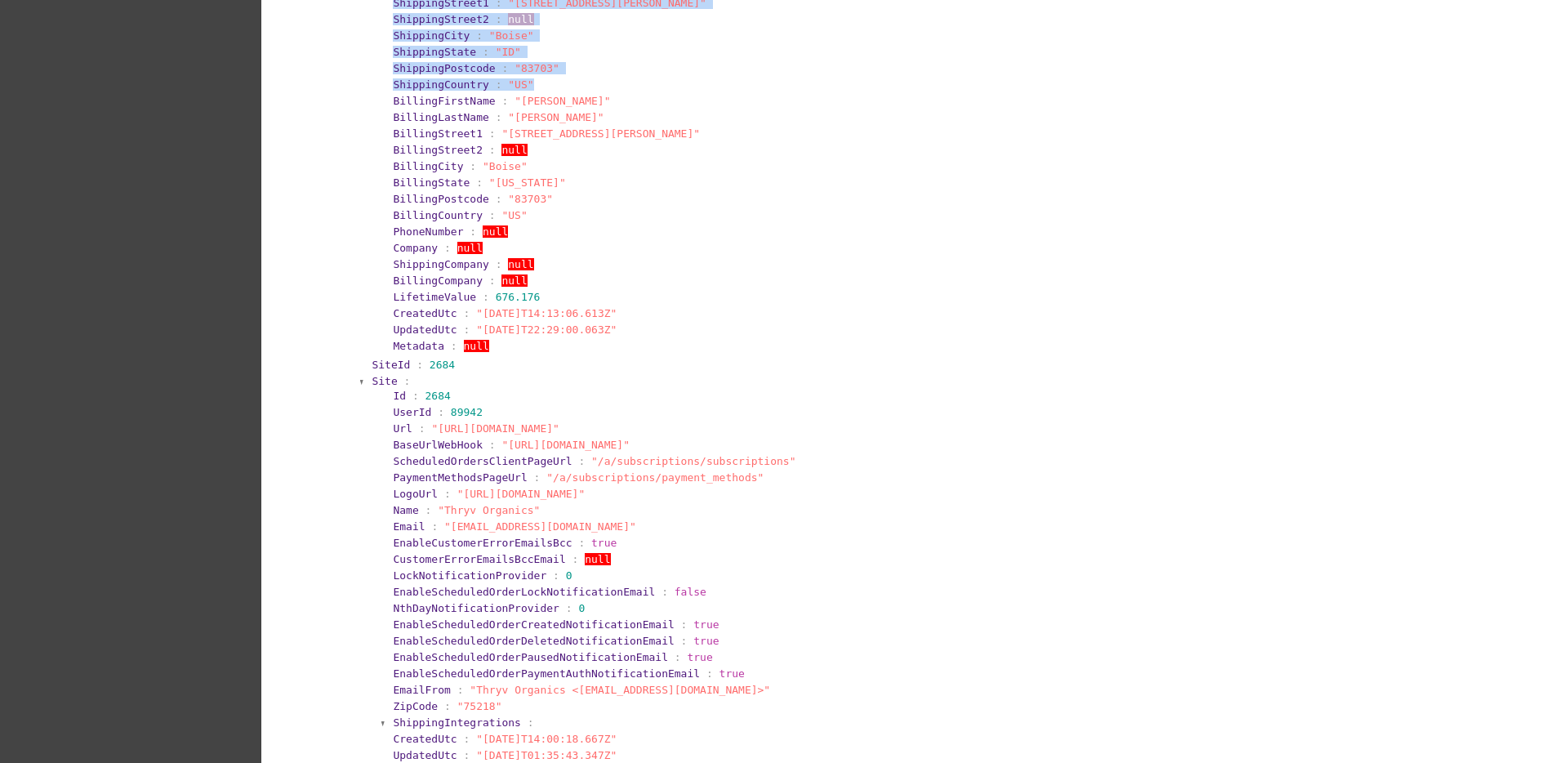
scroll to position [1022, 0]
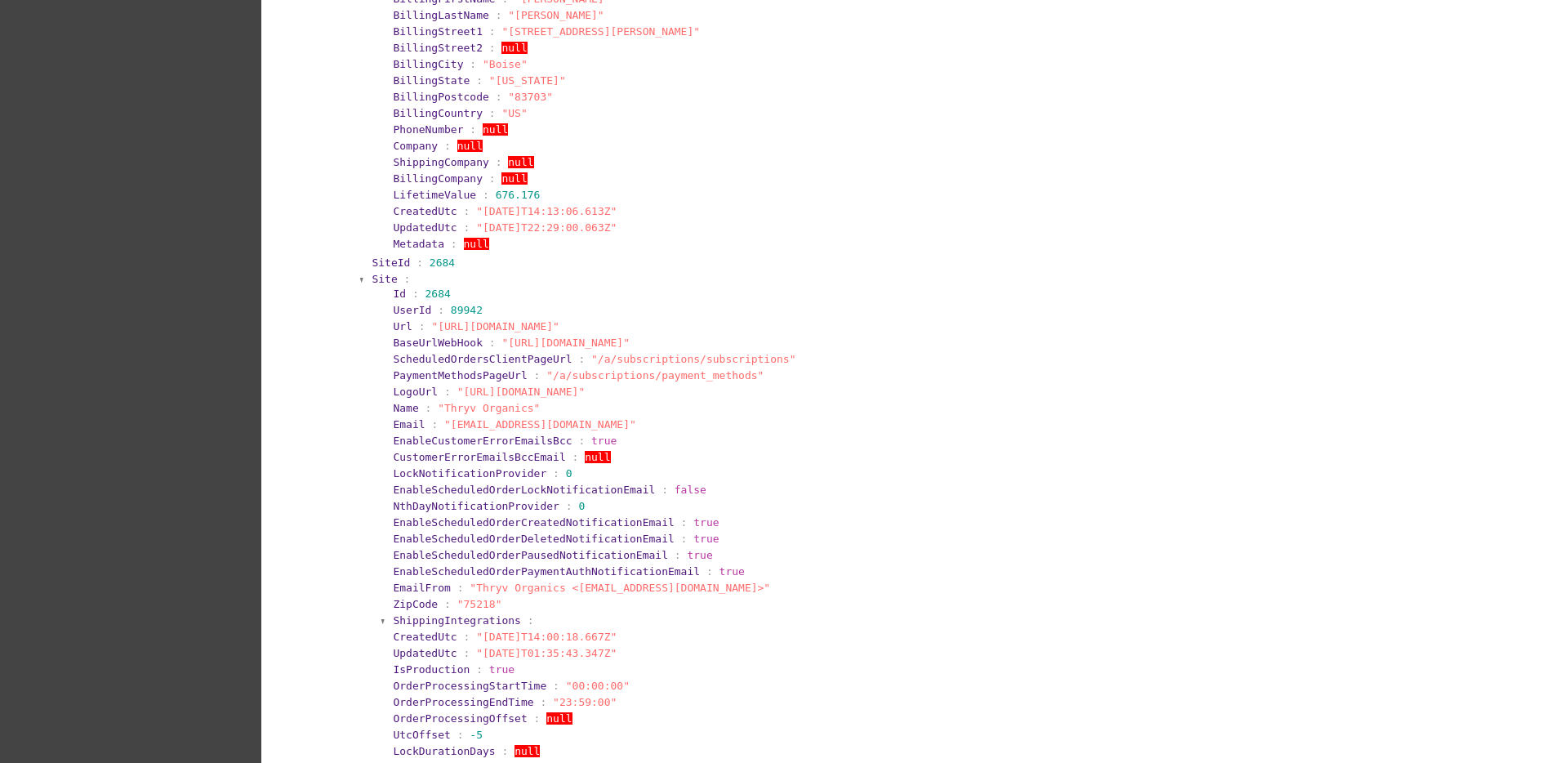
drag, startPoint x: 588, startPoint y: 316, endPoint x: 674, endPoint y: 249, distance: 109.0
click at [674, 249] on section "Metadata : null" at bounding box center [925, 243] width 1065 height 13
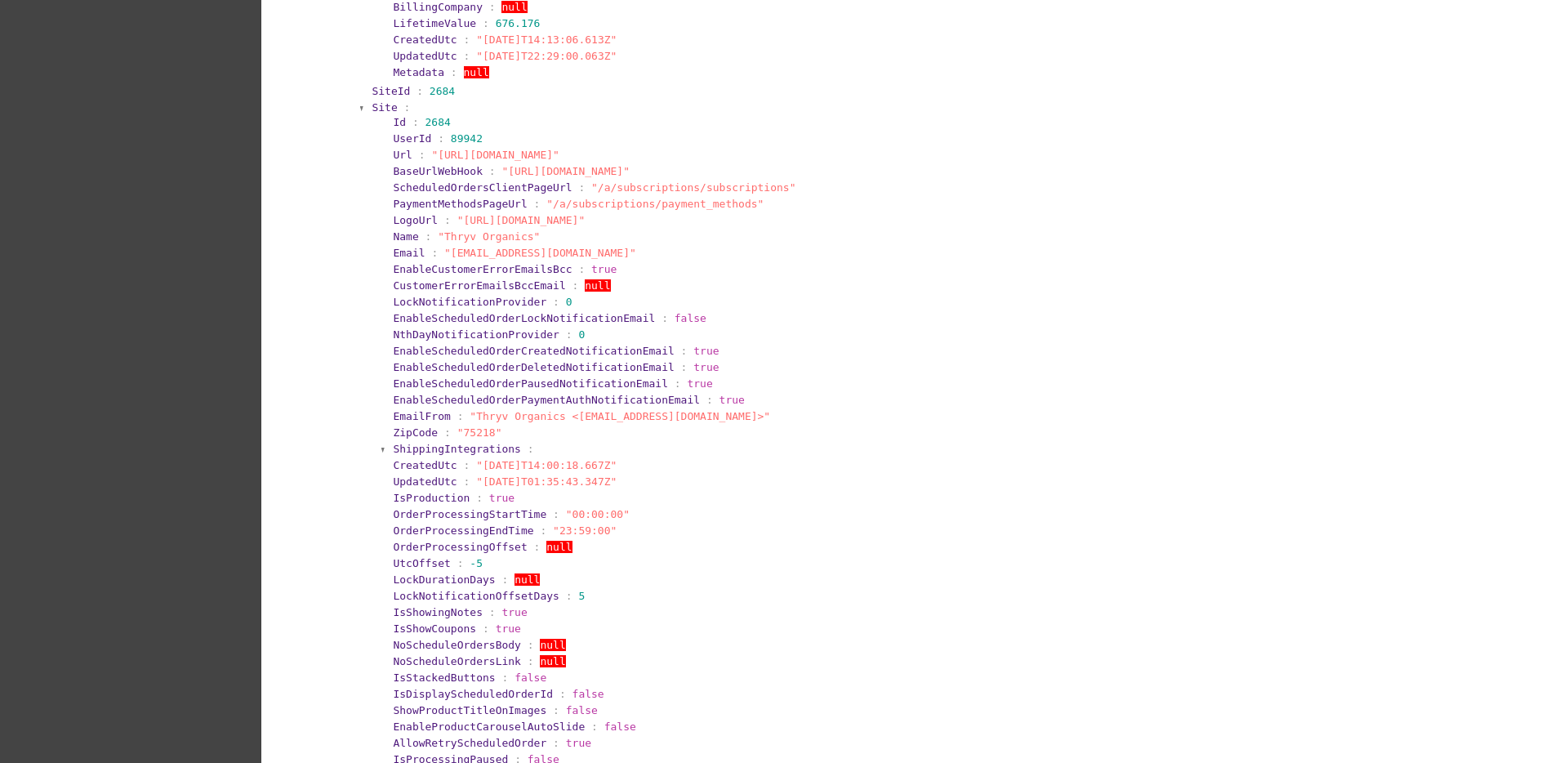
scroll to position [1226, 0]
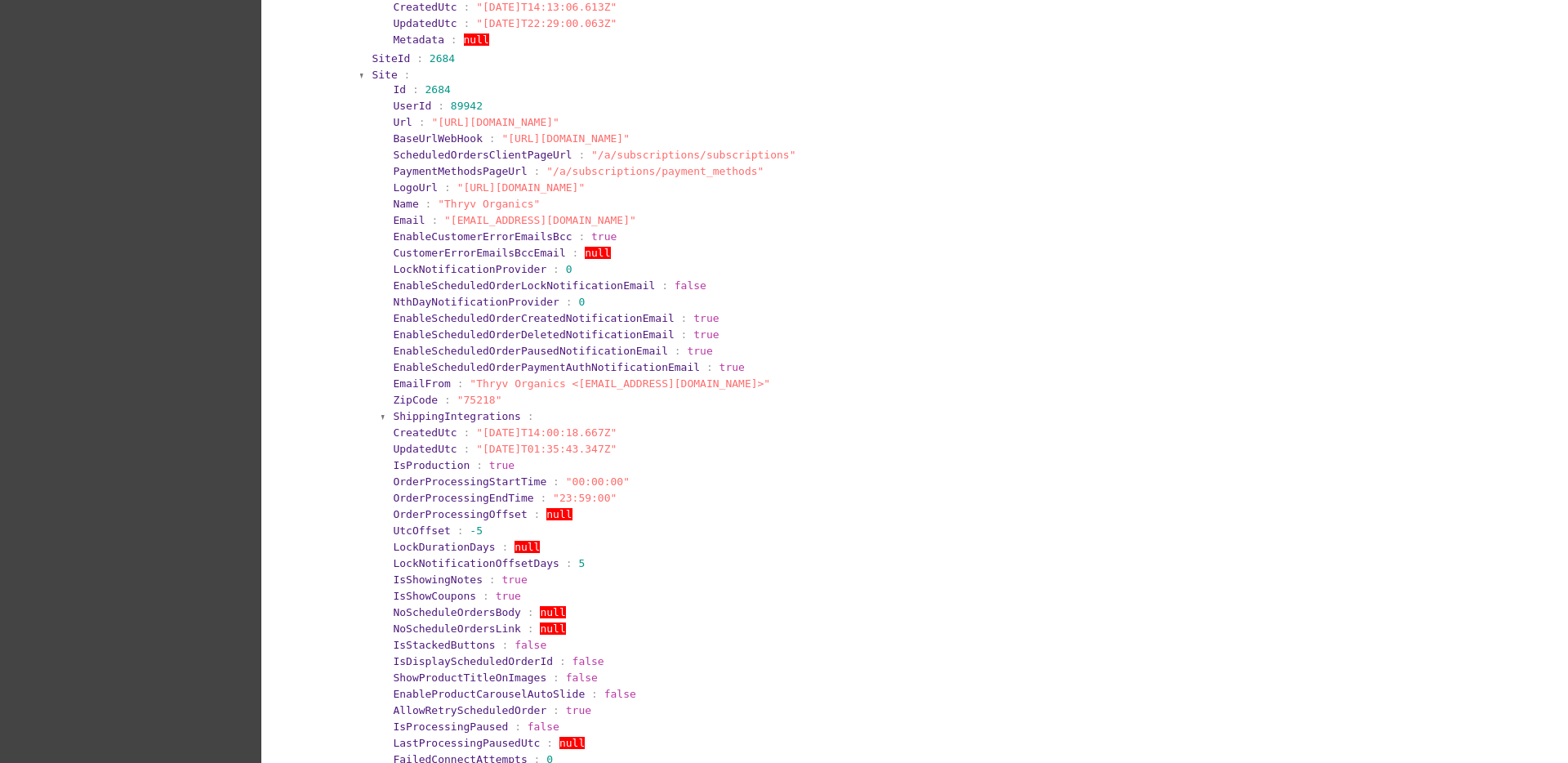
click at [381, 81] on section "Id : 2684 UserId : 89942 Url : "[URL][DOMAIN_NAME]" BaseUrlWebHook : "[URL][DOM…" at bounding box center [920, 704] width 1078 height 1245
click at [375, 79] on span "Site" at bounding box center [384, 74] width 25 height 13
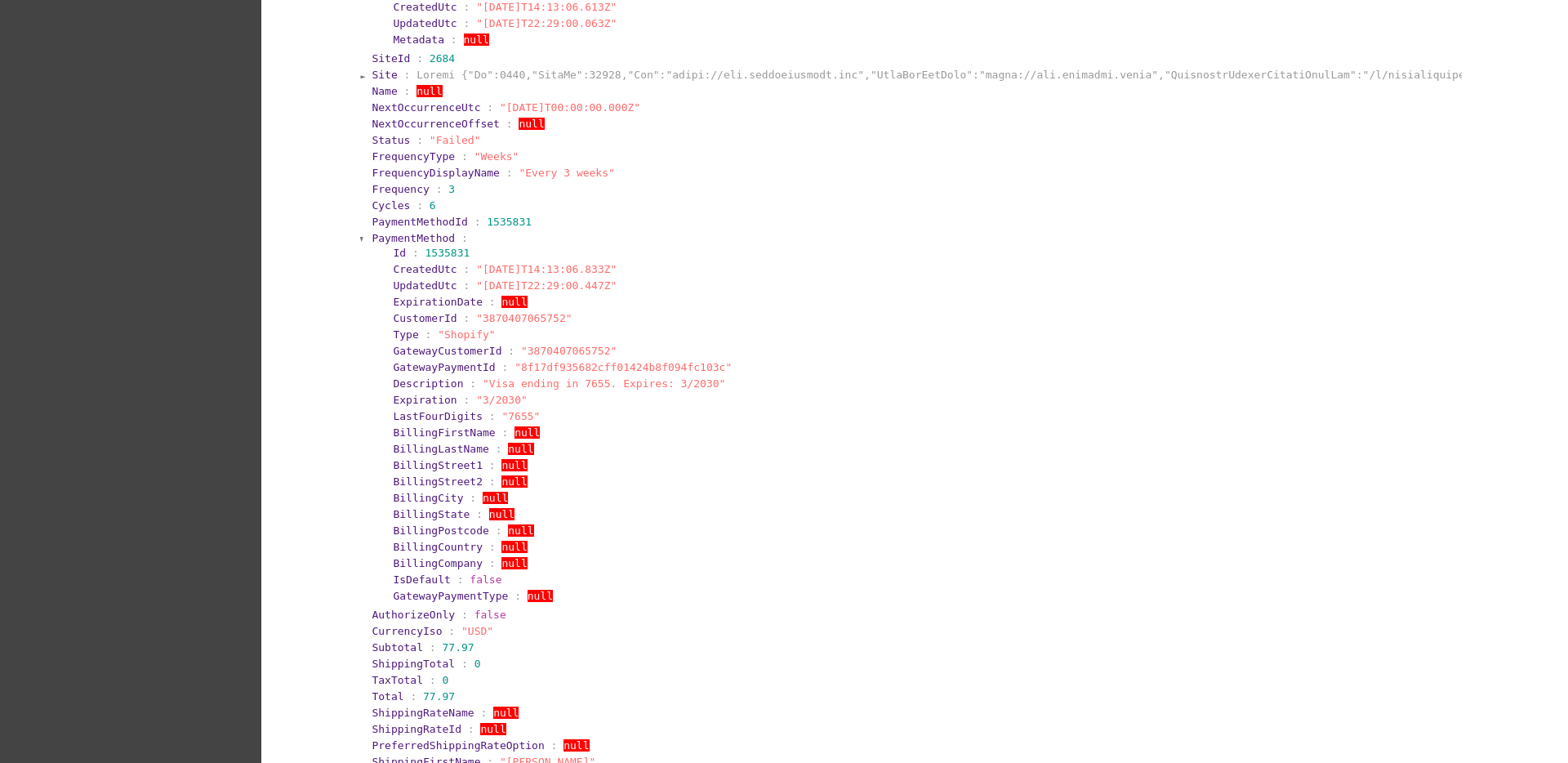
click at [375, 235] on span "PaymentMethod" at bounding box center [413, 238] width 84 height 13
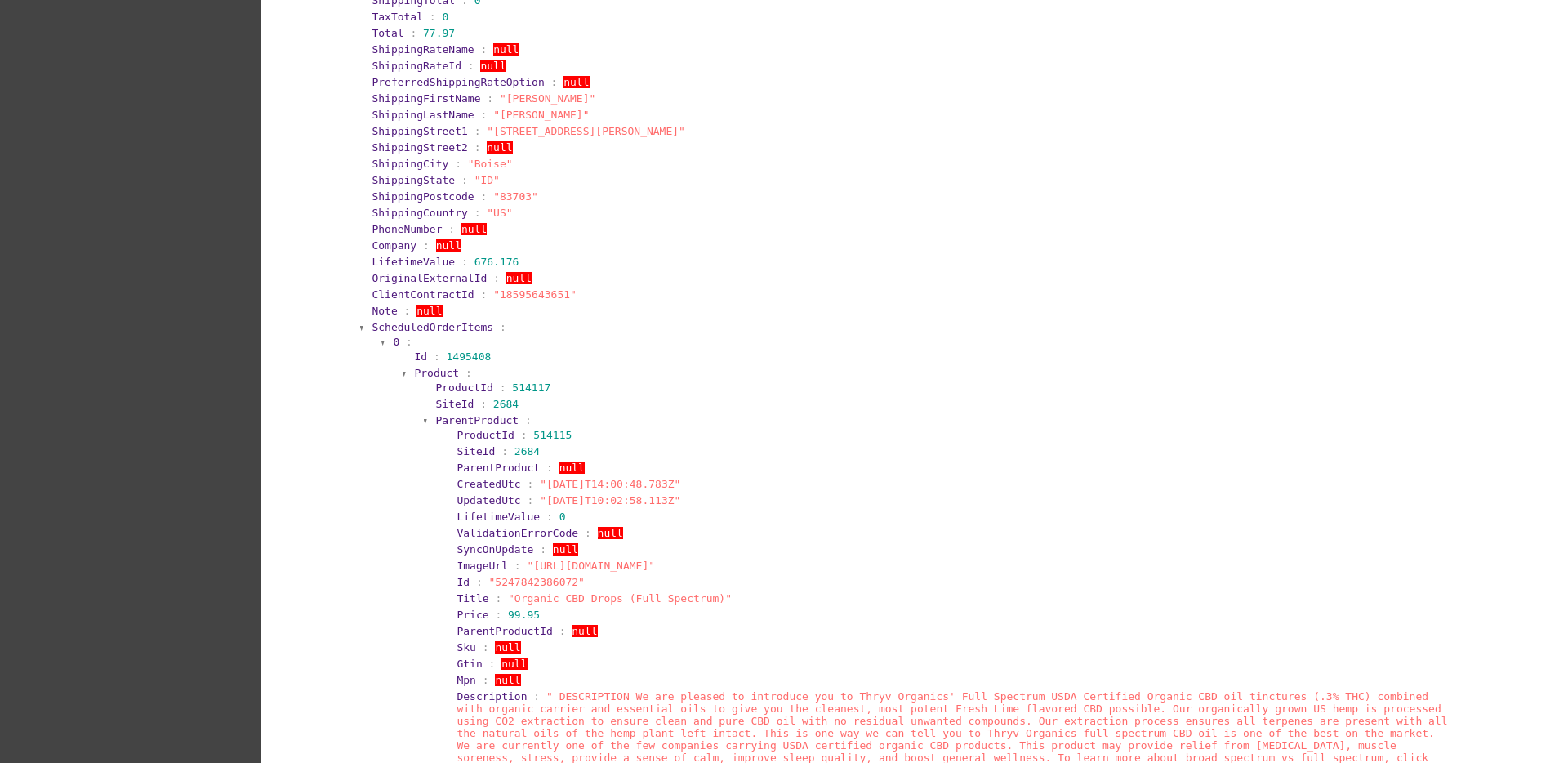
scroll to position [1532, 0]
click at [447, 326] on span "ScheduledOrderItems" at bounding box center [432, 324] width 122 height 13
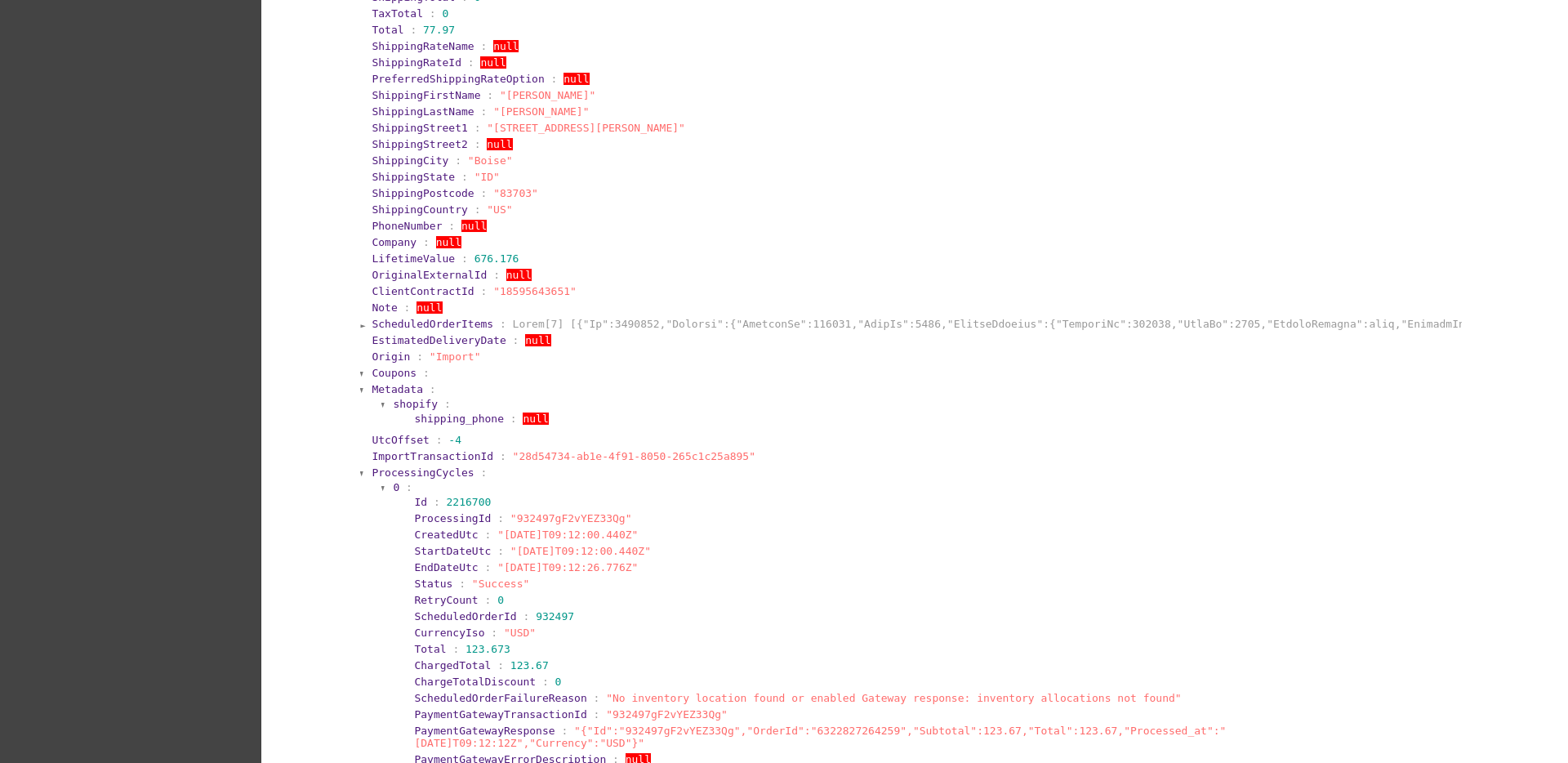
drag, startPoint x: 403, startPoint y: 468, endPoint x: 376, endPoint y: 472, distance: 27.3
click at [376, 472] on span "ProcessingCycles" at bounding box center [422, 473] width 102 height 13
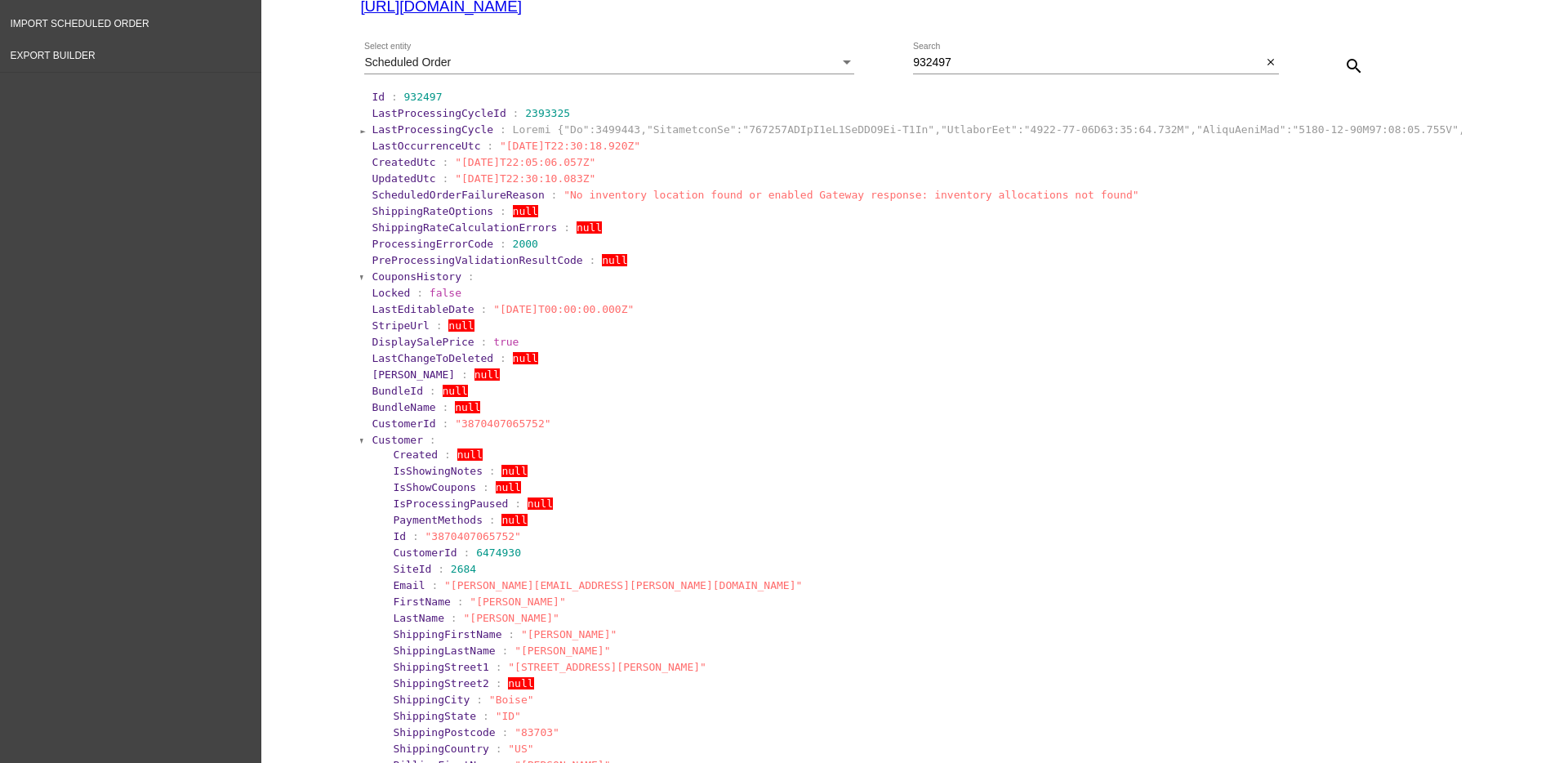
scroll to position [243, 0]
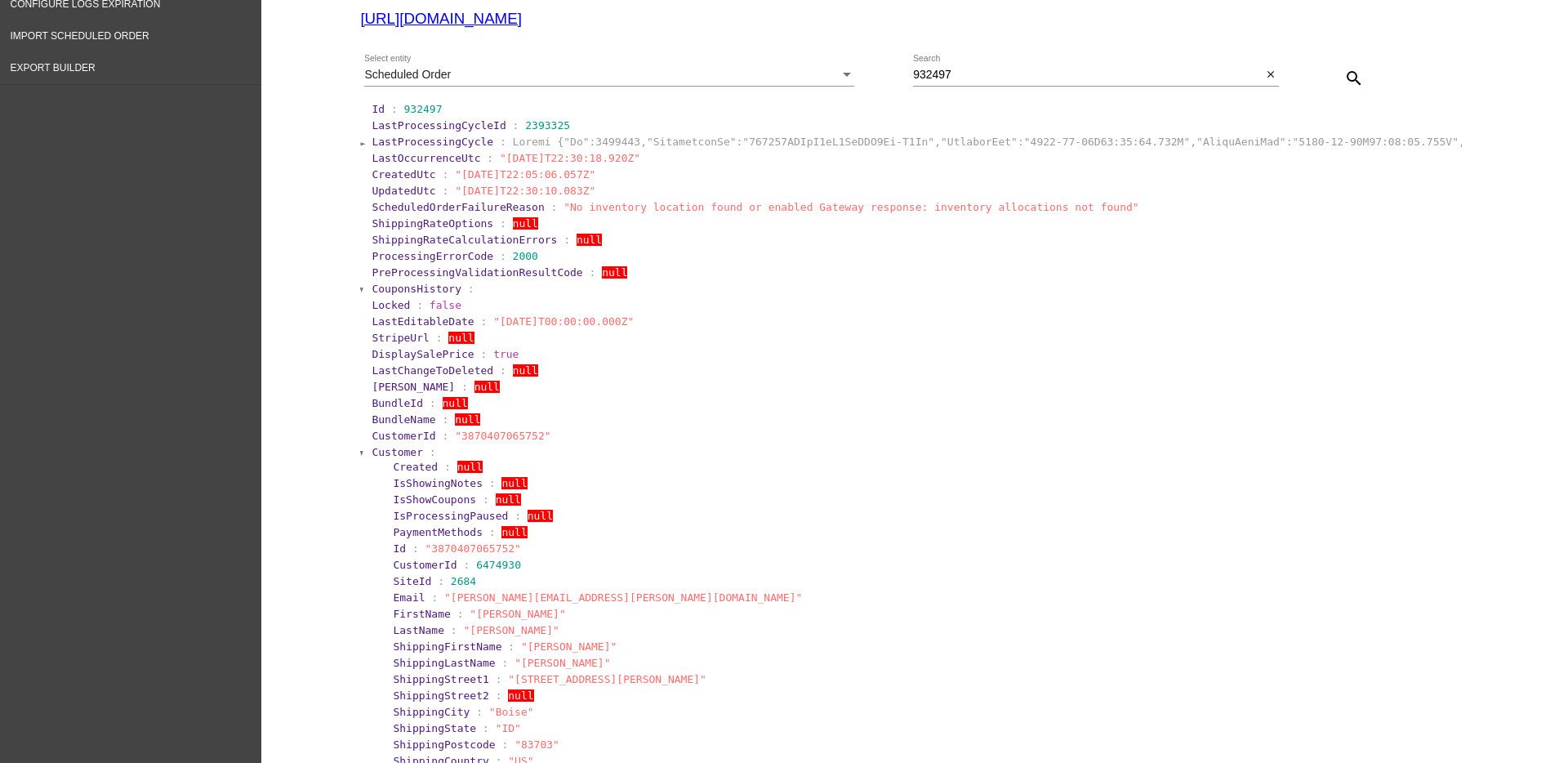
click at [381, 446] on span "Customer" at bounding box center [397, 452] width 52 height 13
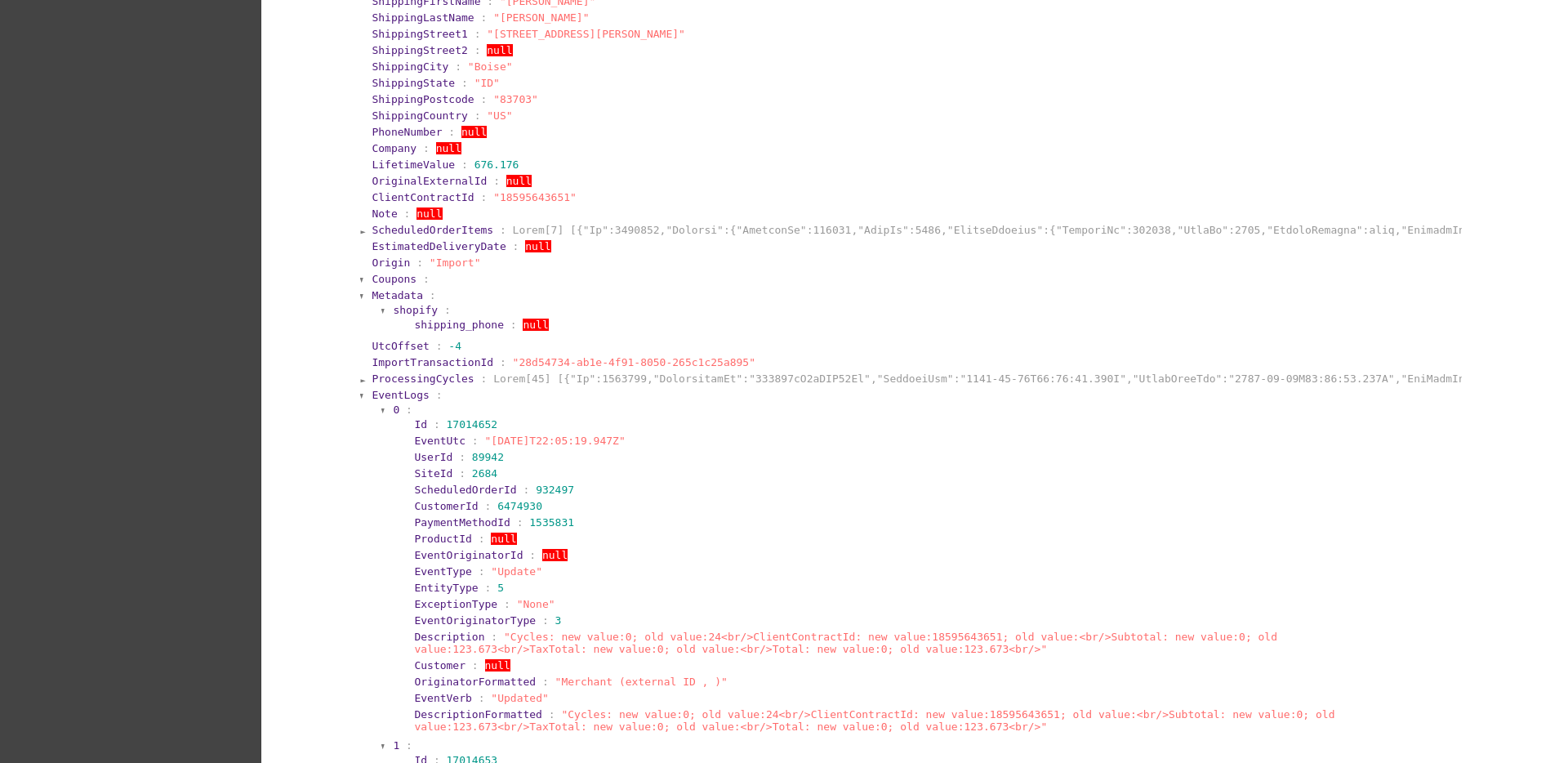
scroll to position [1060, 0]
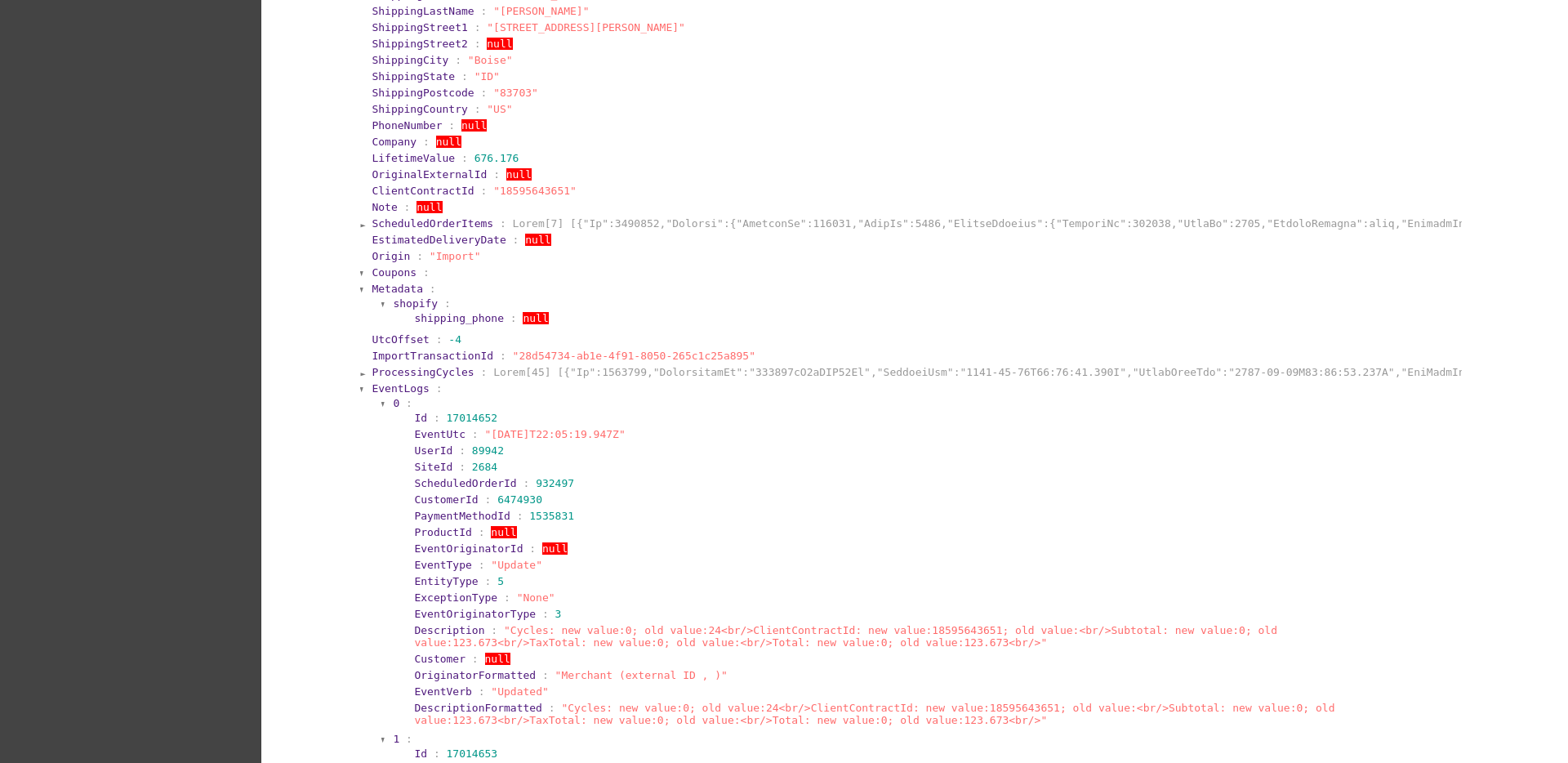
click at [414, 390] on span "EventLogs" at bounding box center [400, 388] width 57 height 13
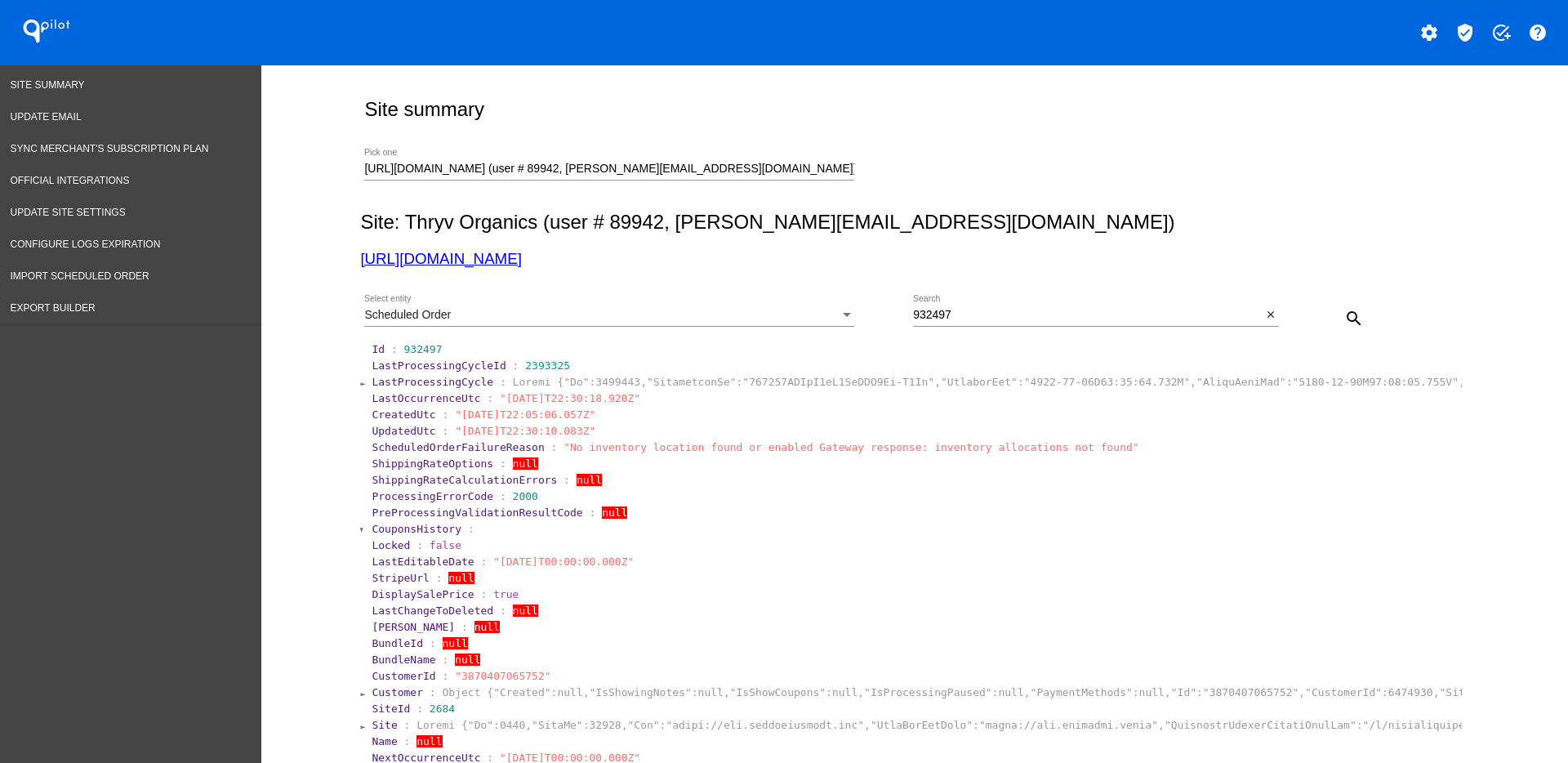
scroll to position [0, 0]
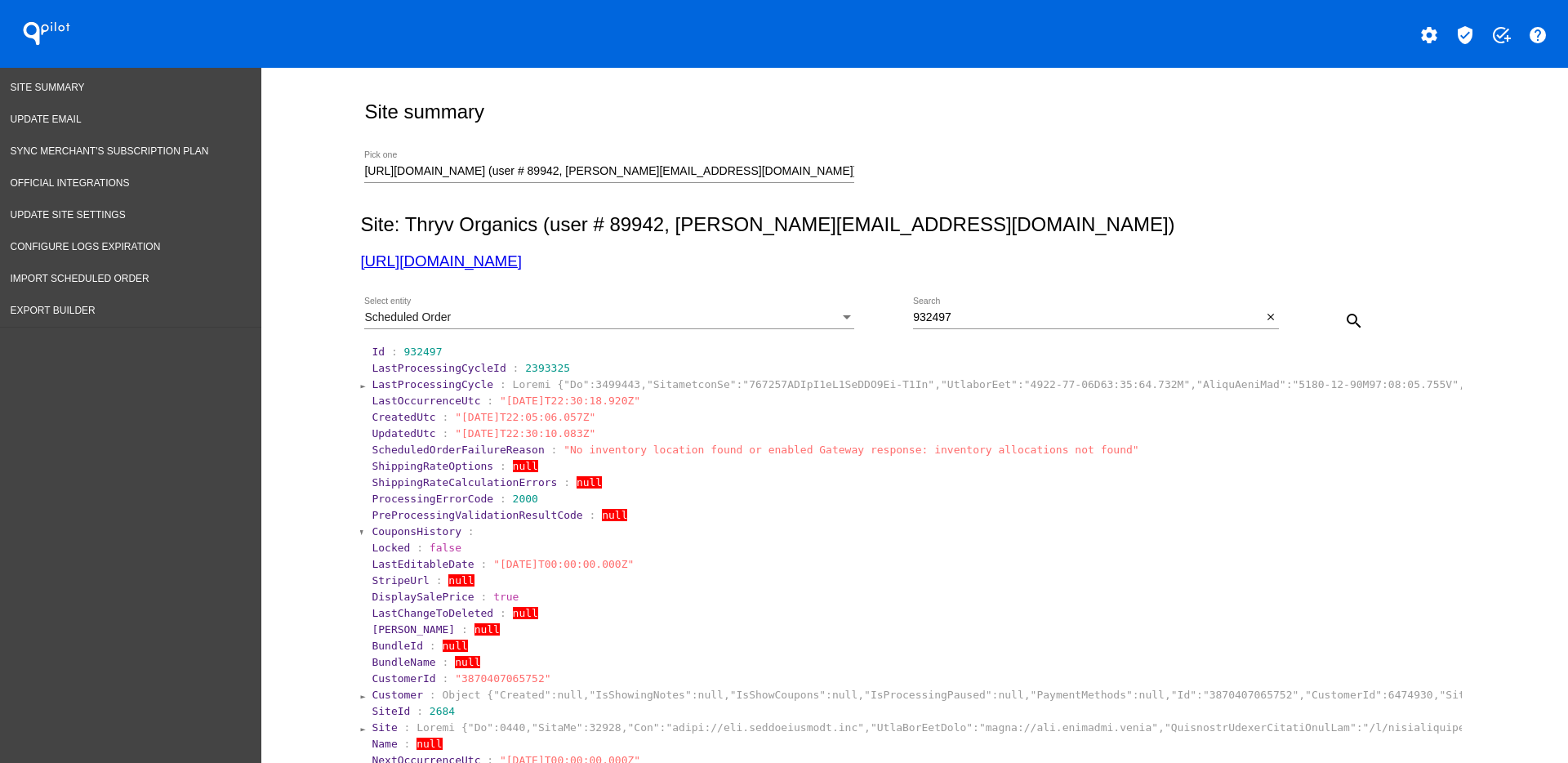
click at [401, 385] on span "LastProcessingCycle" at bounding box center [432, 384] width 122 height 13
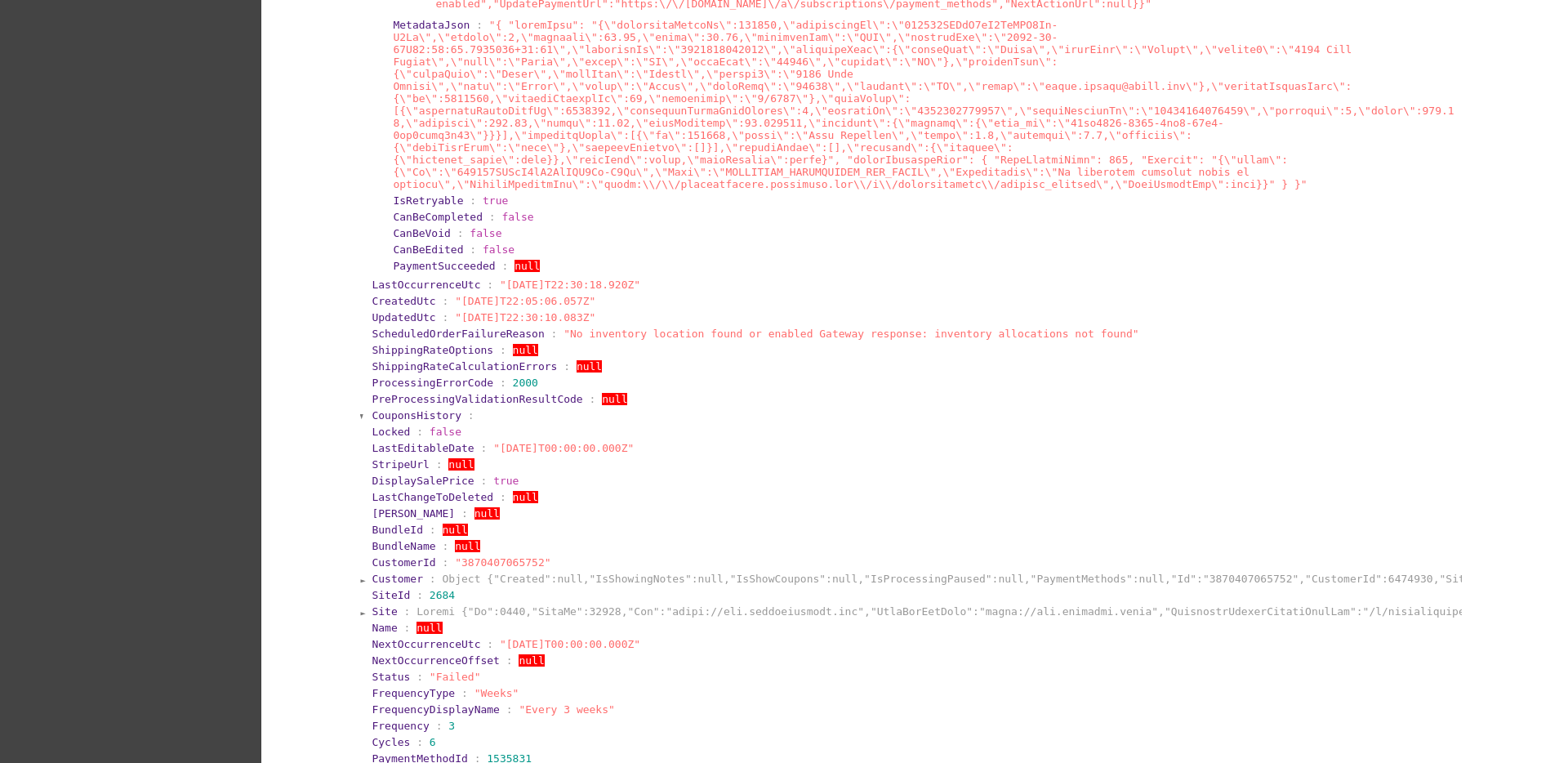
scroll to position [1124, 0]
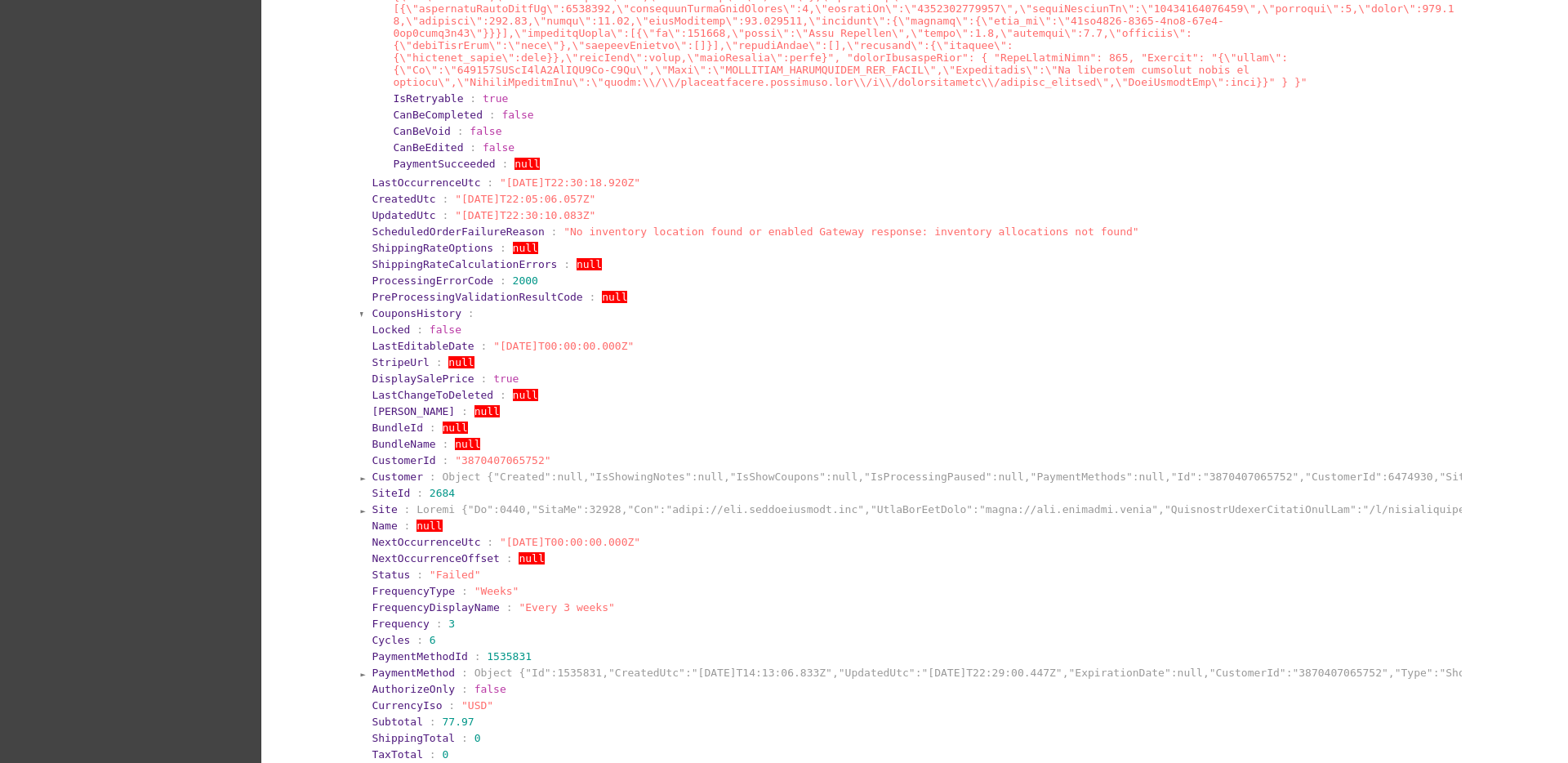
drag, startPoint x: 616, startPoint y: 520, endPoint x: 812, endPoint y: 575, distance: 203.6
click at [812, 602] on section "FrequencyDisplayName : "Every 3 weeks"" at bounding box center [915, 607] width 1088 height 13
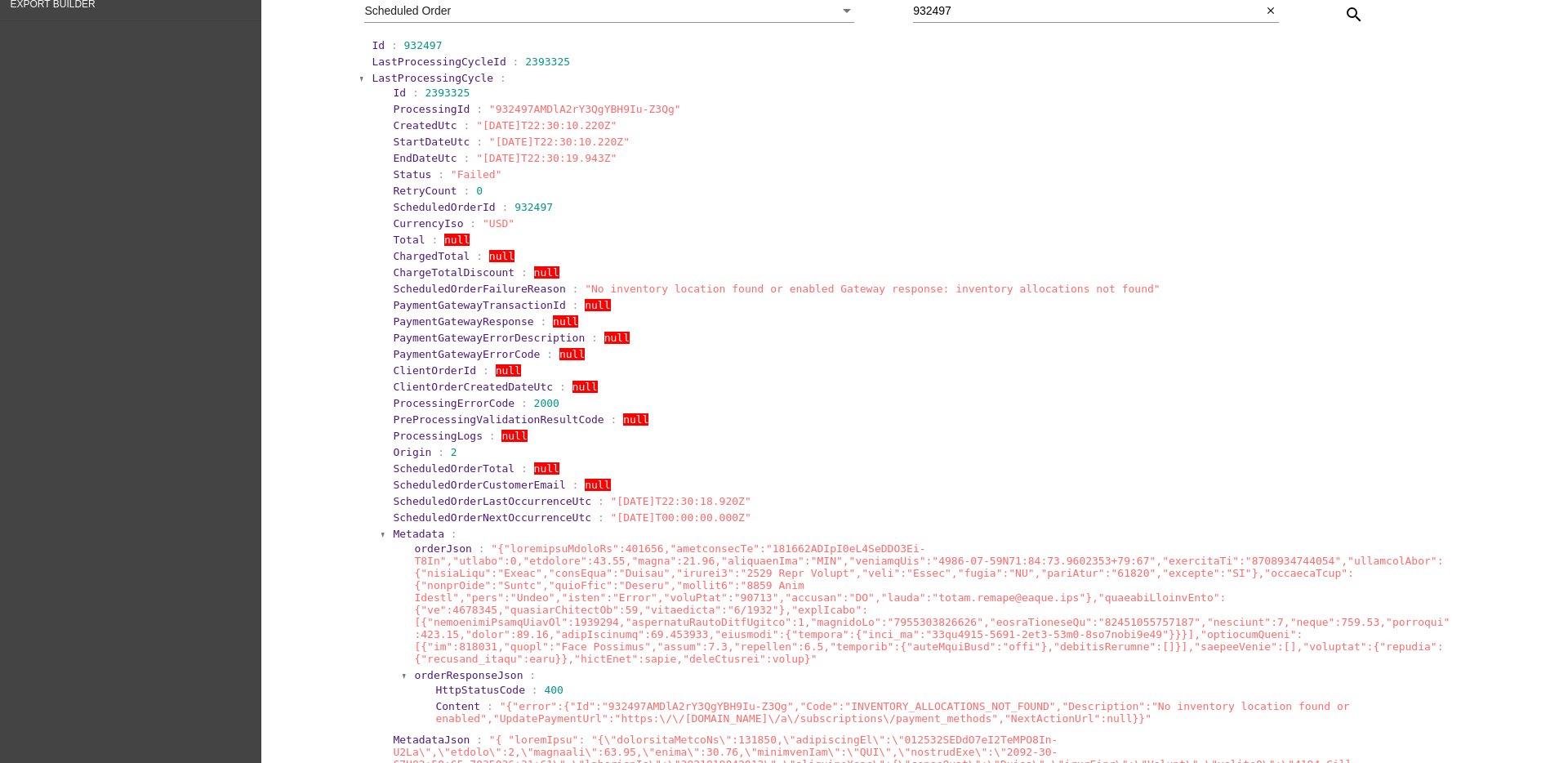
scroll to position [0, 0]
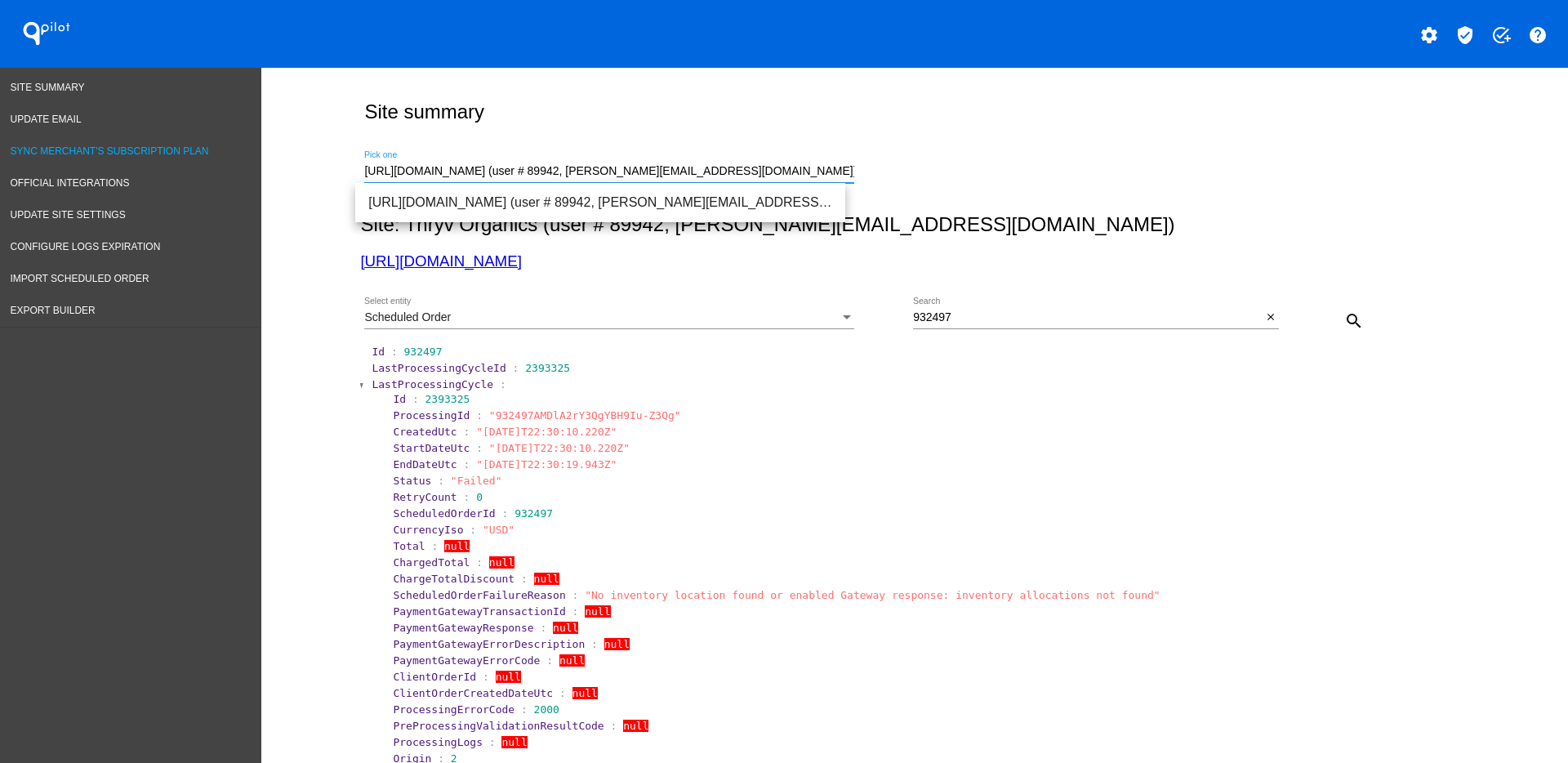
drag, startPoint x: 829, startPoint y: 176, endPoint x: 0, endPoint y: 147, distance: 829.5
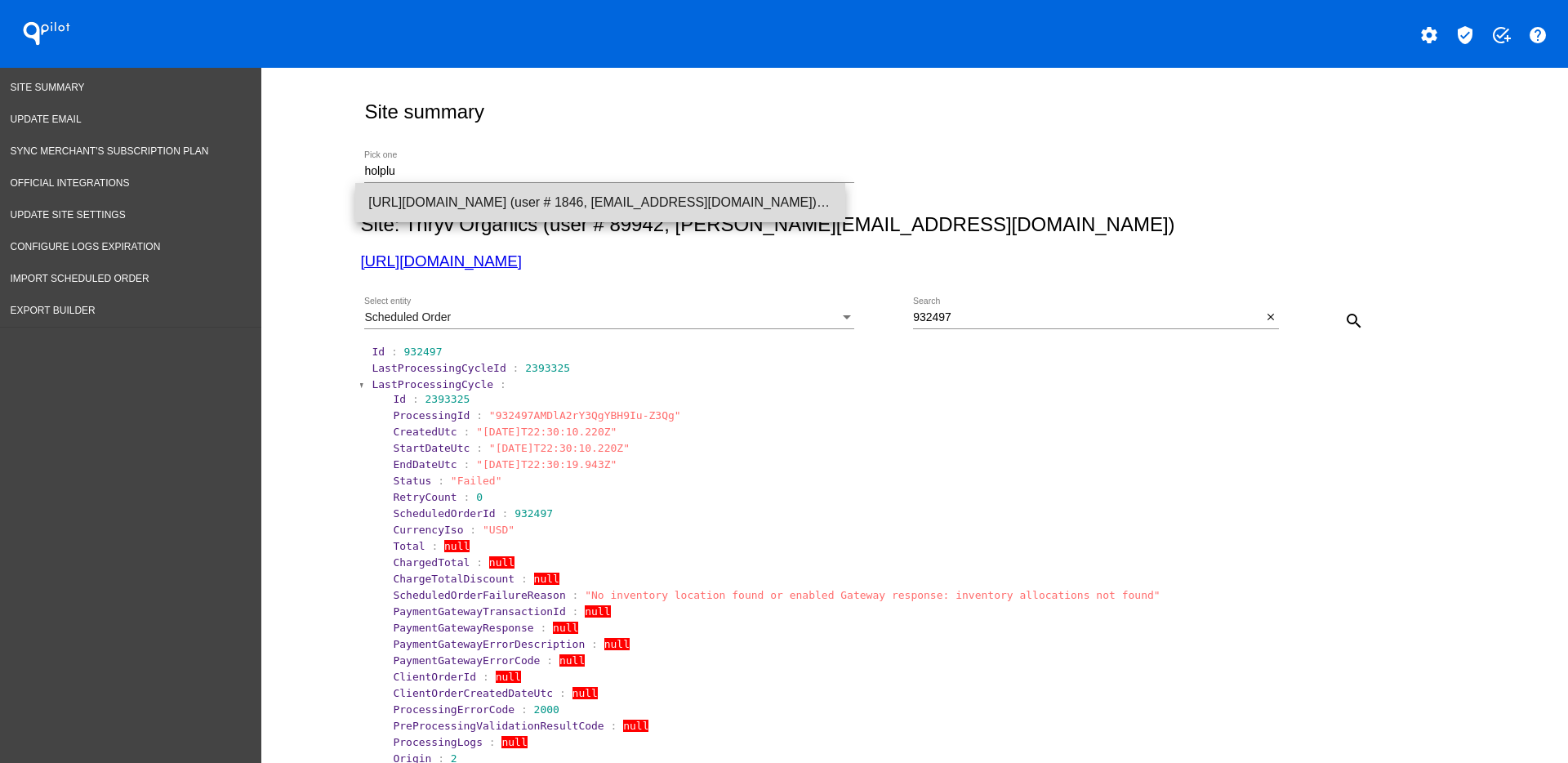
click at [597, 210] on span "[URL][DOMAIN_NAME] (user # 1846, [EMAIL_ADDRESS][DOMAIN_NAME]) - Production" at bounding box center [600, 202] width 464 height 39
type input "[URL][DOMAIN_NAME] (user # 1846, [EMAIL_ADDRESS][DOMAIN_NAME]) - Production"
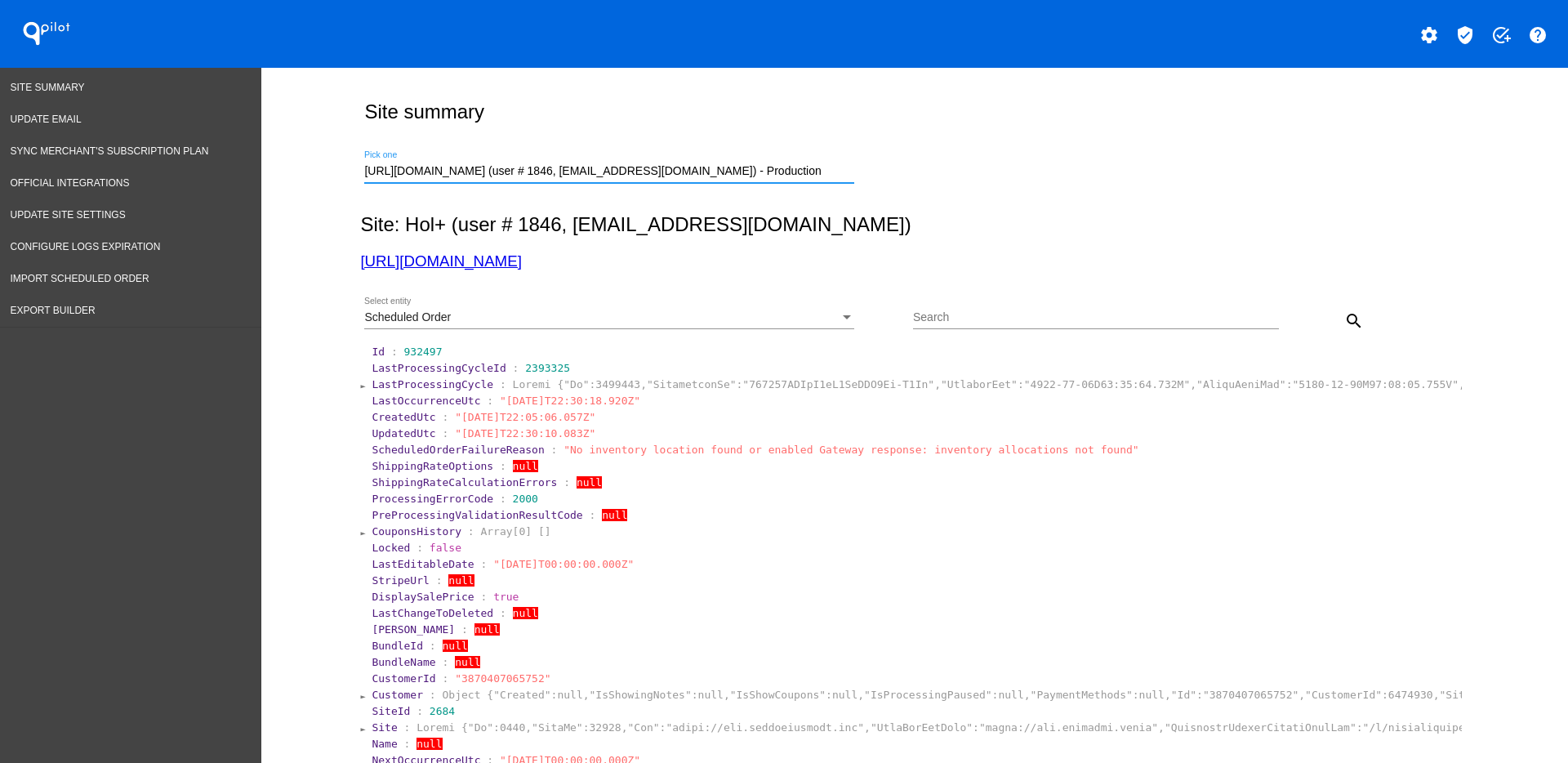
click at [680, 319] on div "Scheduled Order" at bounding box center [602, 318] width 475 height 13
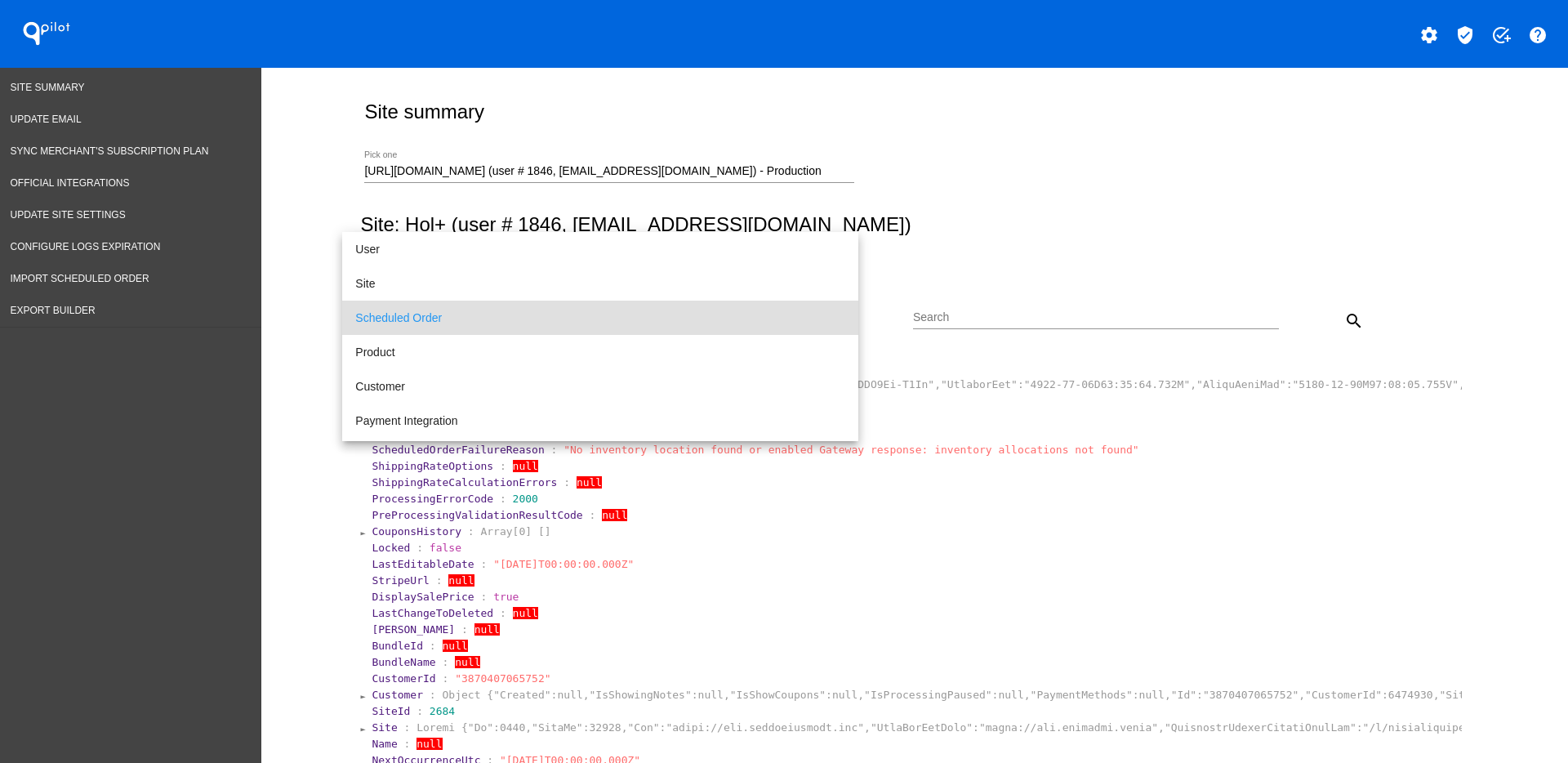
click at [684, 330] on span "Scheduled Order" at bounding box center [600, 317] width 490 height 34
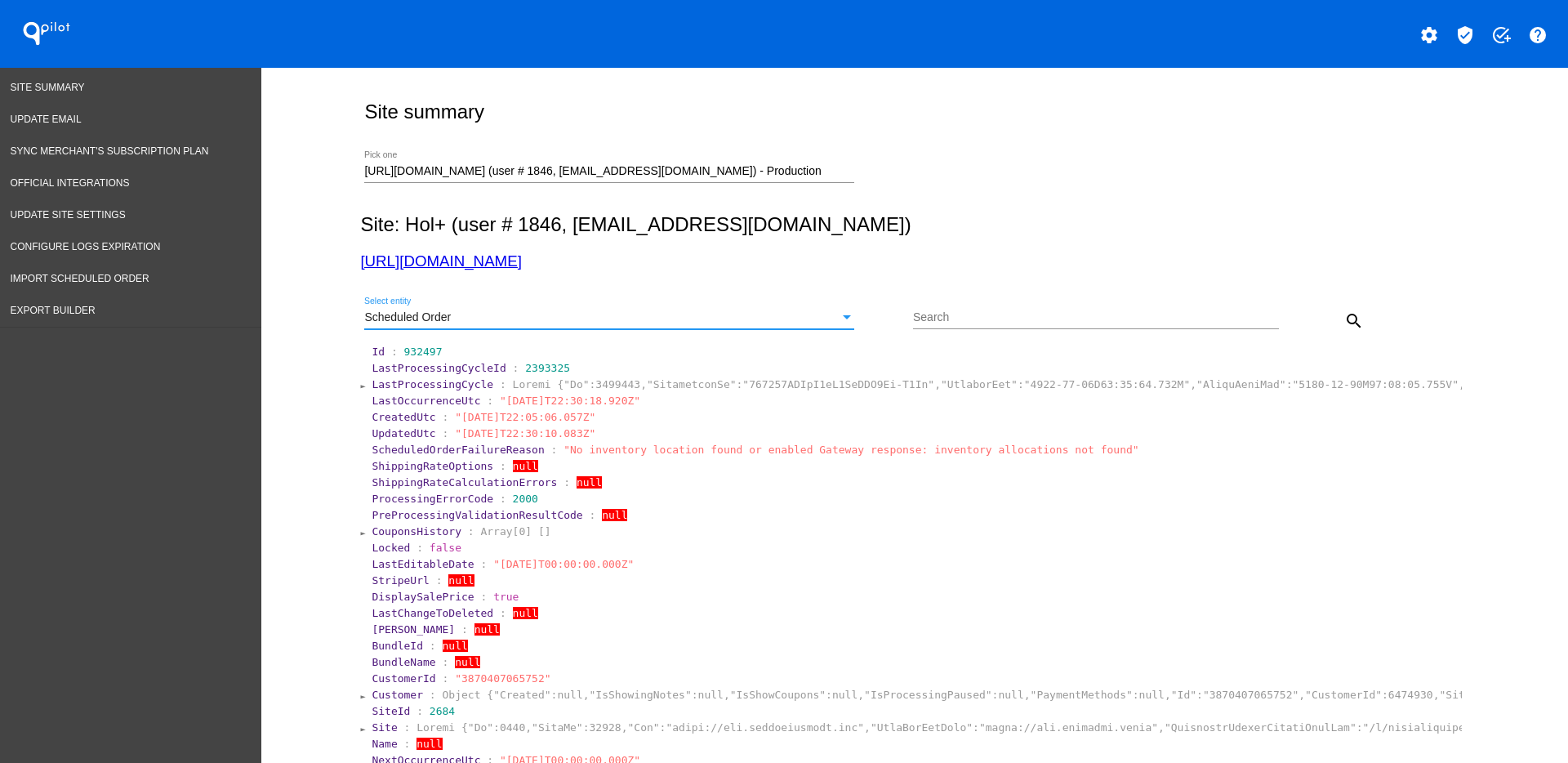
click at [1017, 315] on input "Search" at bounding box center [1096, 318] width 366 height 13
paste input "933876"
type input "933876"
click at [1345, 314] on mat-icon "search" at bounding box center [1354, 320] width 19 height 19
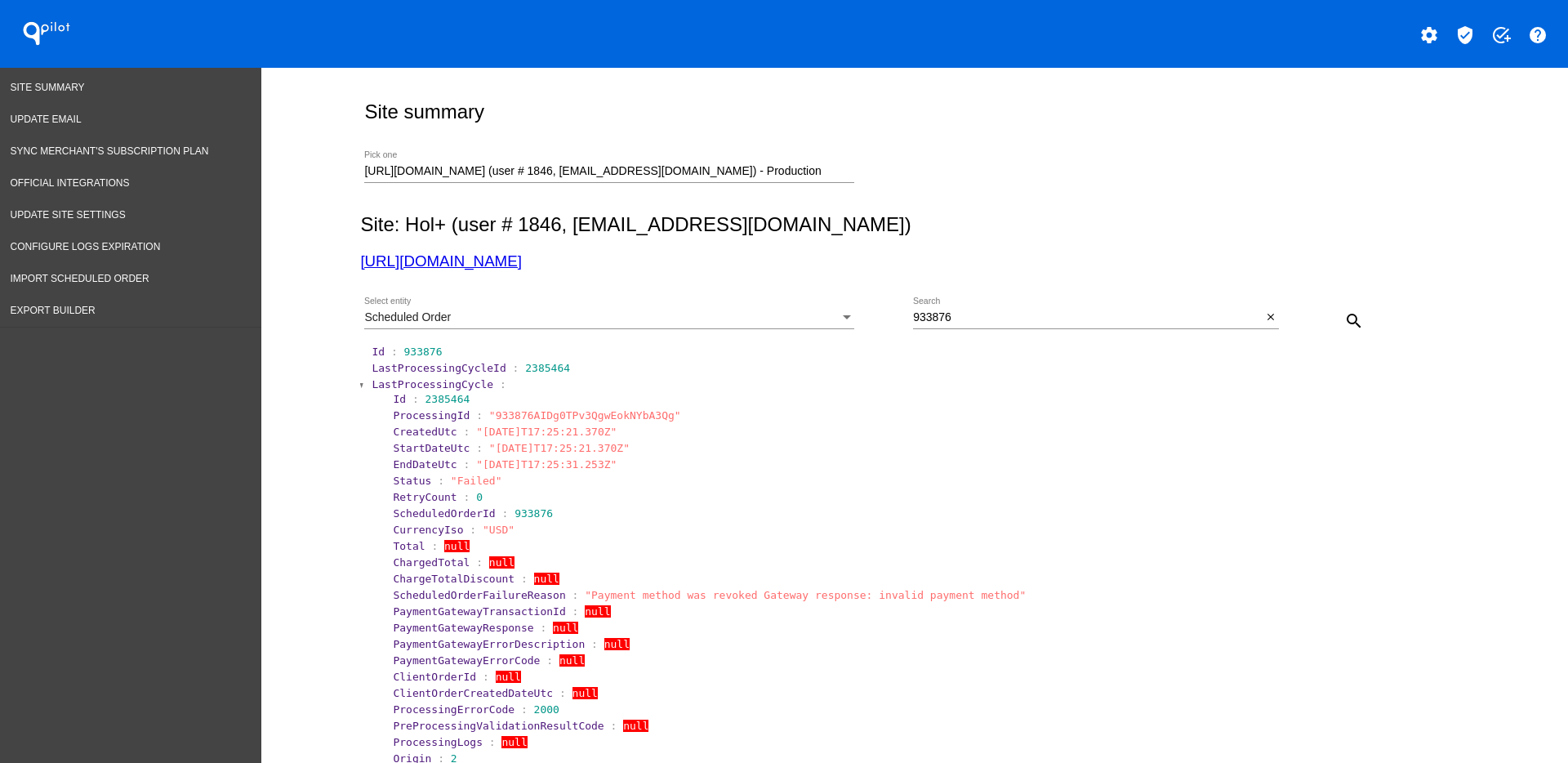
click at [434, 386] on span "LastProcessingCycle" at bounding box center [432, 384] width 122 height 13
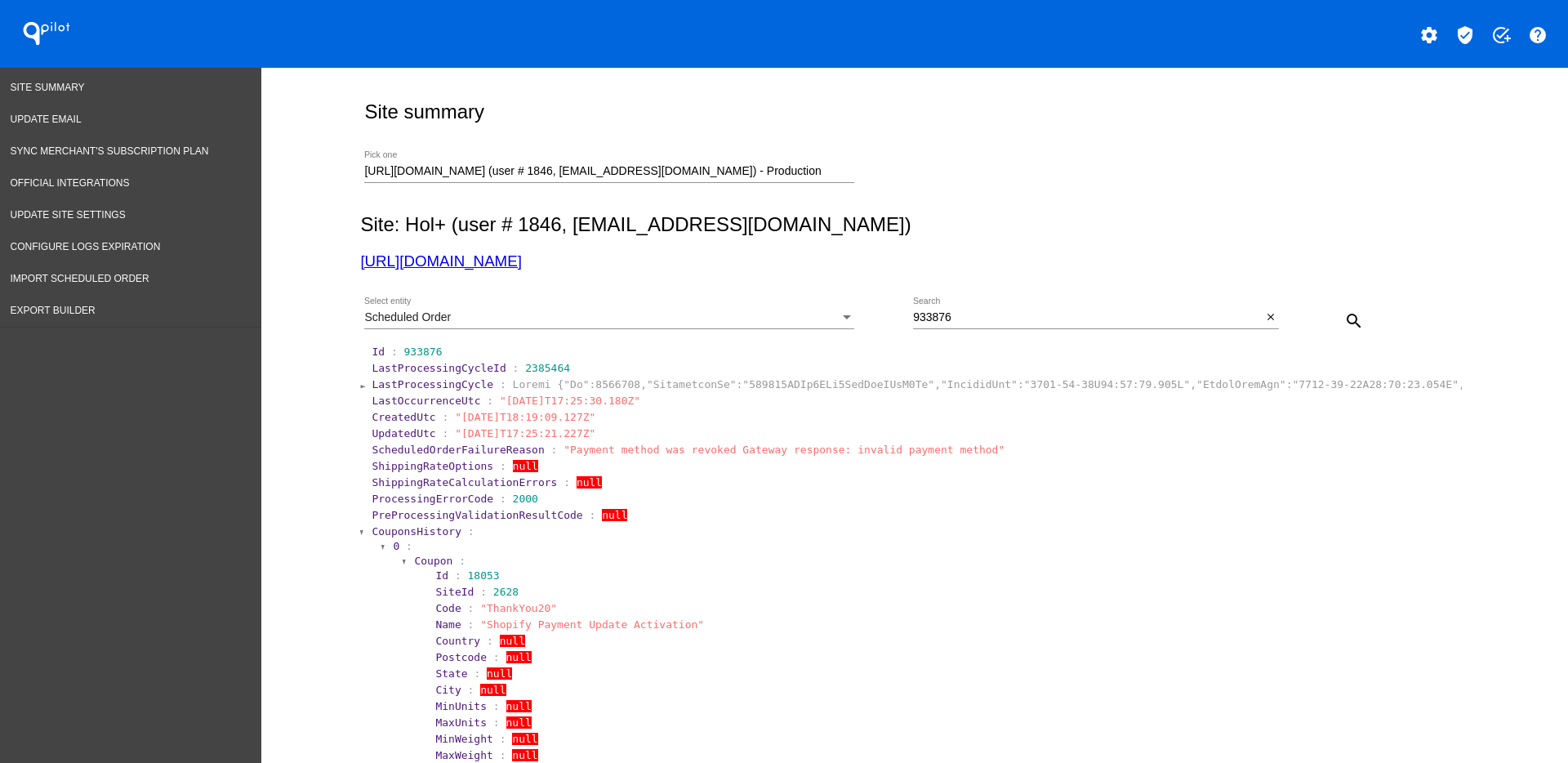
click at [421, 527] on span "CouponsHistory" at bounding box center [416, 531] width 89 height 13
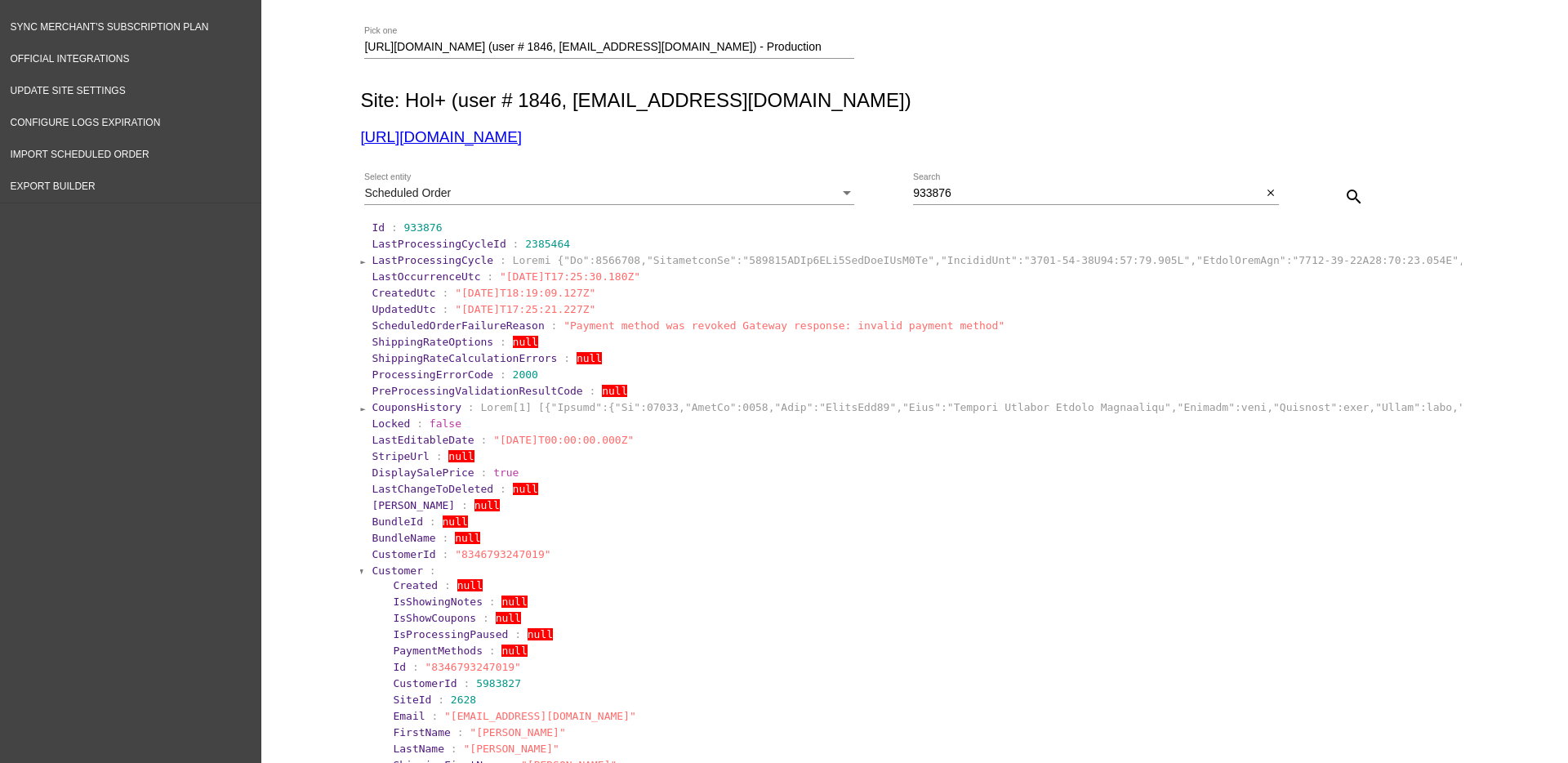
scroll to position [306, 0]
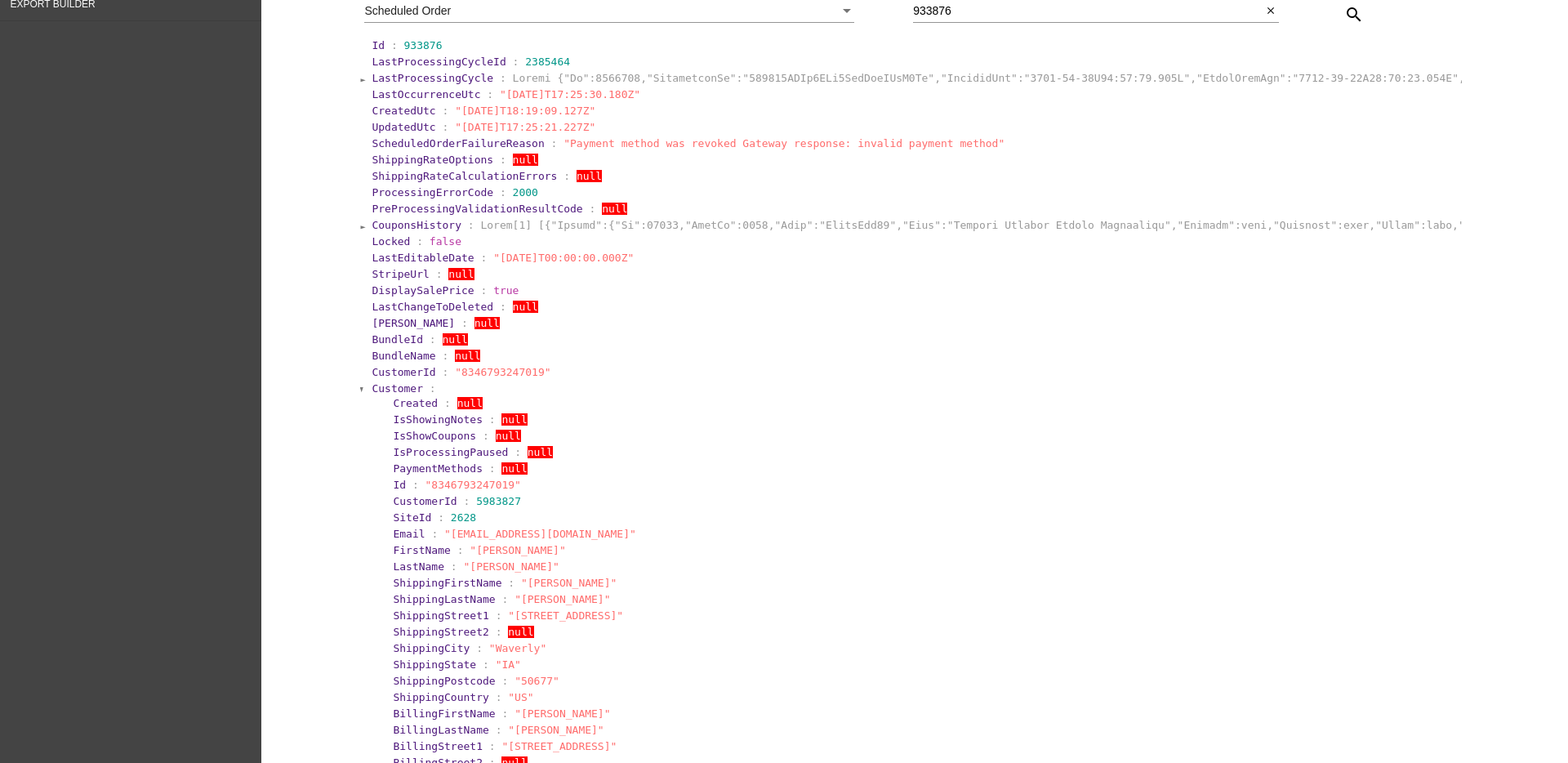
click at [401, 395] on section "Created : null IsShowingNotes : null IsShowCoupons : null IsProcessingPaused : …" at bounding box center [920, 681] width 1078 height 573
click at [391, 386] on span "Customer" at bounding box center [397, 388] width 52 height 13
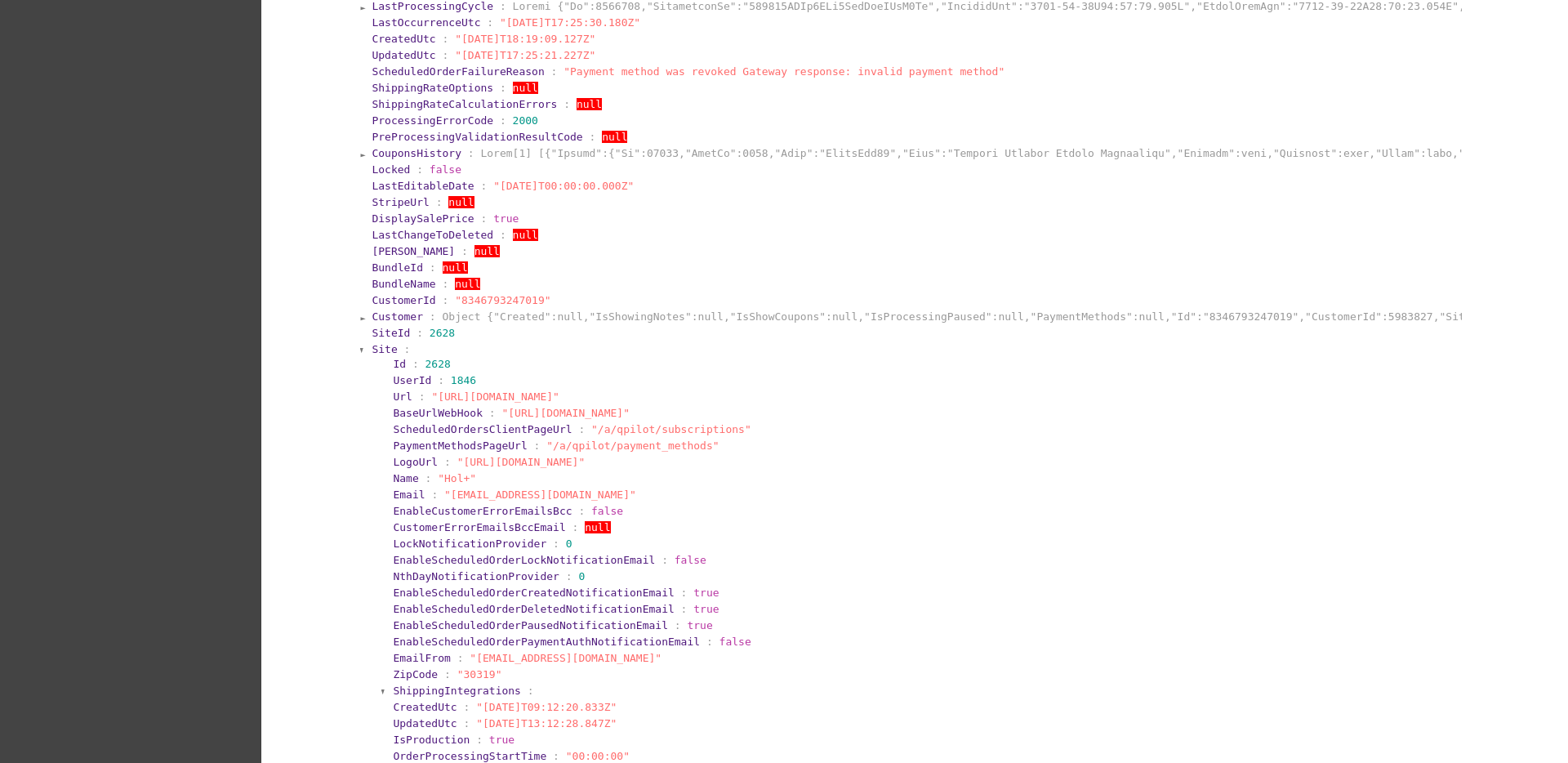
scroll to position [408, 0]
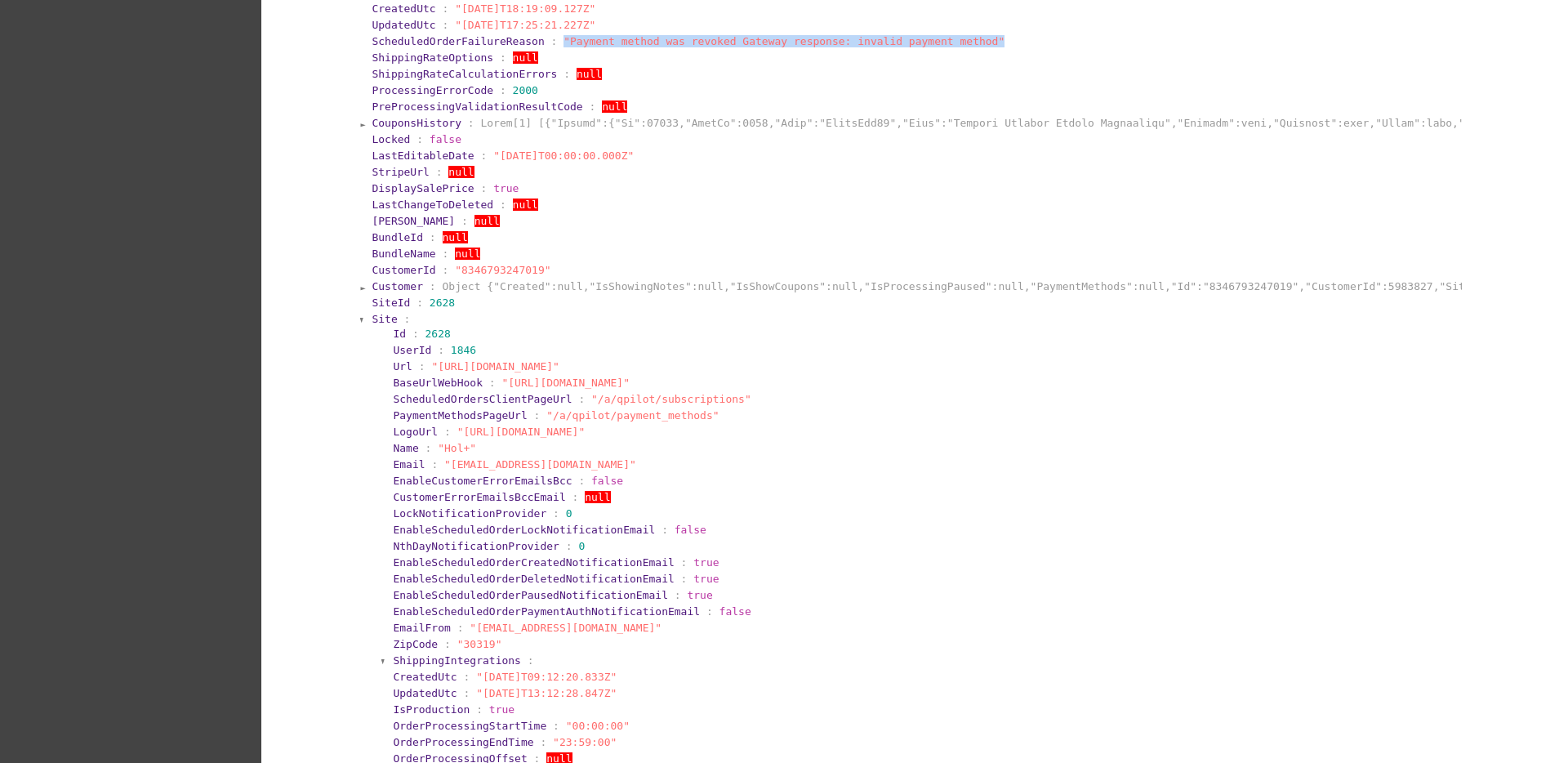
drag, startPoint x: 540, startPoint y: 44, endPoint x: 946, endPoint y: 43, distance: 406.0
click at [946, 43] on section "ScheduledOrderFailureReason : "Payment method was revoked Gateway response: inv…" at bounding box center [915, 41] width 1088 height 13
click at [379, 320] on span "Site" at bounding box center [384, 319] width 25 height 13
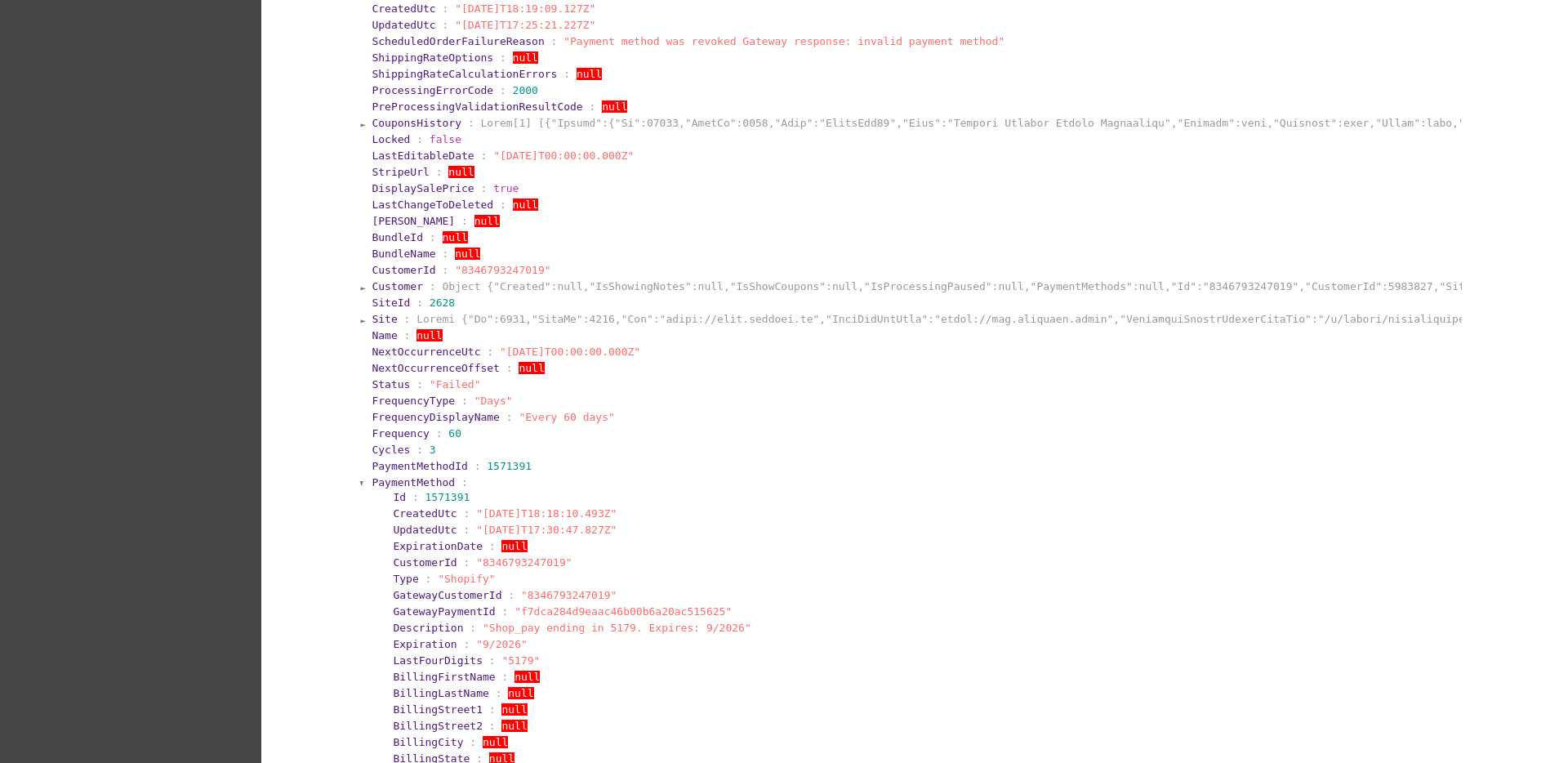
click at [391, 480] on span "PaymentMethod" at bounding box center [413, 482] width 84 height 13
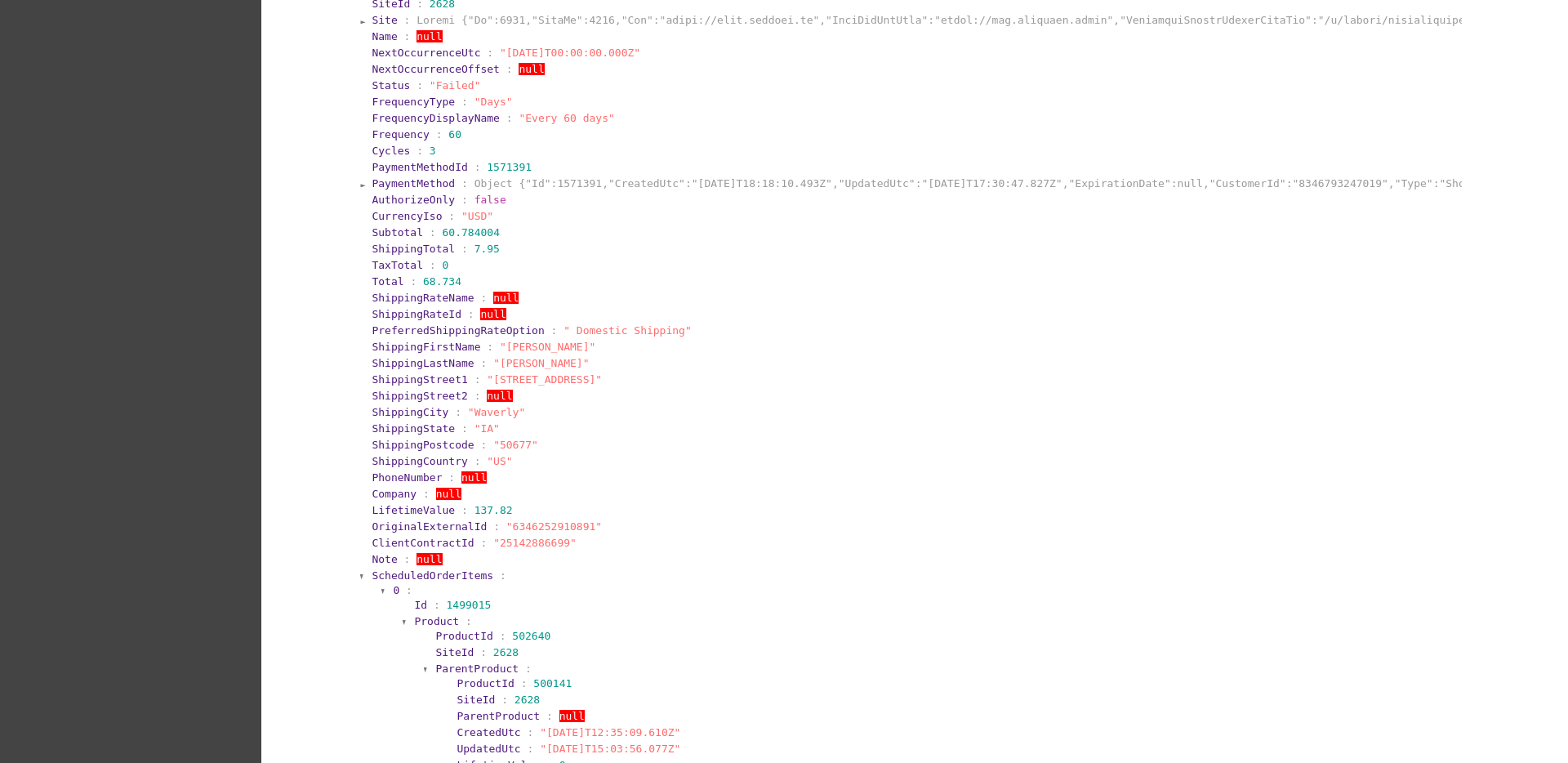
scroll to position [715, 0]
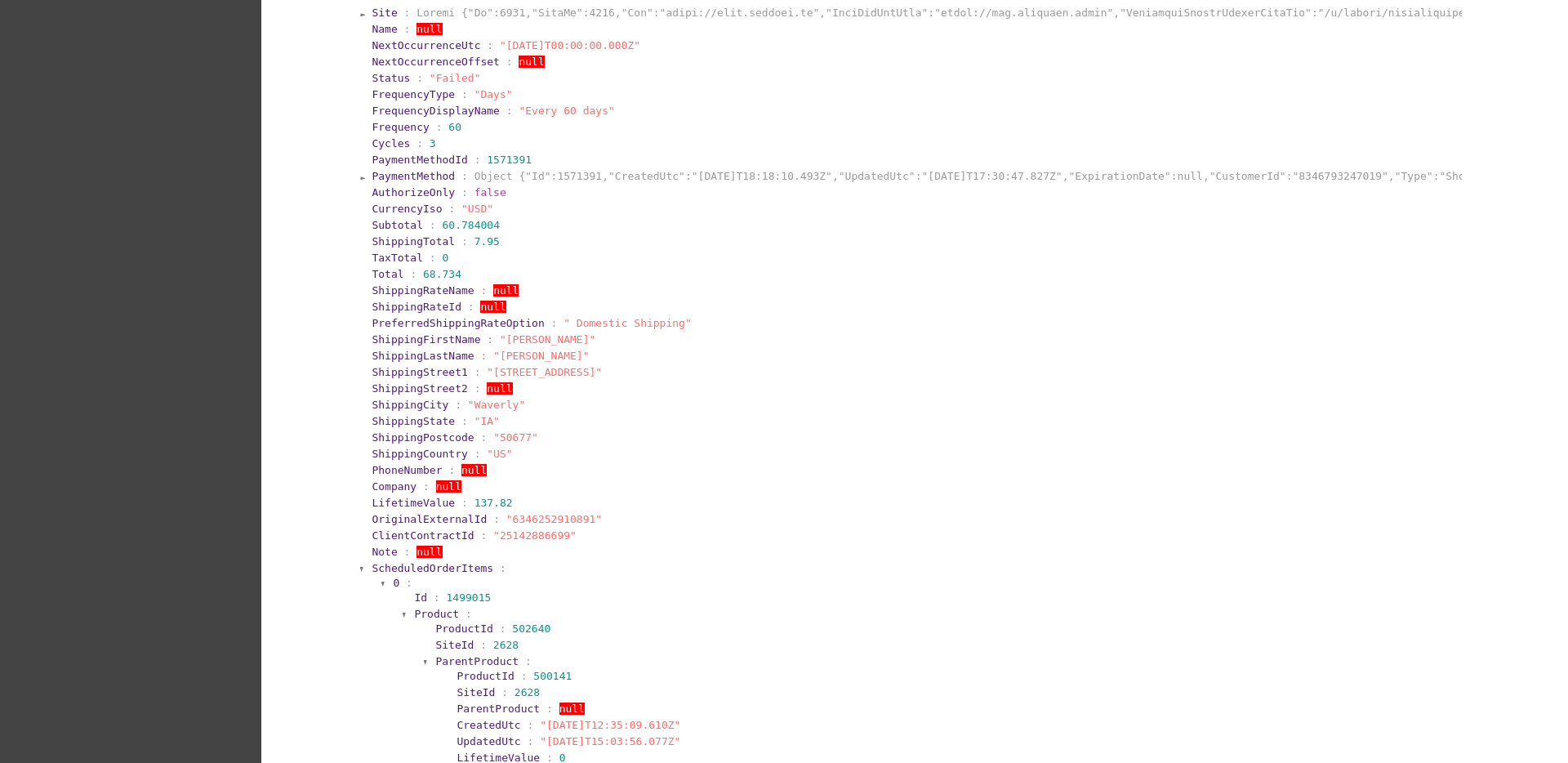
click at [399, 571] on span "ScheduledOrderItems" at bounding box center [432, 568] width 122 height 13
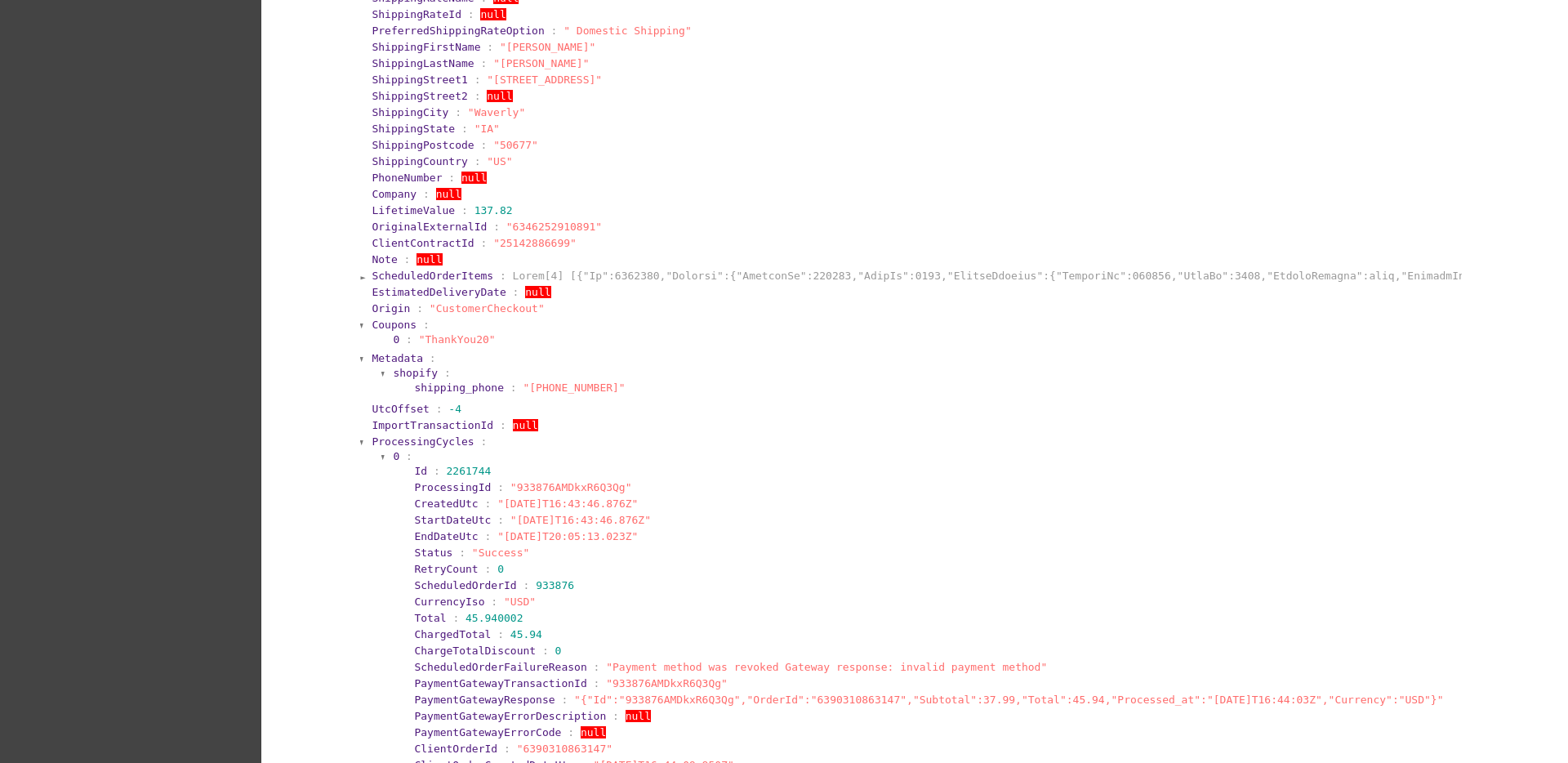
scroll to position [1022, 0]
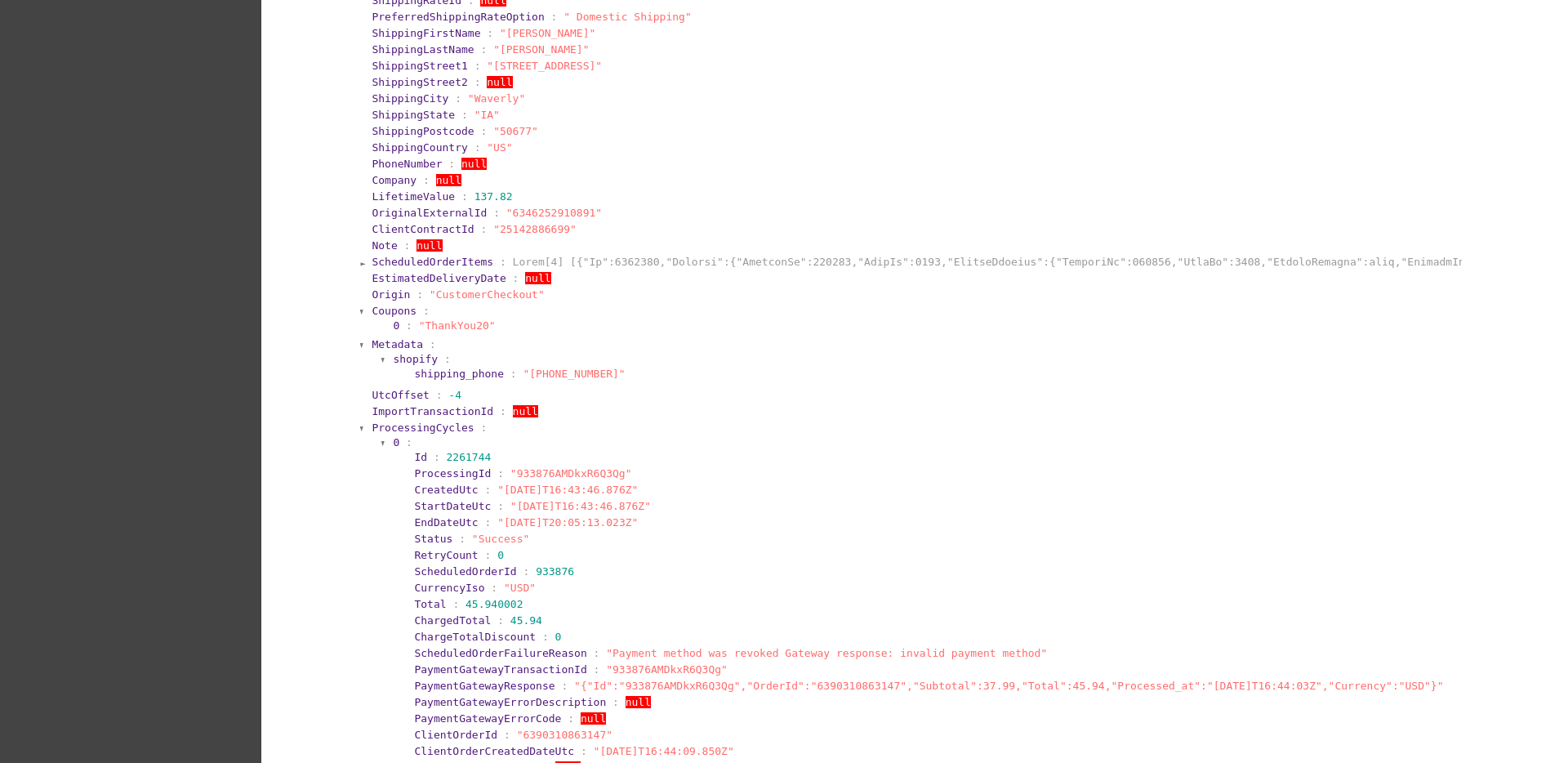
click at [403, 424] on span "ProcessingCycles" at bounding box center [422, 428] width 102 height 13
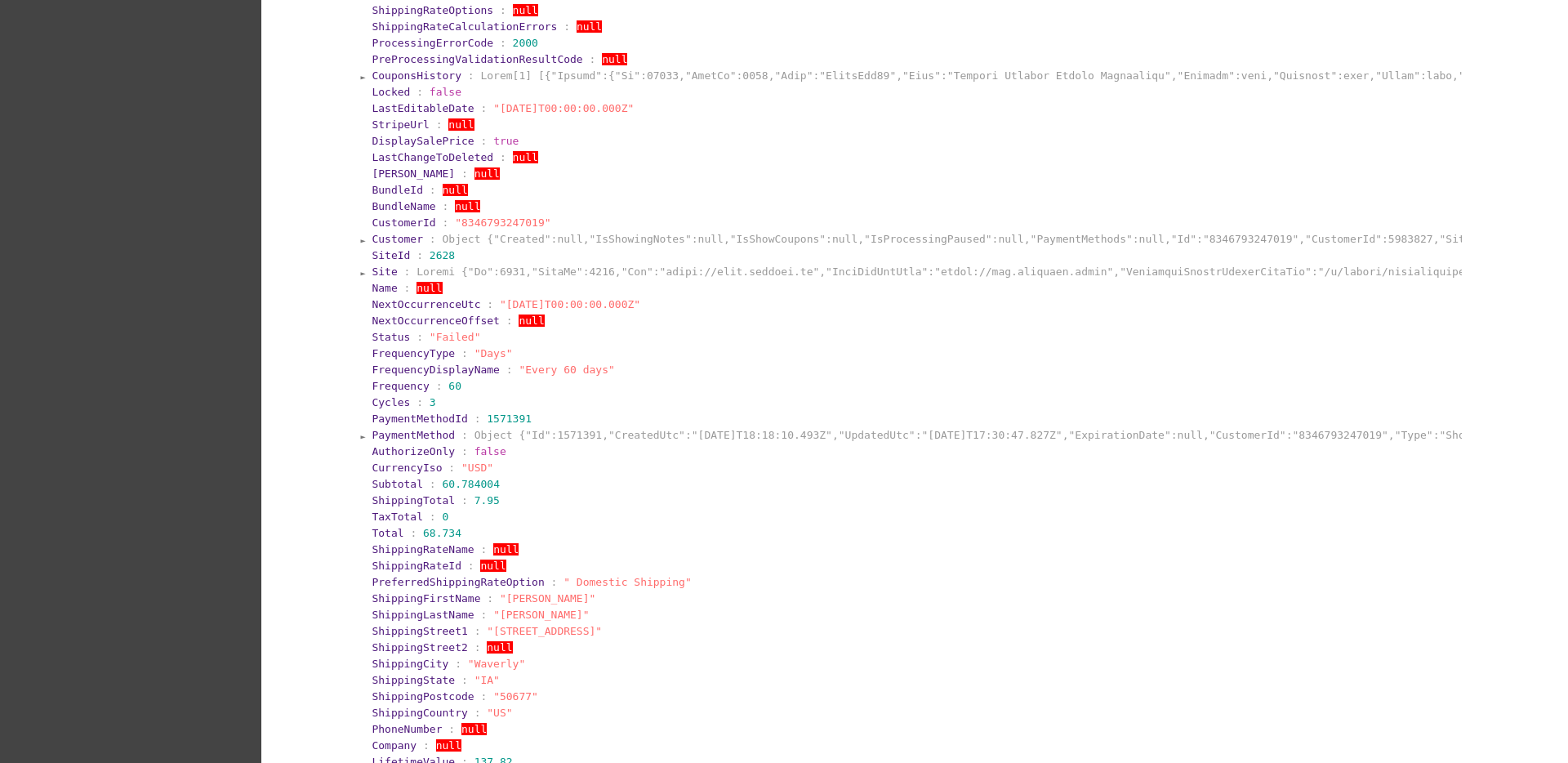
scroll to position [0, 0]
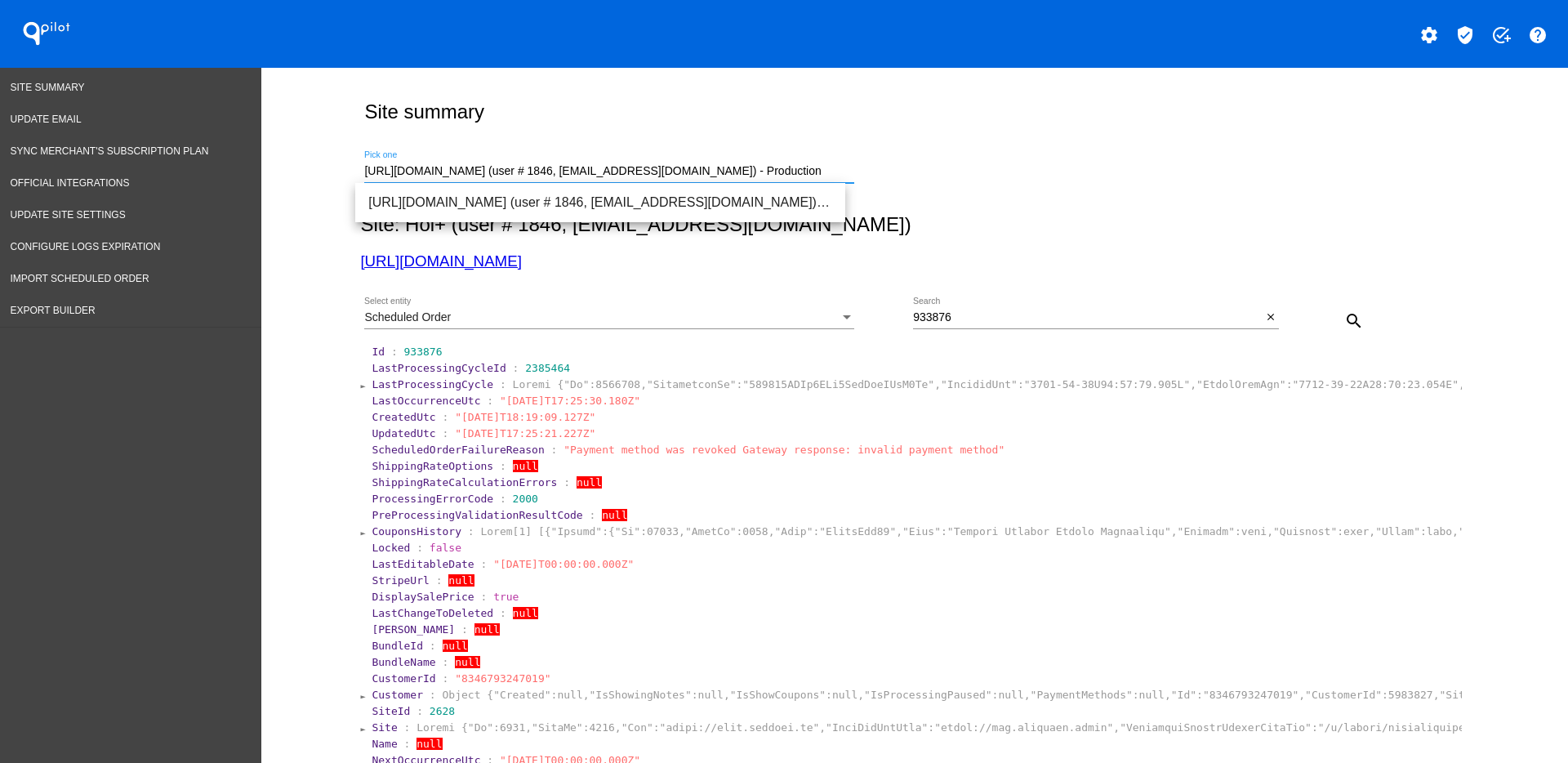
drag, startPoint x: 800, startPoint y: 166, endPoint x: 253, endPoint y: 158, distance: 547.1
click at [606, 208] on span "[URL][DOMAIN_NAME] (user # 92771, [PERSON_NAME][EMAIL_ADDRESS][DOMAIN_NAME]) - …" at bounding box center [600, 202] width 464 height 39
type input "[URL][DOMAIN_NAME] (user # 92771, [PERSON_NAME][EMAIL_ADDRESS][DOMAIN_NAME]) - …"
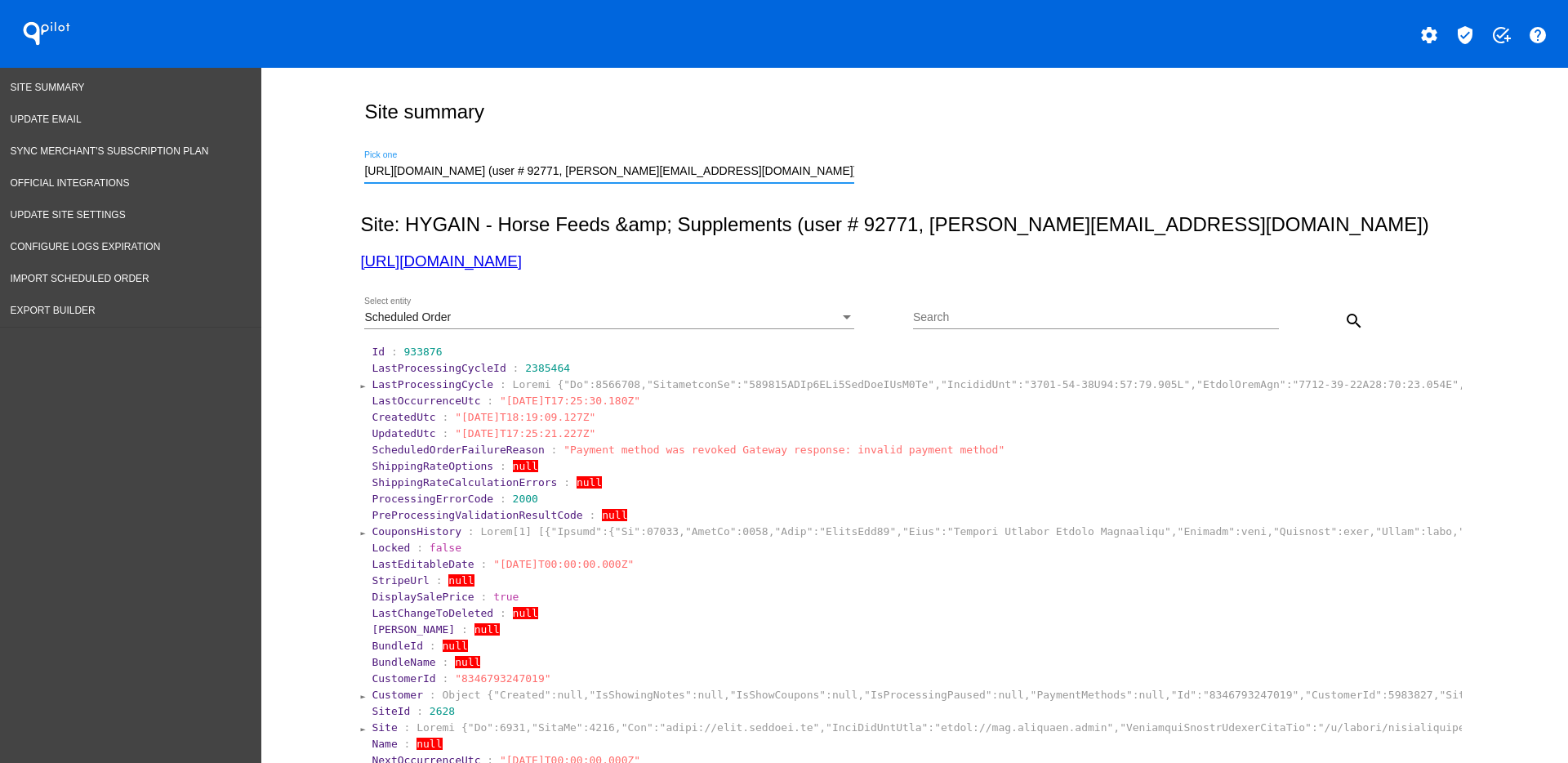
click at [779, 305] on div "Scheduled Order Select entity" at bounding box center [610, 314] width 490 height 32
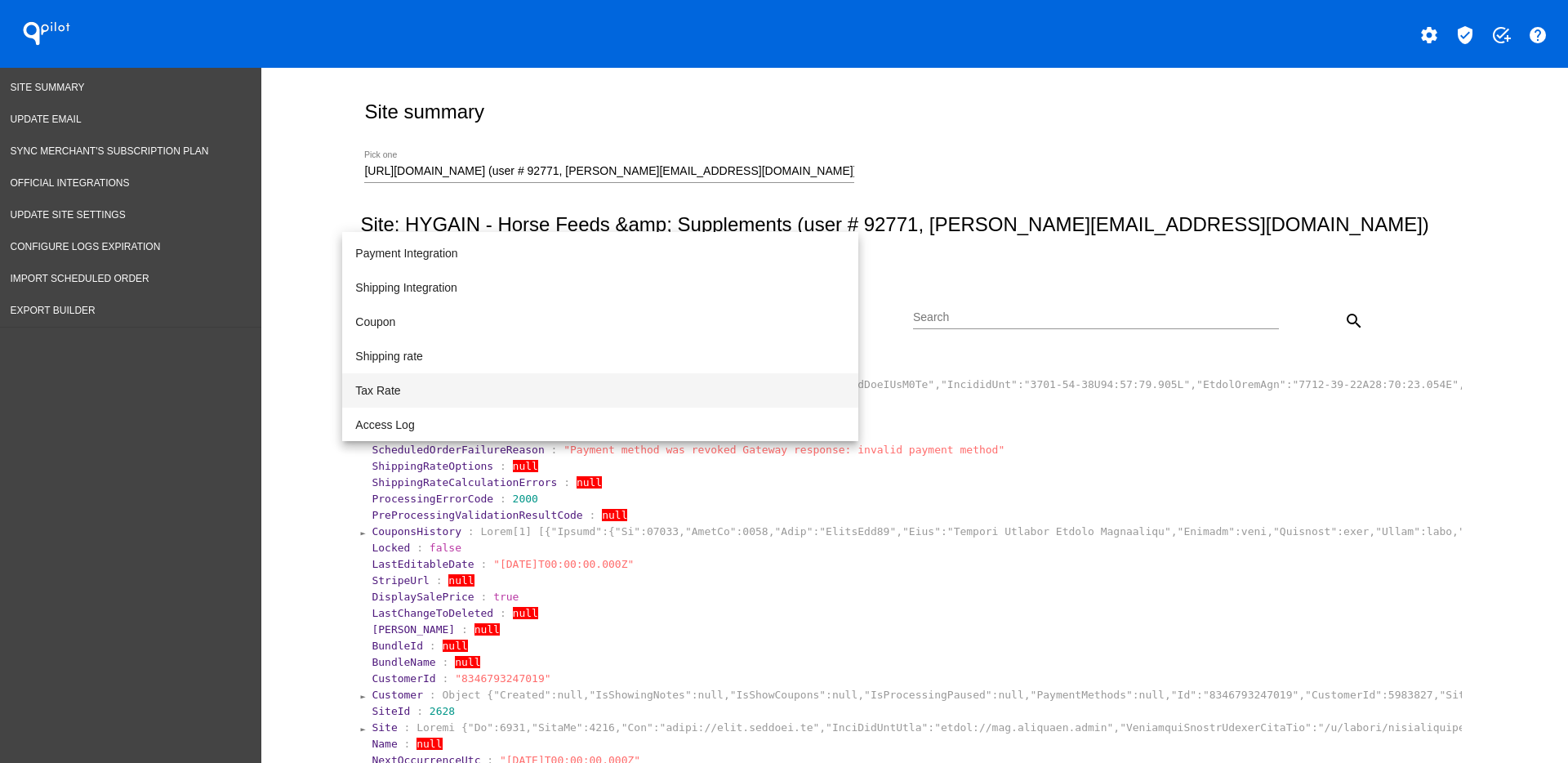
scroll to position [168, 0]
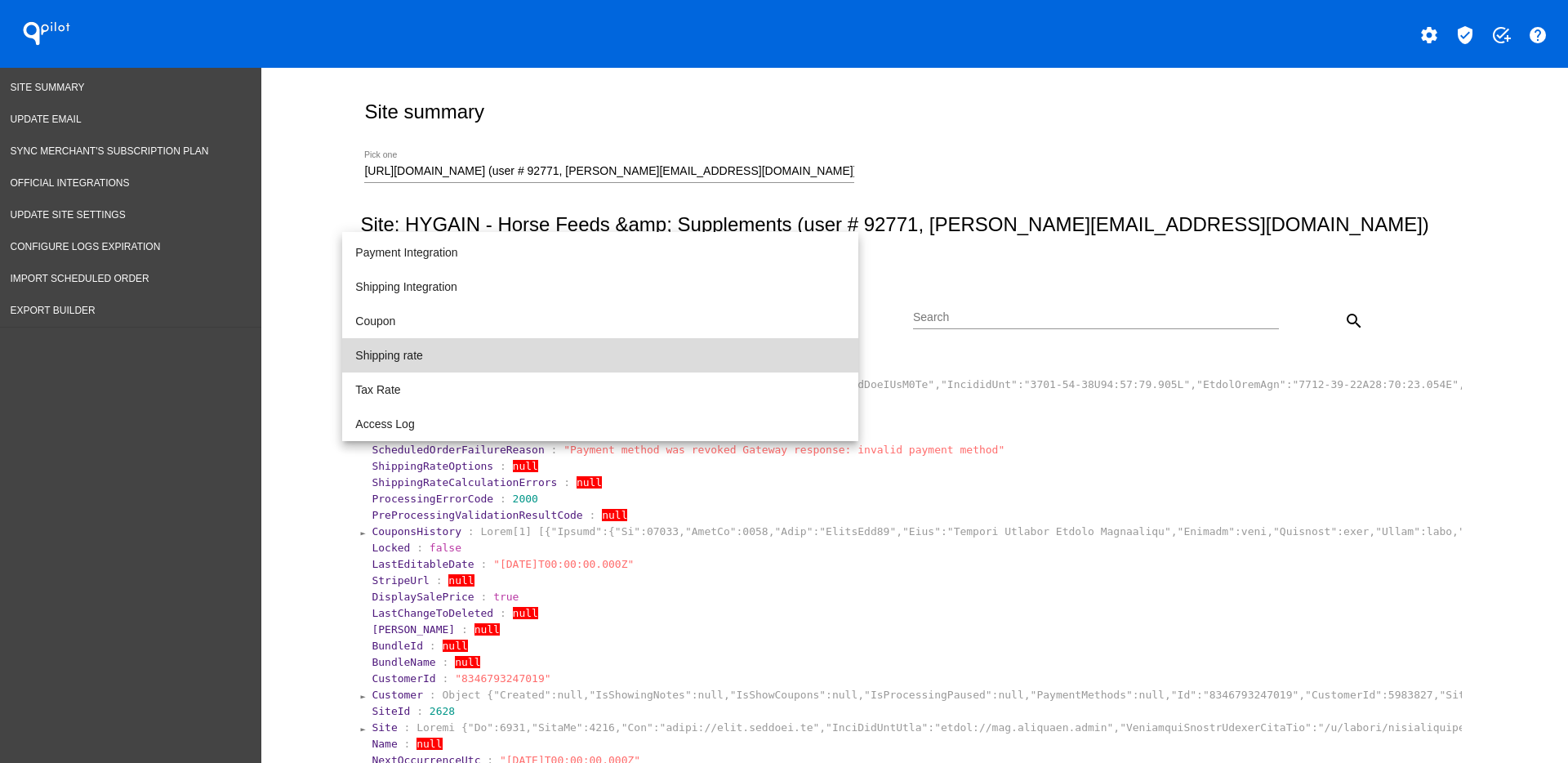
click at [654, 362] on span "Shipping rate" at bounding box center [600, 355] width 490 height 34
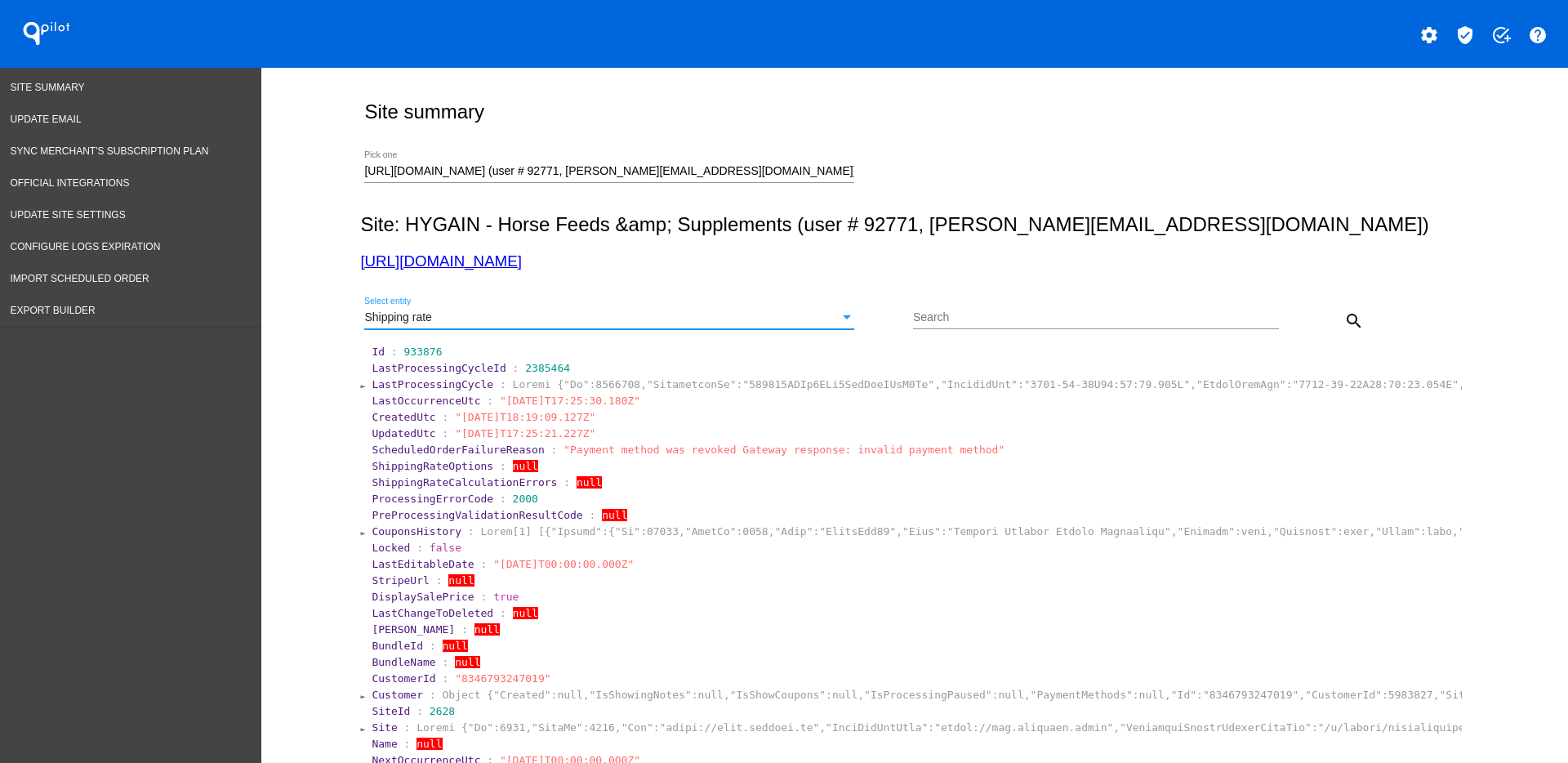
click at [1345, 315] on mat-icon "search" at bounding box center [1354, 320] width 19 height 19
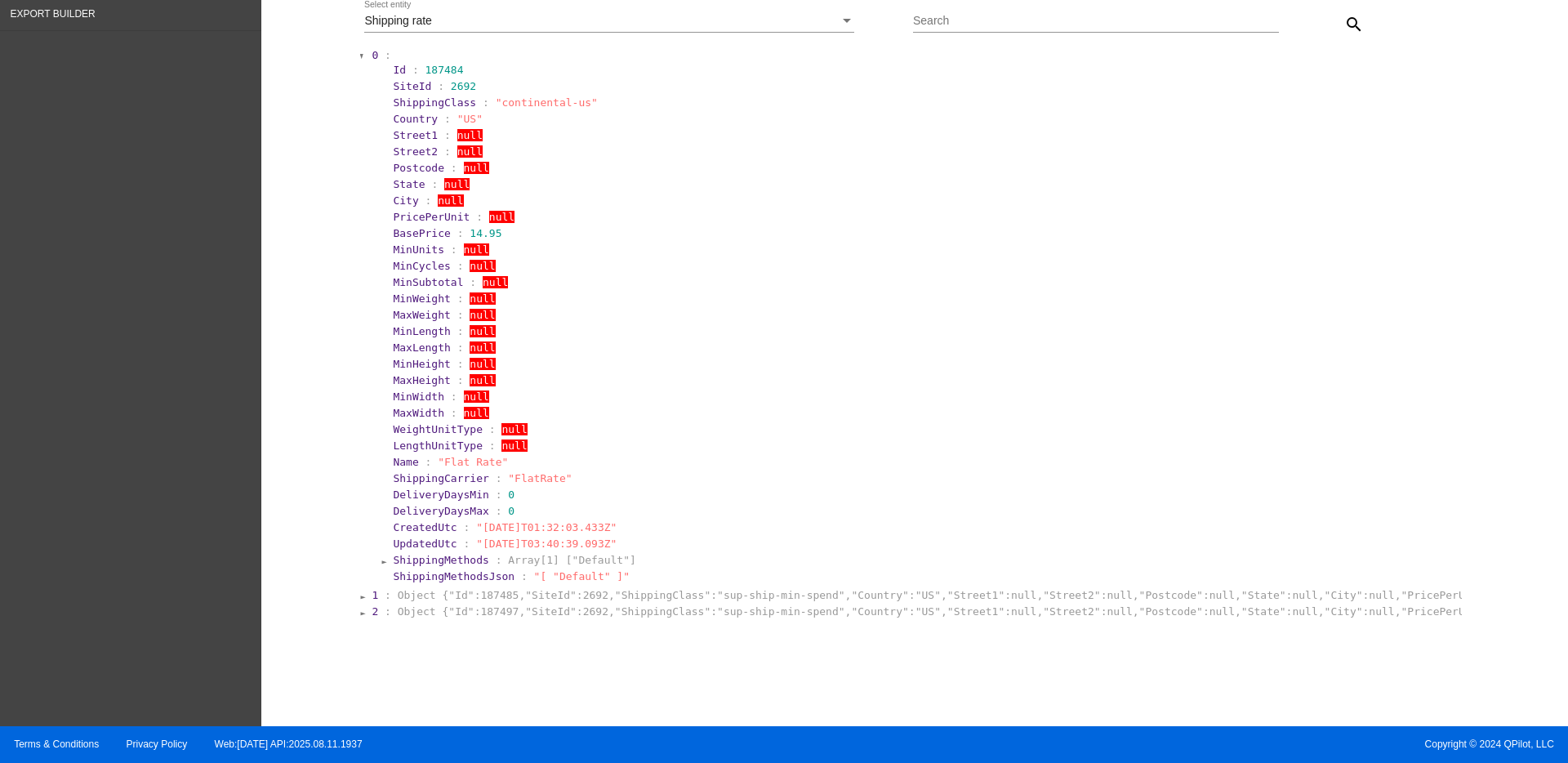
scroll to position [300, 0]
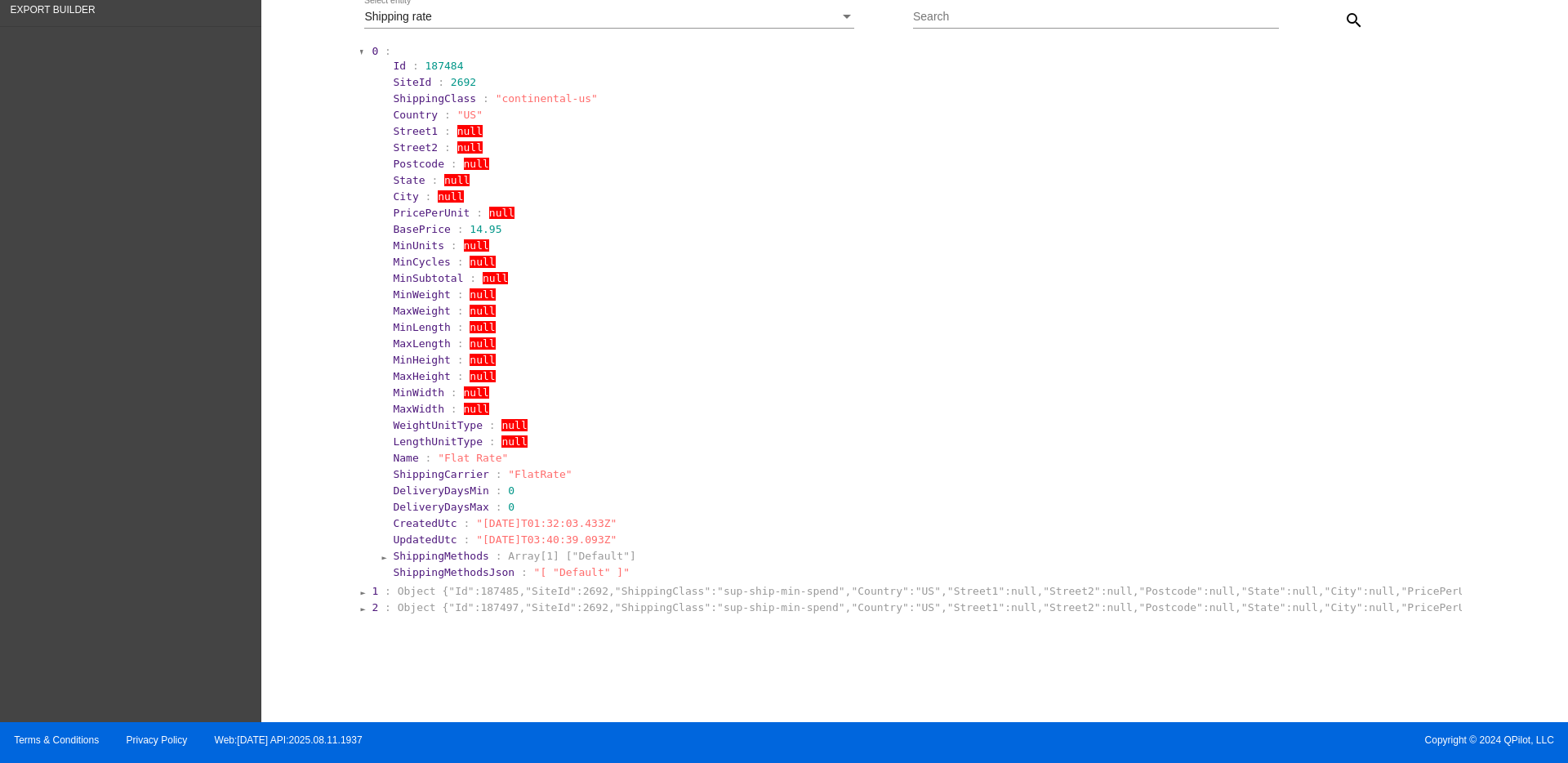
click at [511, 580] on section "Id : 187484 SiteId : 2692 ShippingClass : "continental-us" Country : "US" Stree…" at bounding box center [920, 319] width 1078 height 524
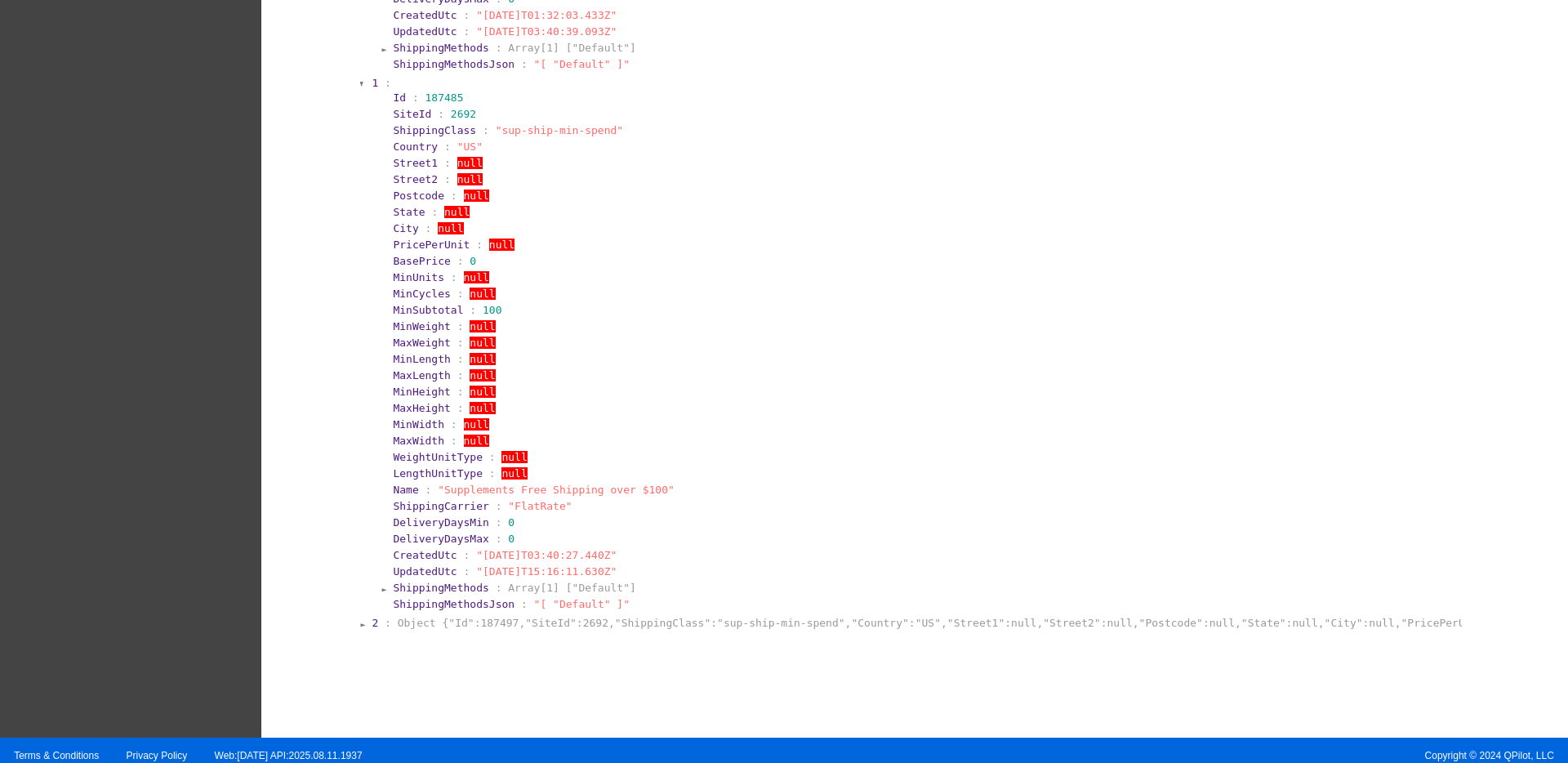
scroll to position [812, 0]
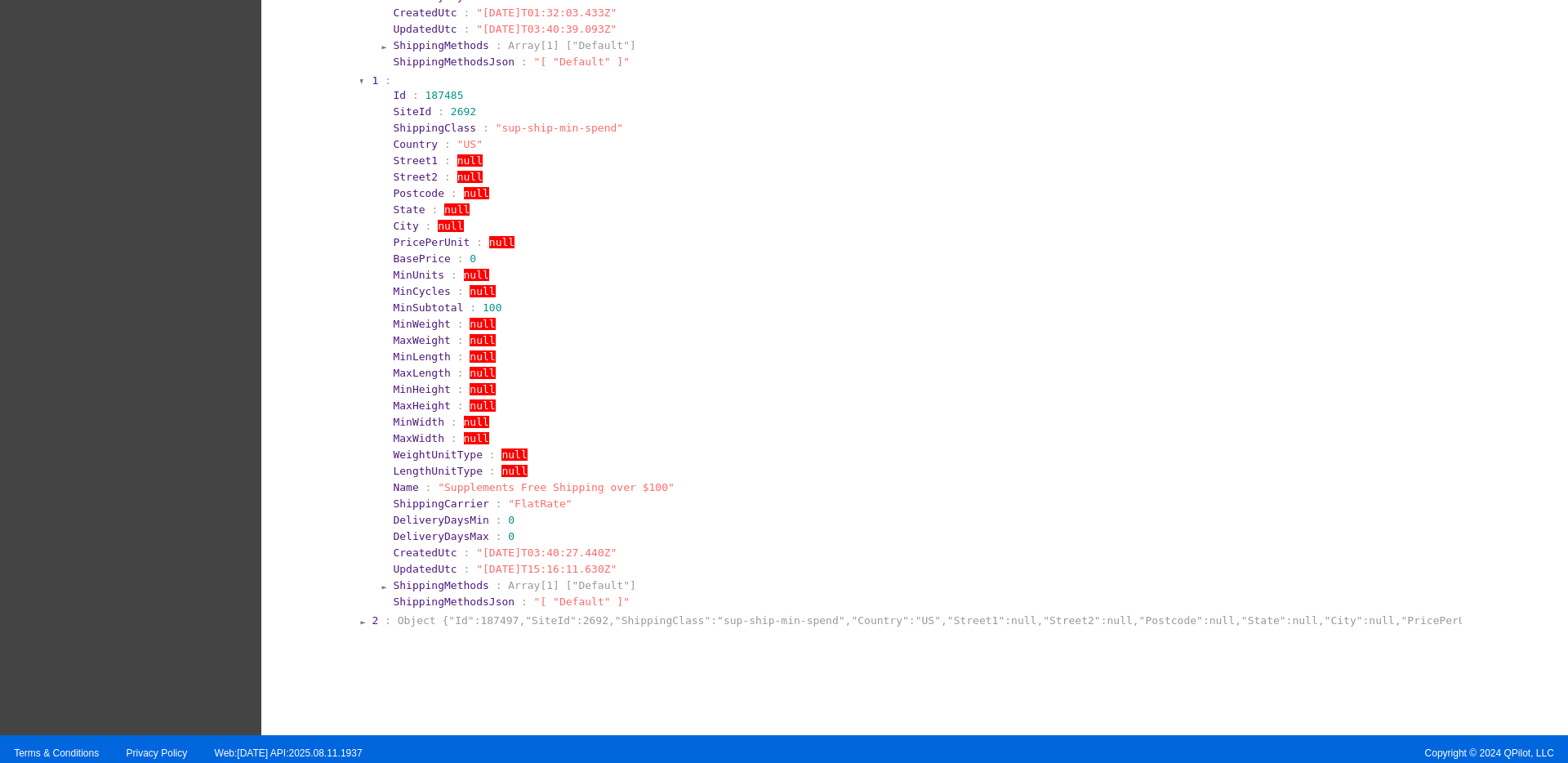
click at [679, 627] on section "2 : Object {"Id":187497,"SiteId":2692,"ShippingClass":"sup-ship-min-spend","Cou…" at bounding box center [915, 621] width 1091 height 16
click at [598, 613] on section "2 : Object {"Id":187497,"SiteId":2692,"ShippingClass":"sup-ship-min-spend","Cou…" at bounding box center [915, 621] width 1091 height 16
click at [590, 627] on section "2 : Object {"Id":187497,"SiteId":2692,"ShippingClass":"sup-ship-min-spend","Cou…" at bounding box center [915, 621] width 1091 height 16
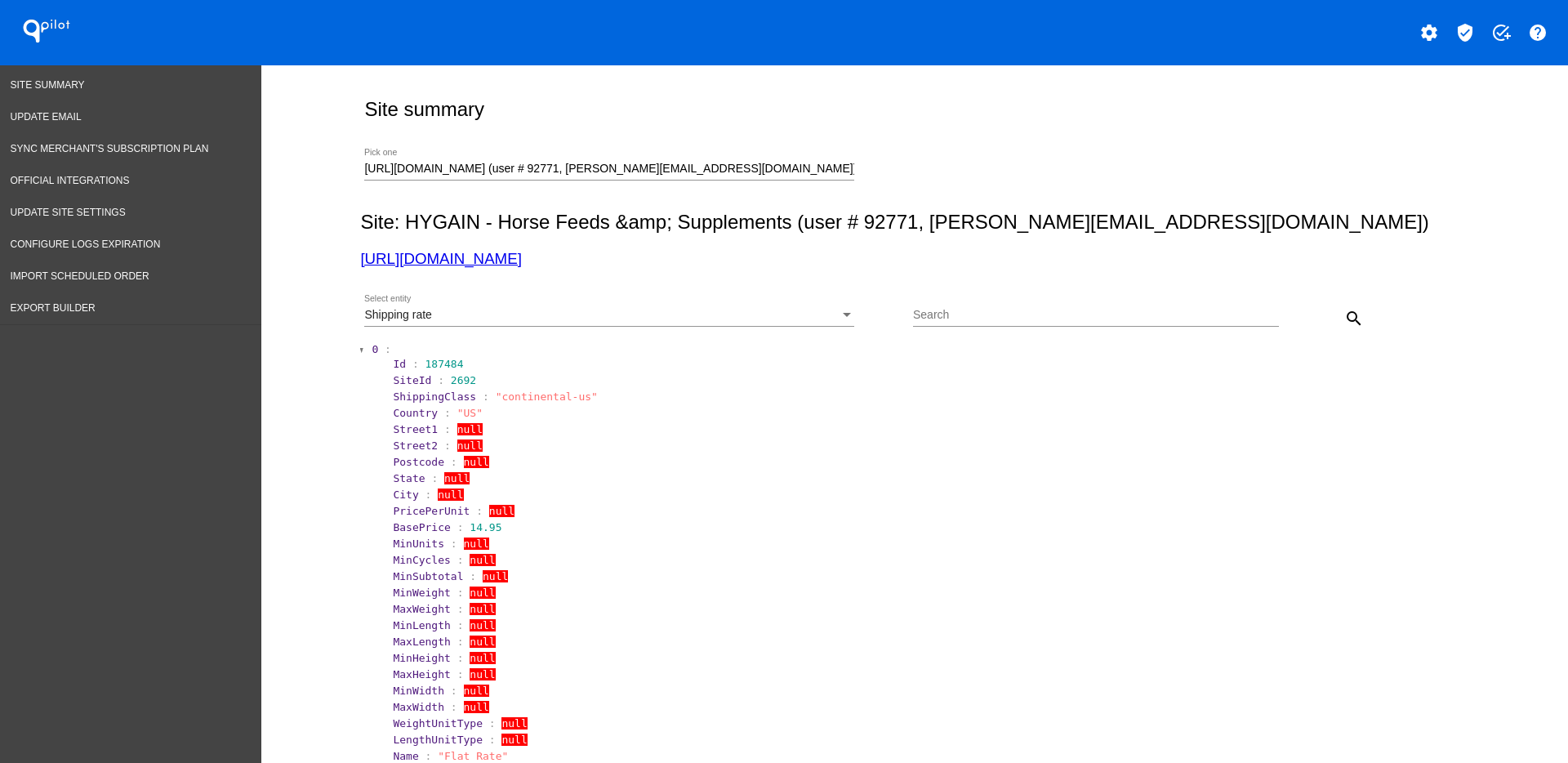
scroll to position [0, 0]
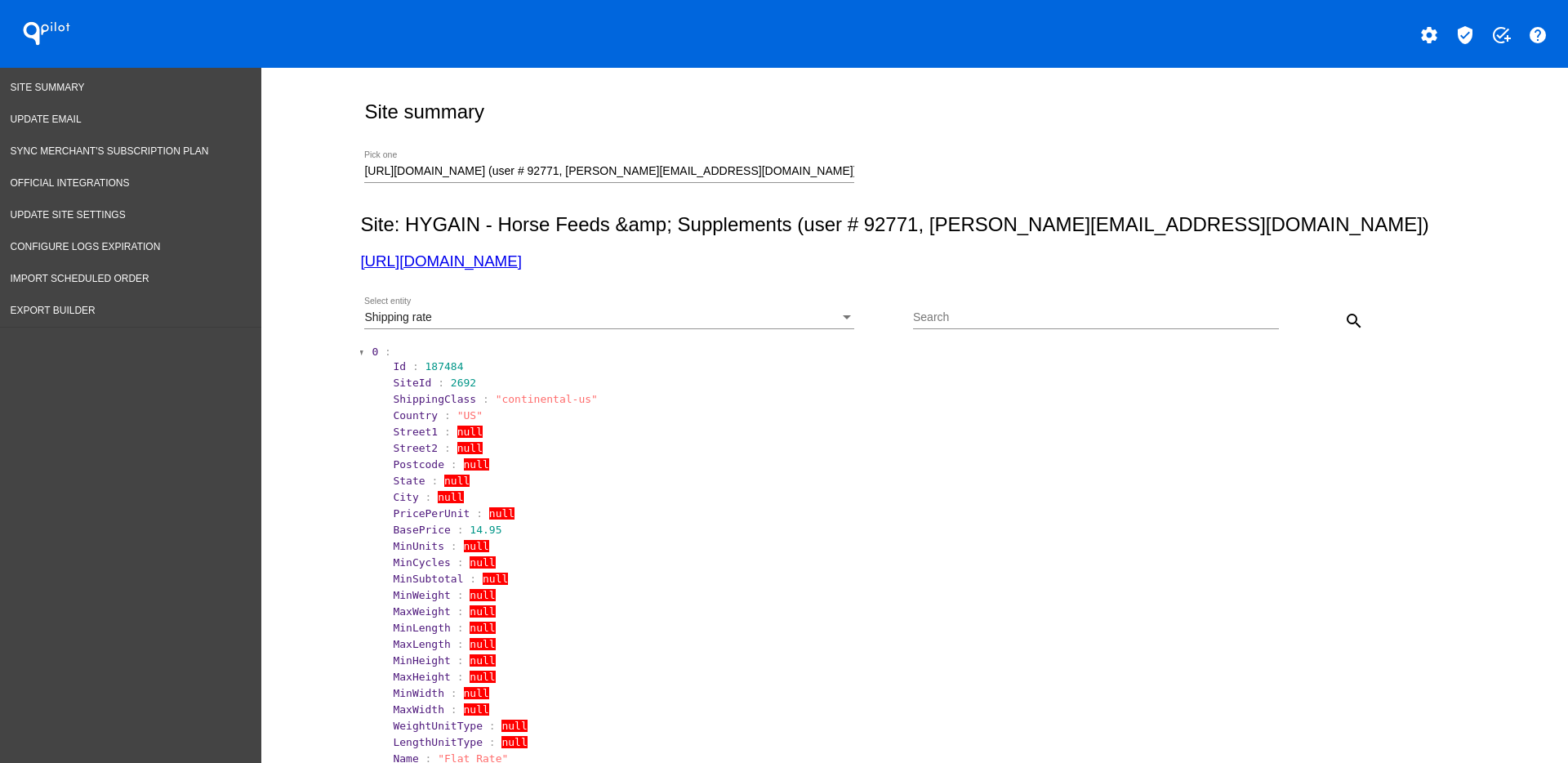
click at [723, 327] on div "Shipping rate Select entity" at bounding box center [610, 314] width 490 height 32
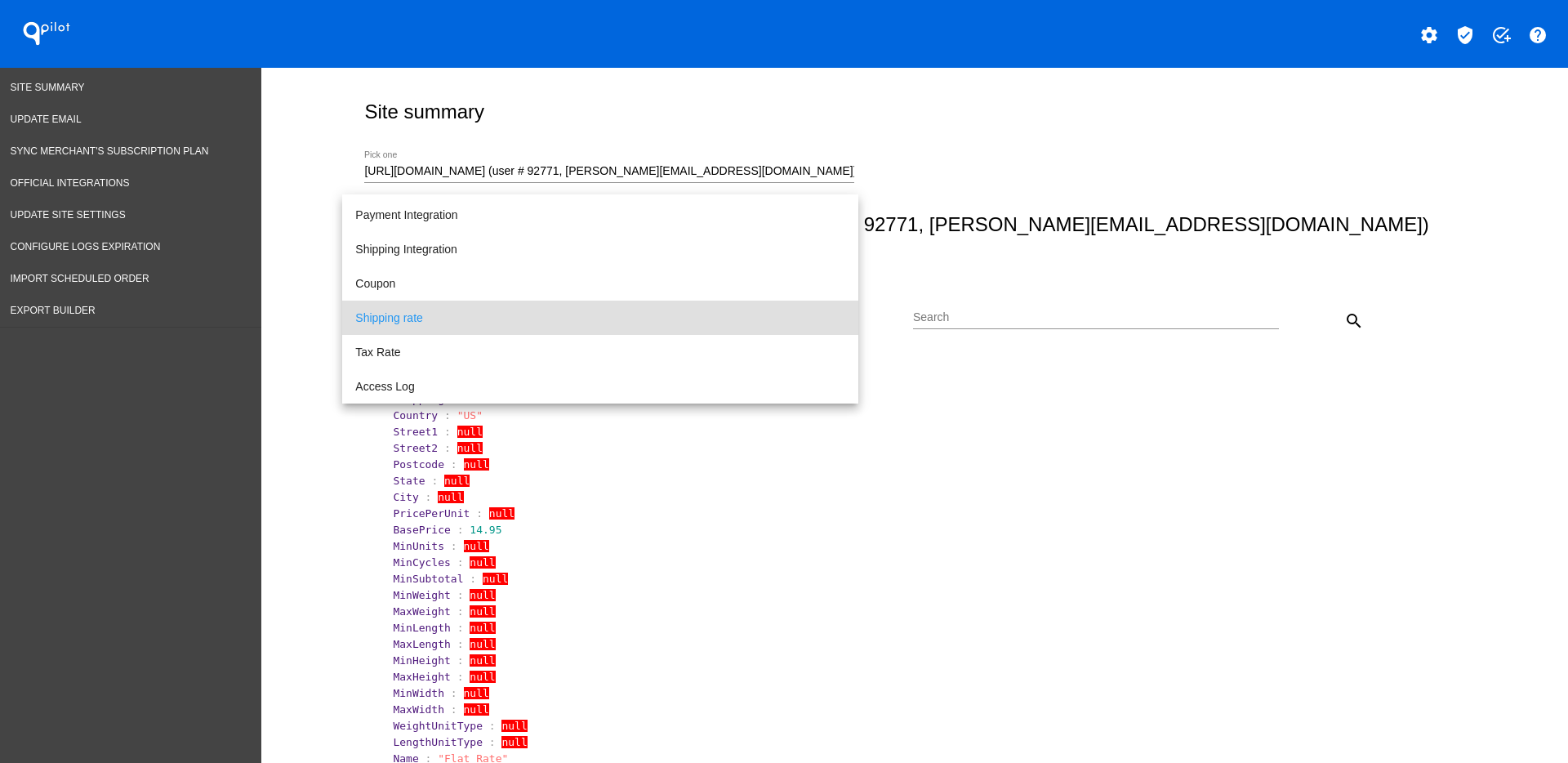
scroll to position [66, 0]
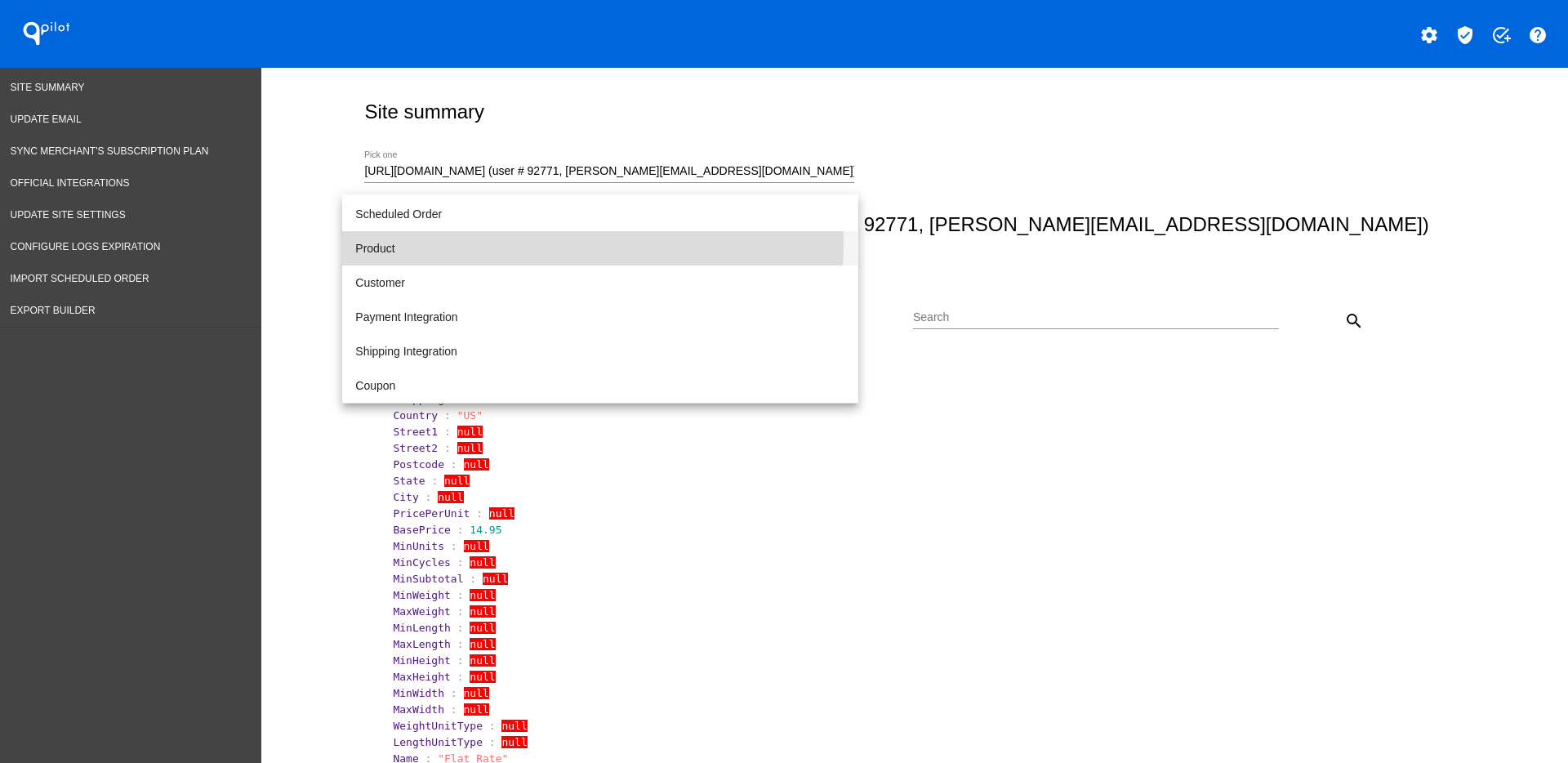
click at [545, 243] on span "Product" at bounding box center [600, 248] width 490 height 34
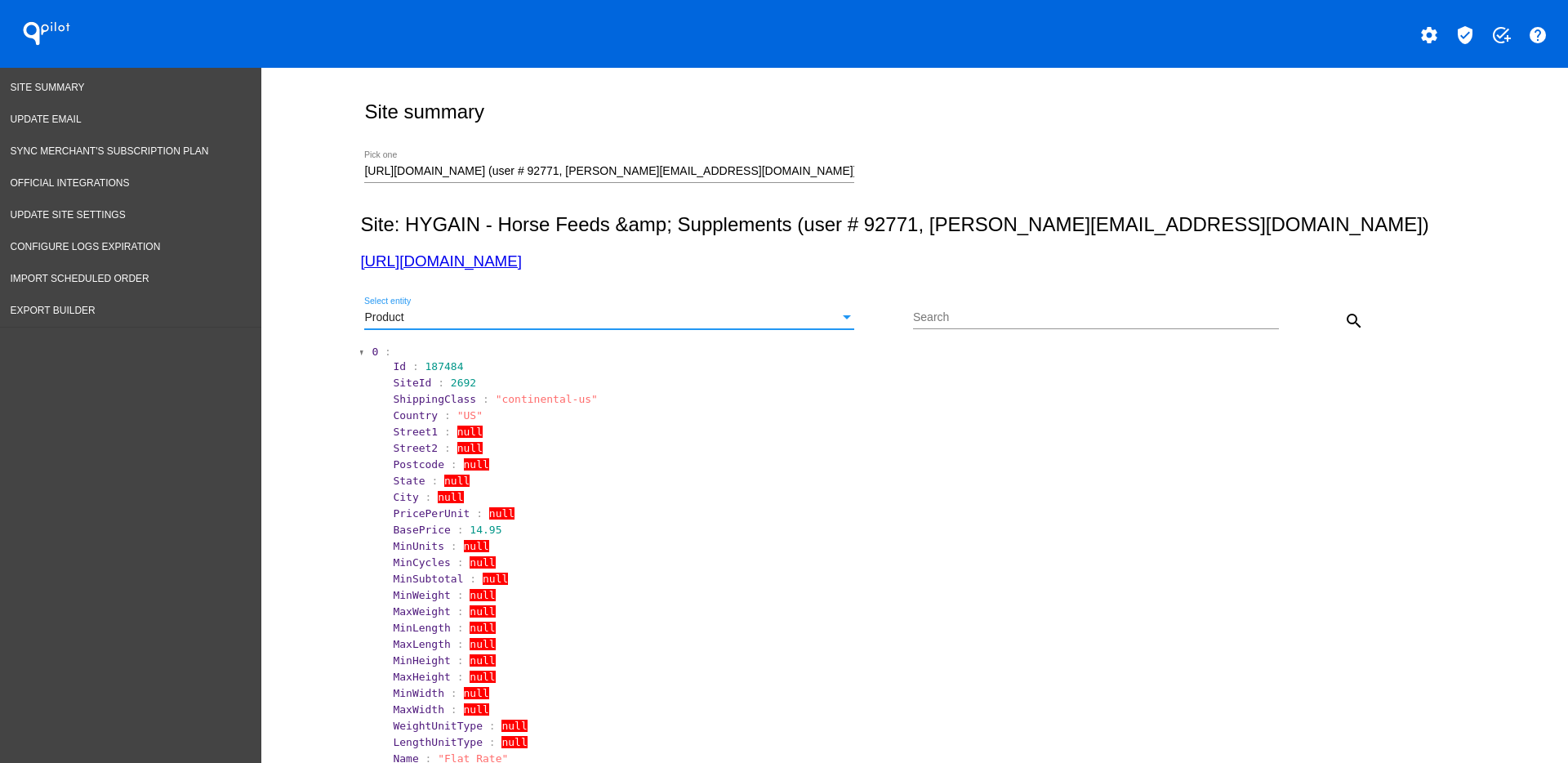
click at [1356, 320] on button "search" at bounding box center [1354, 320] width 33 height 33
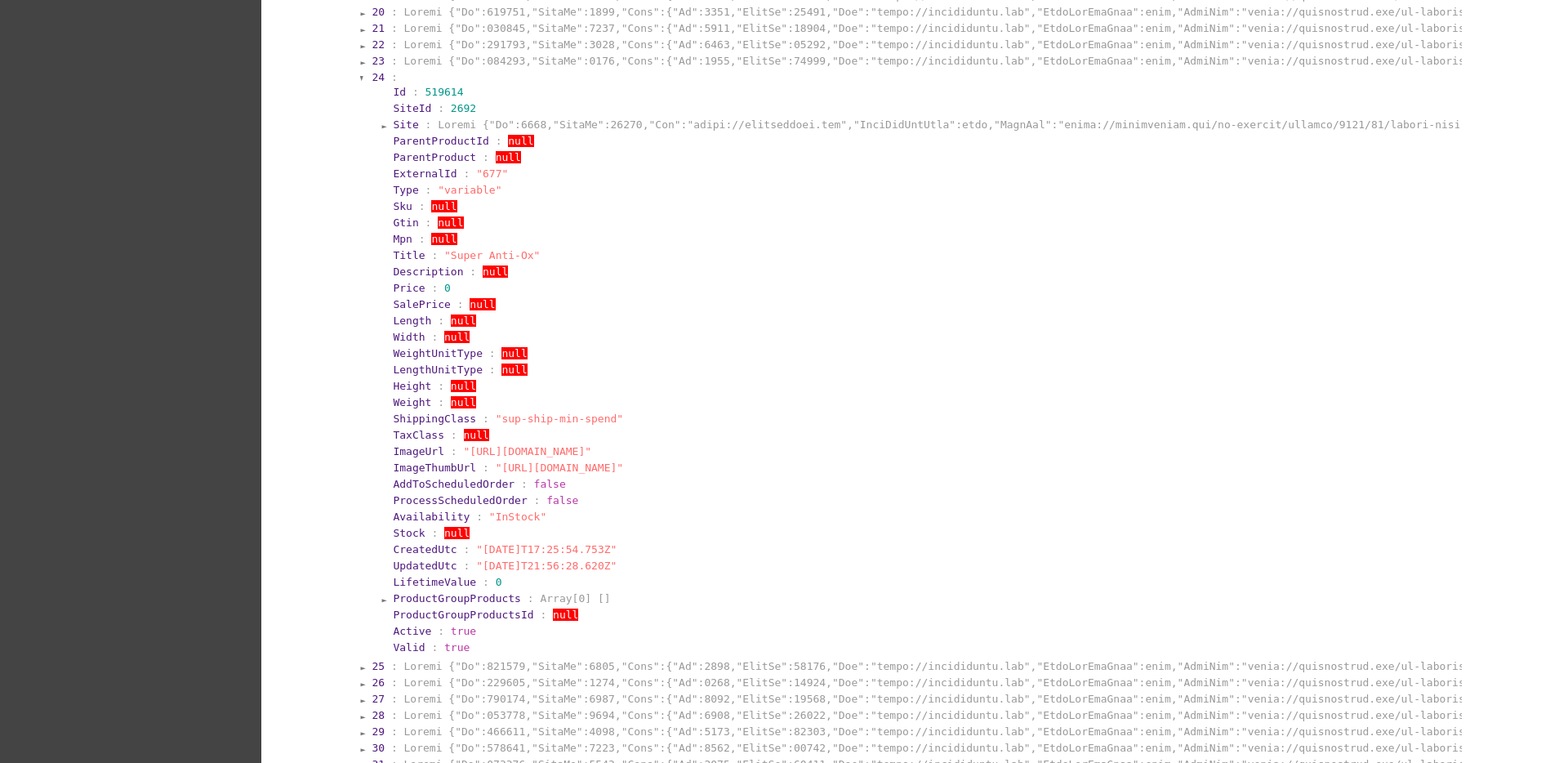
scroll to position [715, 0]
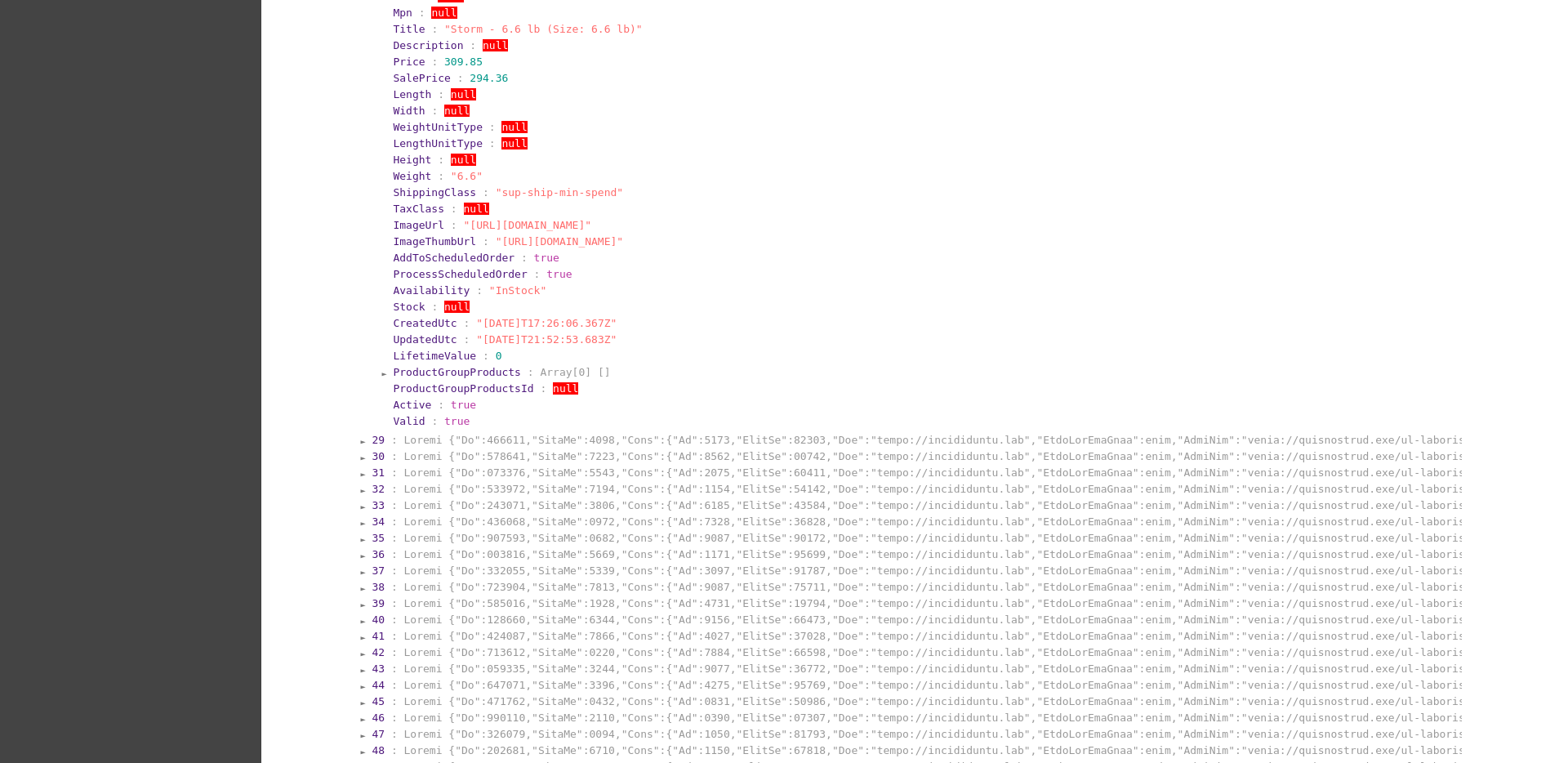
scroll to position [1532, 0]
click at [560, 627] on section "41 :" at bounding box center [915, 635] width 1091 height 16
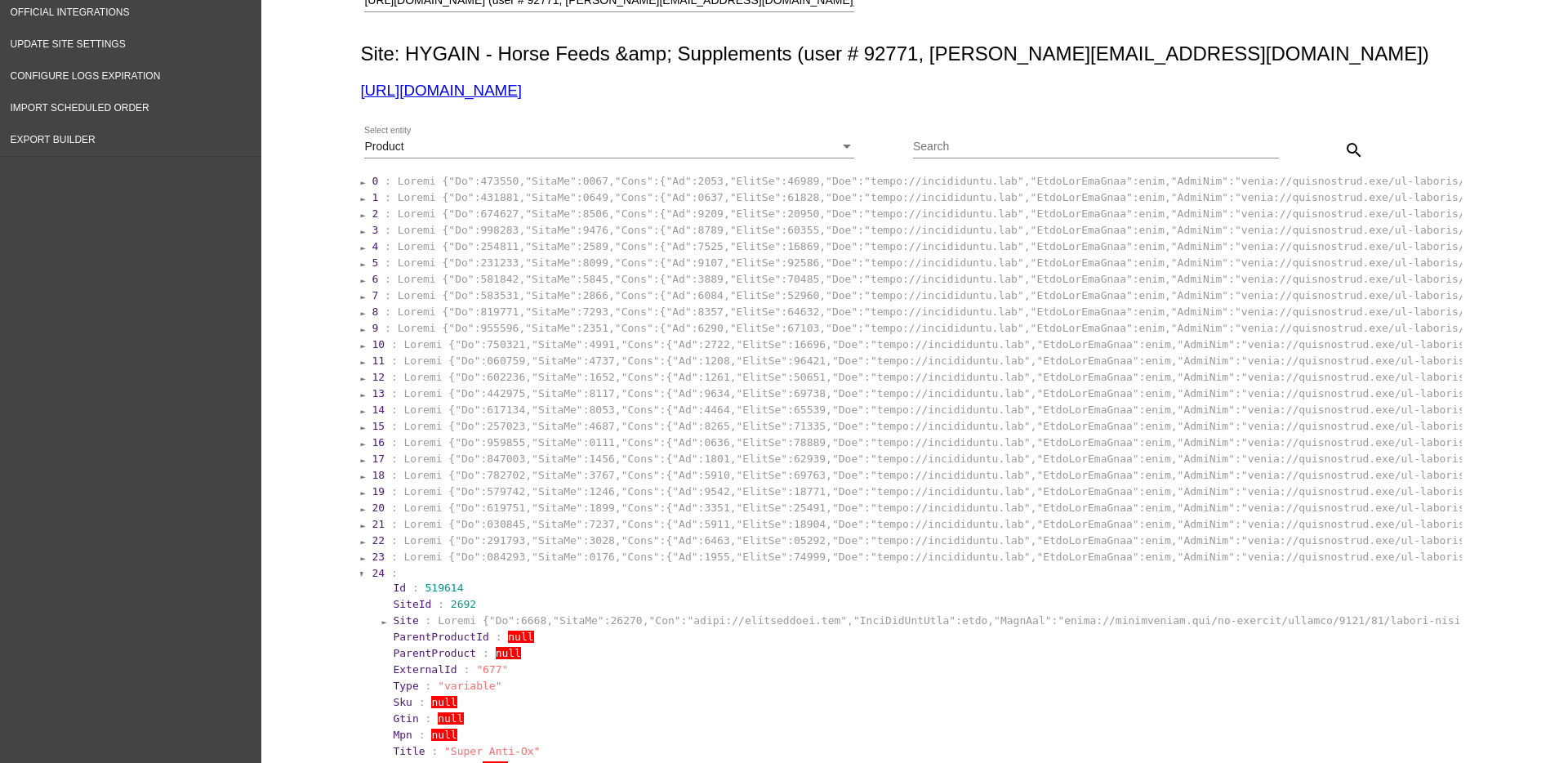
scroll to position [0, 0]
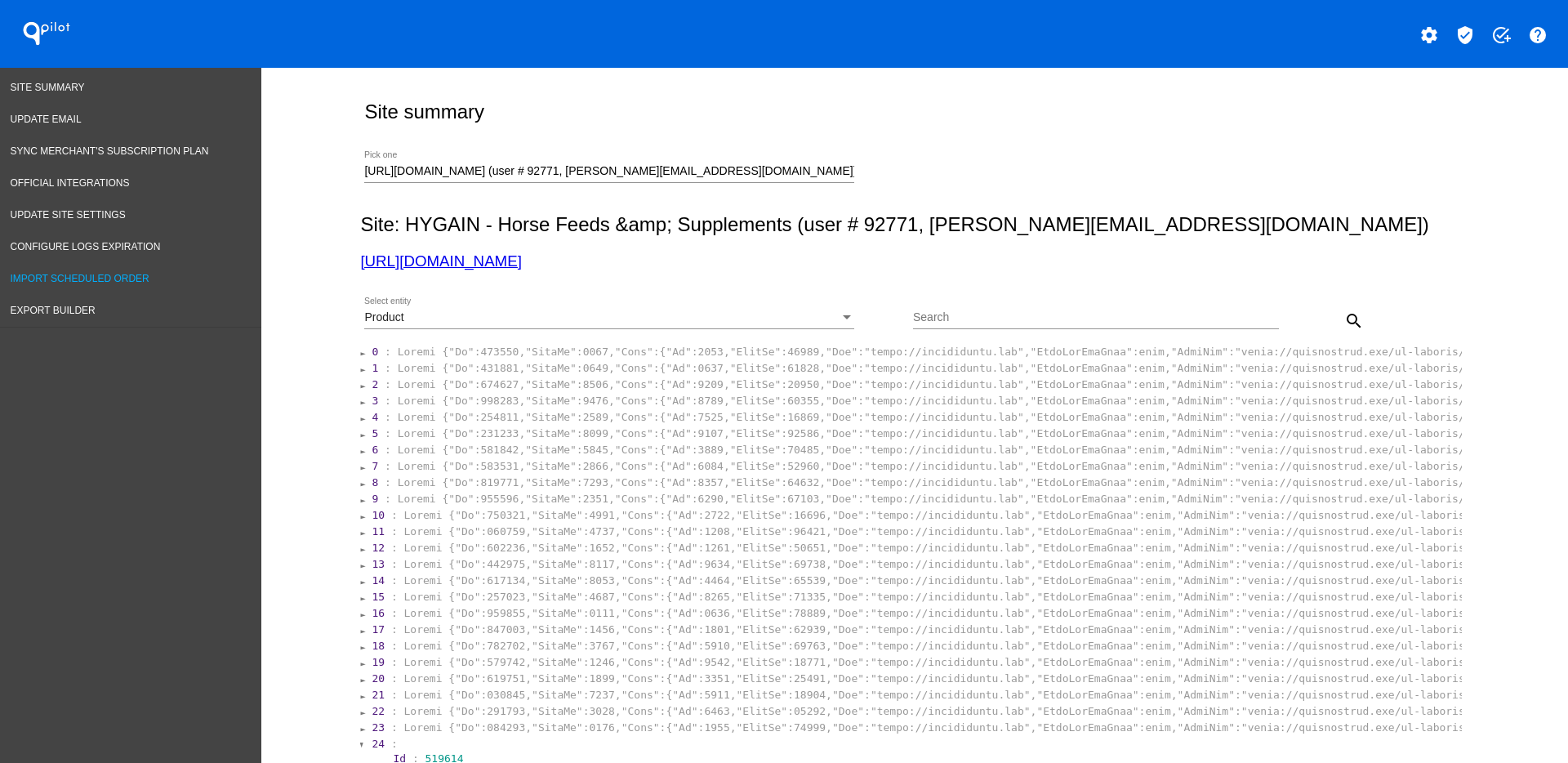
click at [125, 274] on span "Import Scheduled Order" at bounding box center [80, 279] width 139 height 12
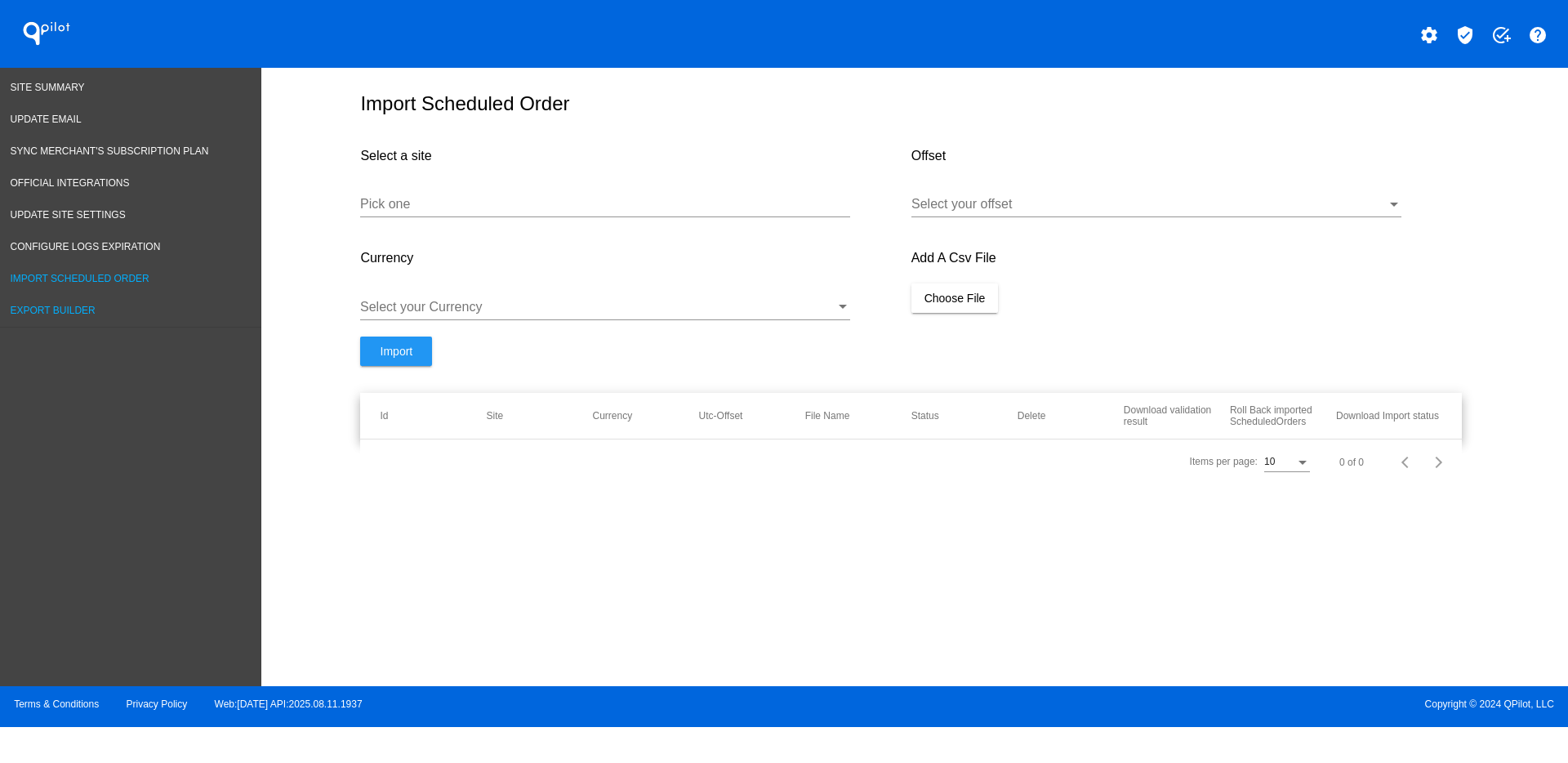
click at [106, 307] on link "Export Builder" at bounding box center [130, 311] width 262 height 32
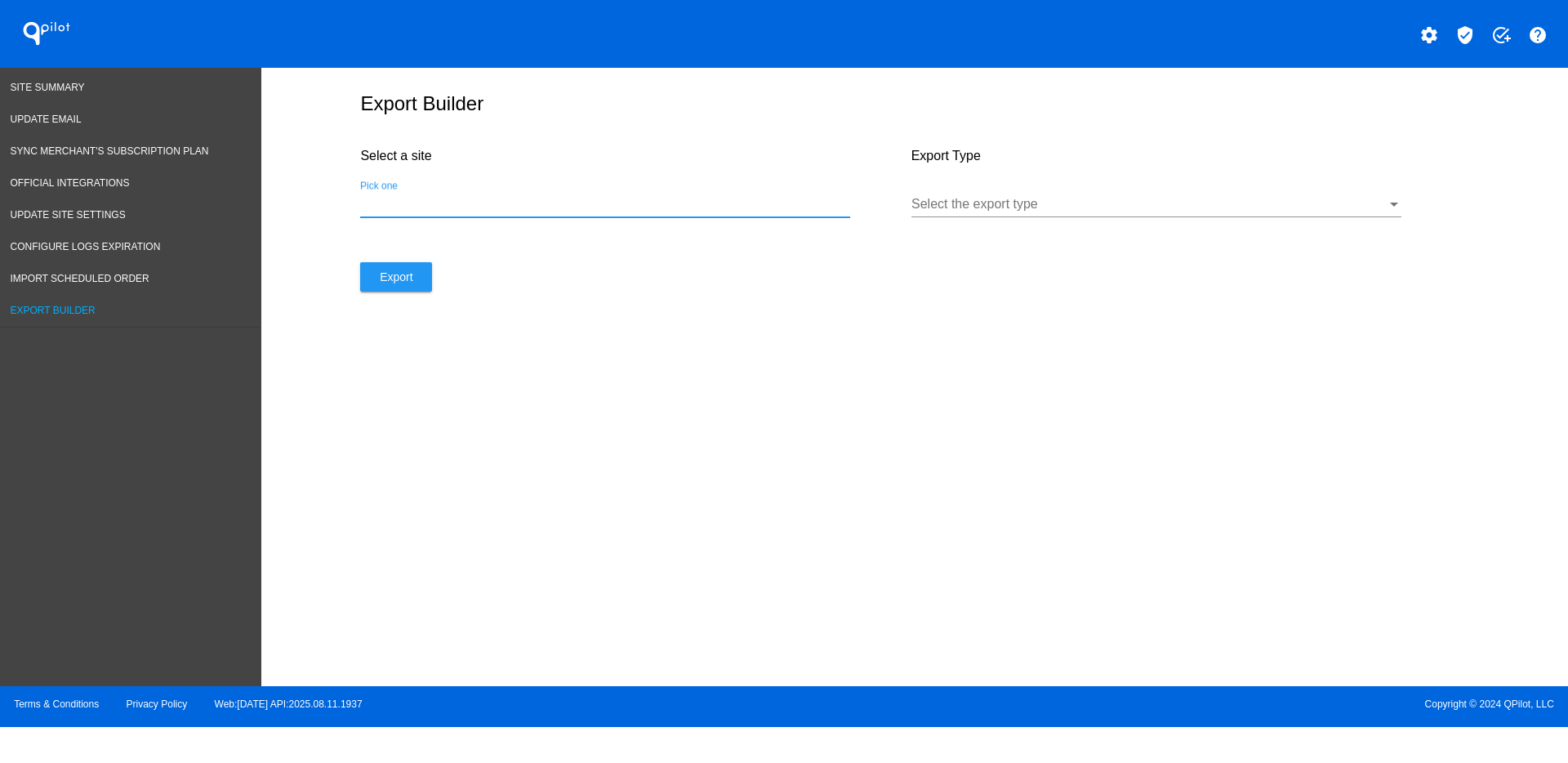
click at [554, 206] on input "Pick one" at bounding box center [605, 204] width 490 height 15
paste input "[URL][DOMAIN_NAME]"
type input "[URL][DOMAIN_NAME]"
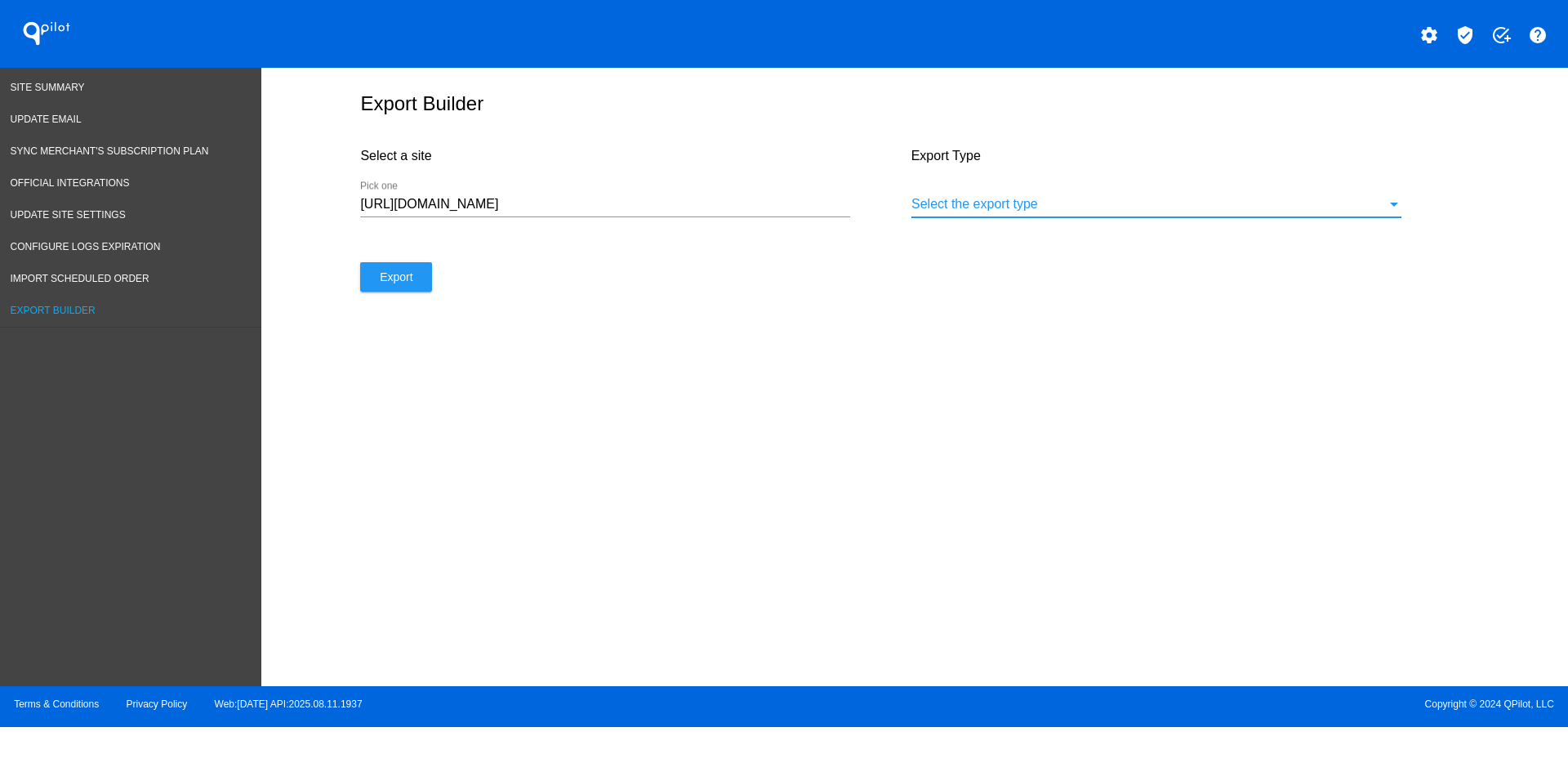
click at [993, 200] on div at bounding box center [1149, 204] width 475 height 15
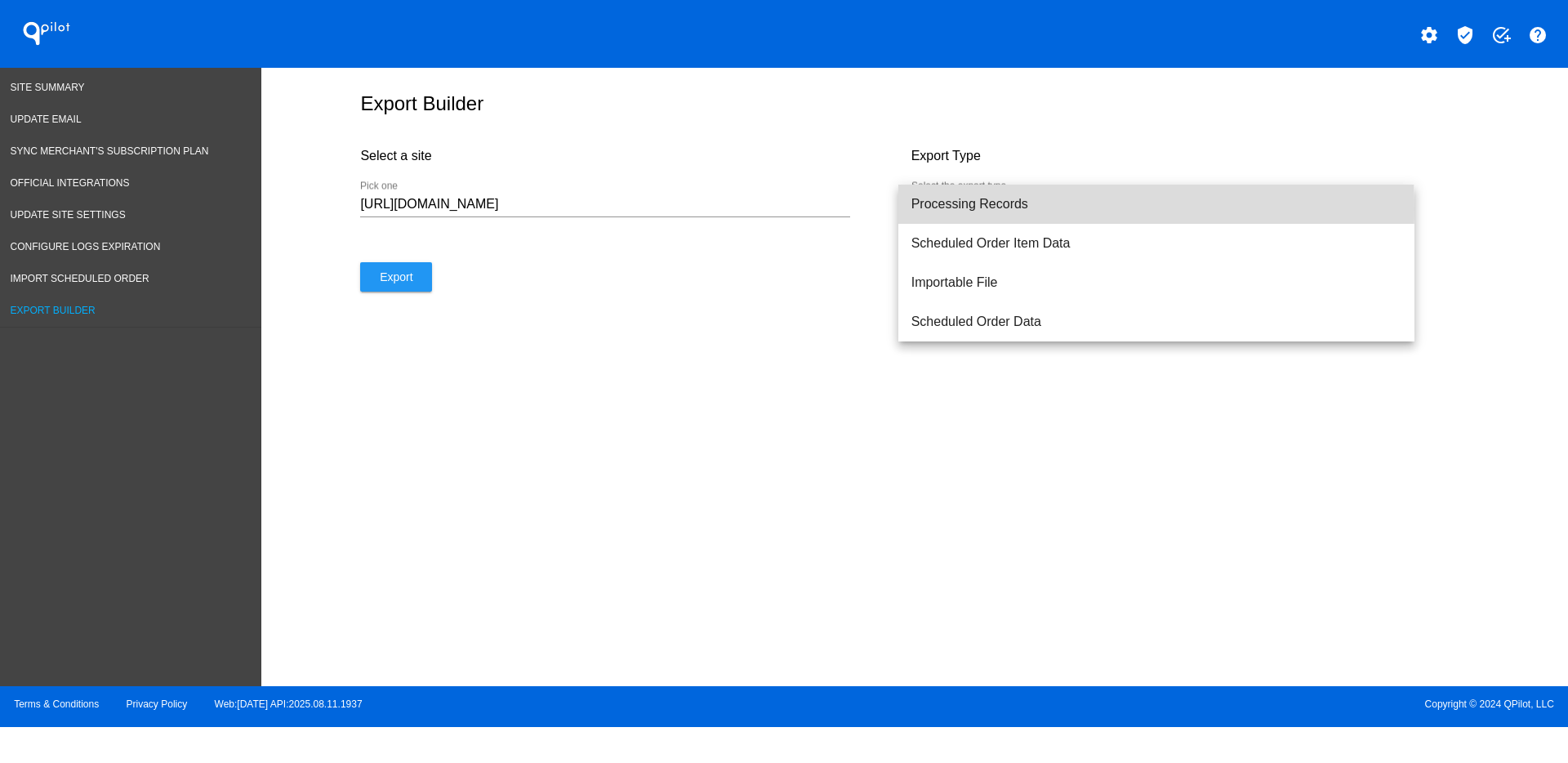
click at [993, 208] on span "Processing Records" at bounding box center [1157, 204] width 490 height 39
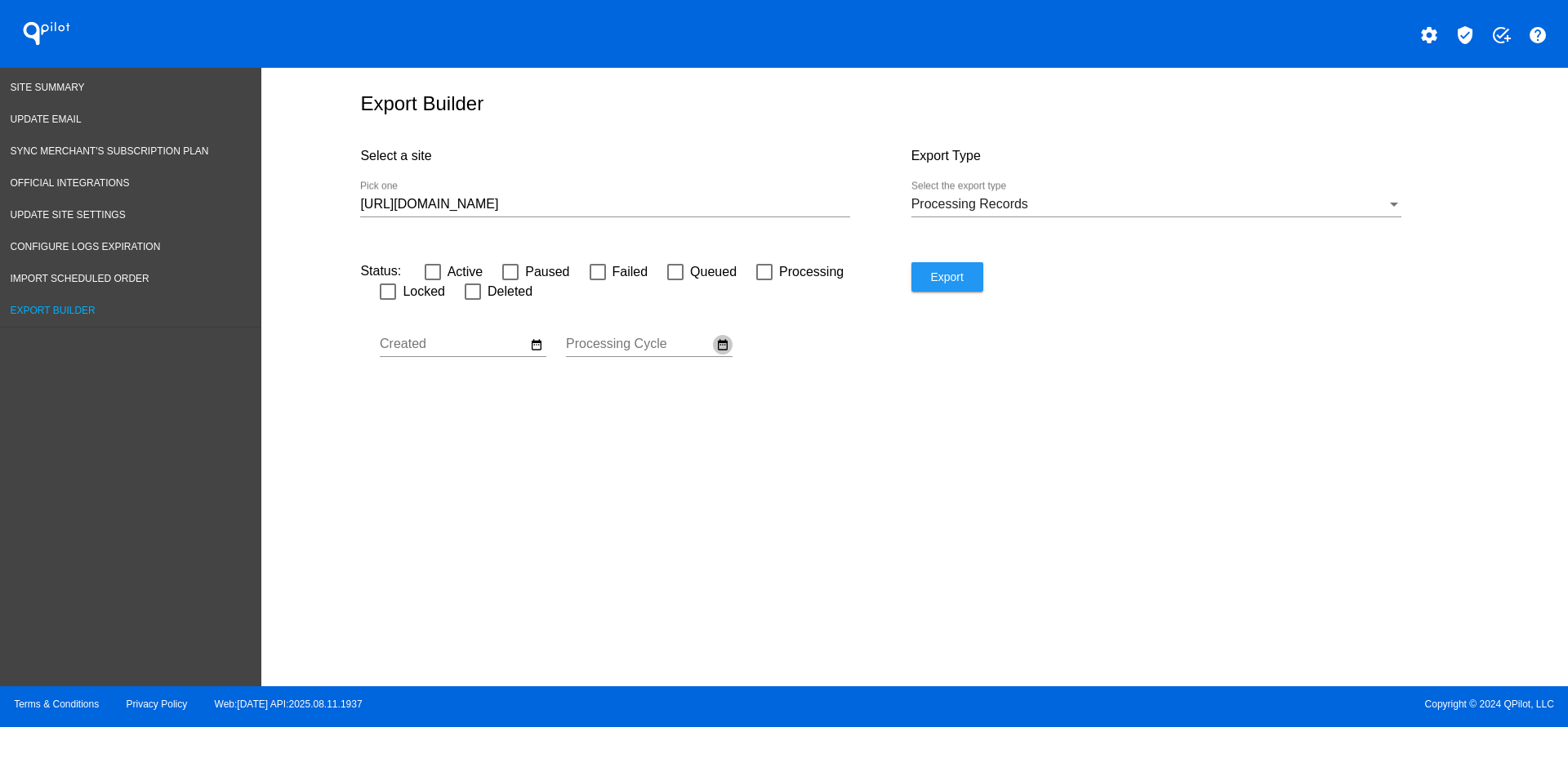
click at [726, 346] on mat-icon "date_range" at bounding box center [723, 345] width 13 height 15
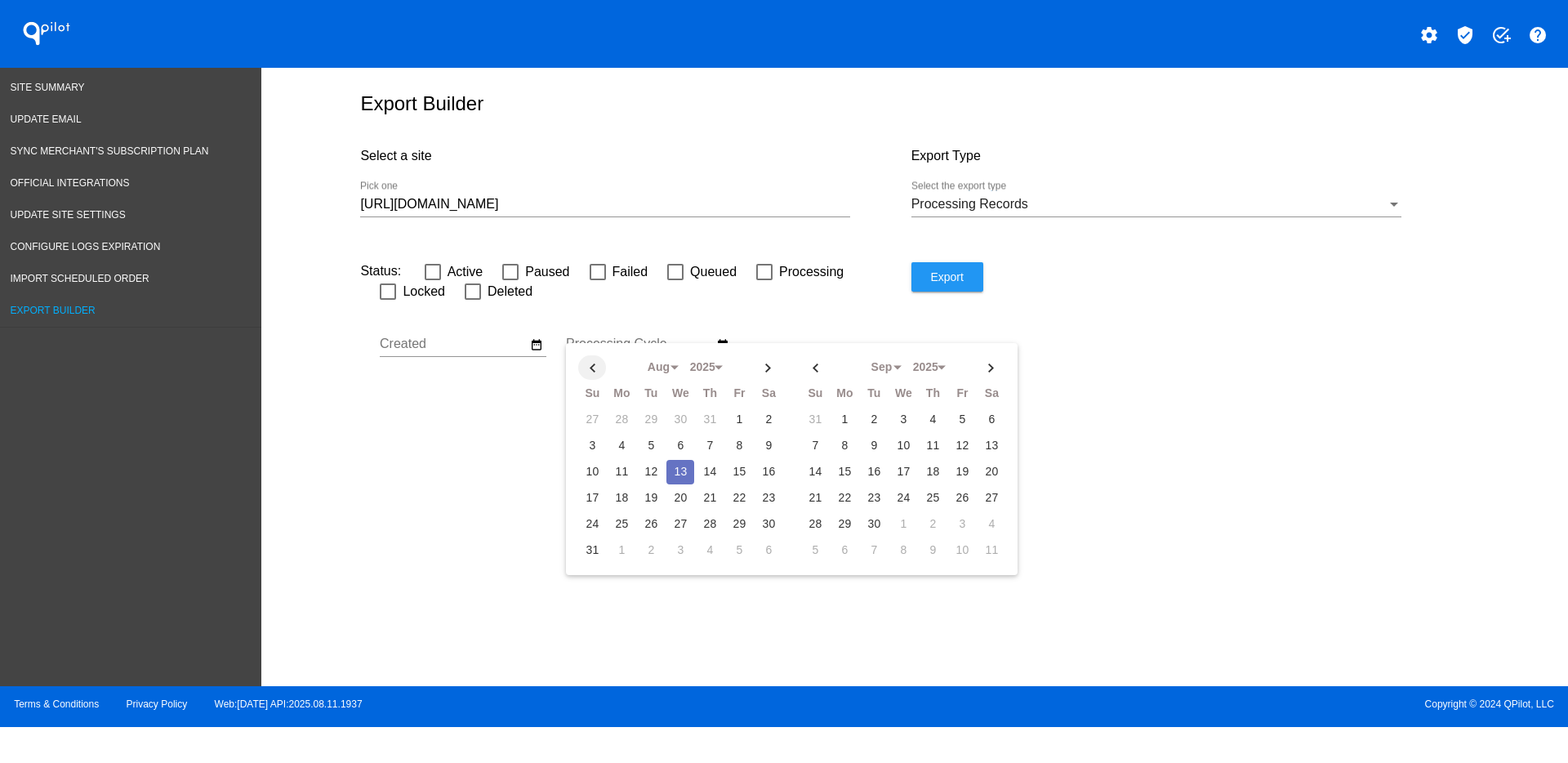
click at [590, 361] on th at bounding box center [592, 367] width 28 height 24
click at [660, 416] on td "1" at bounding box center [651, 419] width 28 height 24
click at [766, 372] on th at bounding box center [768, 367] width 28 height 24
select select "7"
click at [714, 444] on td "7" at bounding box center [709, 446] width 28 height 24
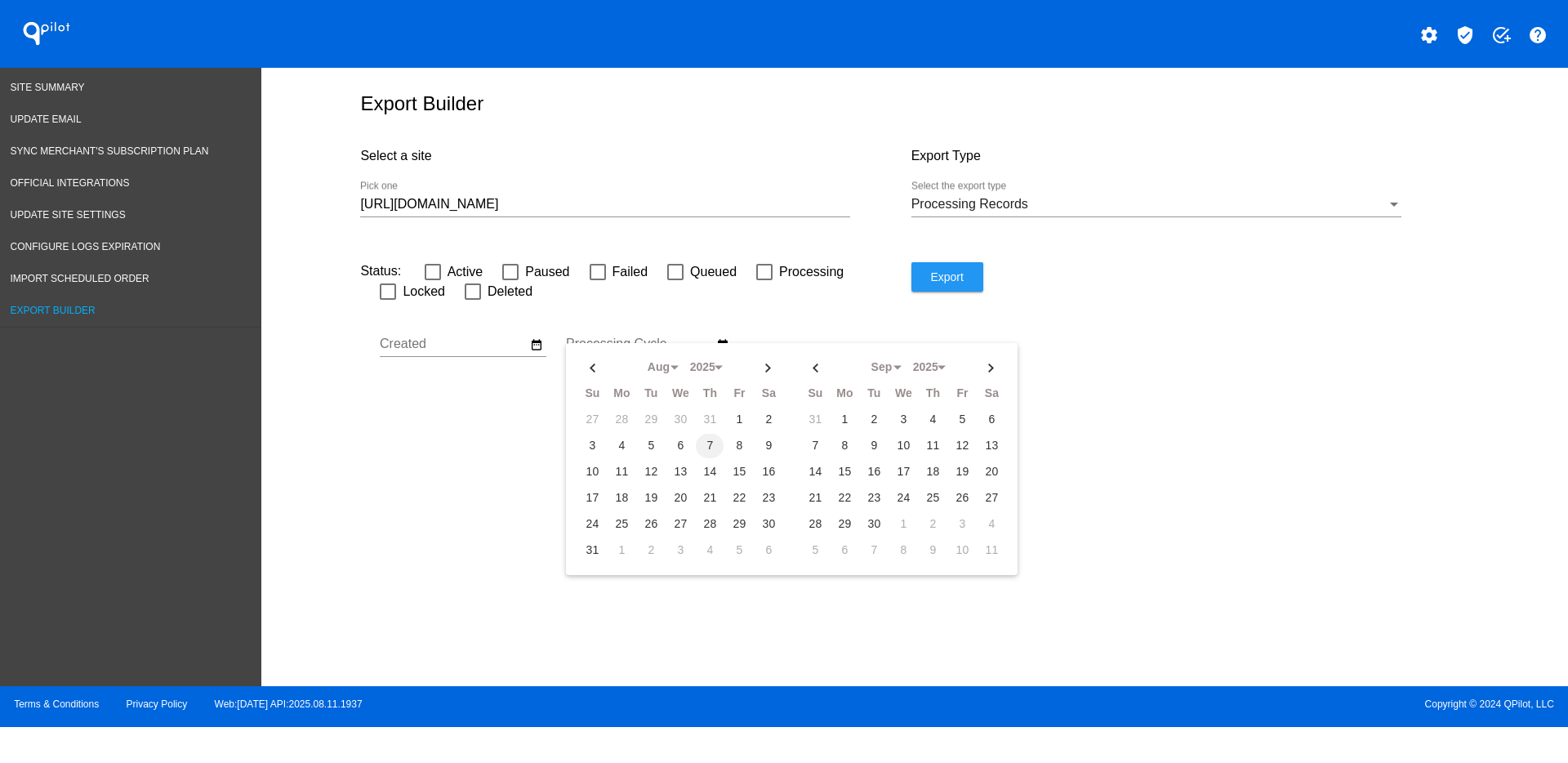
type input "[DATE] - [DATE]"
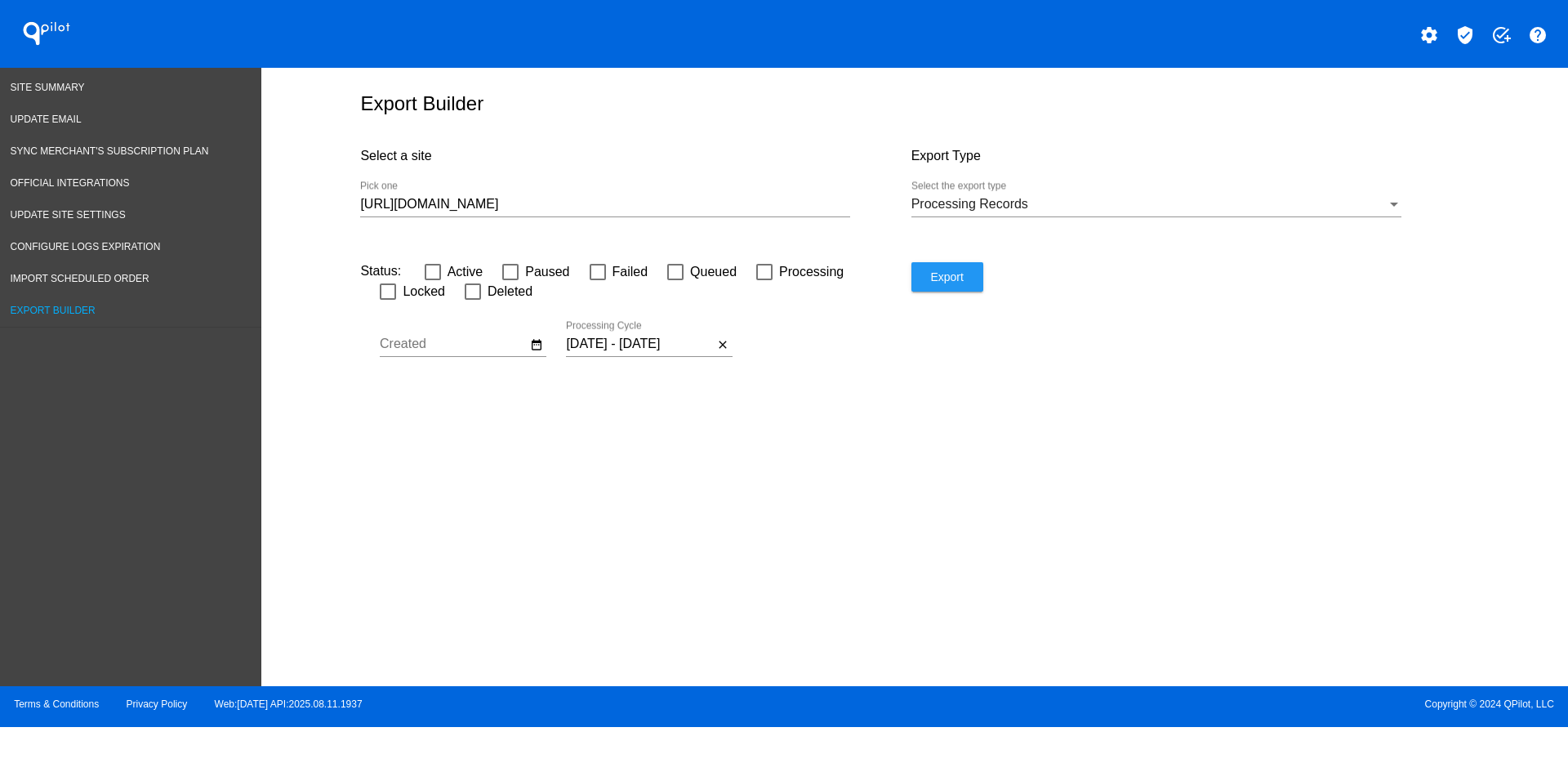
click at [949, 279] on span "Export" at bounding box center [946, 277] width 33 height 13
click at [634, 212] on div "[URL][DOMAIN_NAME] Pick one" at bounding box center [605, 199] width 490 height 37
click at [622, 202] on input "[URL][DOMAIN_NAME]" at bounding box center [605, 204] width 490 height 15
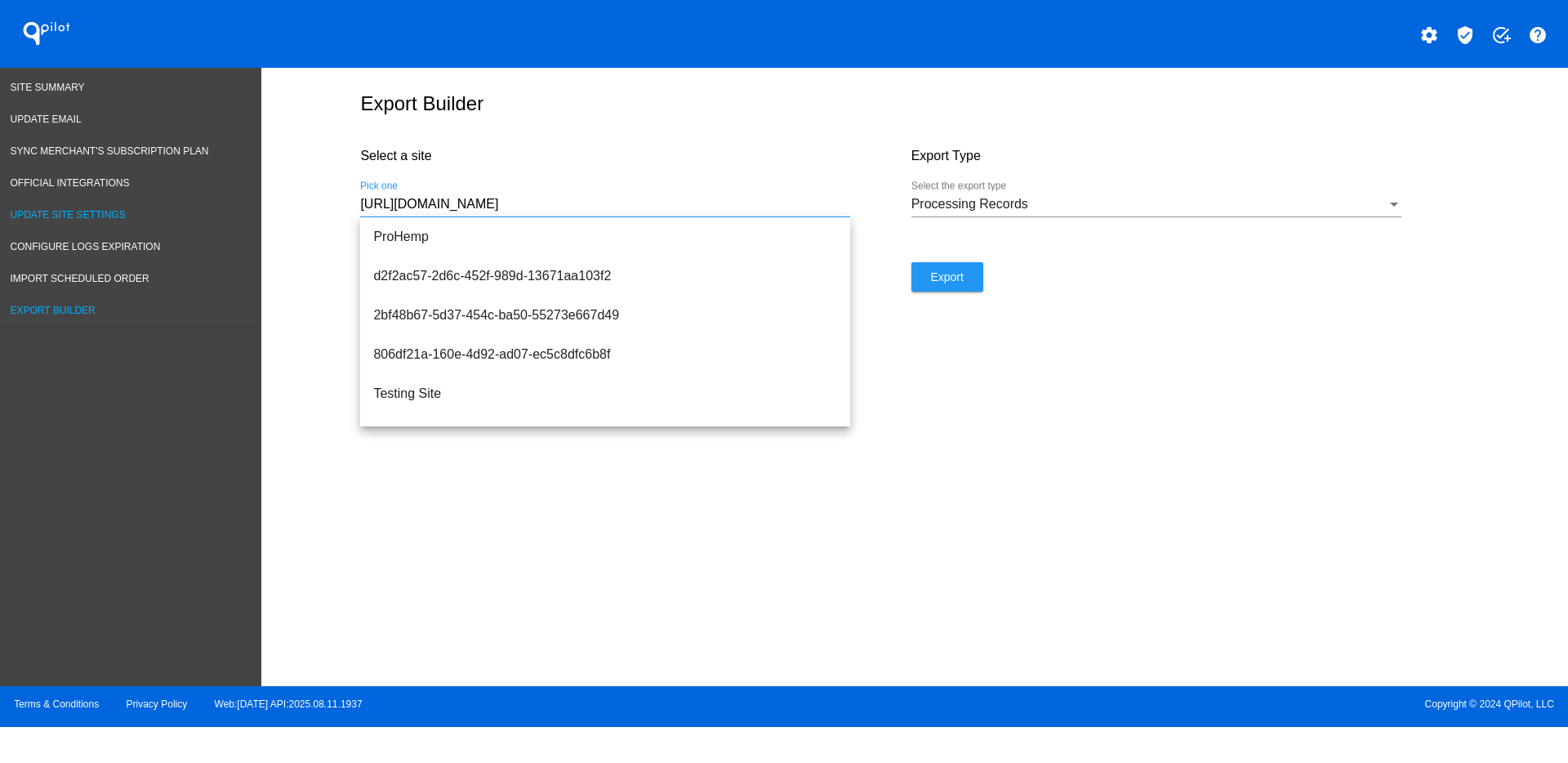
drag, startPoint x: 578, startPoint y: 203, endPoint x: 222, endPoint y: 206, distance: 356.0
click at [222, 207] on div "Site Summary Update Email Sync Merchant's Subscription Plan Official Integratio…" at bounding box center [784, 376] width 1568 height 618
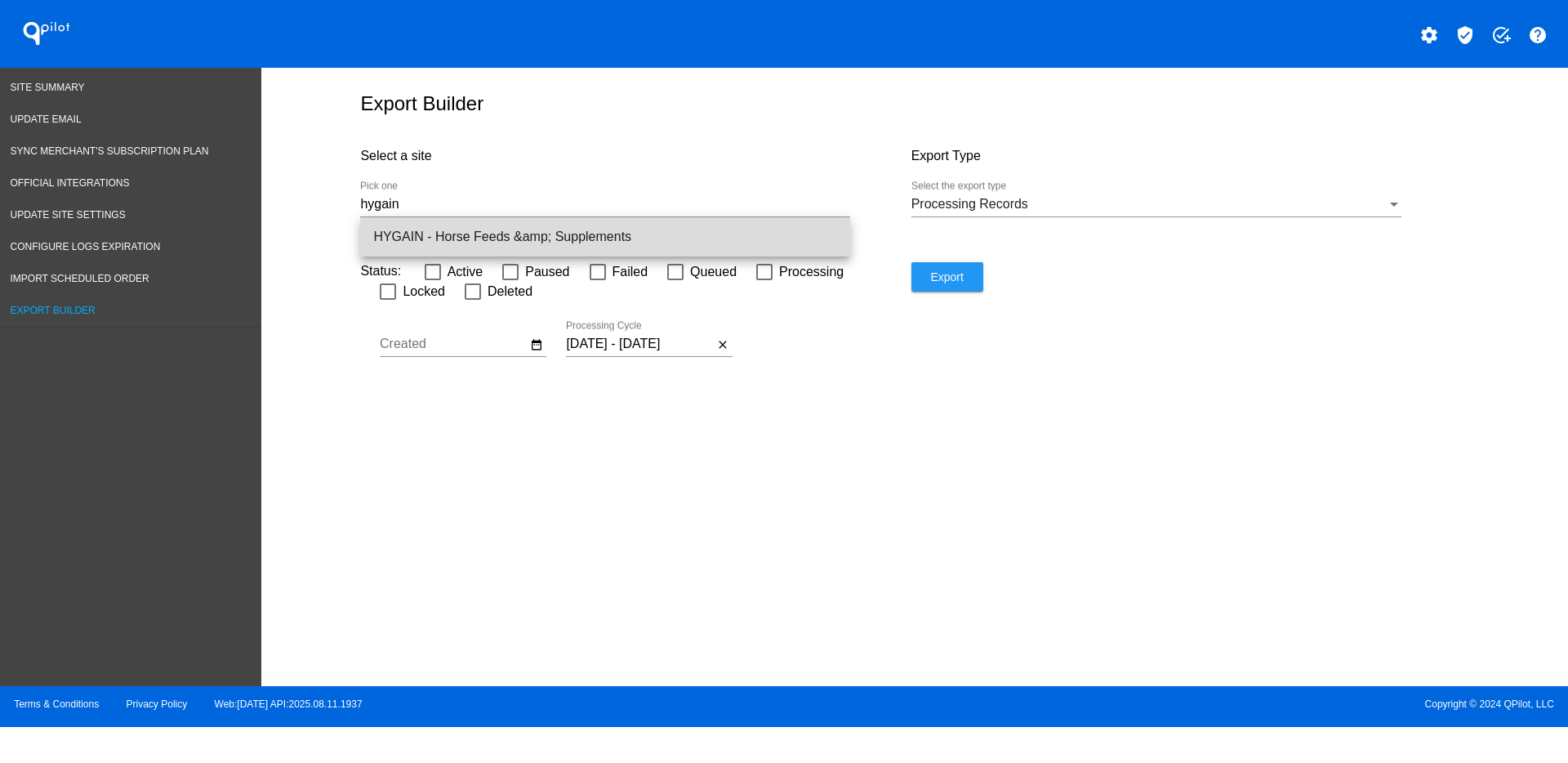
click at [512, 228] on span "HYGAIN - Horse Feeds &amp; Supplements" at bounding box center [605, 237] width 464 height 39
type input "HYGAIN - Horse Feeds &amp; Supplements"
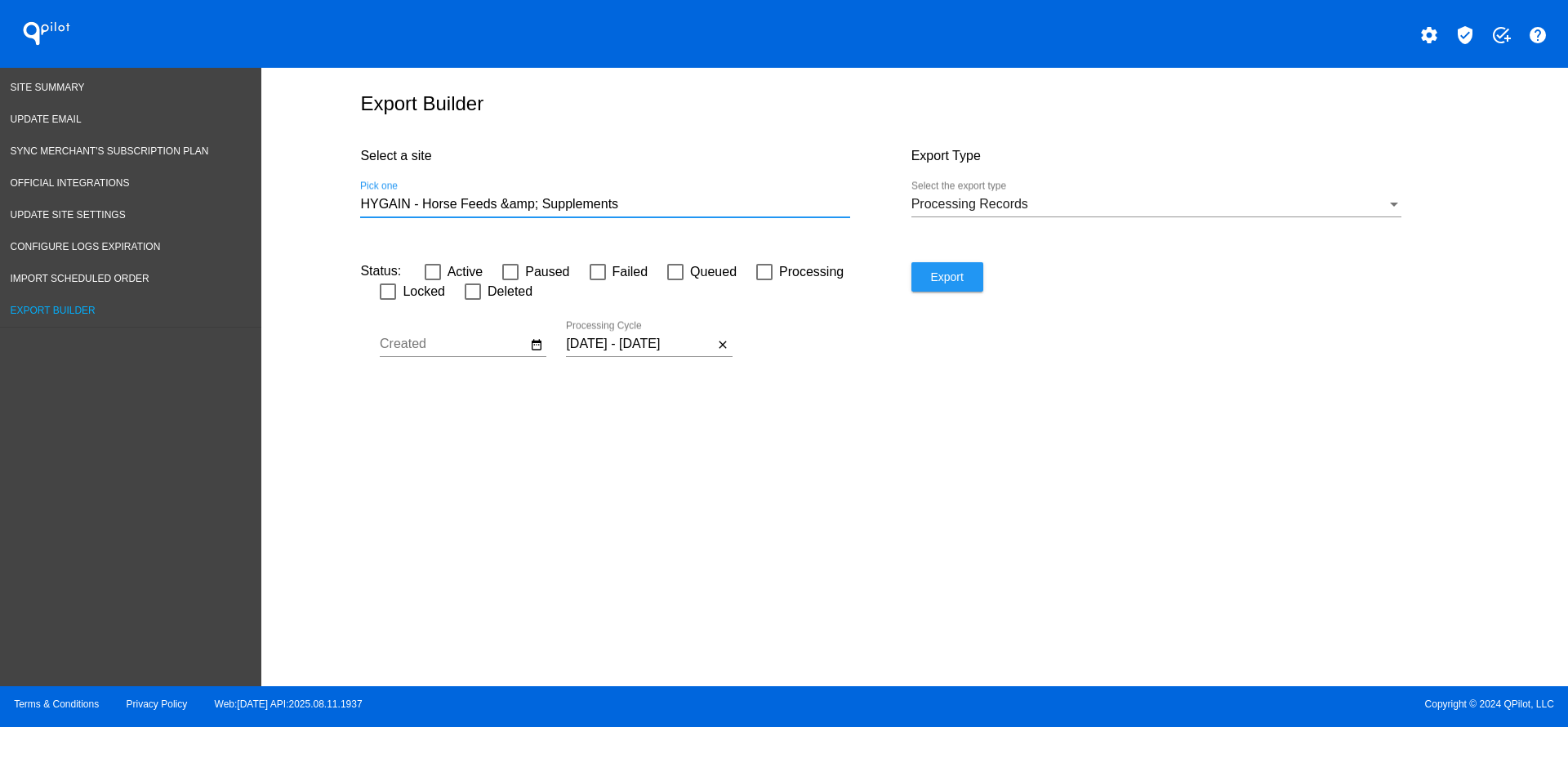
click at [956, 287] on button "Export" at bounding box center [947, 277] width 72 height 29
click at [949, 290] on button "Export" at bounding box center [947, 277] width 72 height 29
click at [46, 90] on span "Site Summary" at bounding box center [48, 88] width 74 height 12
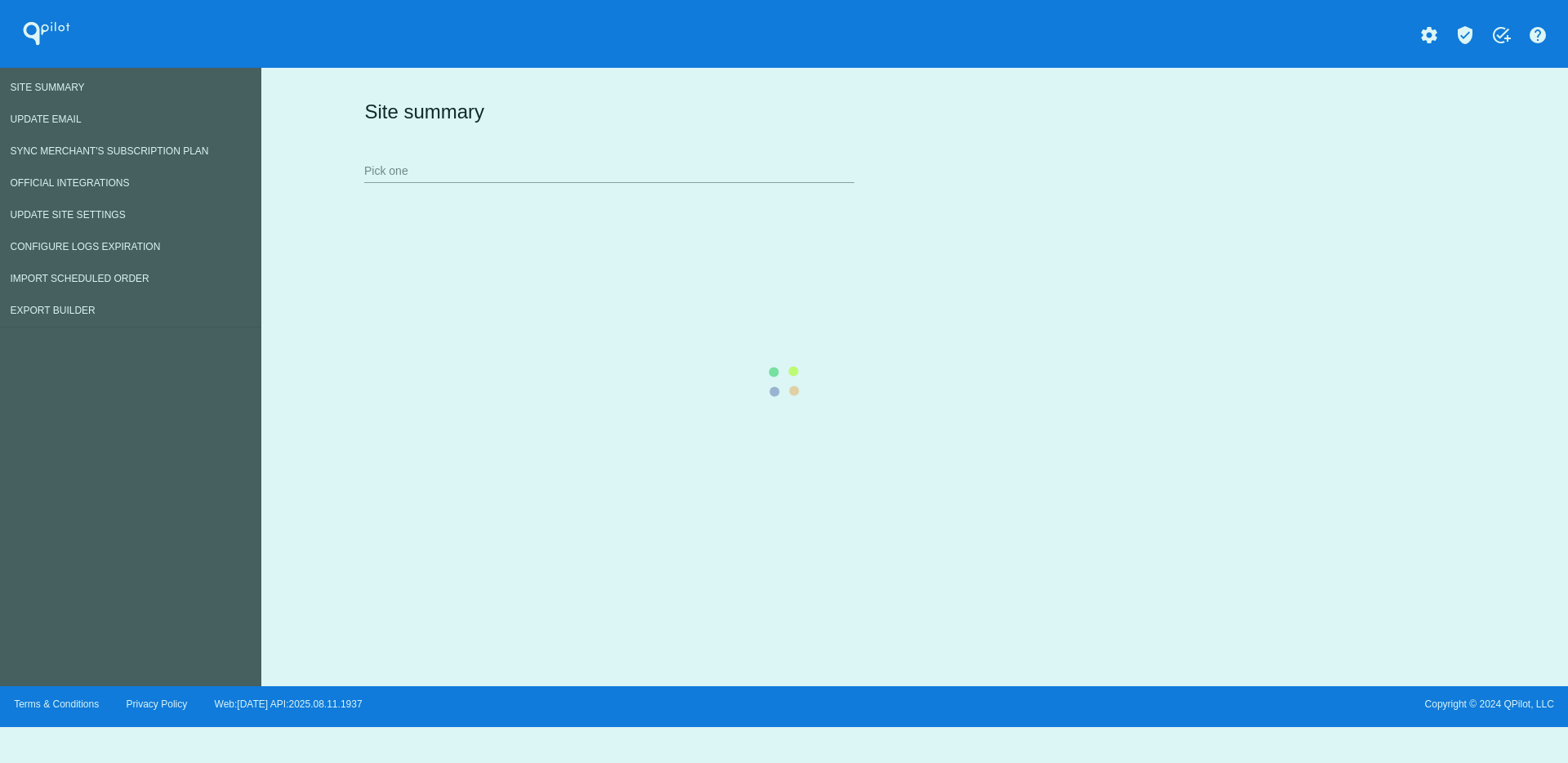
click at [665, 169] on div "Site summary Pick one" at bounding box center [912, 141] width 1102 height 113
click at [676, 176] on div "Site summary Pick one" at bounding box center [912, 141] width 1102 height 113
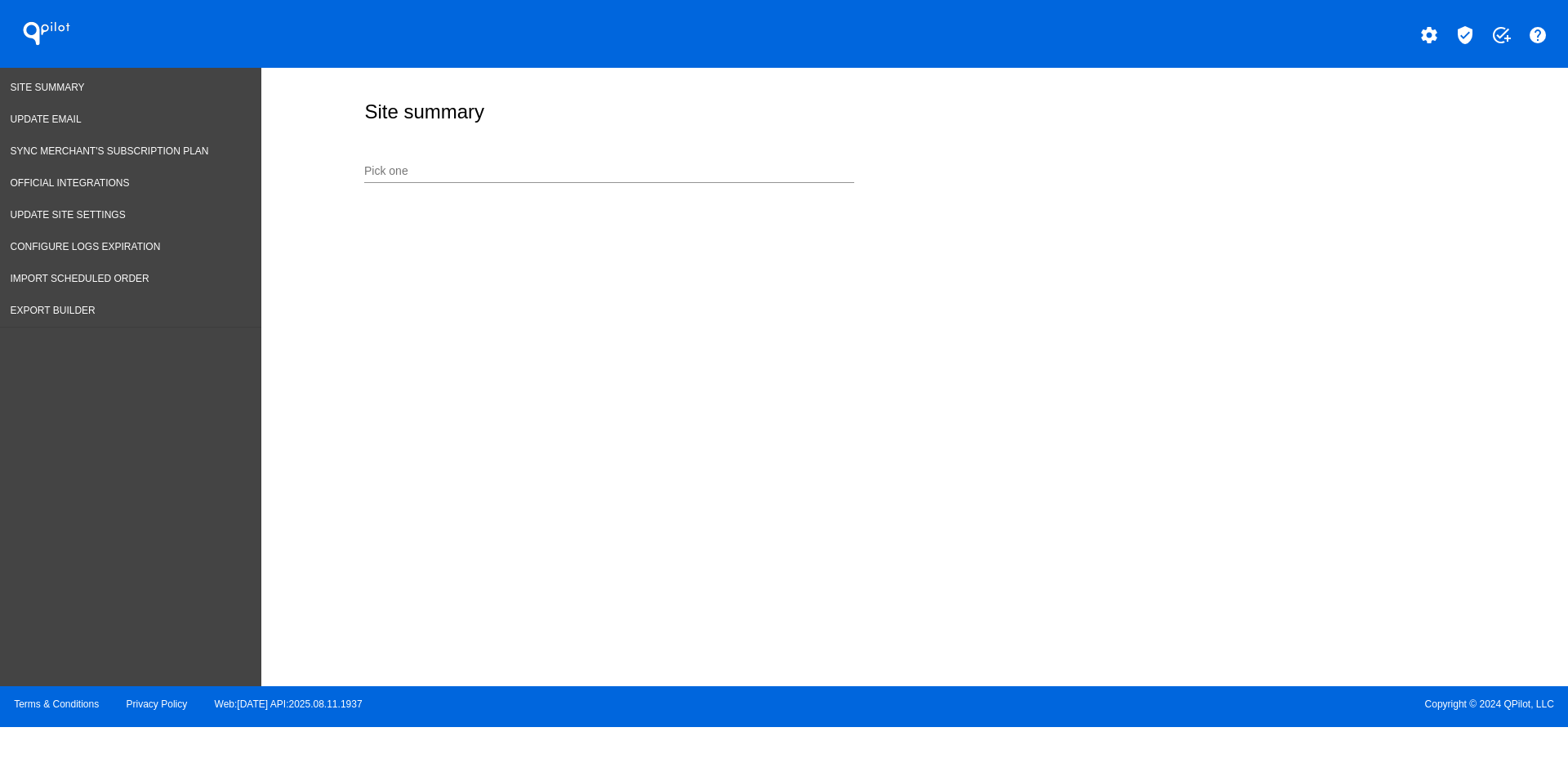
click at [677, 165] on input "Pick one" at bounding box center [610, 172] width 490 height 13
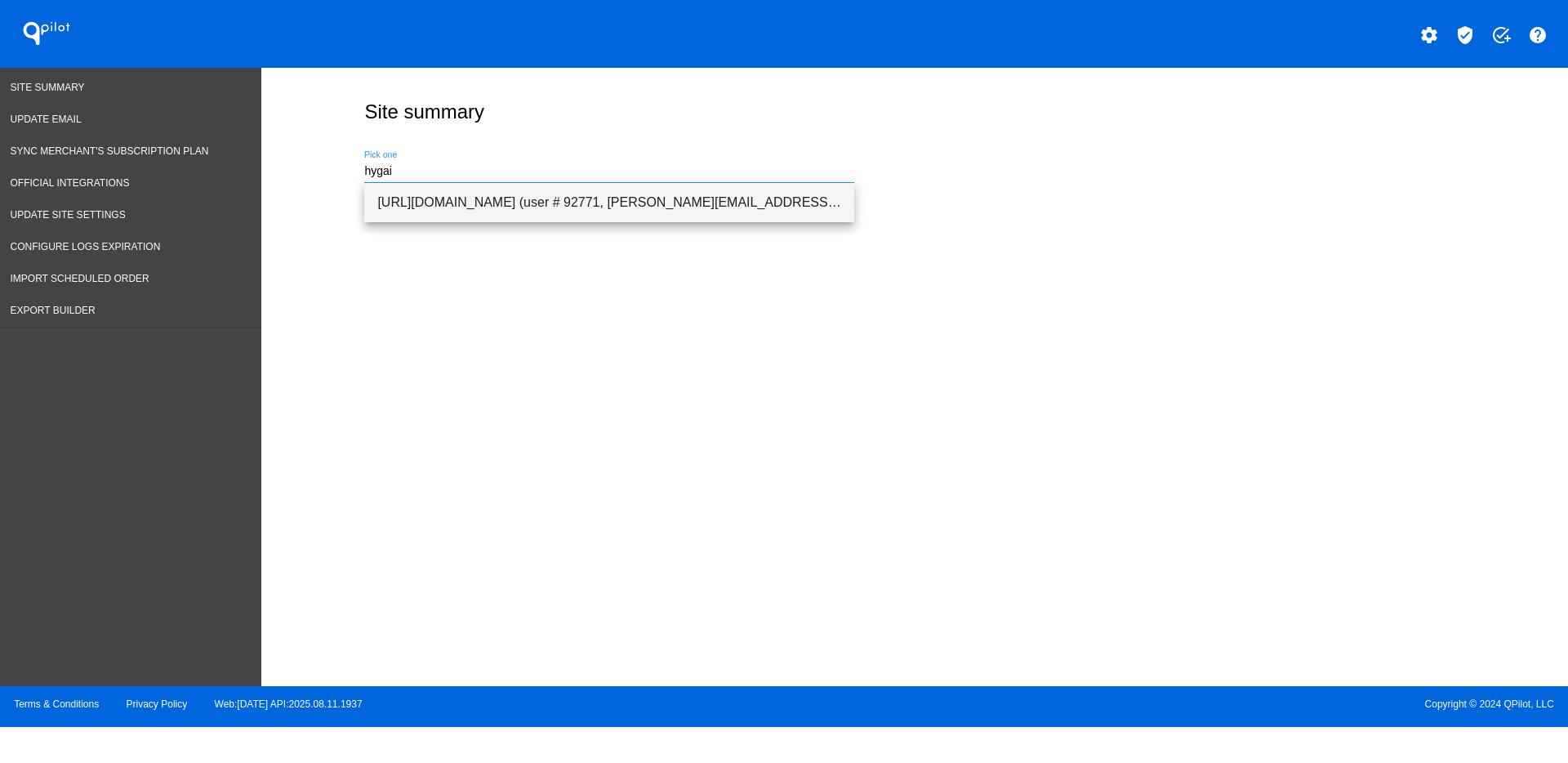
click at [702, 202] on span "[URL][DOMAIN_NAME] (user # 92771, [PERSON_NAME][EMAIL_ADDRESS][DOMAIN_NAME]) - …" at bounding box center [609, 202] width 464 height 39
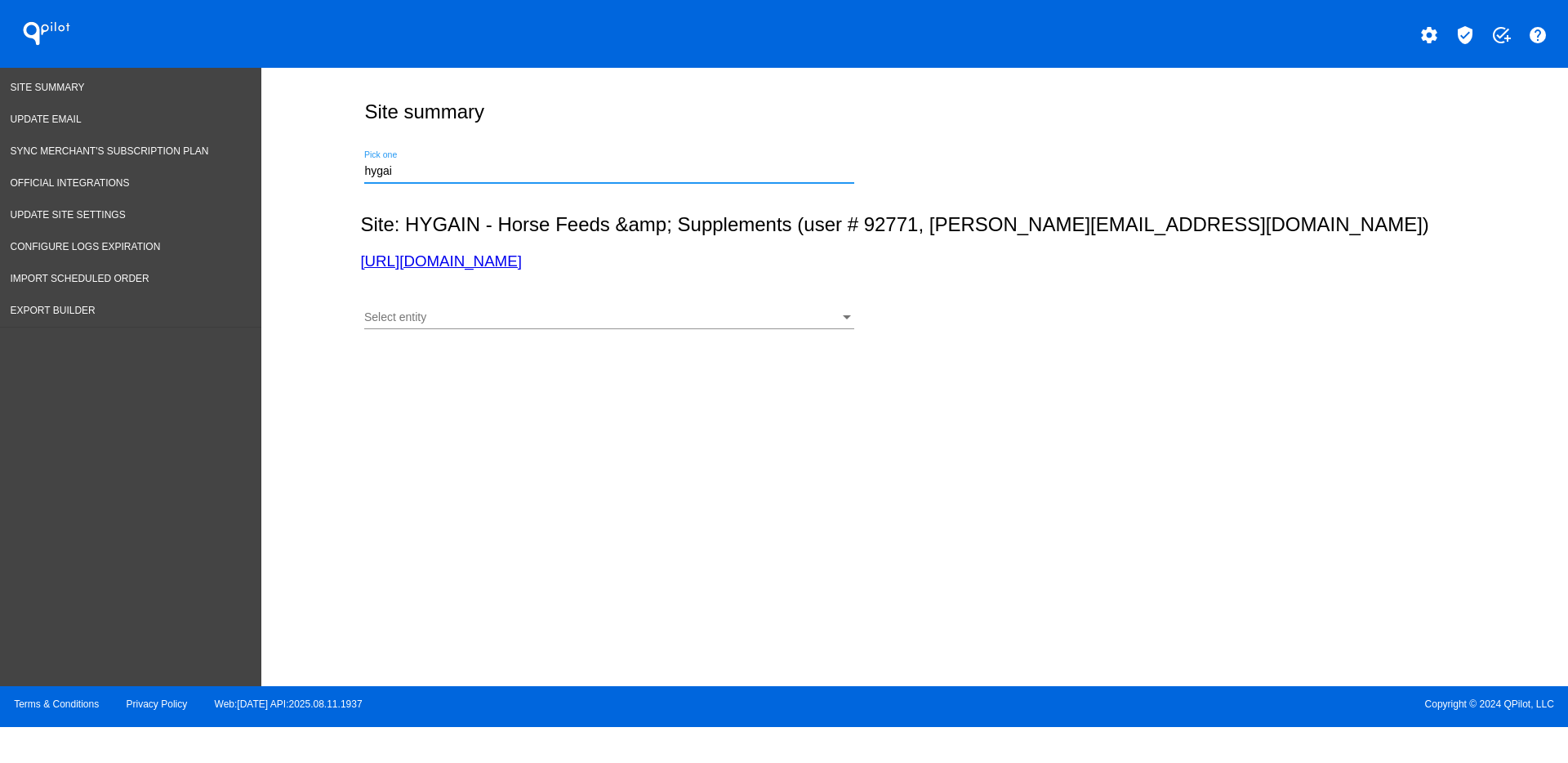
type input "[URL][DOMAIN_NAME] (user # 92771, [PERSON_NAME][EMAIL_ADDRESS][DOMAIN_NAME]) - …"
click at [823, 320] on div "Select entity" at bounding box center [602, 318] width 475 height 13
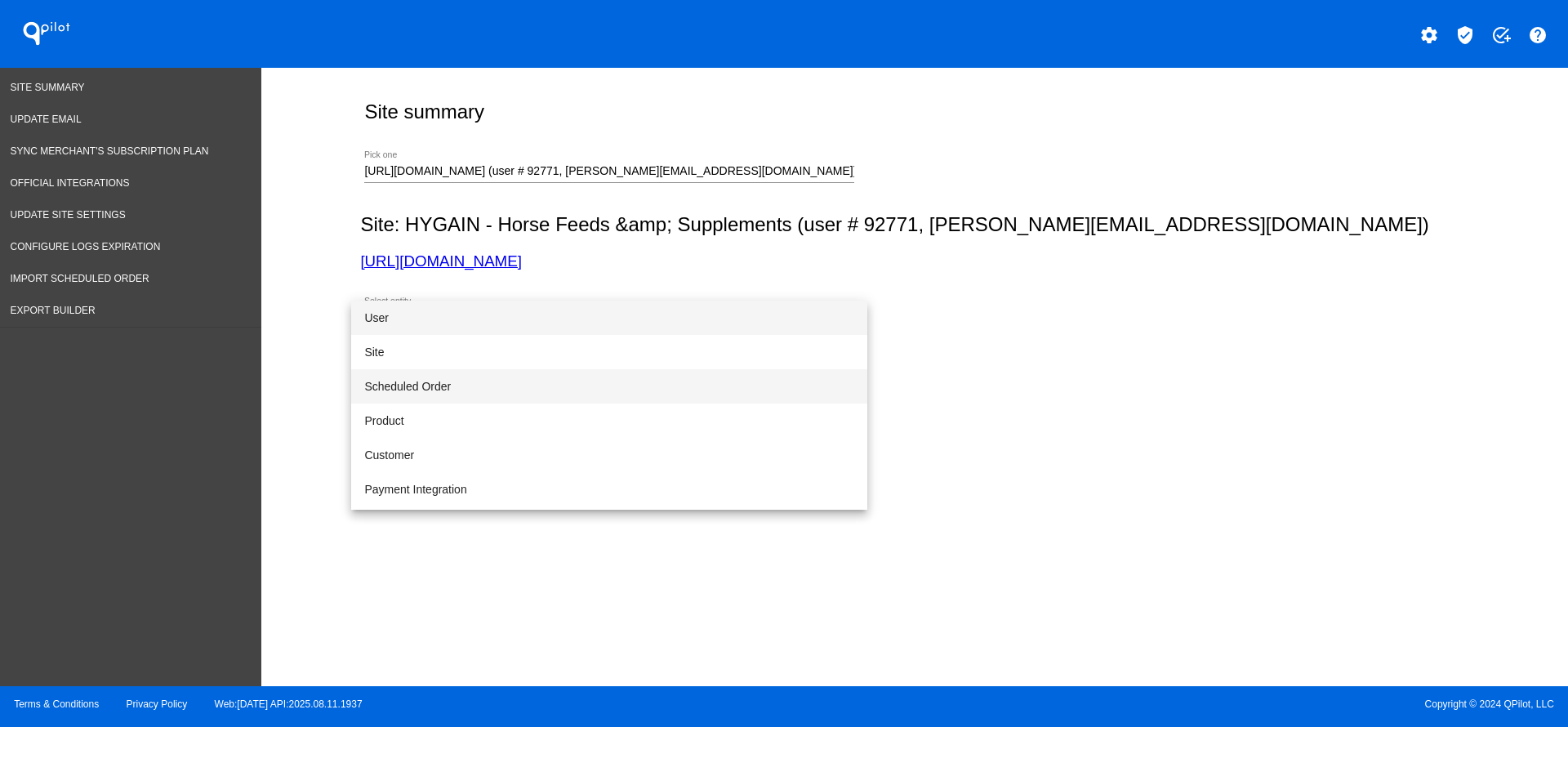
click at [473, 375] on span "Scheduled Order" at bounding box center [610, 386] width 490 height 34
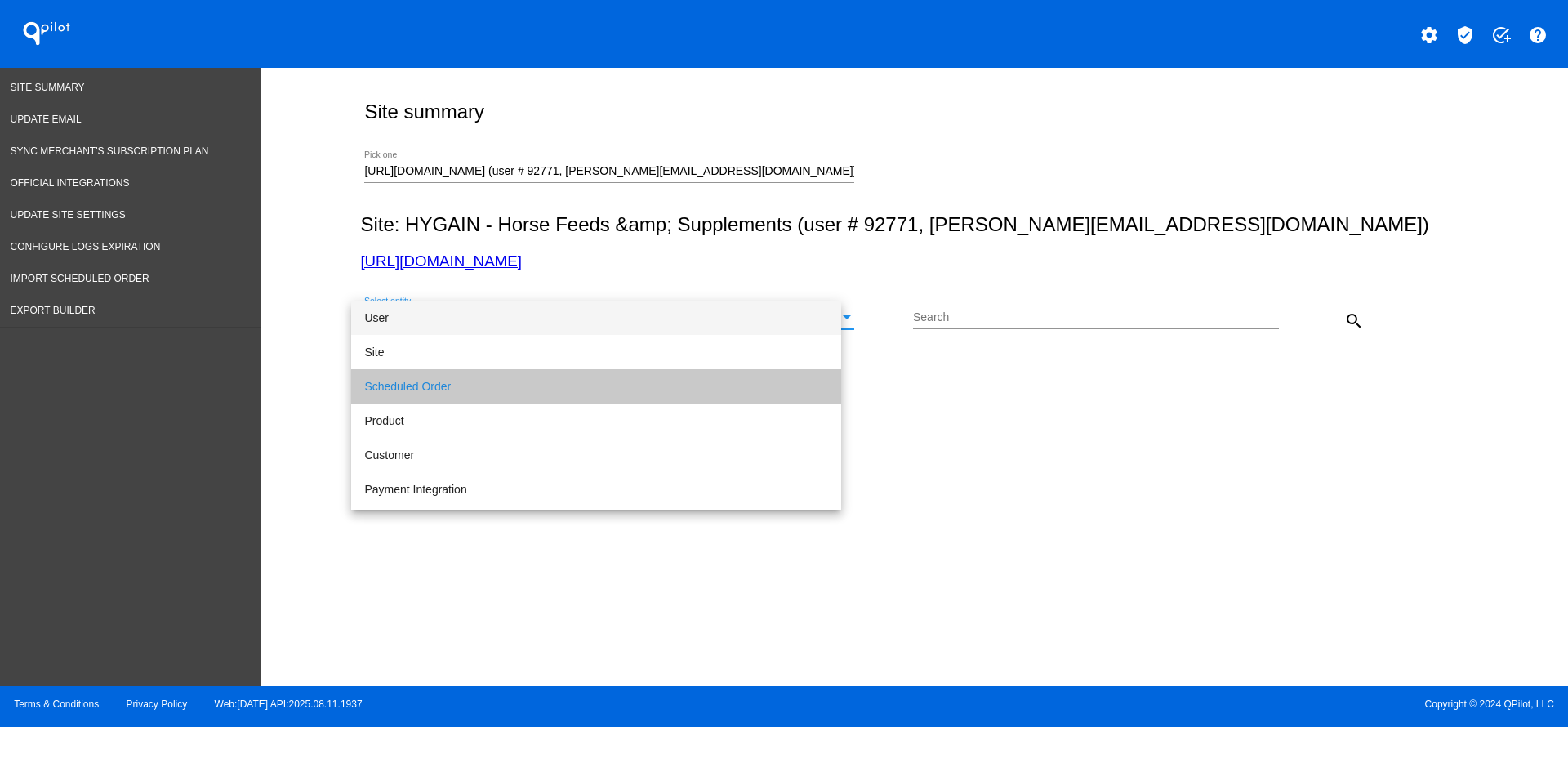
click at [1057, 320] on input "Search" at bounding box center [1096, 318] width 366 height 13
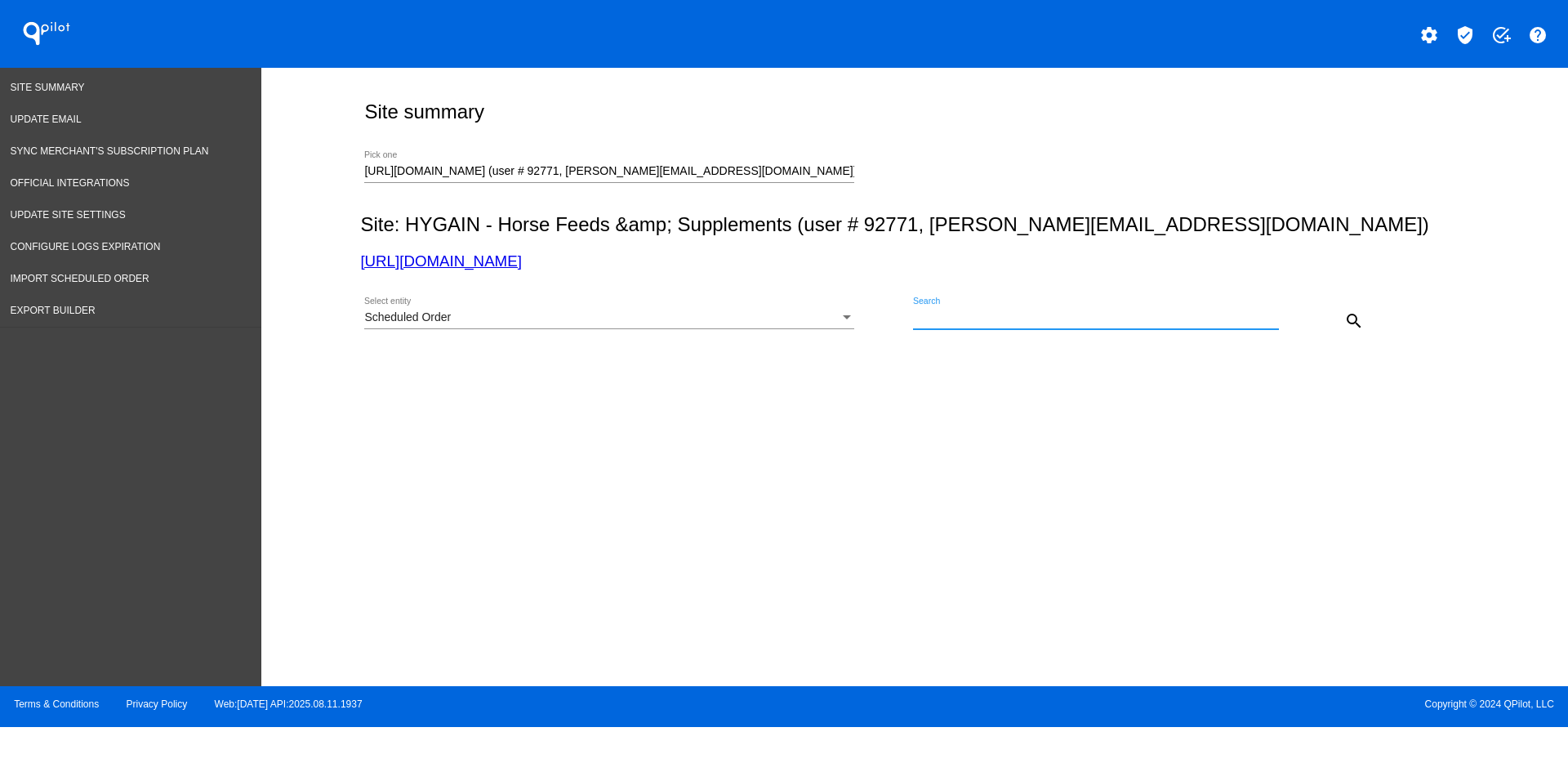
paste input "6688381"
type input "6688381"
click at [1350, 320] on mat-icon "search" at bounding box center [1354, 320] width 19 height 19
drag, startPoint x: 983, startPoint y: 322, endPoint x: 864, endPoint y: 309, distance: 119.7
click at [864, 309] on div "Scheduled Order Select entity 6688381 Search close search" at bounding box center [912, 315] width 1102 height 58
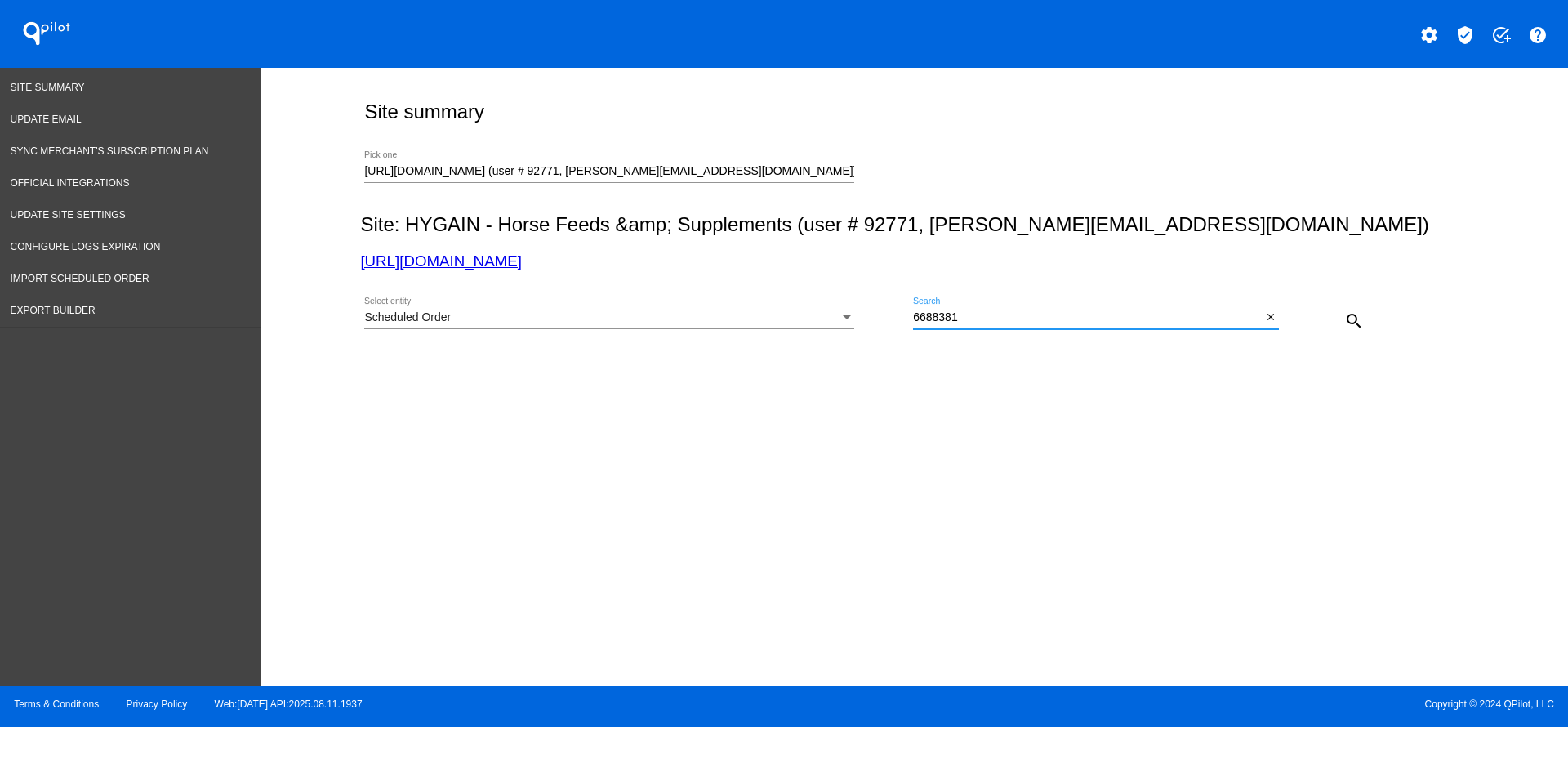
paste input "935939"
type input "935939"
click at [1356, 314] on mat-icon "search" at bounding box center [1354, 320] width 19 height 19
